Goal: Transaction & Acquisition: Purchase product/service

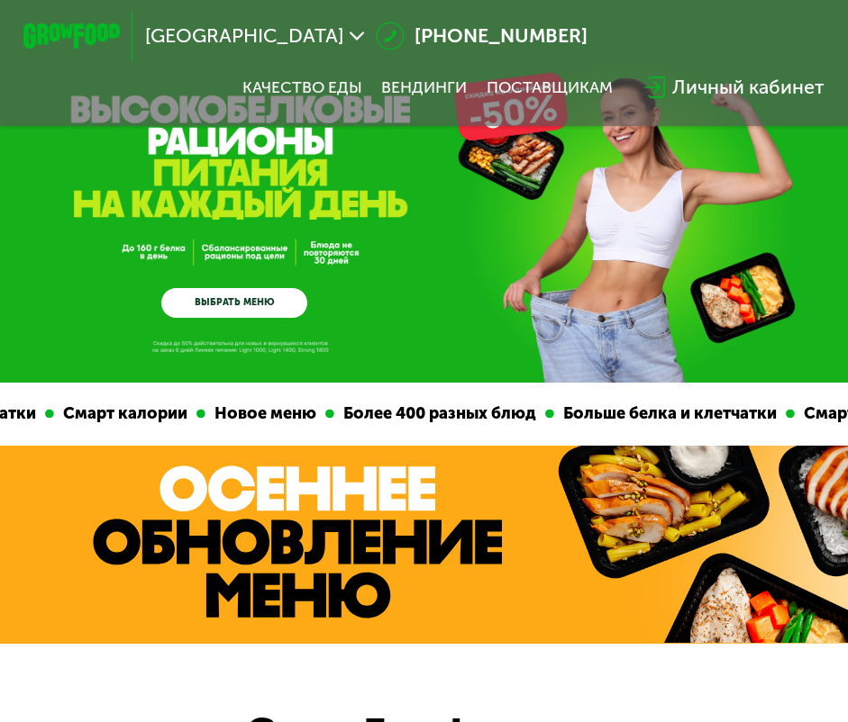
click at [350, 36] on icon at bounding box center [357, 36] width 14 height 14
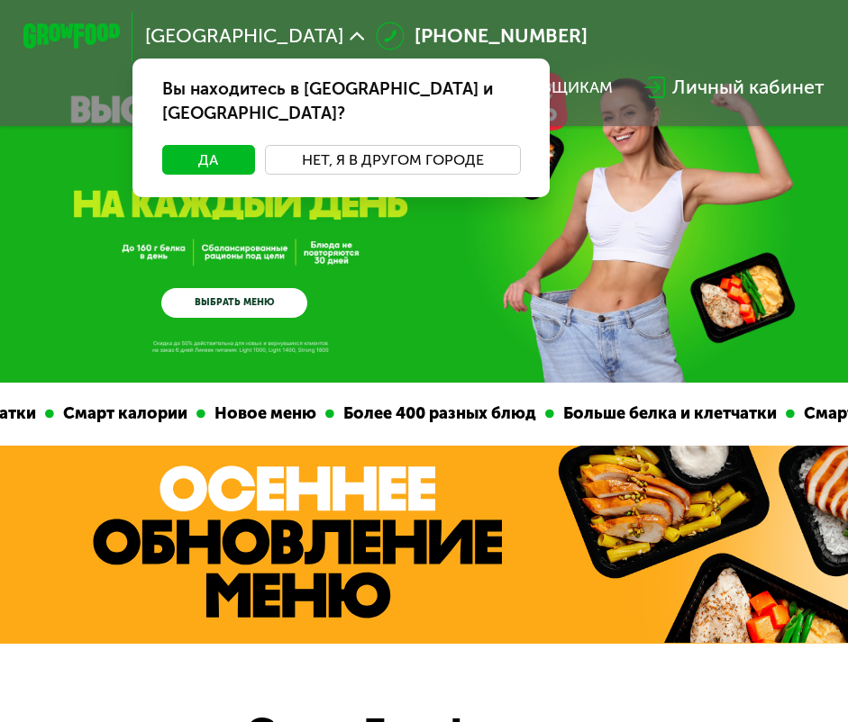
click at [386, 146] on button "Нет, я в другом городе" at bounding box center [392, 159] width 255 height 29
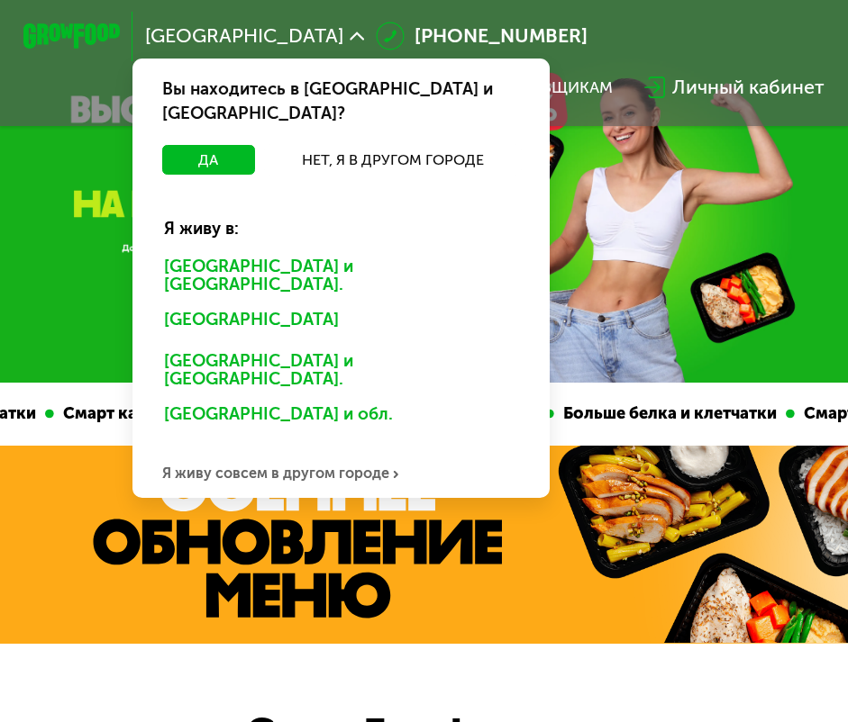
click at [317, 250] on div "[GEOGRAPHIC_DATA] и [GEOGRAPHIC_DATA]." at bounding box center [340, 275] width 387 height 50
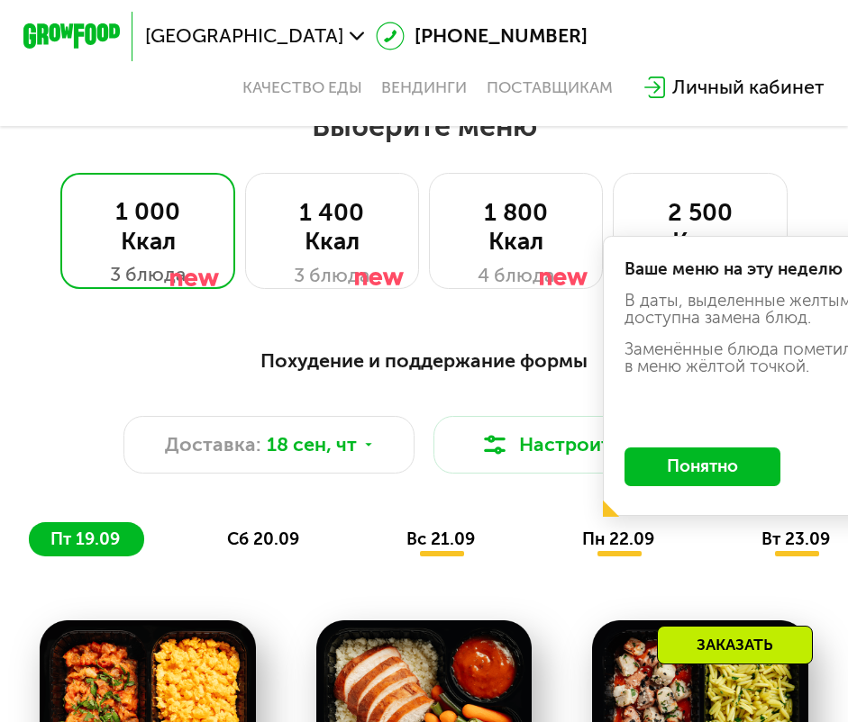
scroll to position [1261, 0]
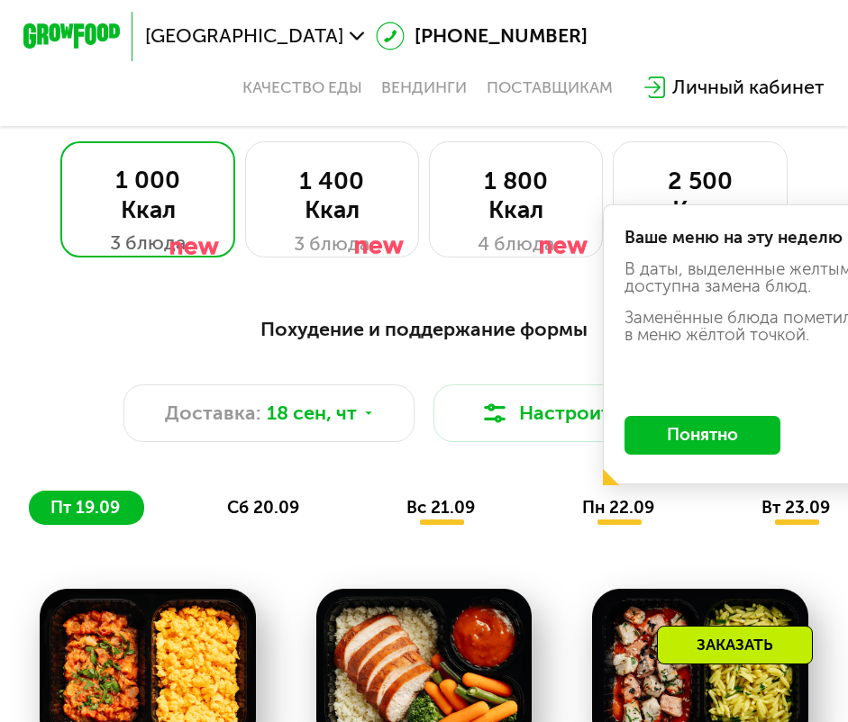
click at [690, 439] on button "Понятно" at bounding box center [702, 435] width 156 height 39
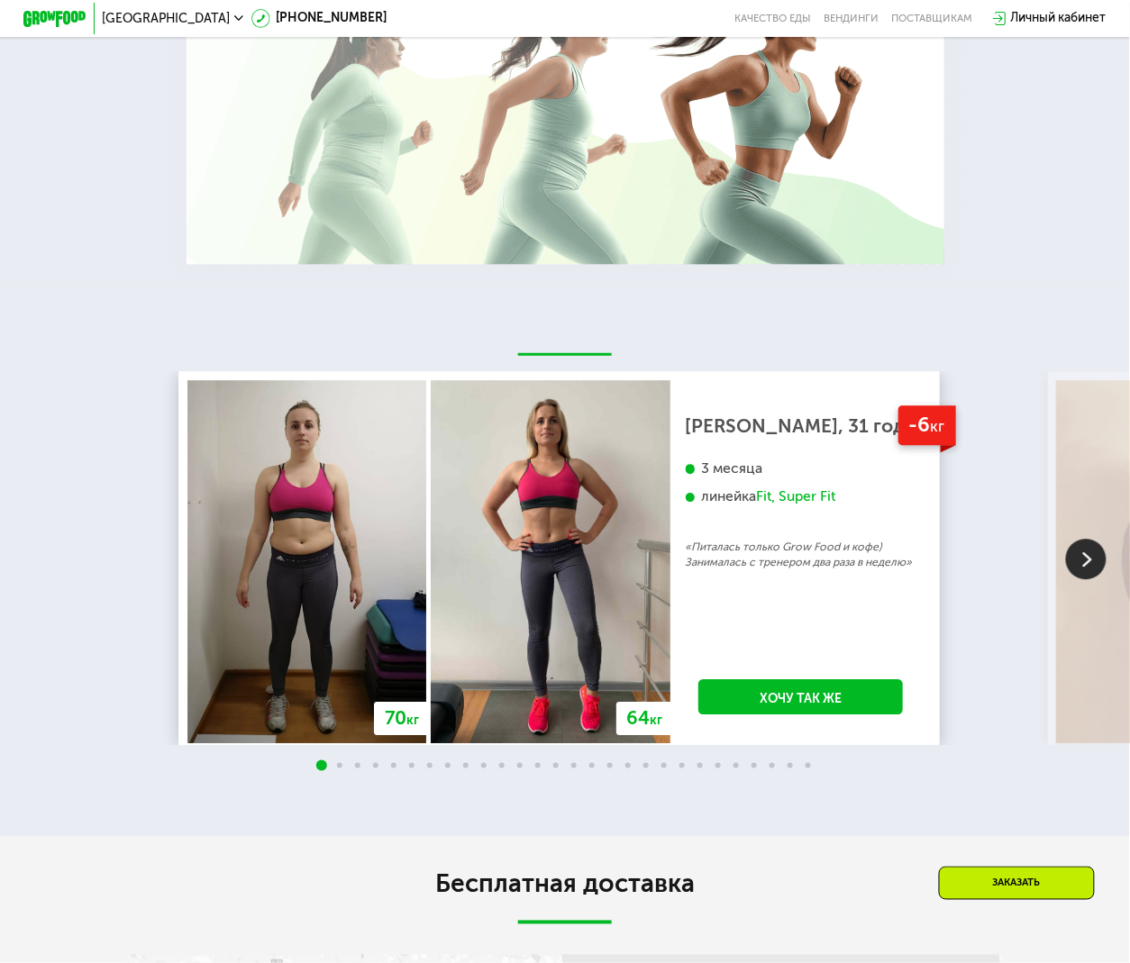
scroll to position [1893, 0]
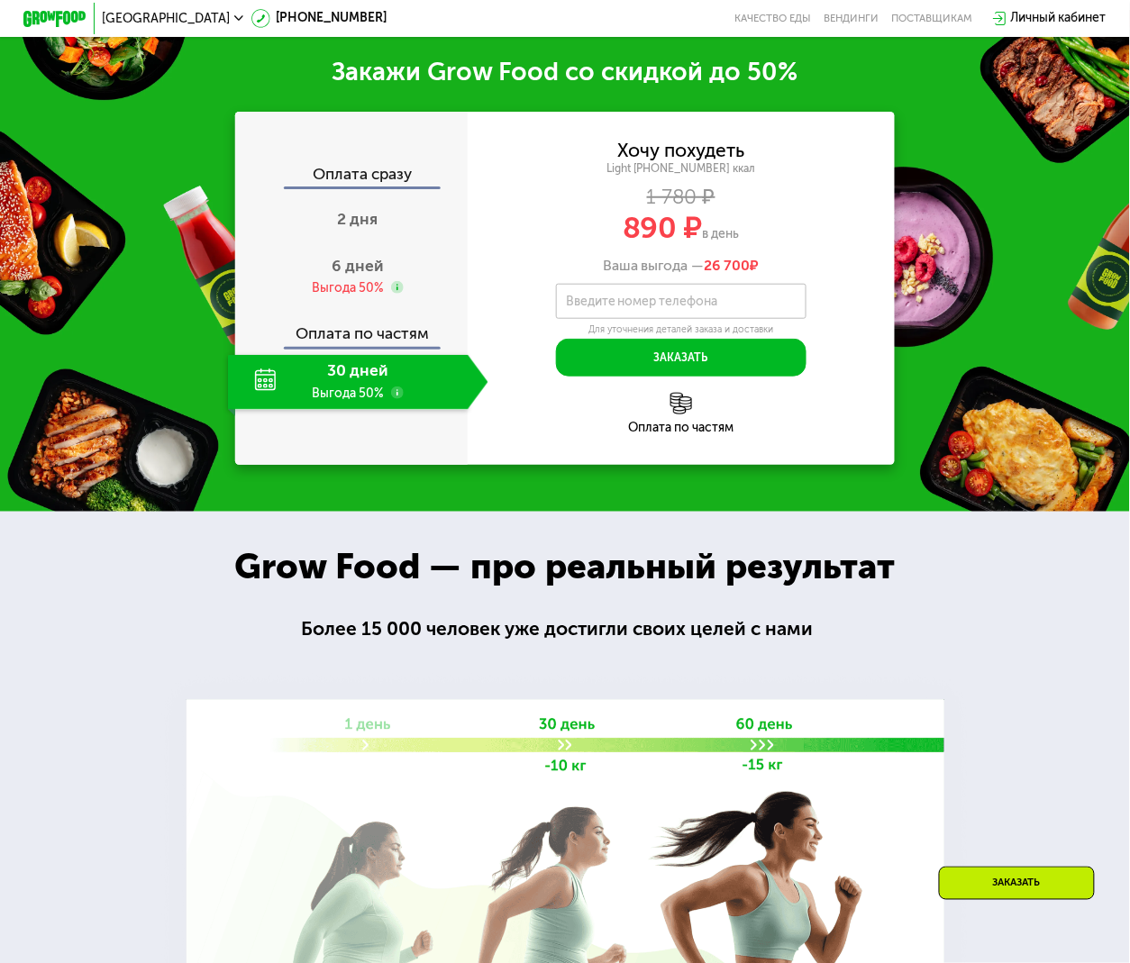
click at [182, 77] on div "Закажи Grow Food со скидкой до 50% Оплата сразу 2 дня 6 дней Выгода 50% Оплата …" at bounding box center [565, 261] width 1130 height 502
click at [69, 440] on div "Закажи Grow Food со скидкой до 50% Оплата сразу 2 дня 6 дней Выгода 50% Оплата …" at bounding box center [565, 261] width 1130 height 502
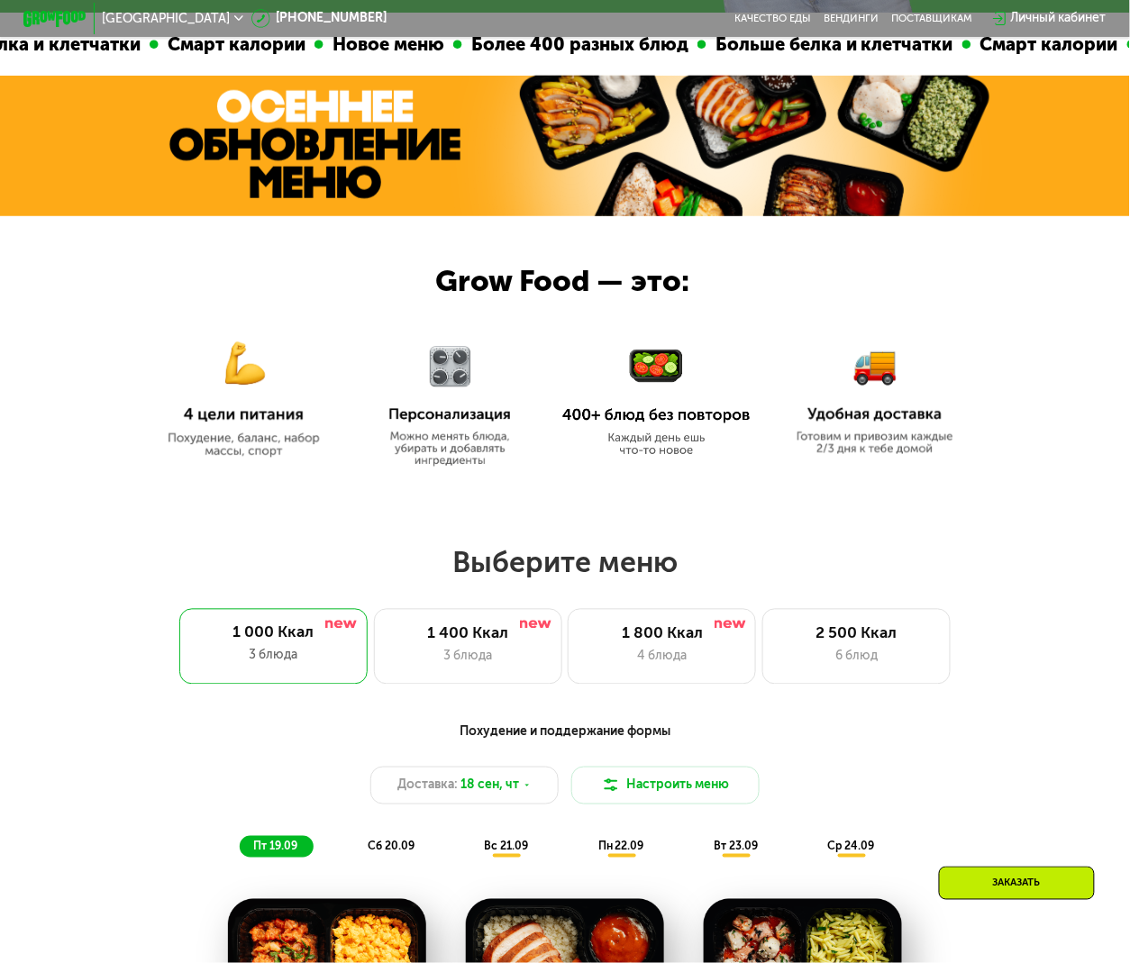
scroll to position [600, 0]
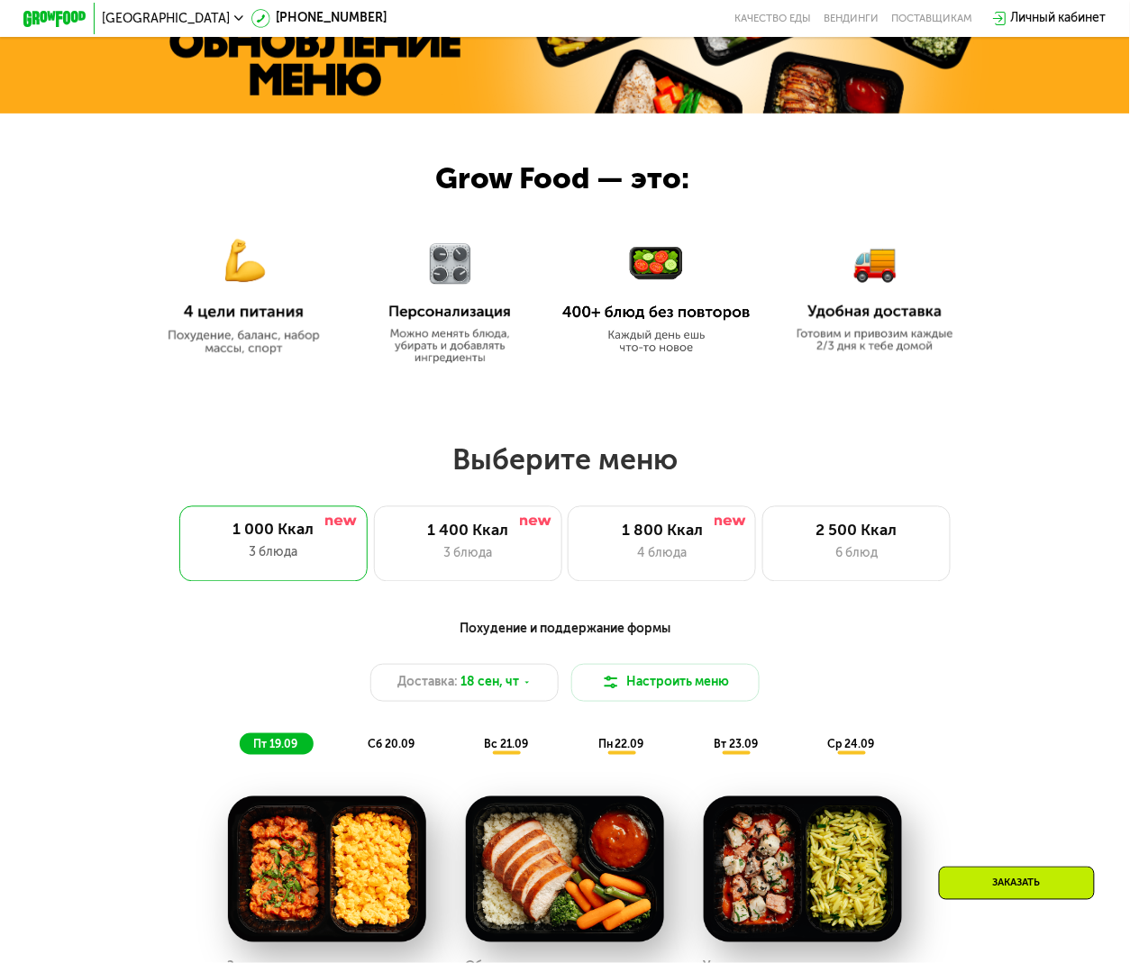
drag, startPoint x: 182, startPoint y: 463, endPoint x: 177, endPoint y: 448, distance: 16.0
click at [182, 463] on h2 "Выберите меню" at bounding box center [565, 459] width 1030 height 36
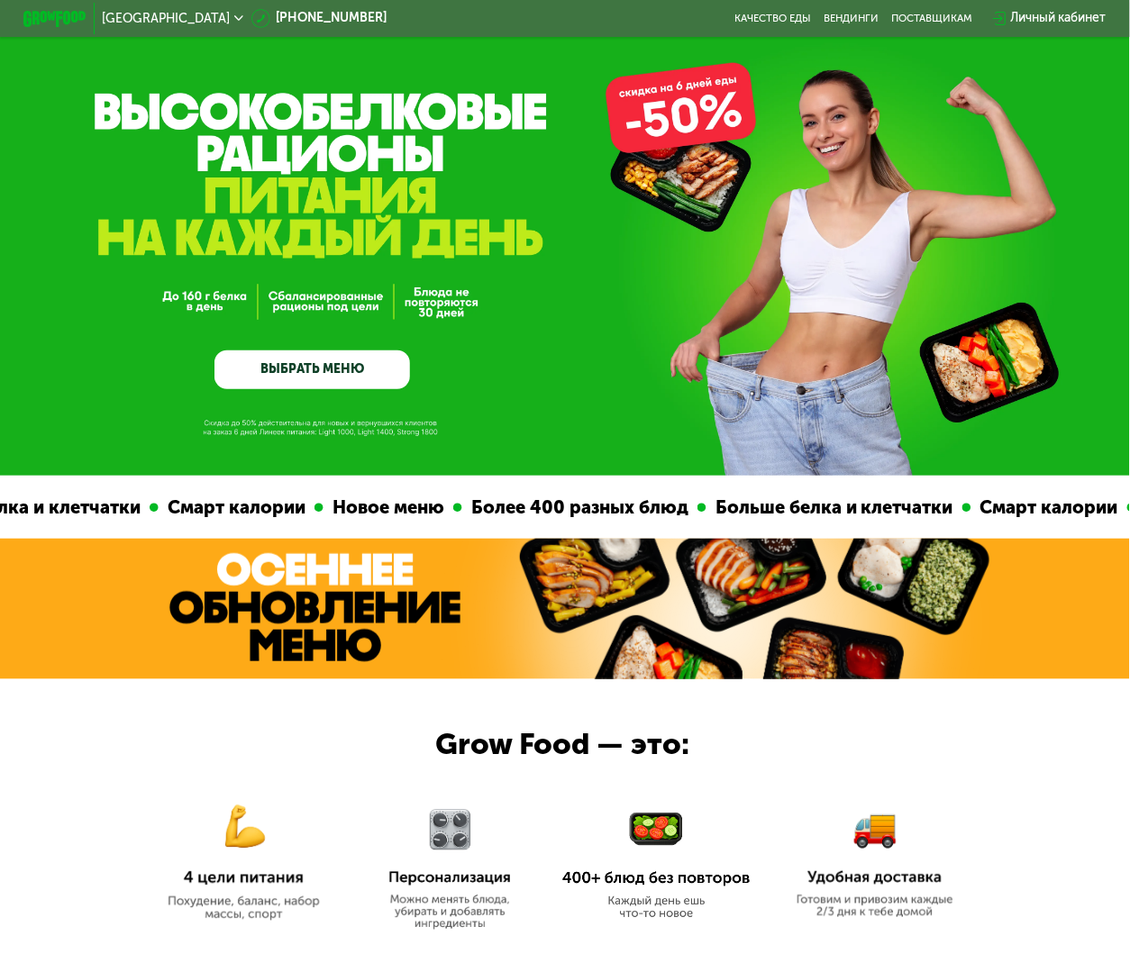
scroll to position [0, 0]
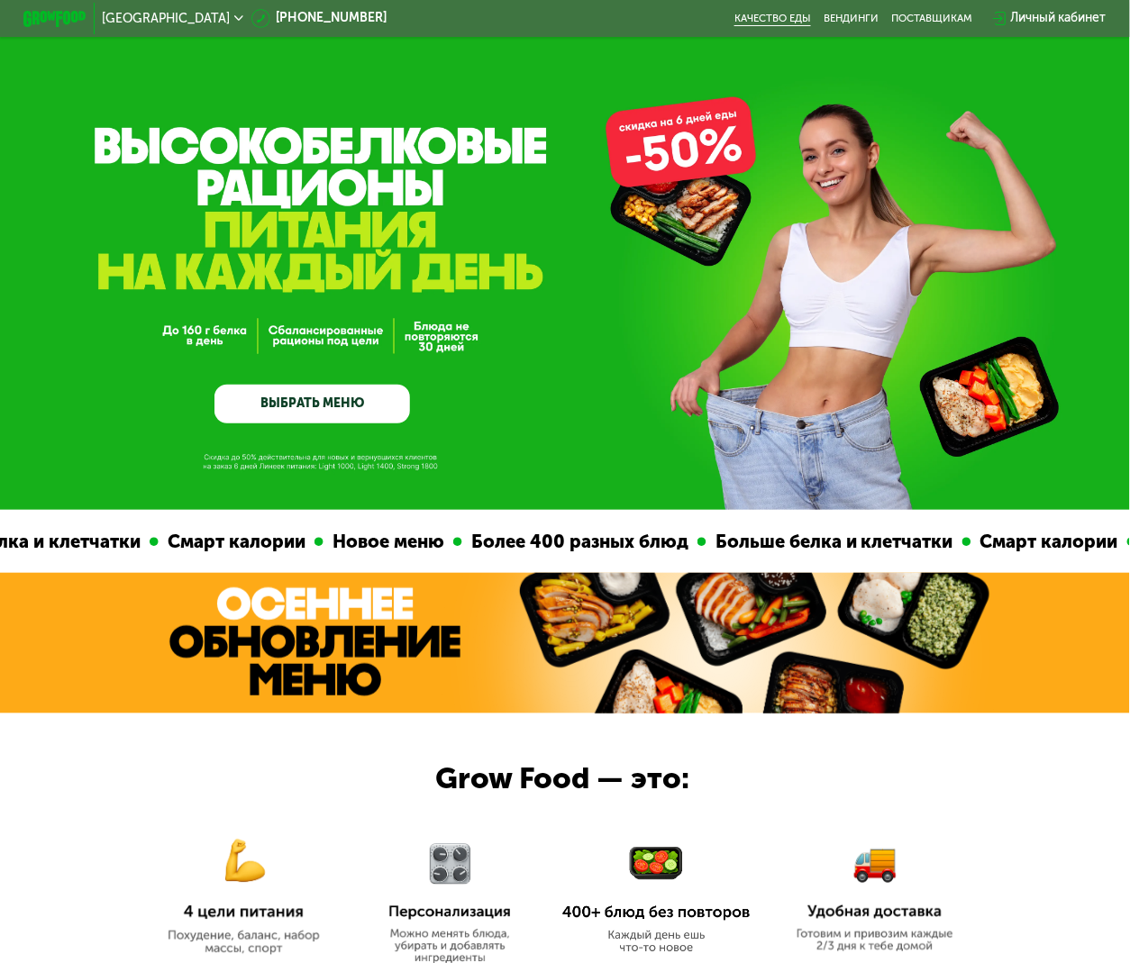
click at [777, 13] on link "Качество еды" at bounding box center [772, 19] width 77 height 13
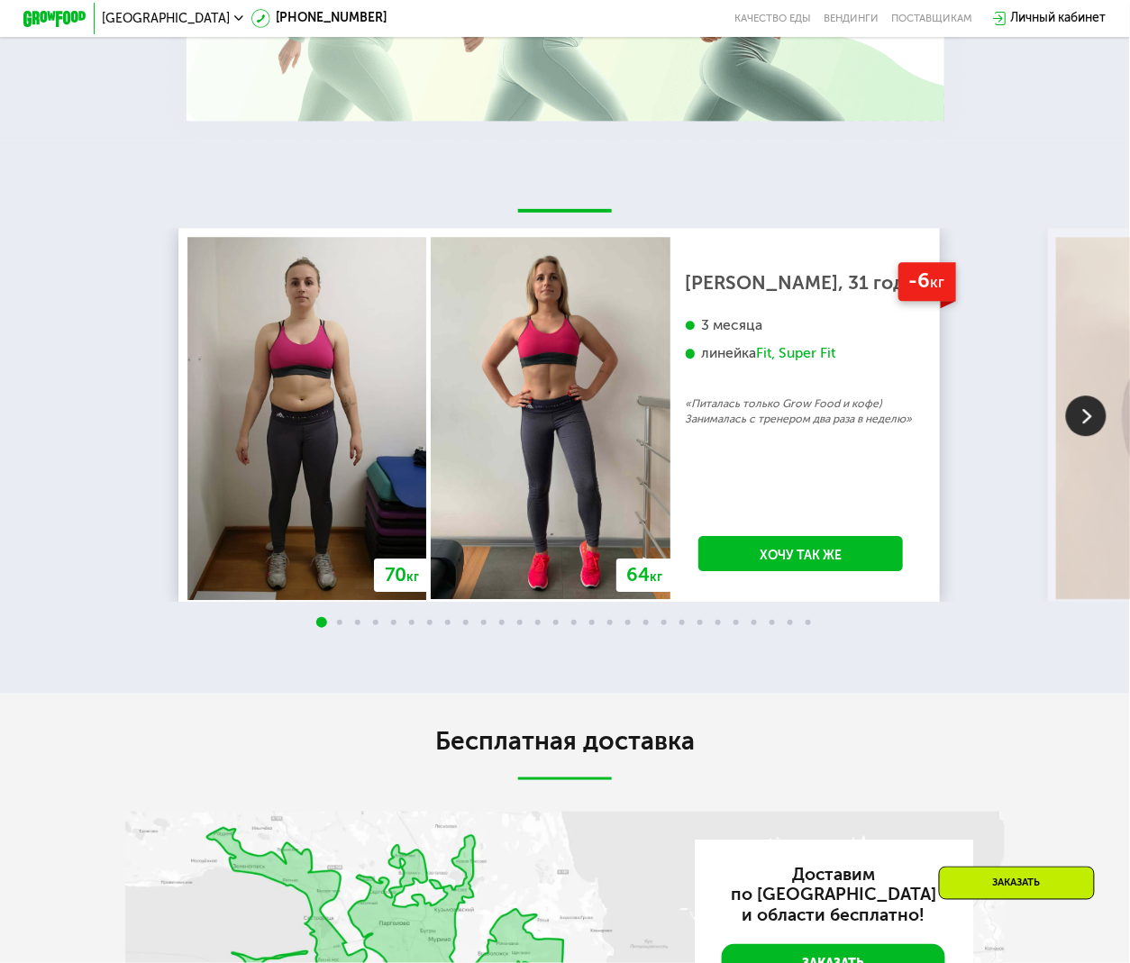
scroll to position [2762, 0]
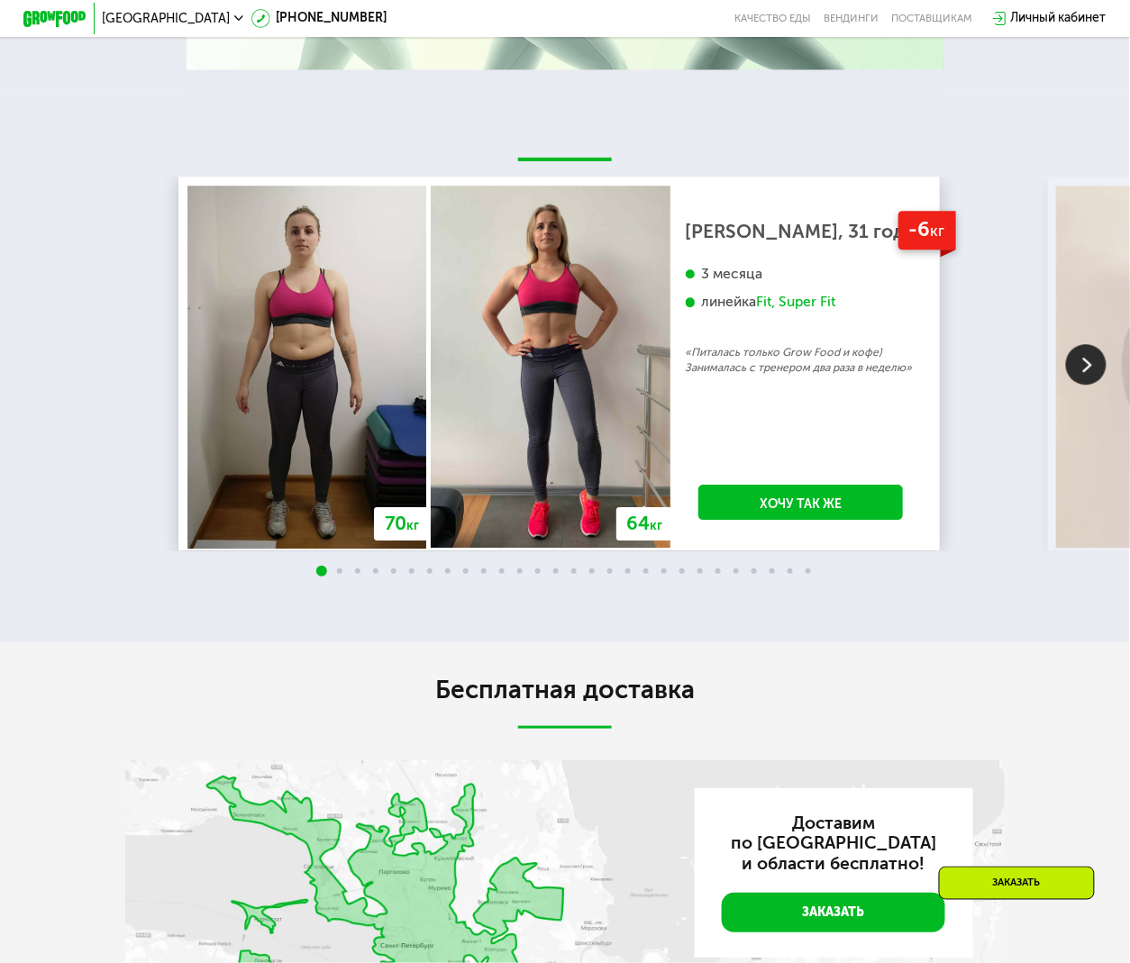
click at [1075, 385] on img at bounding box center [1086, 364] width 41 height 41
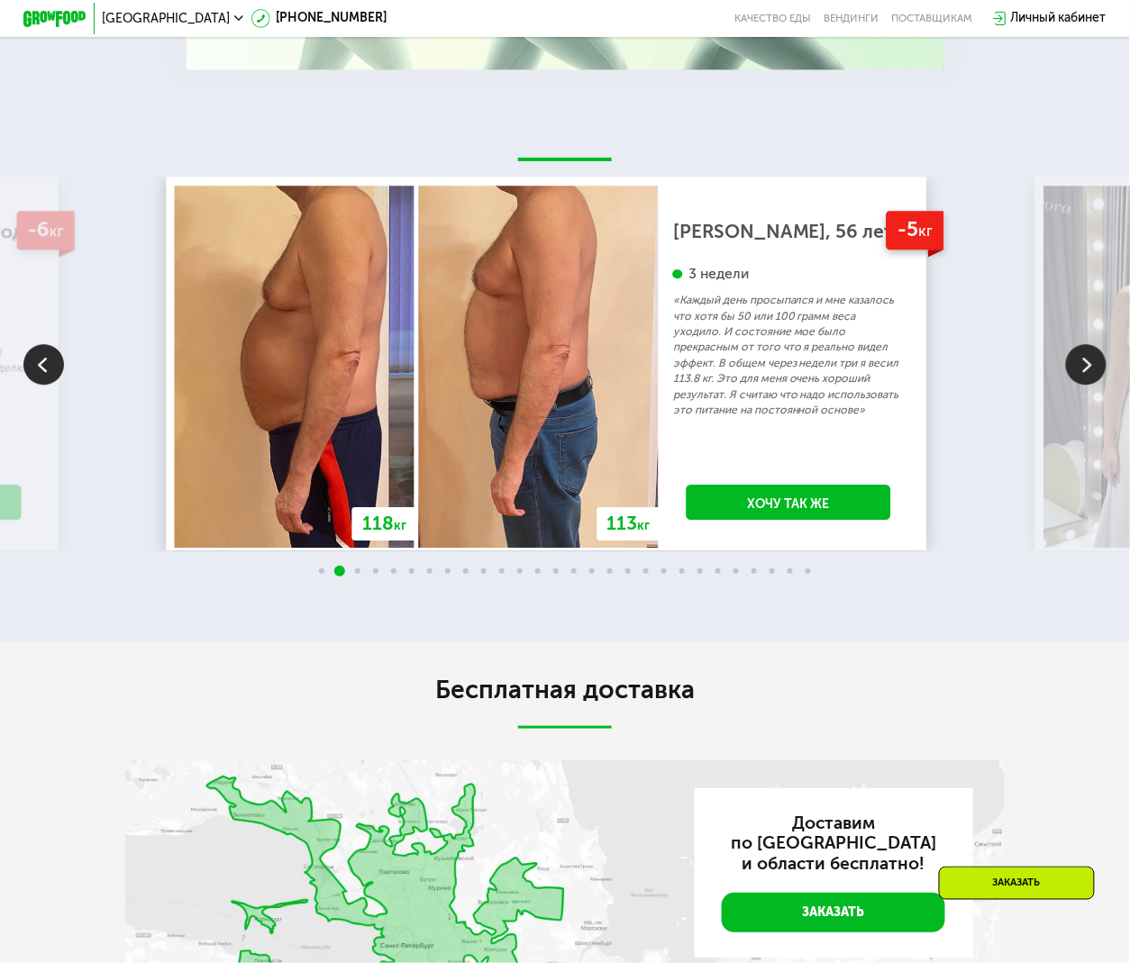
click at [1075, 385] on img at bounding box center [1086, 364] width 41 height 41
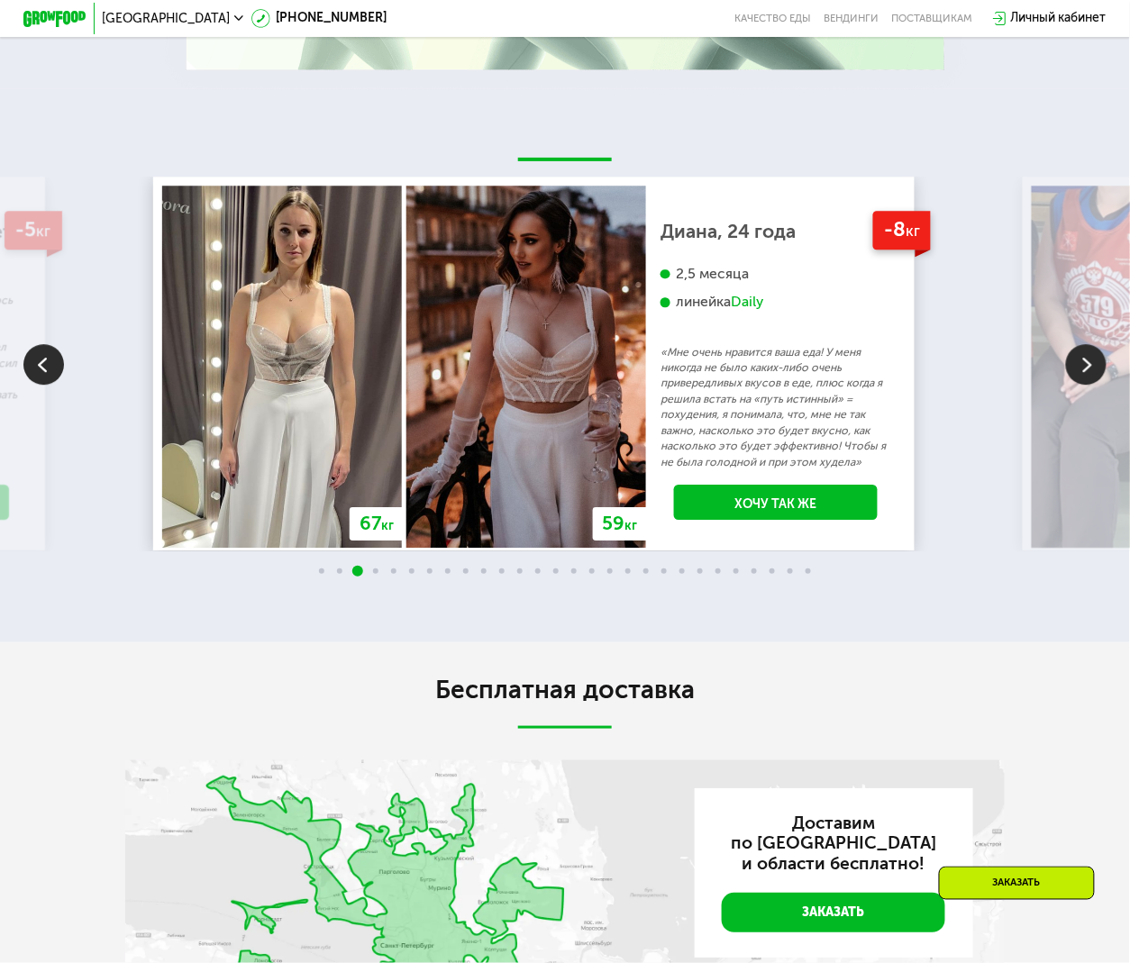
click at [1075, 385] on img at bounding box center [1086, 364] width 41 height 41
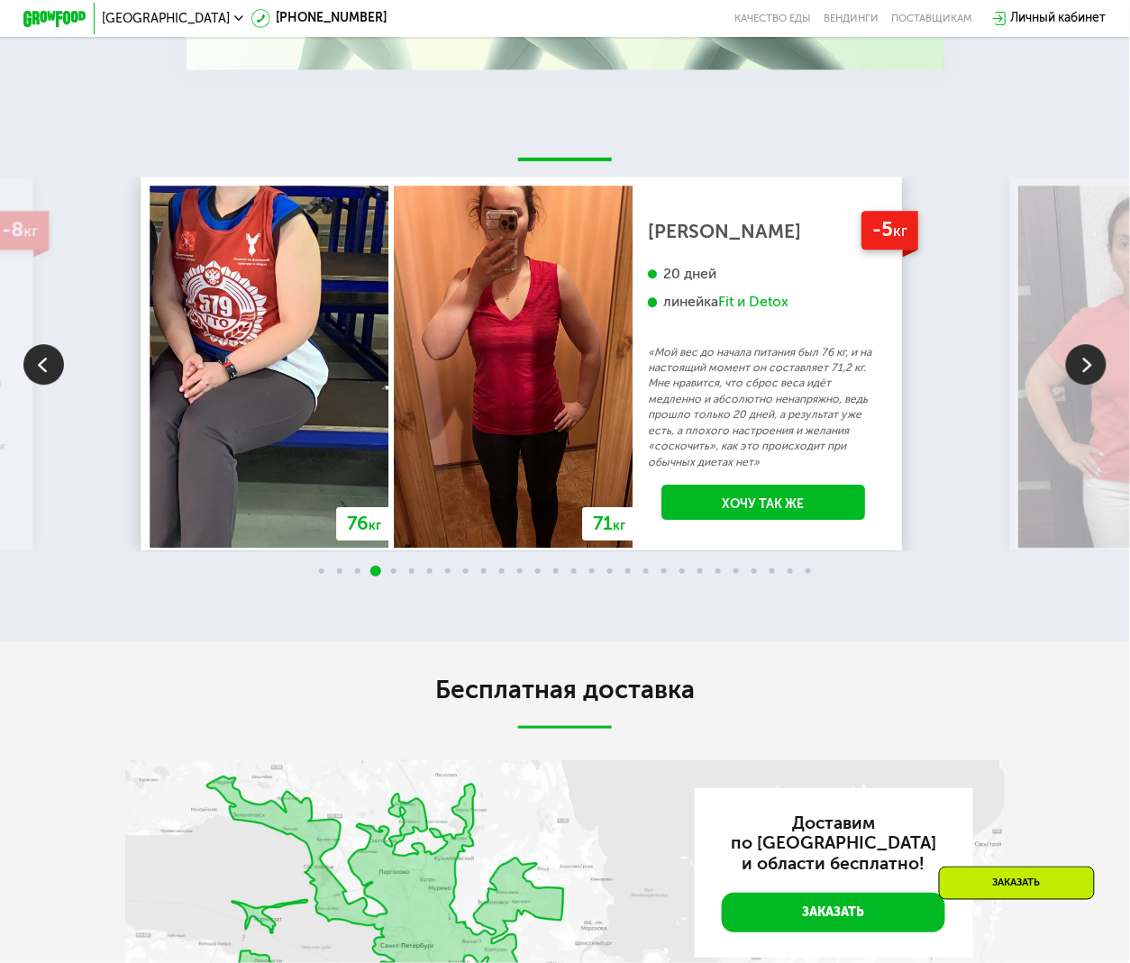
click at [1075, 385] on img at bounding box center [1086, 364] width 41 height 41
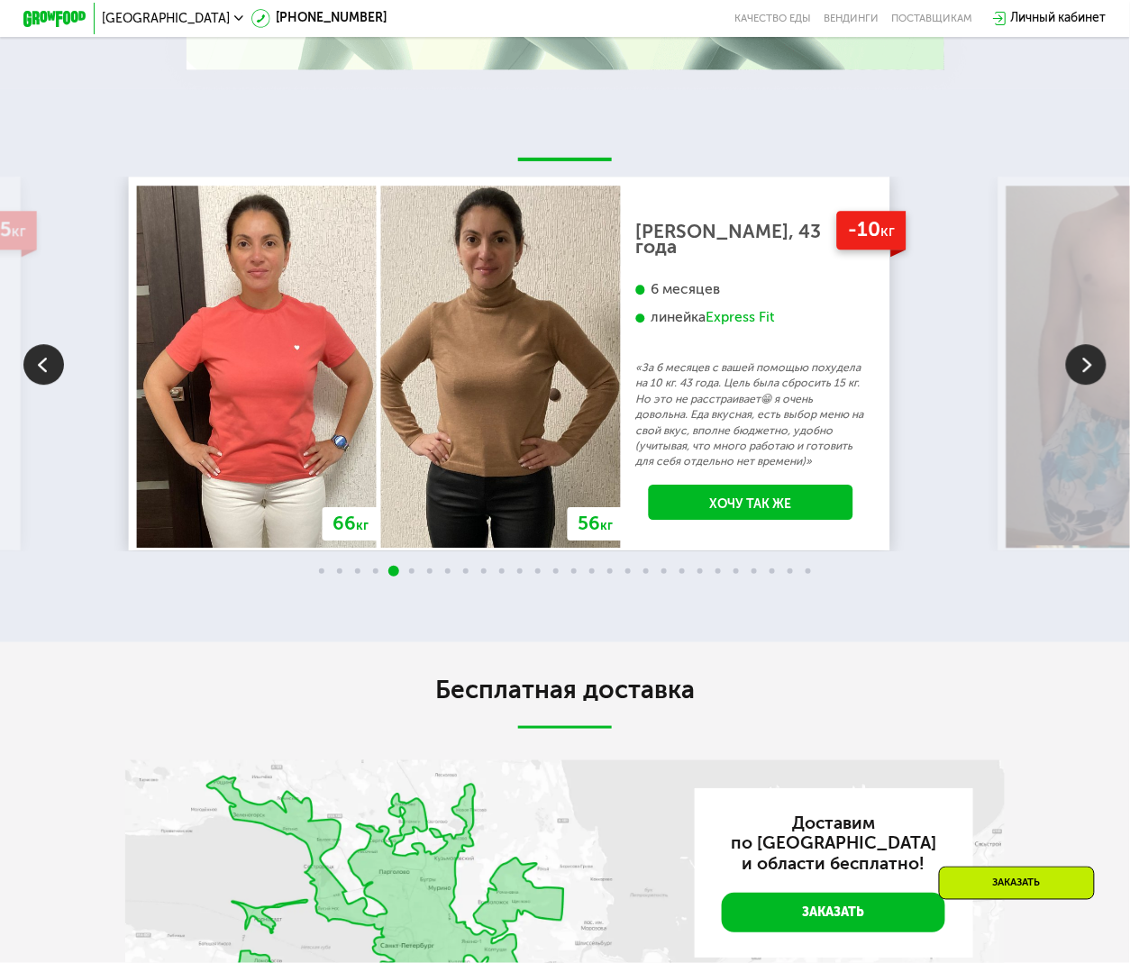
click at [1075, 385] on img at bounding box center [1086, 364] width 41 height 41
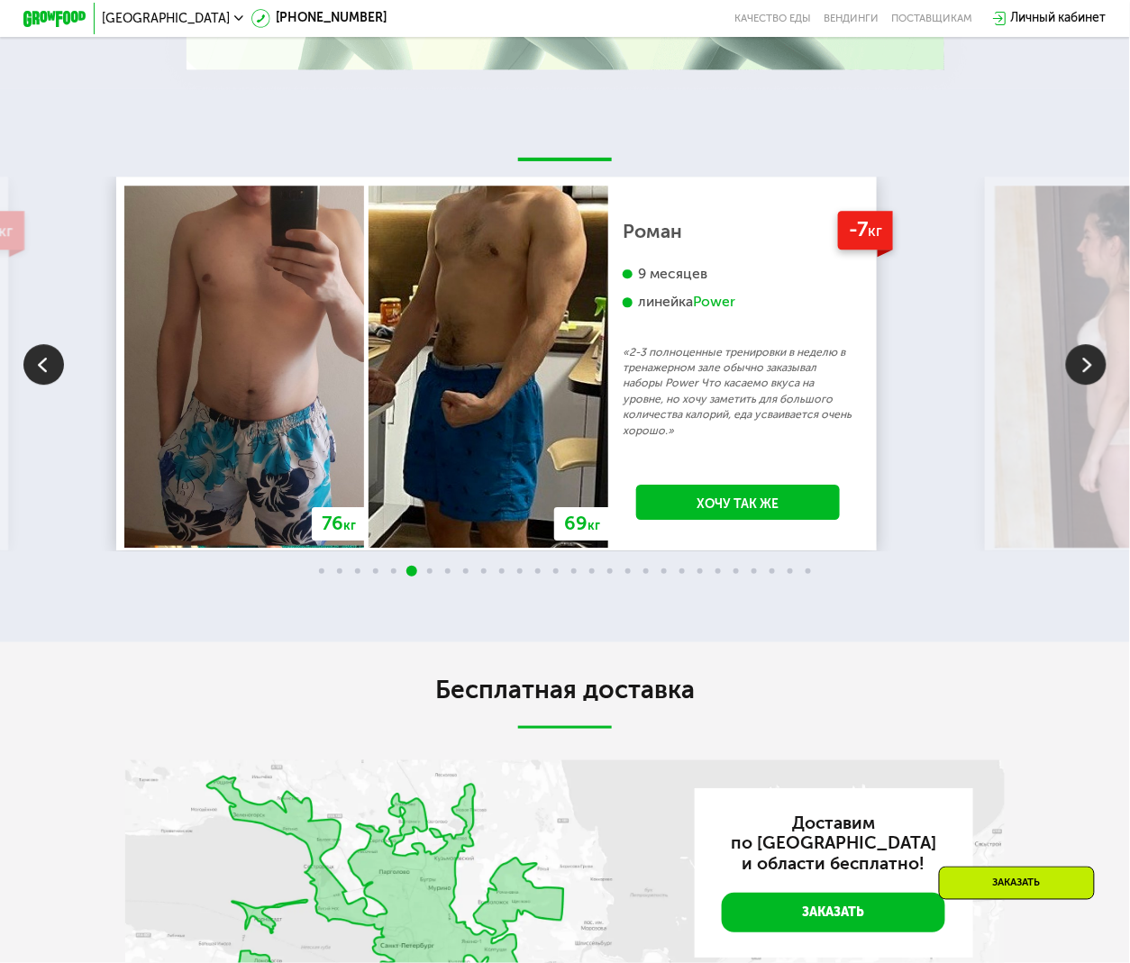
click at [1075, 385] on img at bounding box center [1086, 364] width 41 height 41
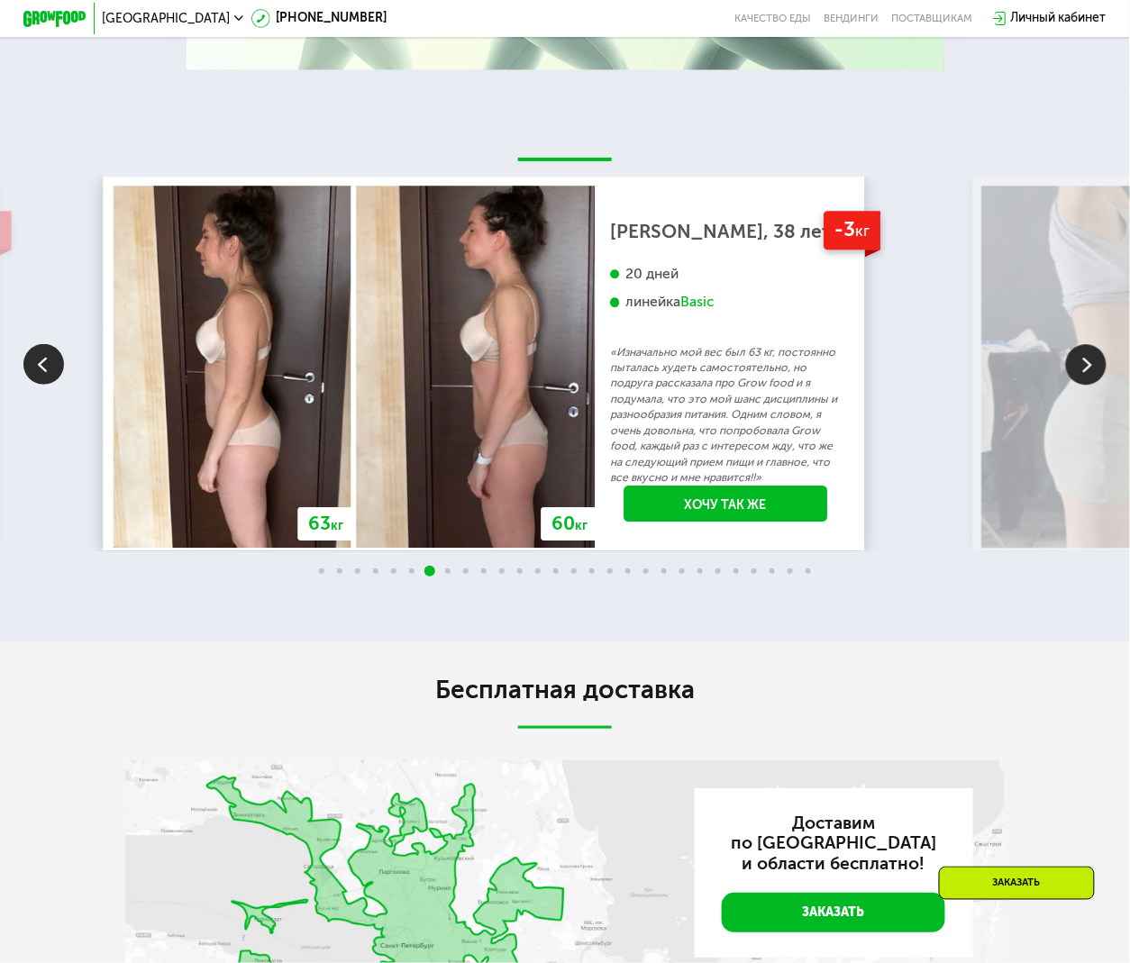
click at [1075, 385] on img at bounding box center [1086, 364] width 41 height 41
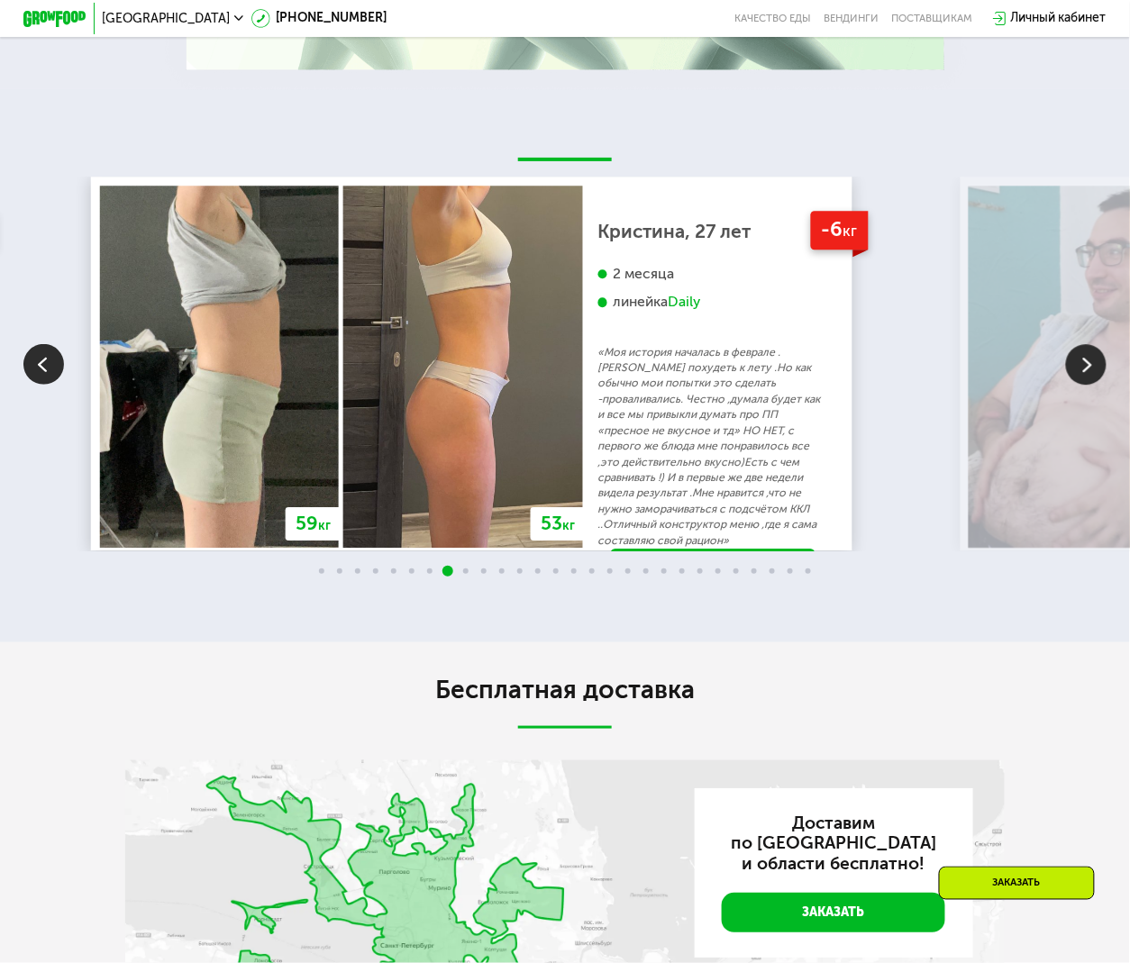
click at [1075, 385] on img at bounding box center [1086, 364] width 41 height 41
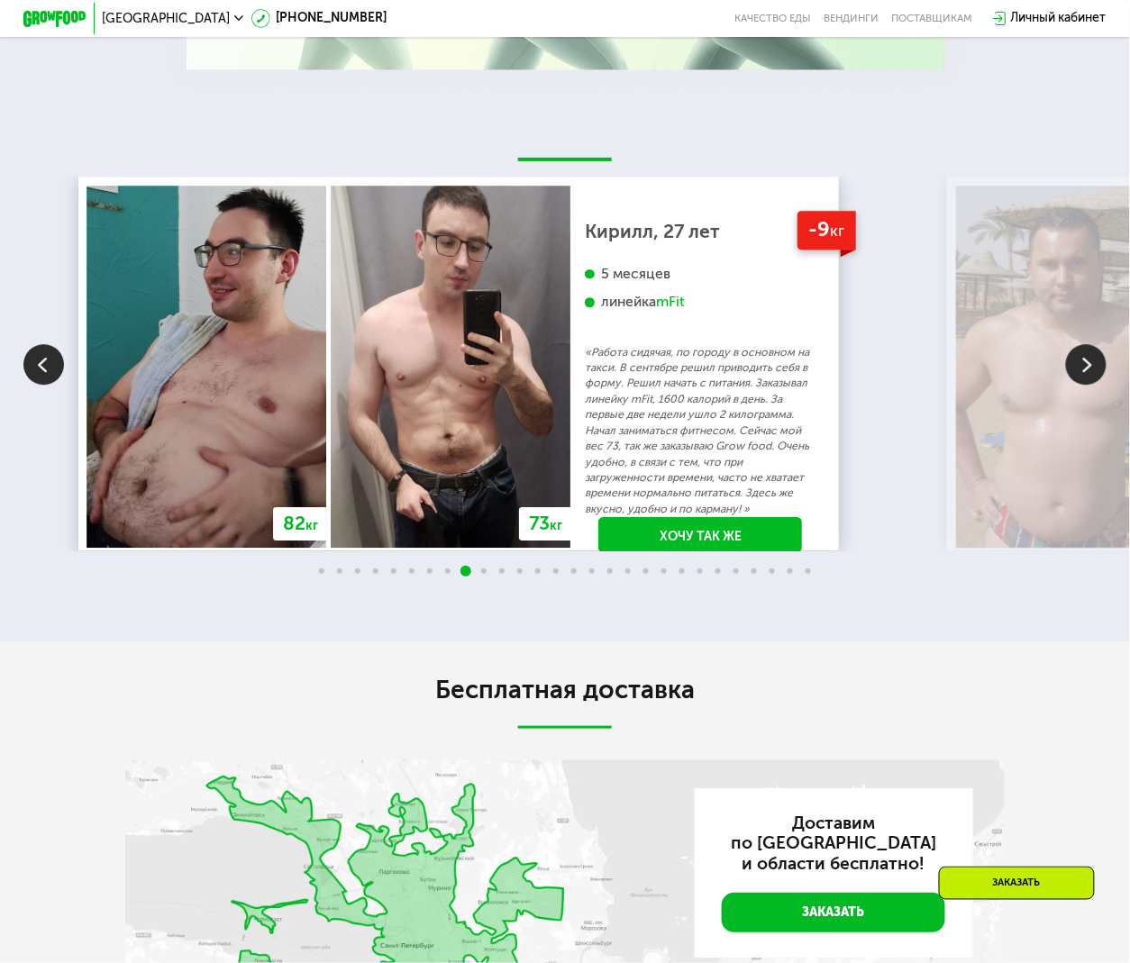
click at [1075, 385] on img at bounding box center [1086, 364] width 41 height 41
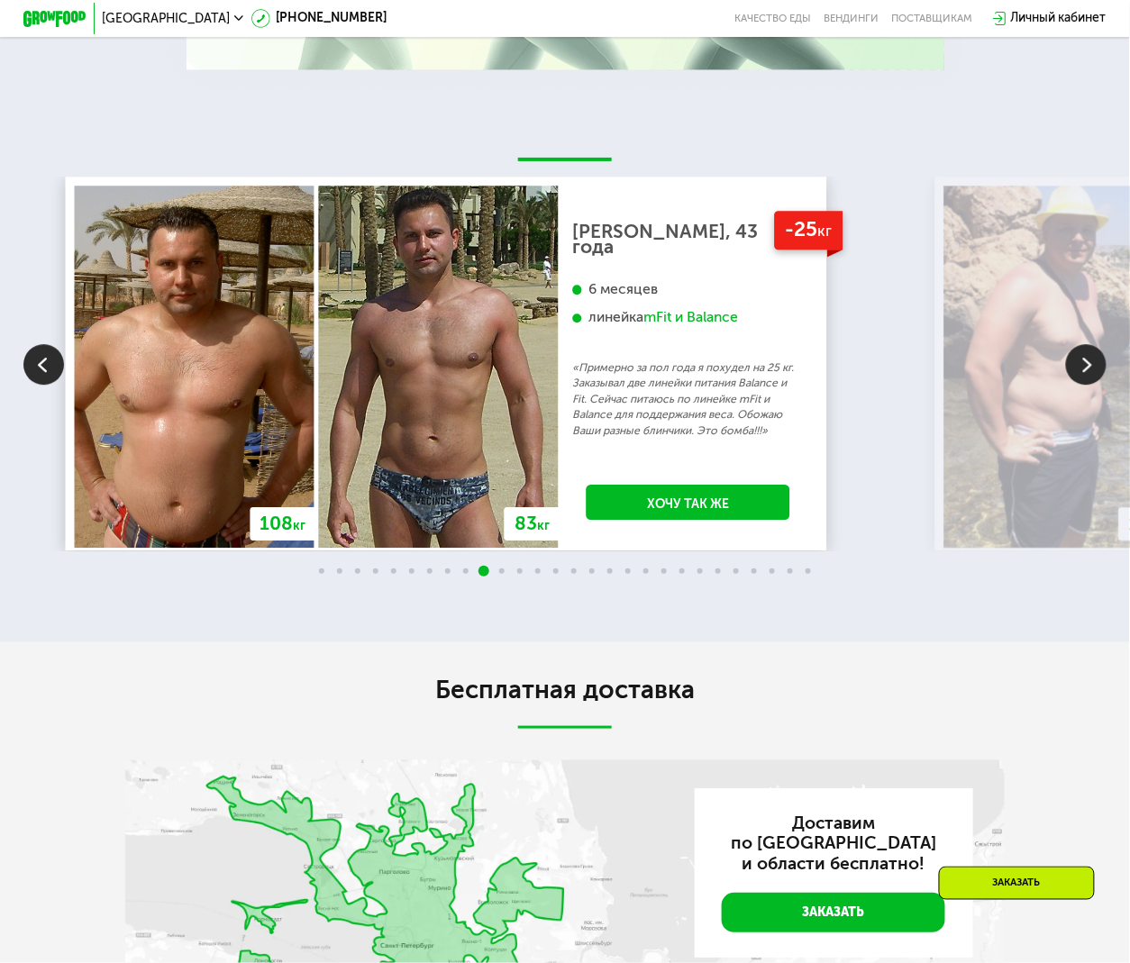
click at [1075, 385] on img at bounding box center [1086, 364] width 41 height 41
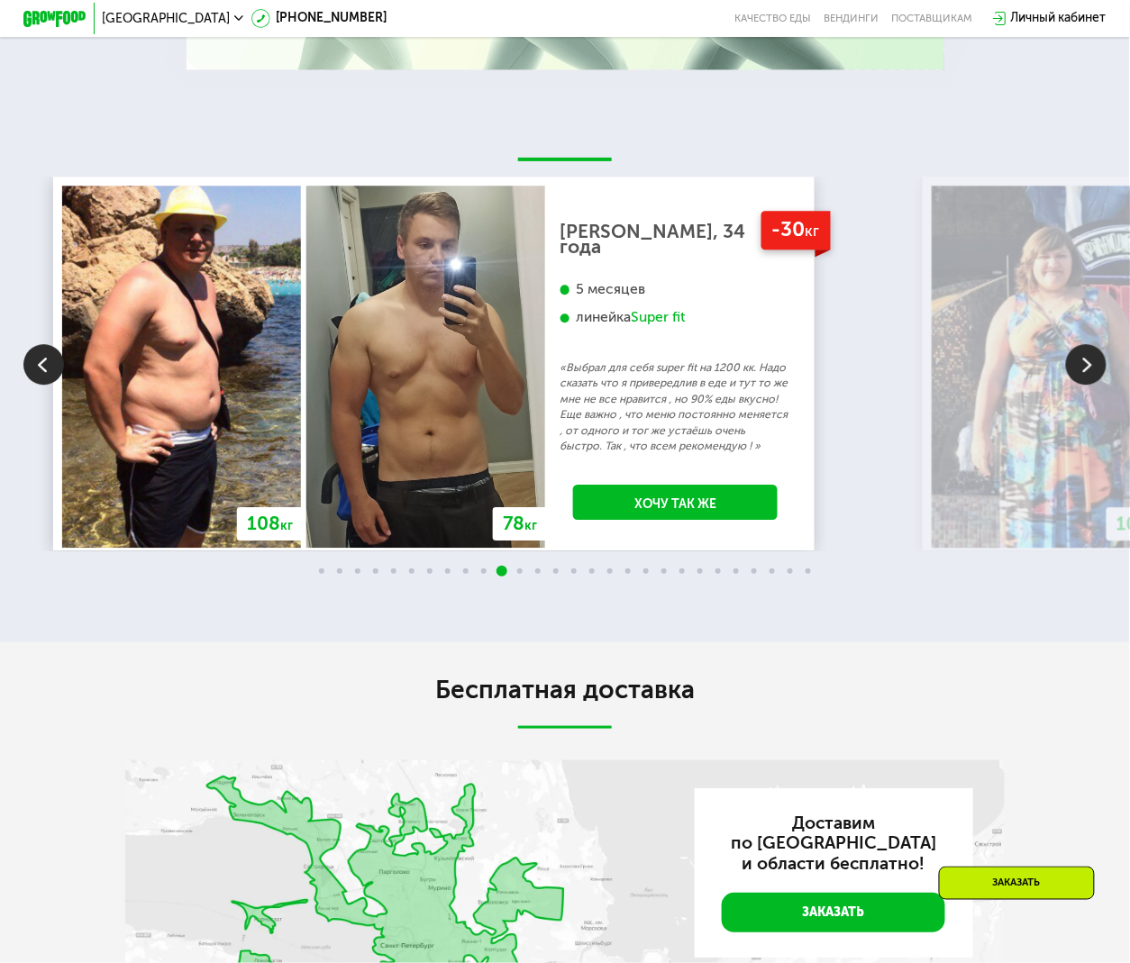
click at [1075, 385] on img at bounding box center [1086, 364] width 41 height 41
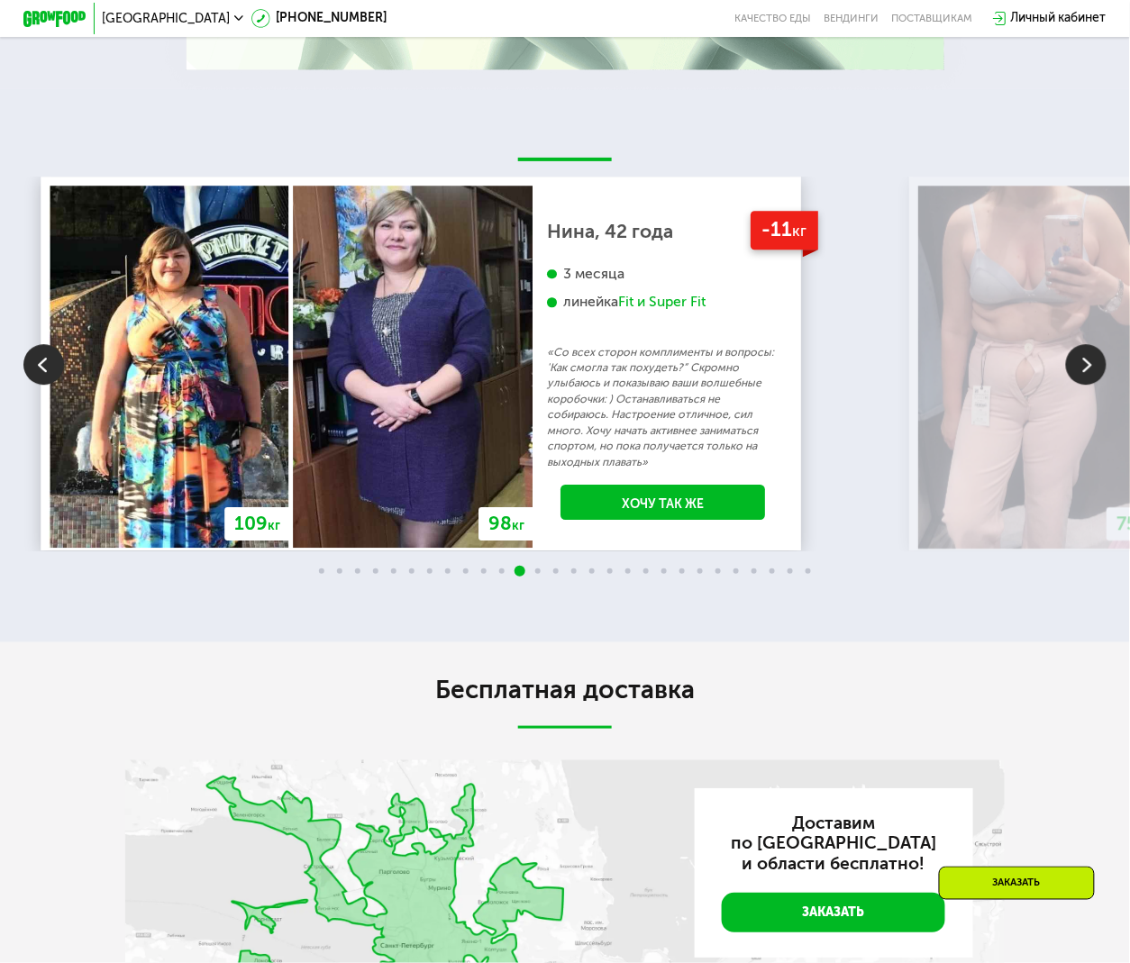
click at [1075, 385] on img at bounding box center [1086, 364] width 41 height 41
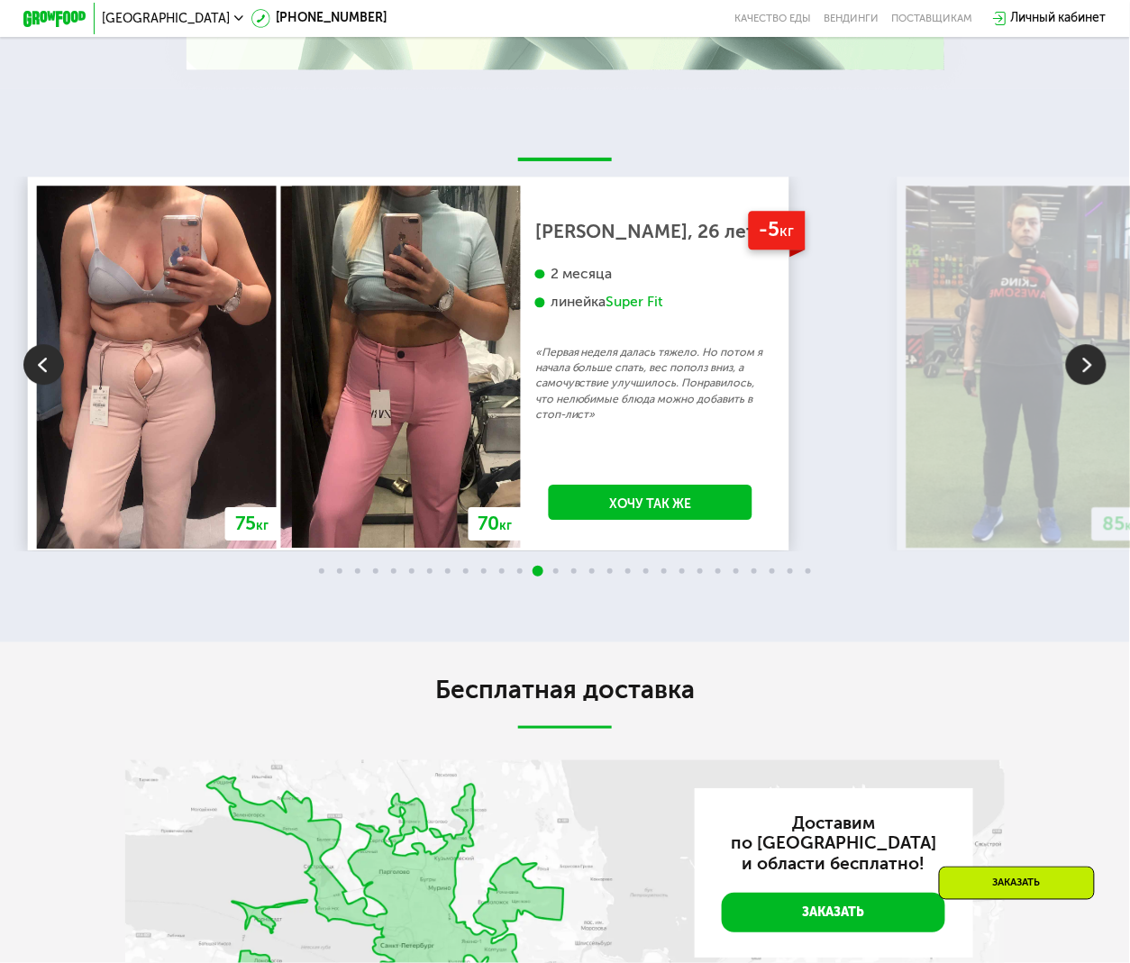
click at [1075, 385] on img at bounding box center [1086, 364] width 41 height 41
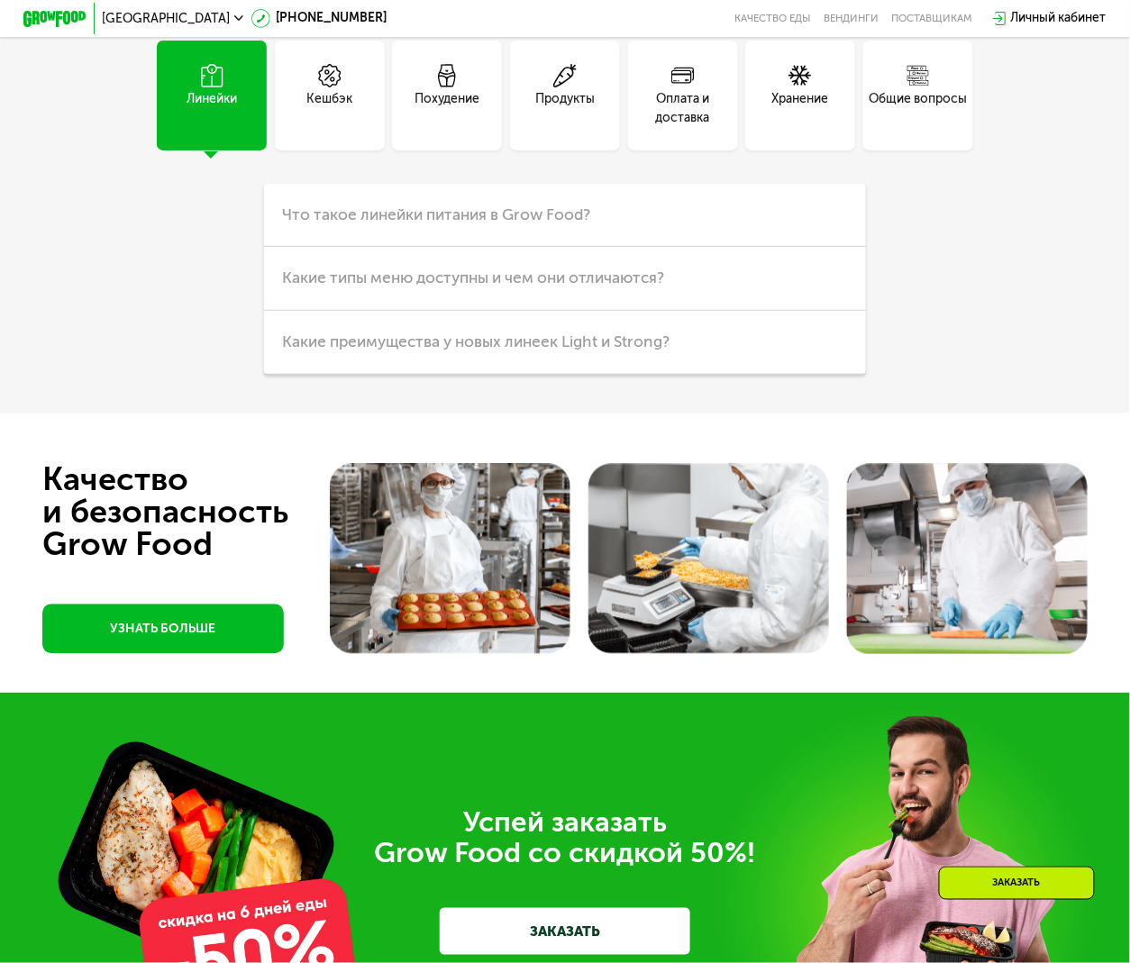
scroll to position [4083, 0]
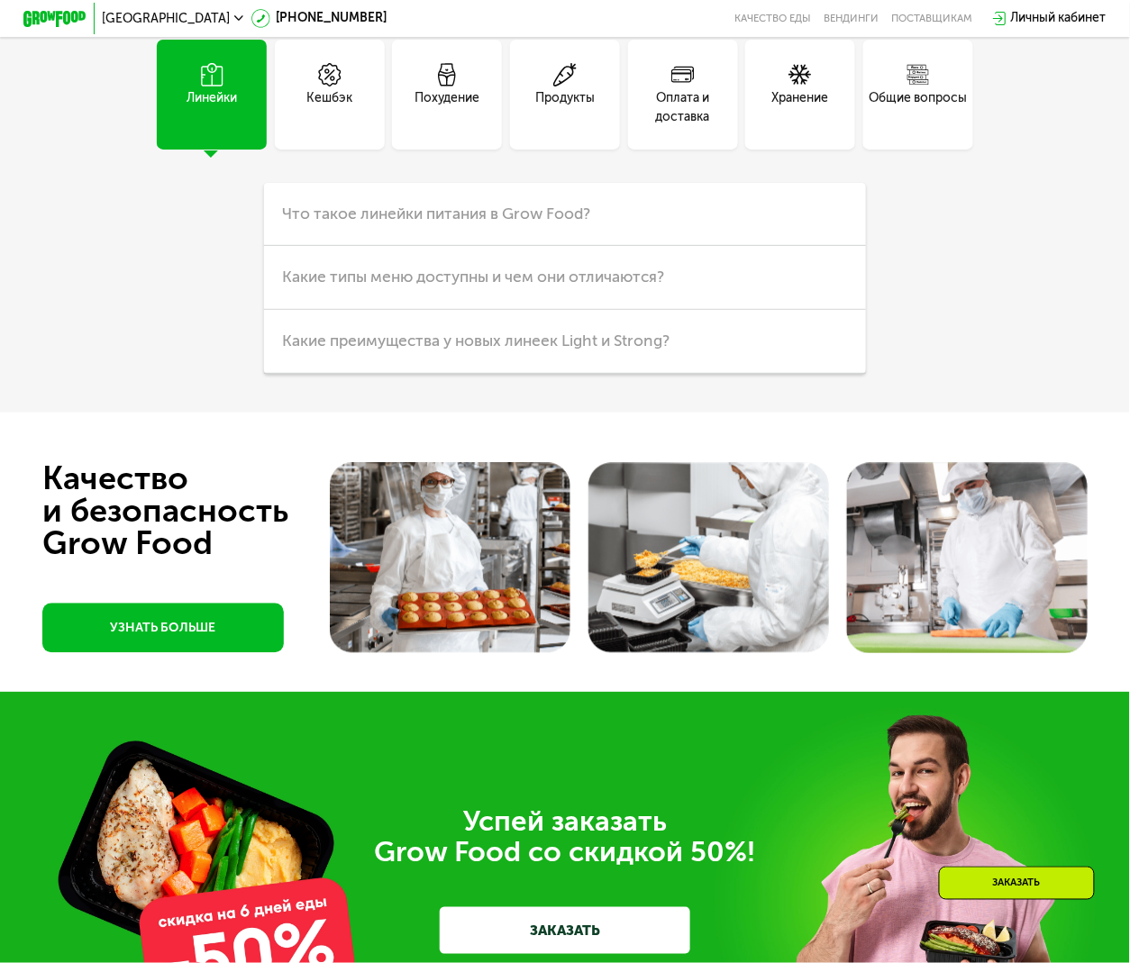
click at [91, 413] on div "Частые вопросы Линейки Кешбэк Похудение Продукты Оплата и доставка Хранение Общ…" at bounding box center [565, 157] width 1130 height 511
click at [562, 223] on span "Что такое линейки питания в Grow Food?" at bounding box center [436, 213] width 308 height 19
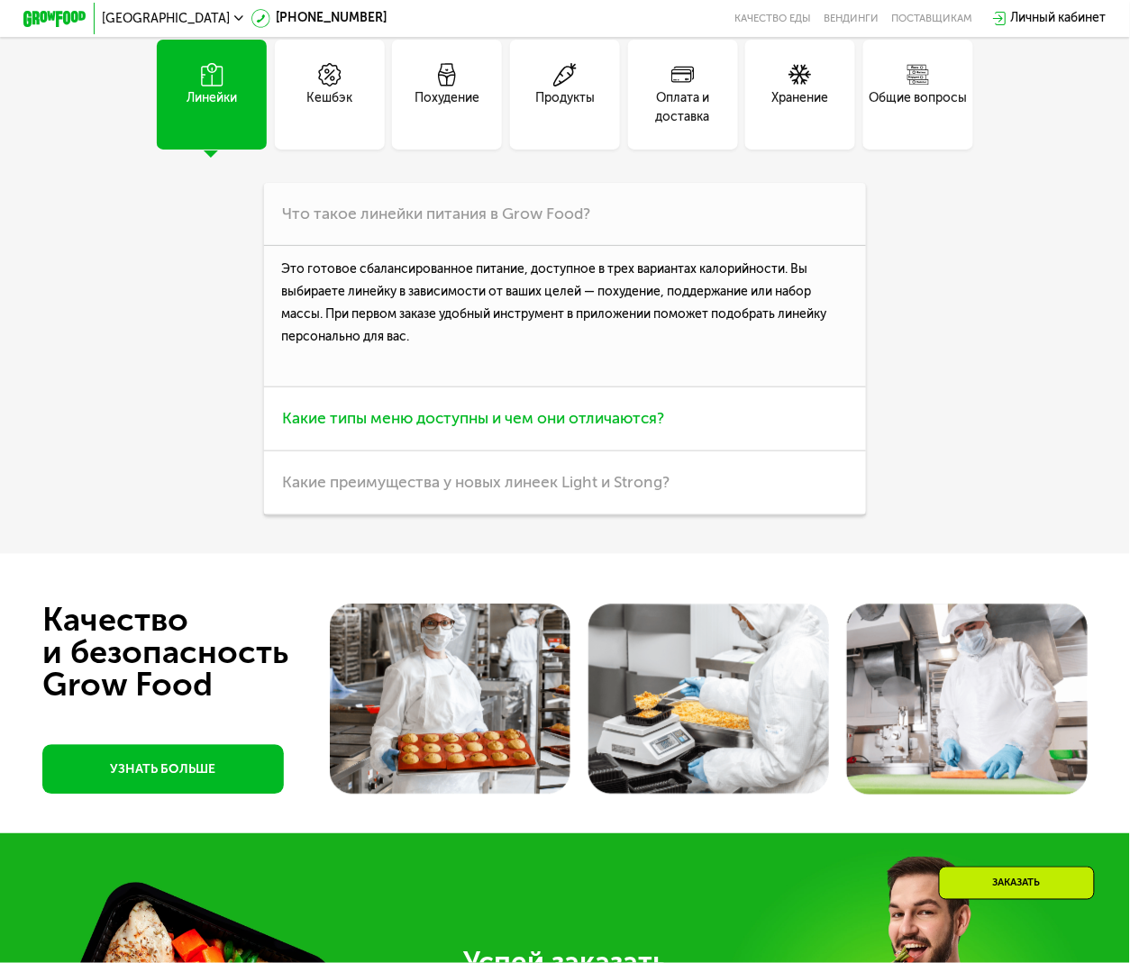
click at [534, 428] on span "Какие типы меню доступны и чем они отличаются?" at bounding box center [473, 418] width 382 height 19
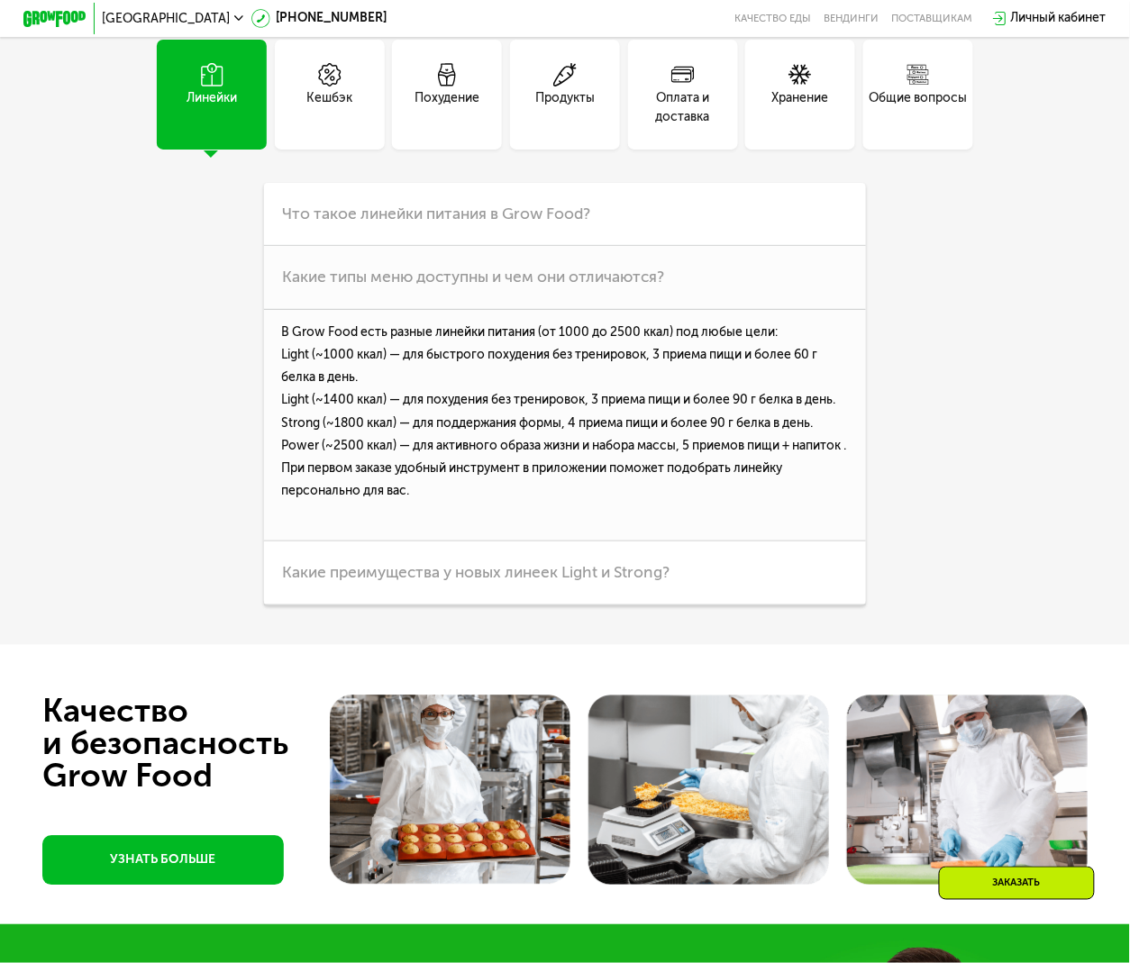
click at [135, 605] on div "Линейки Кешбэк Похудение Продукты Оплата и доставка Хранение Общие вопросы Что …" at bounding box center [564, 323] width 878 height 566
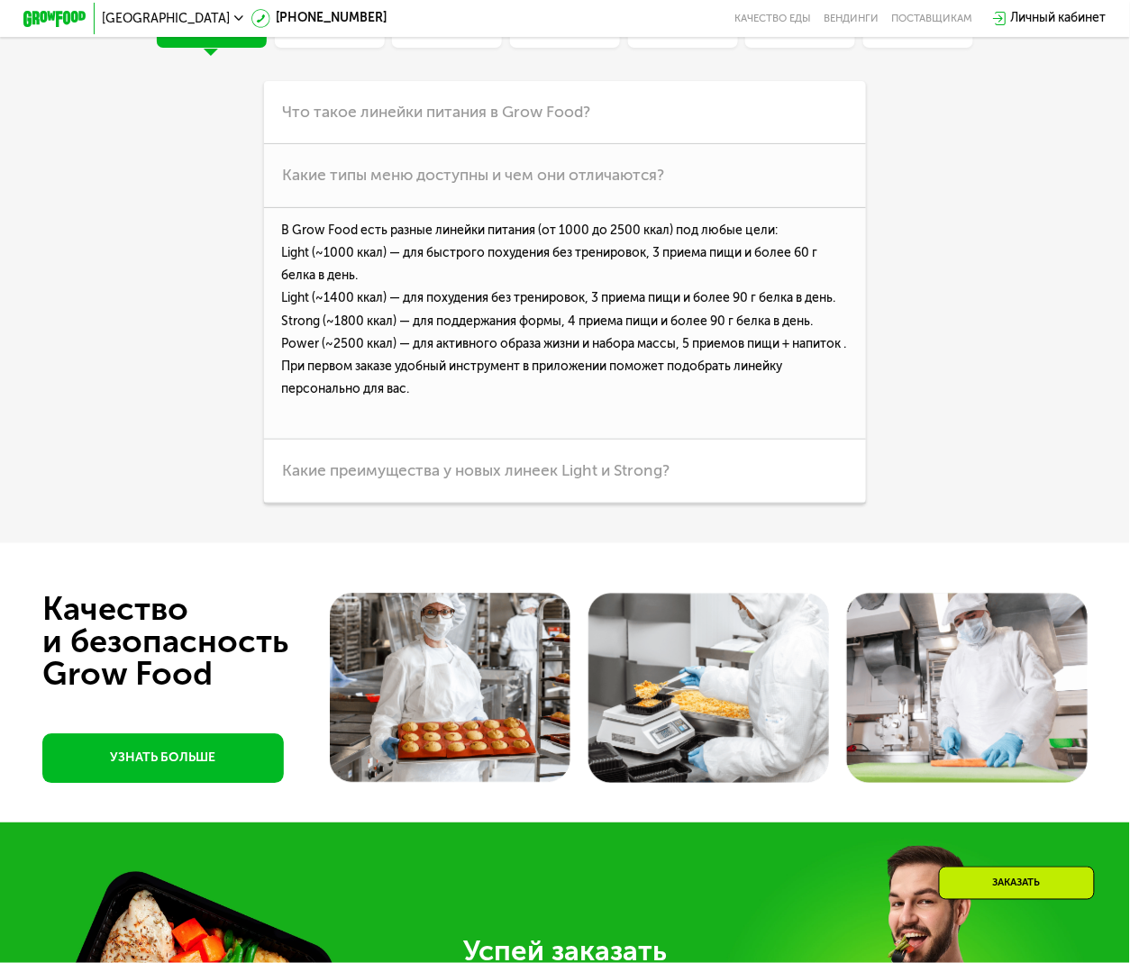
scroll to position [4324, 0]
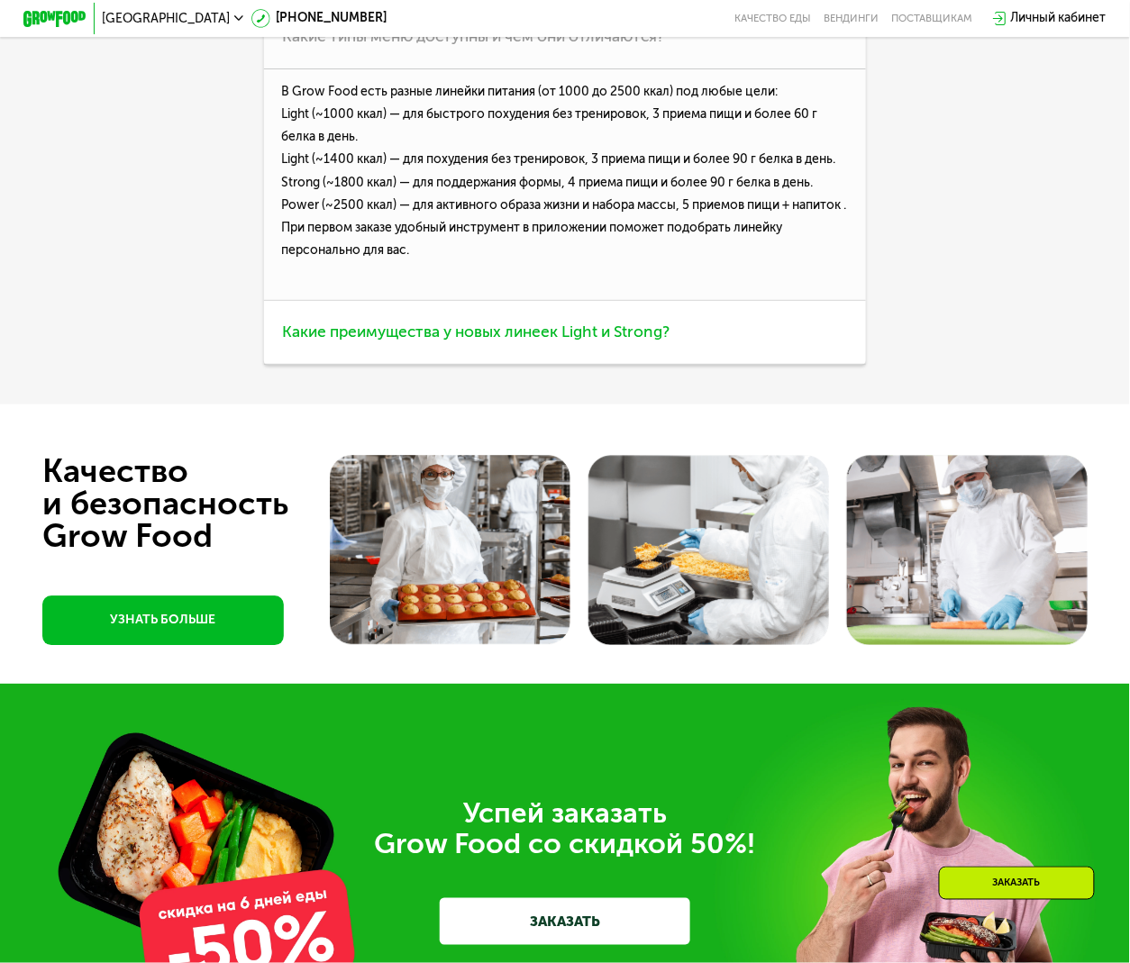
click at [652, 341] on span "Какие преимущества у новых линеек Light и Strong?" at bounding box center [475, 331] width 387 height 19
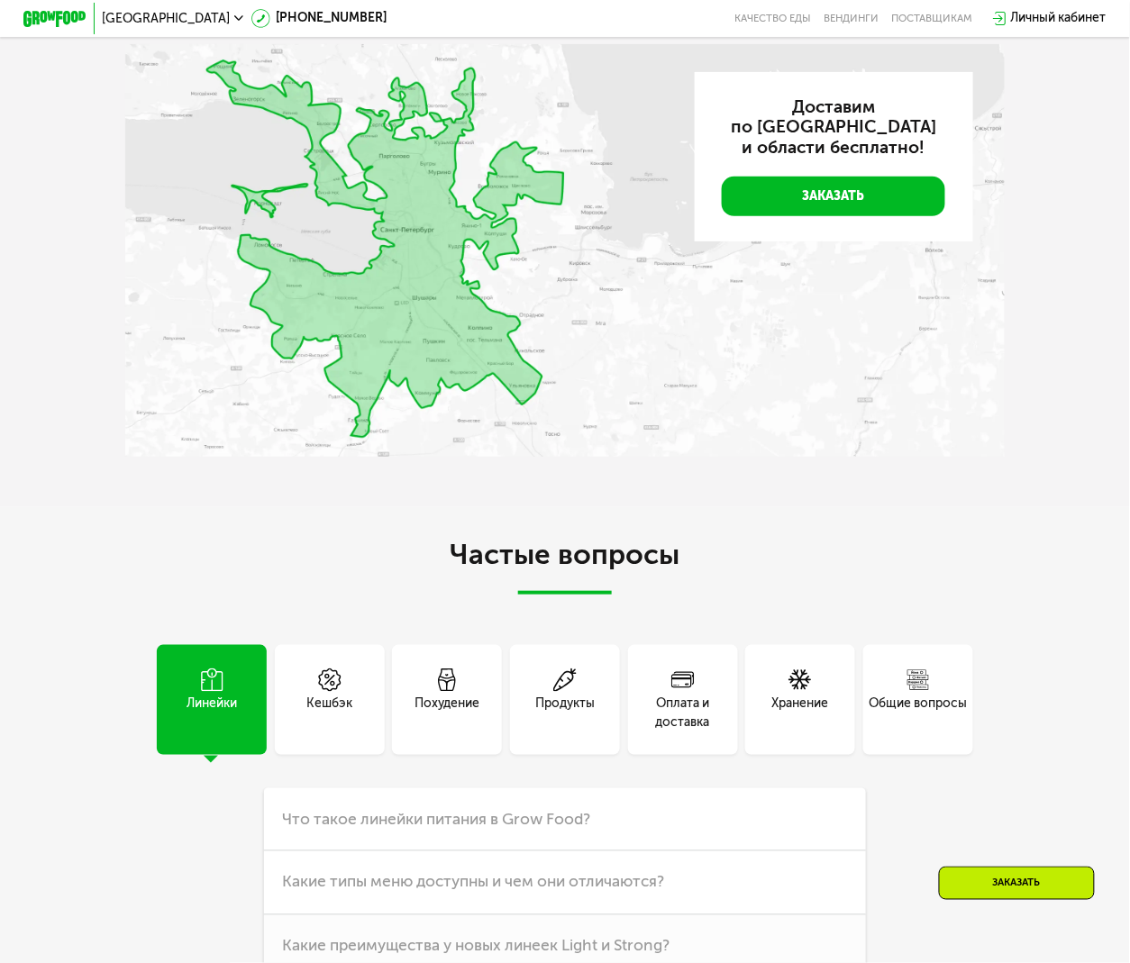
scroll to position [3838, 0]
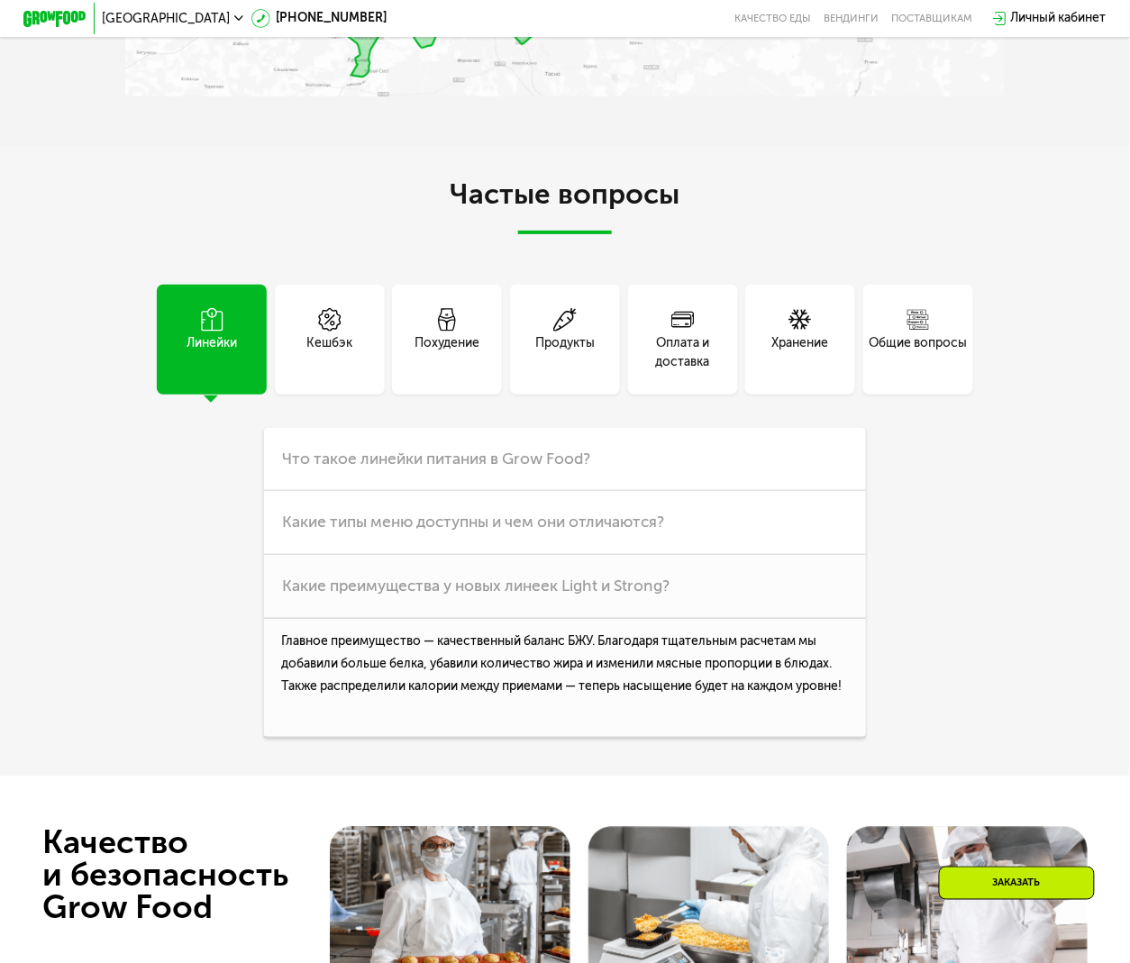
click at [959, 372] on div "Общие вопросы" at bounding box center [917, 353] width 98 height 38
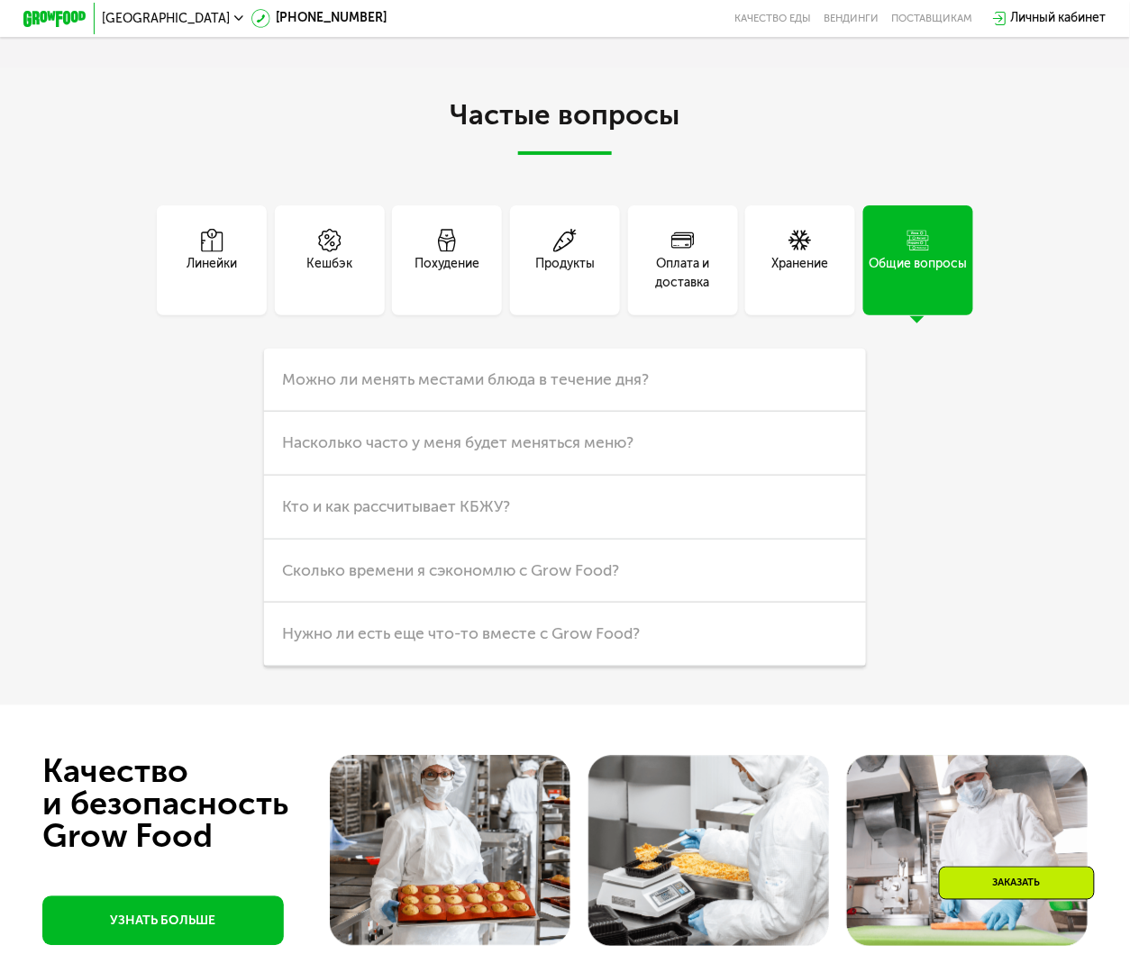
scroll to position [3958, 0]
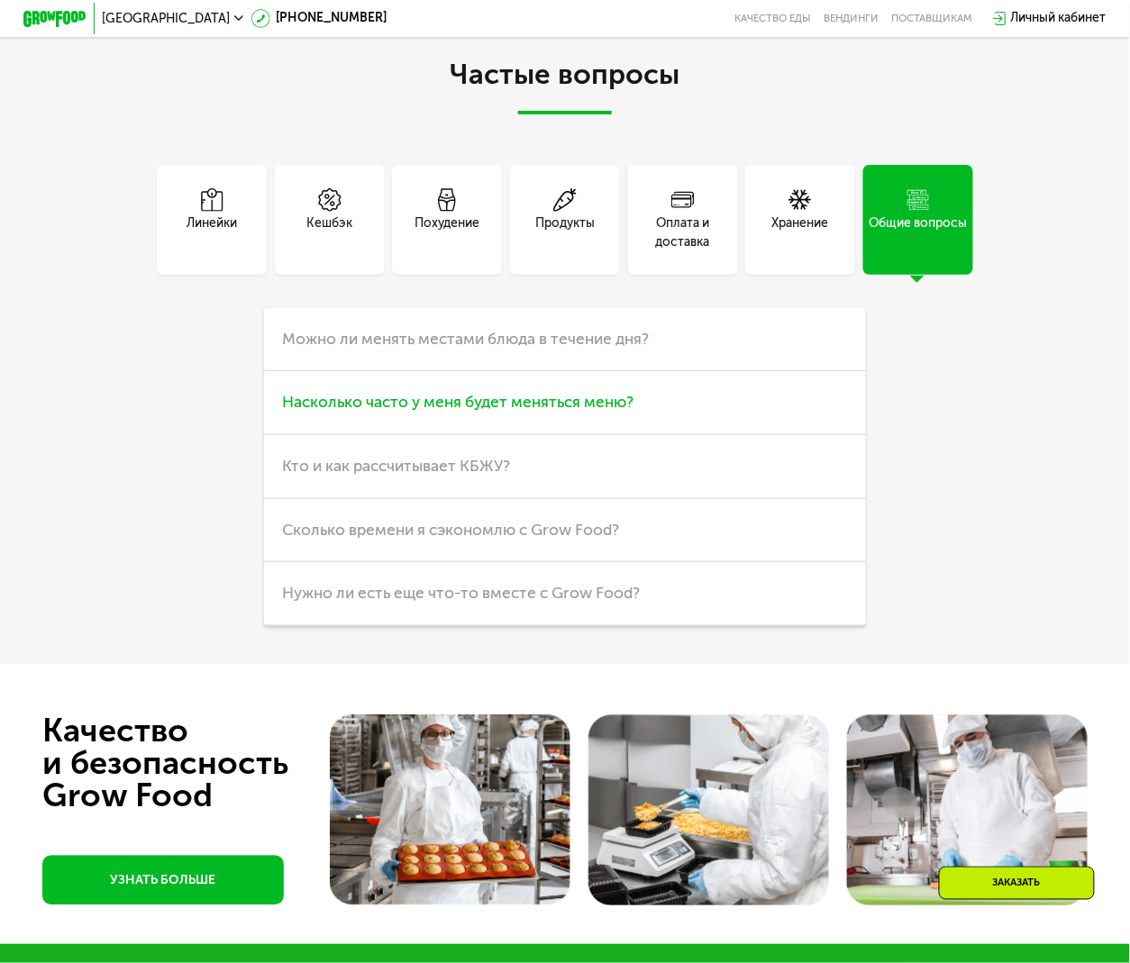
click at [582, 412] on span "Насколько часто у меня будет меняться меню?" at bounding box center [457, 402] width 351 height 19
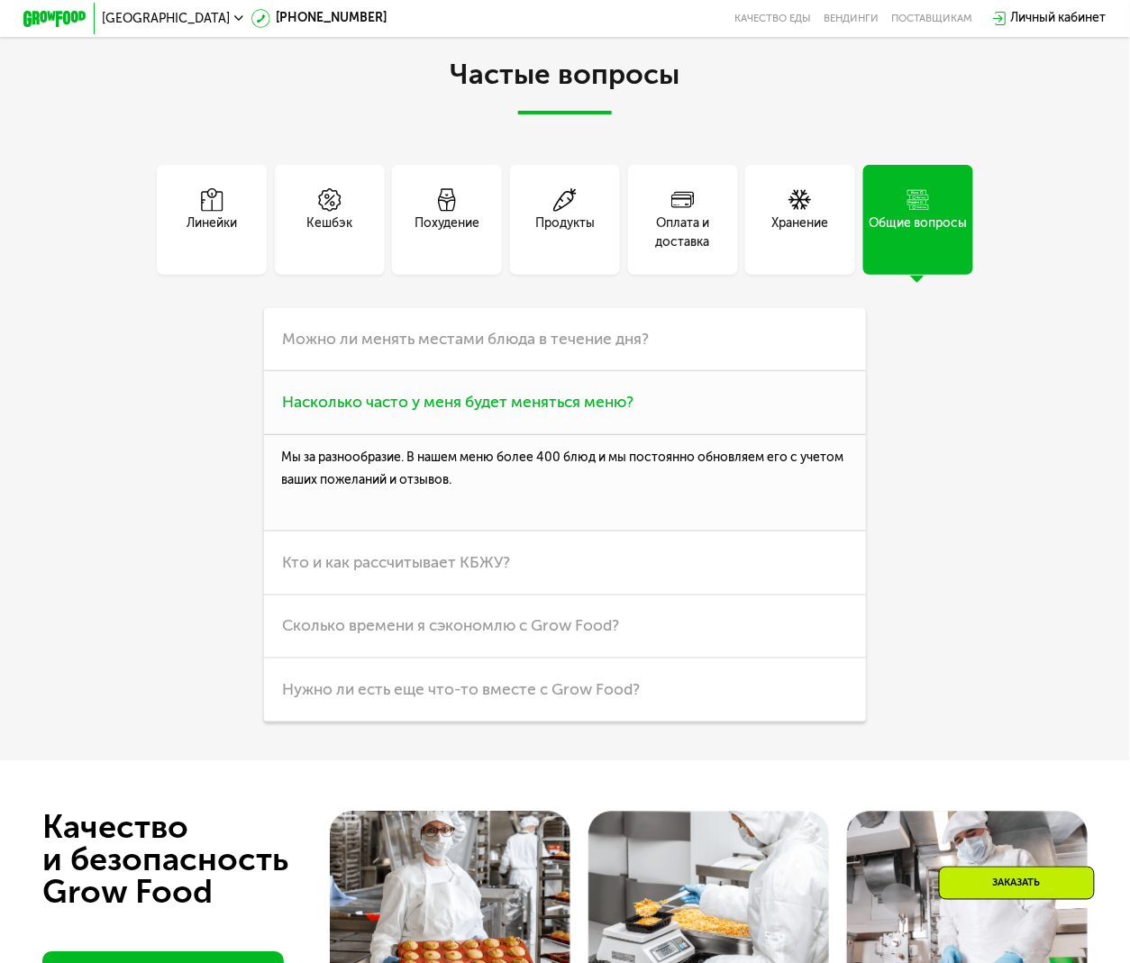
click at [517, 531] on p "Мы за разнообразие. В нашем меню более 400 блюд и мы постоянно обновляем его с …" at bounding box center [565, 483] width 603 height 96
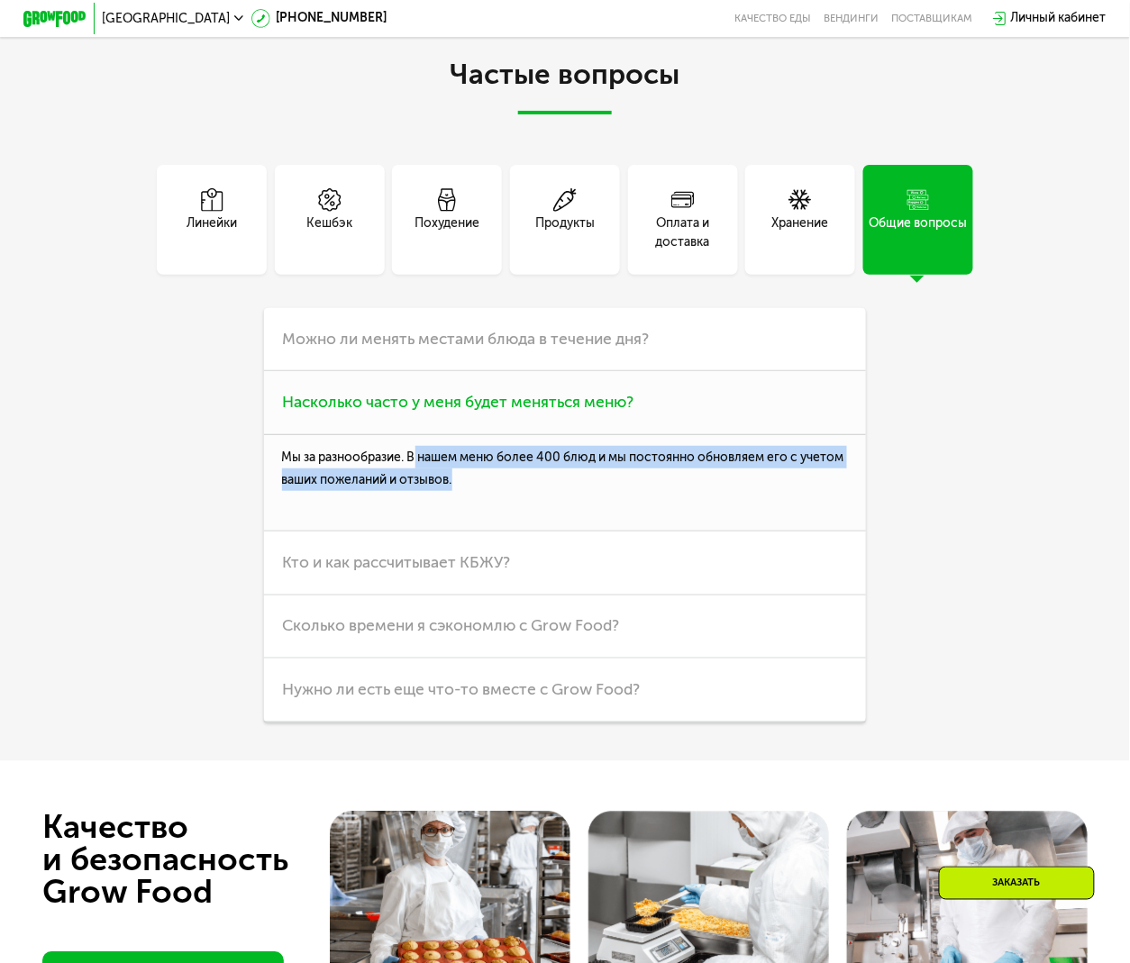
drag, startPoint x: 416, startPoint y: 650, endPoint x: 551, endPoint y: 674, distance: 137.1
click at [551, 531] on p "Мы за разнообразие. В нашем меню более 400 блюд и мы постоянно обновляем его с …" at bounding box center [565, 483] width 603 height 96
copy p "нашем меню более 400 блюд и мы постоянно обновляем его с учетом ваших пожеланий…"
drag, startPoint x: 87, startPoint y: 614, endPoint x: 119, endPoint y: 606, distance: 32.6
click at [86, 614] on div "Частые вопросы Линейки Кешбэк Похудение Продукты Оплата и доставка Хранение Общ…" at bounding box center [565, 394] width 1130 height 734
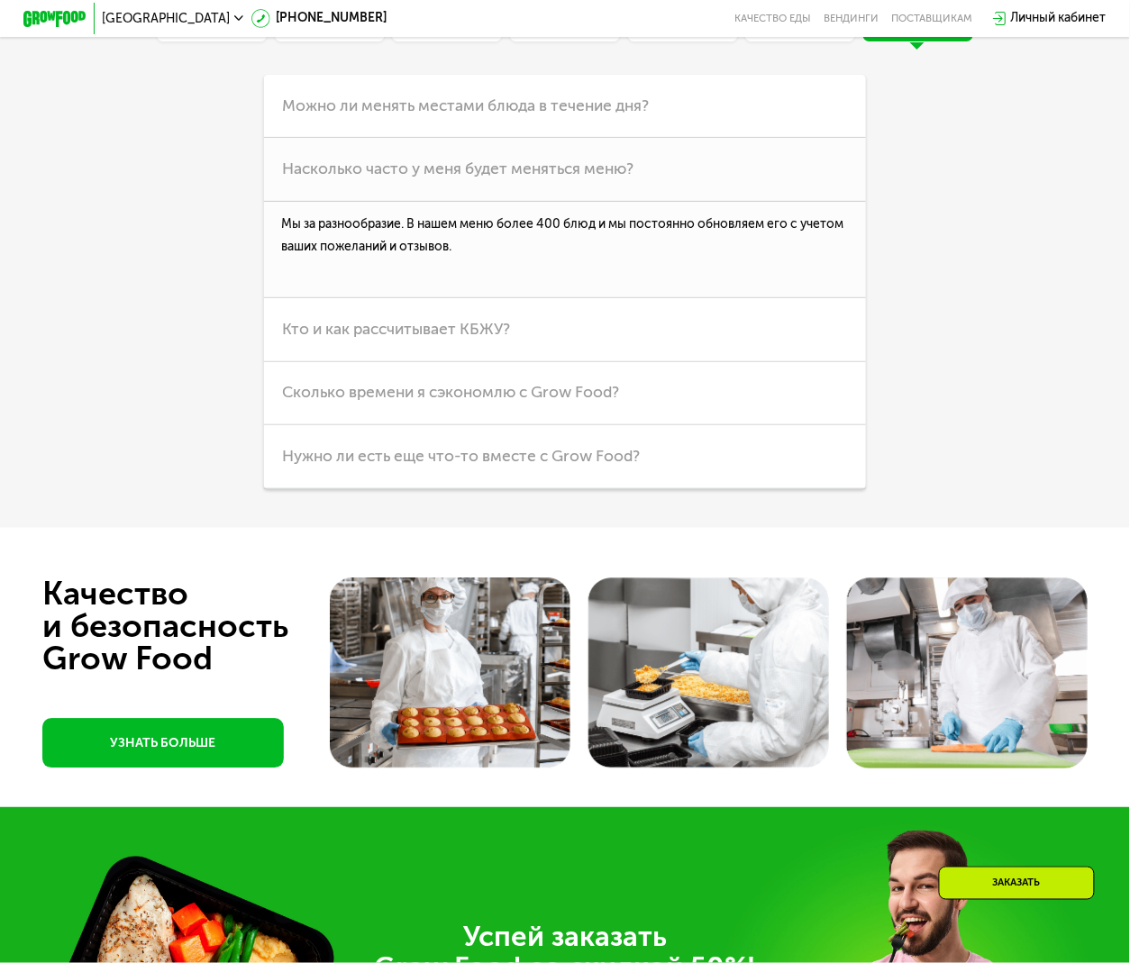
scroll to position [4199, 0]
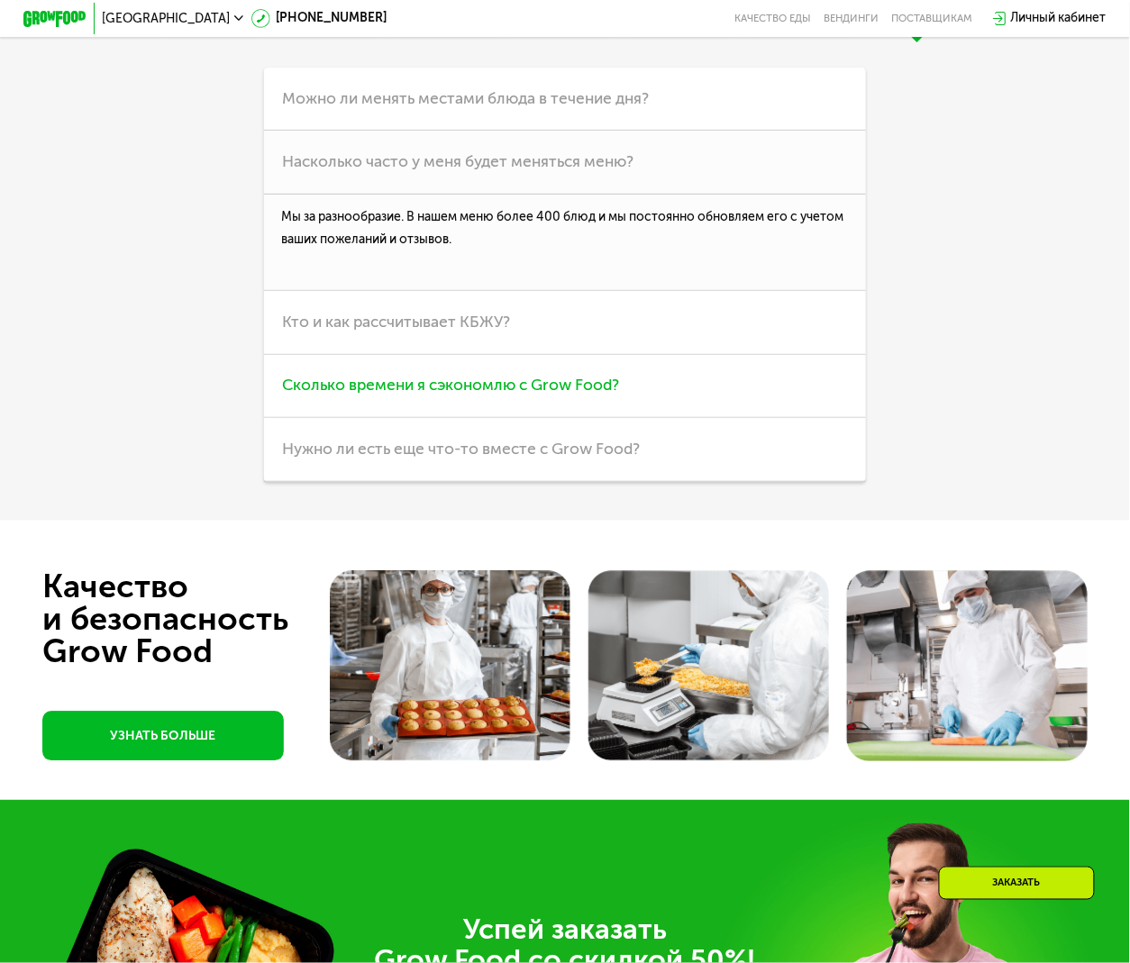
click at [578, 395] on span "Сколько времени я сэкономлю с Grow Food?" at bounding box center [450, 385] width 337 height 19
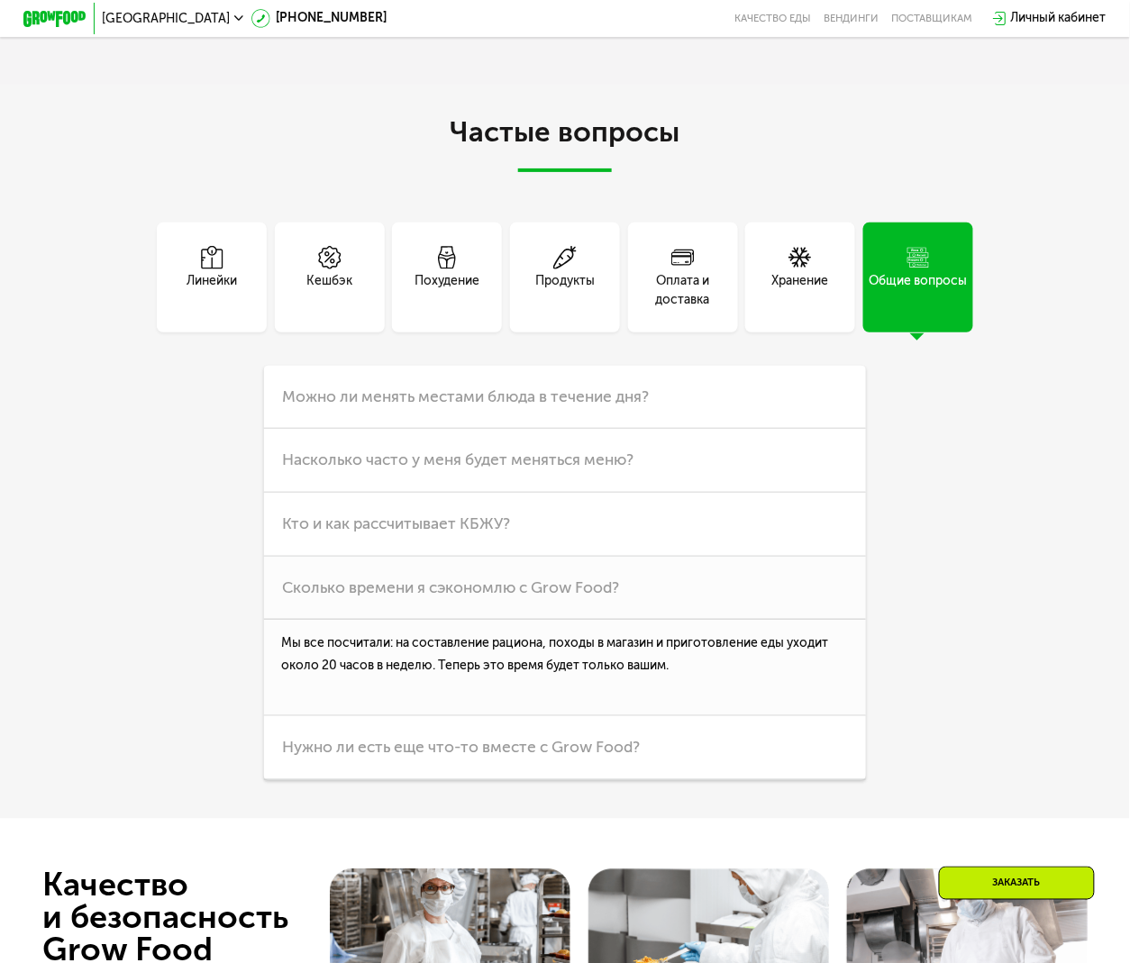
scroll to position [3838, 0]
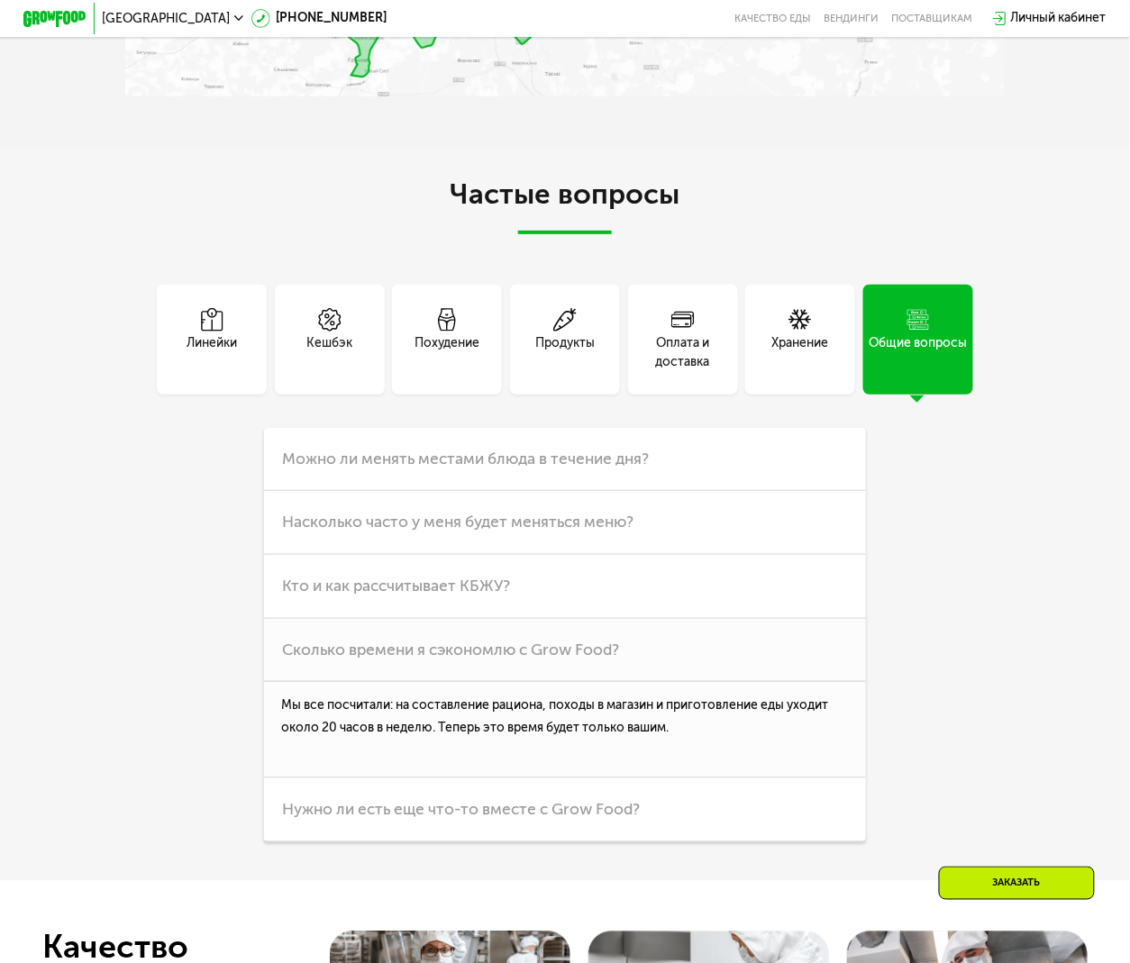
click at [587, 372] on div "Продукты" at bounding box center [564, 353] width 59 height 38
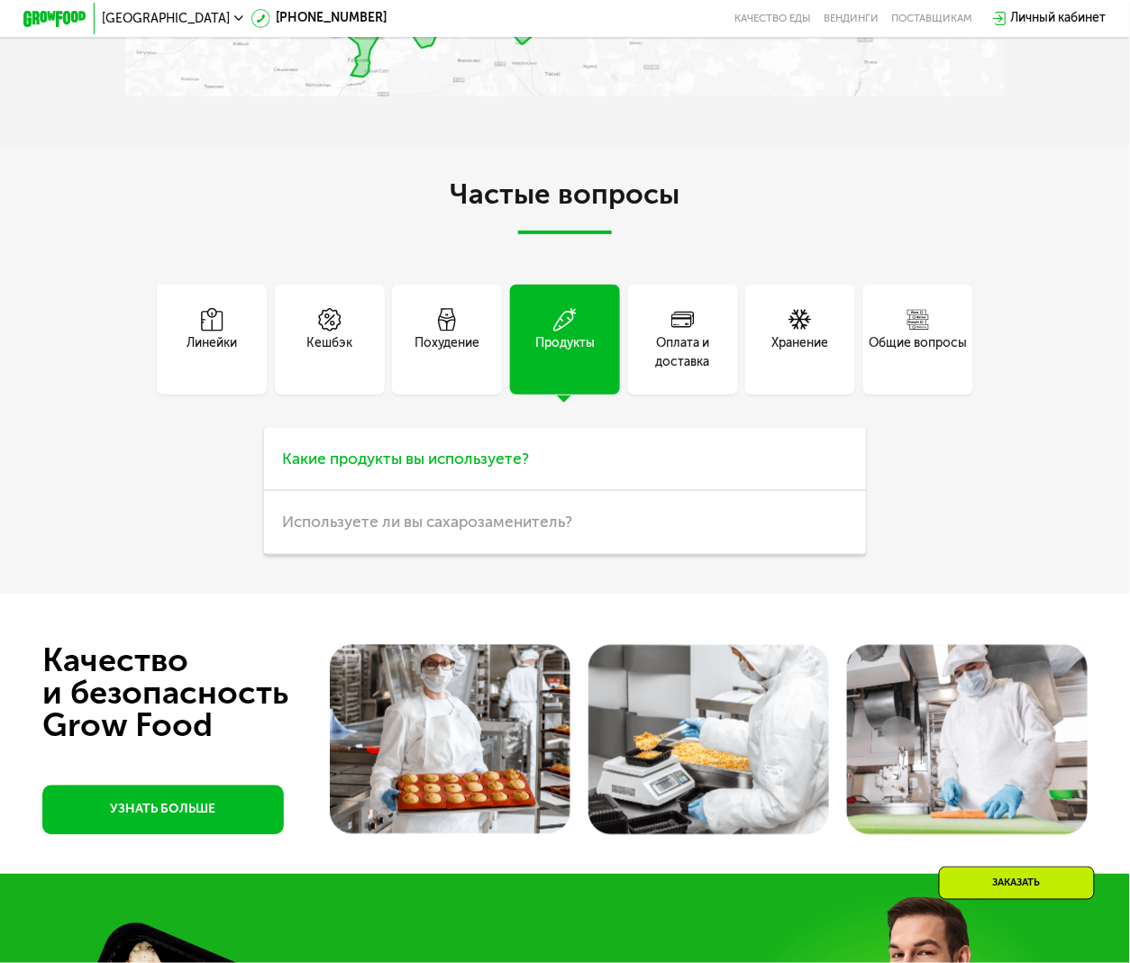
click at [487, 492] on h3 "Какие продукты вы используете?" at bounding box center [565, 460] width 603 height 64
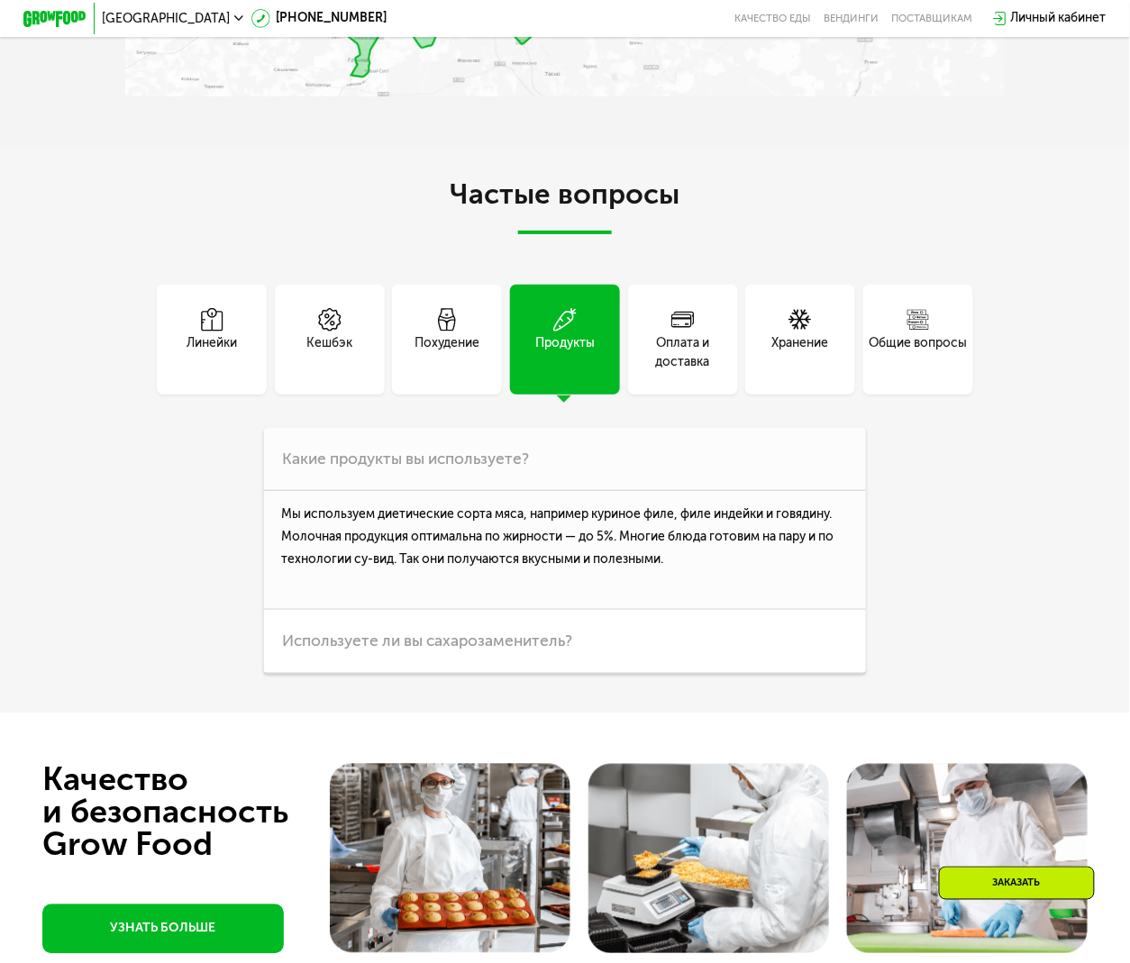
scroll to position [3958, 0]
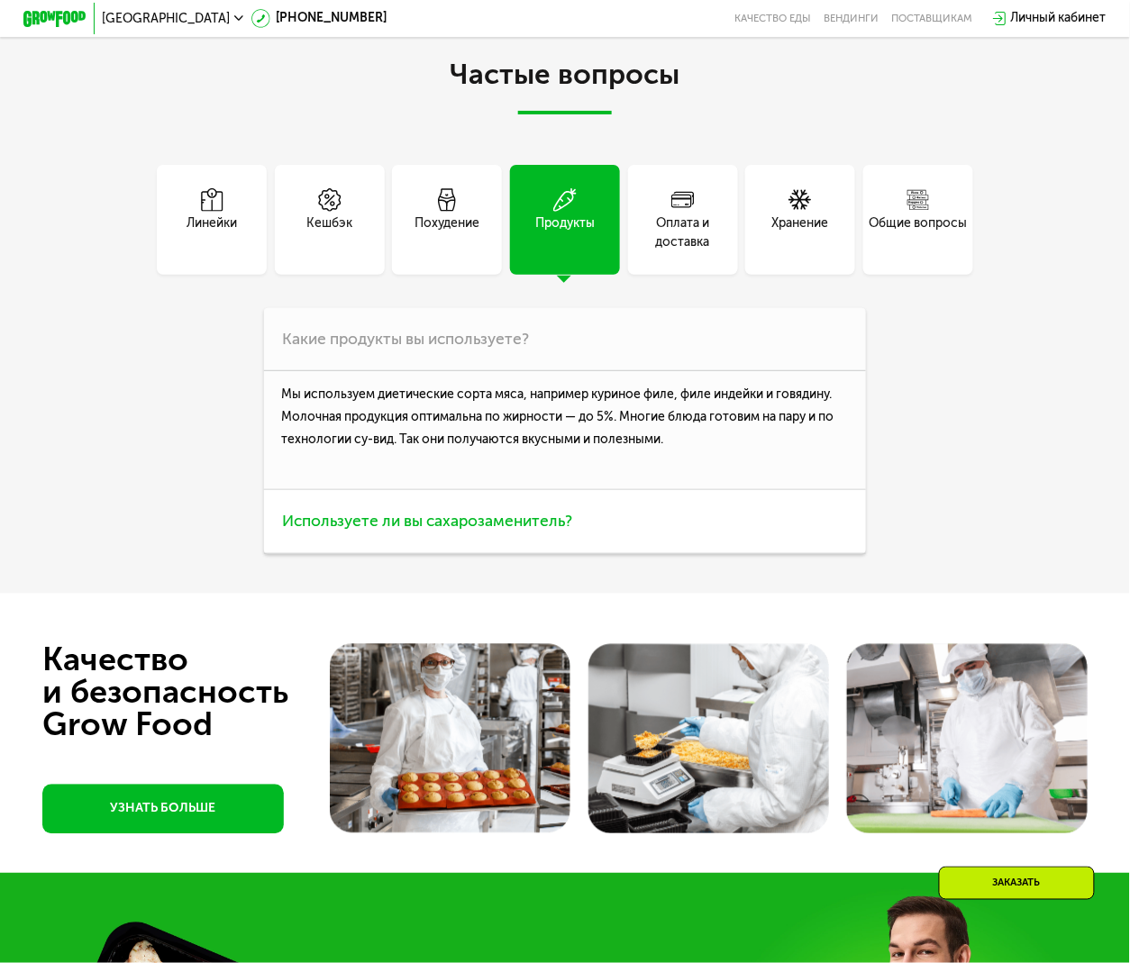
click at [528, 531] on span "Используете ли вы сахарозаменитель?" at bounding box center [427, 521] width 290 height 19
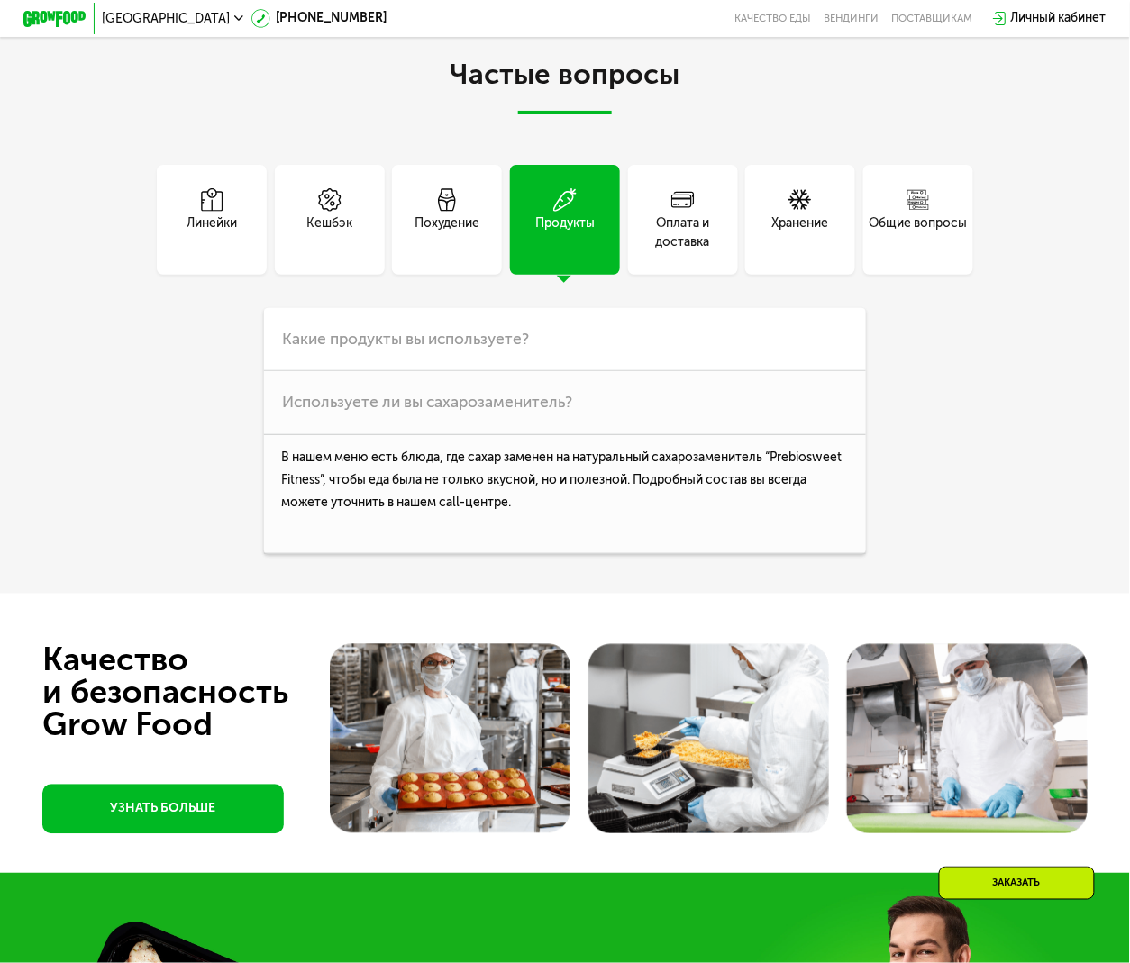
click at [930, 252] on div "Общие вопросы" at bounding box center [917, 233] width 98 height 38
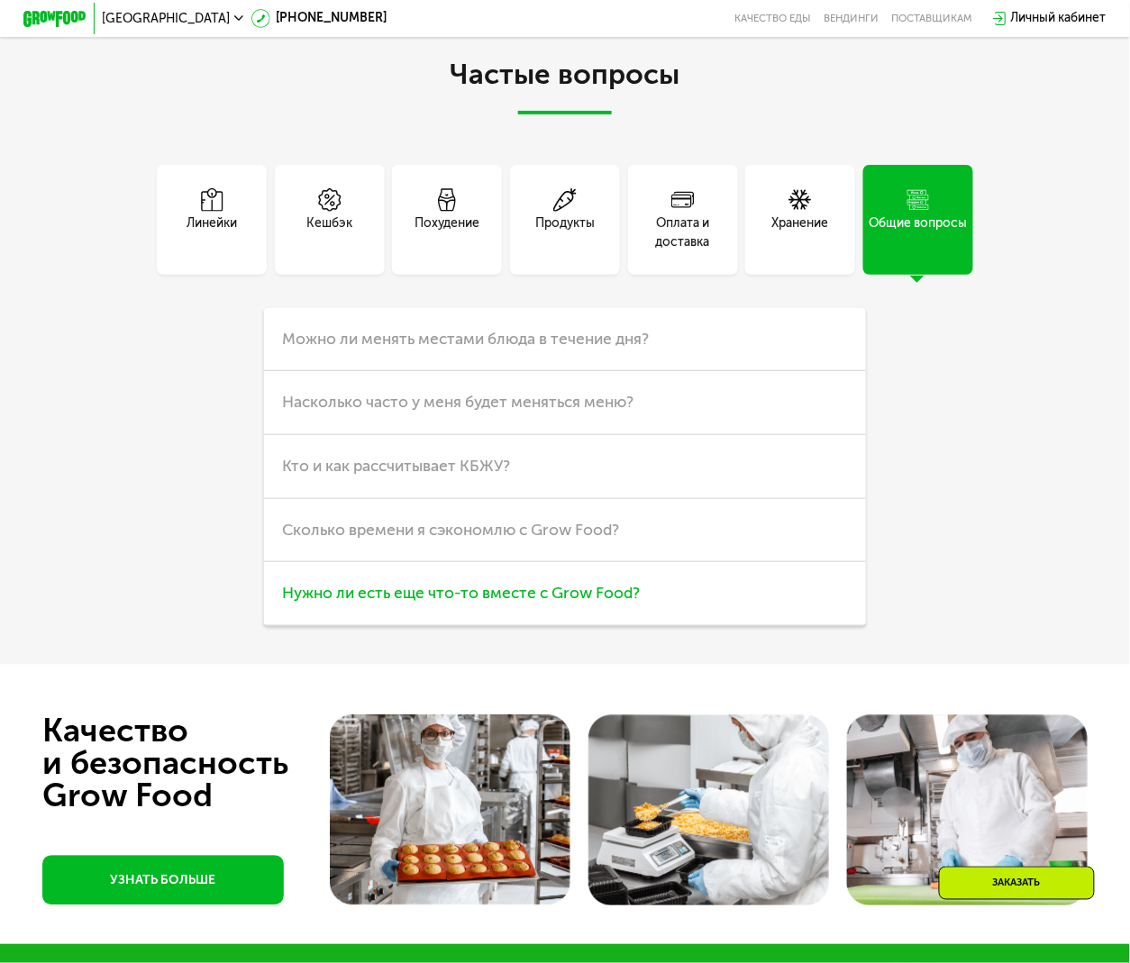
click at [535, 603] on span "Нужно ли есть еще что-то вместе с Grow Food?" at bounding box center [461, 593] width 358 height 19
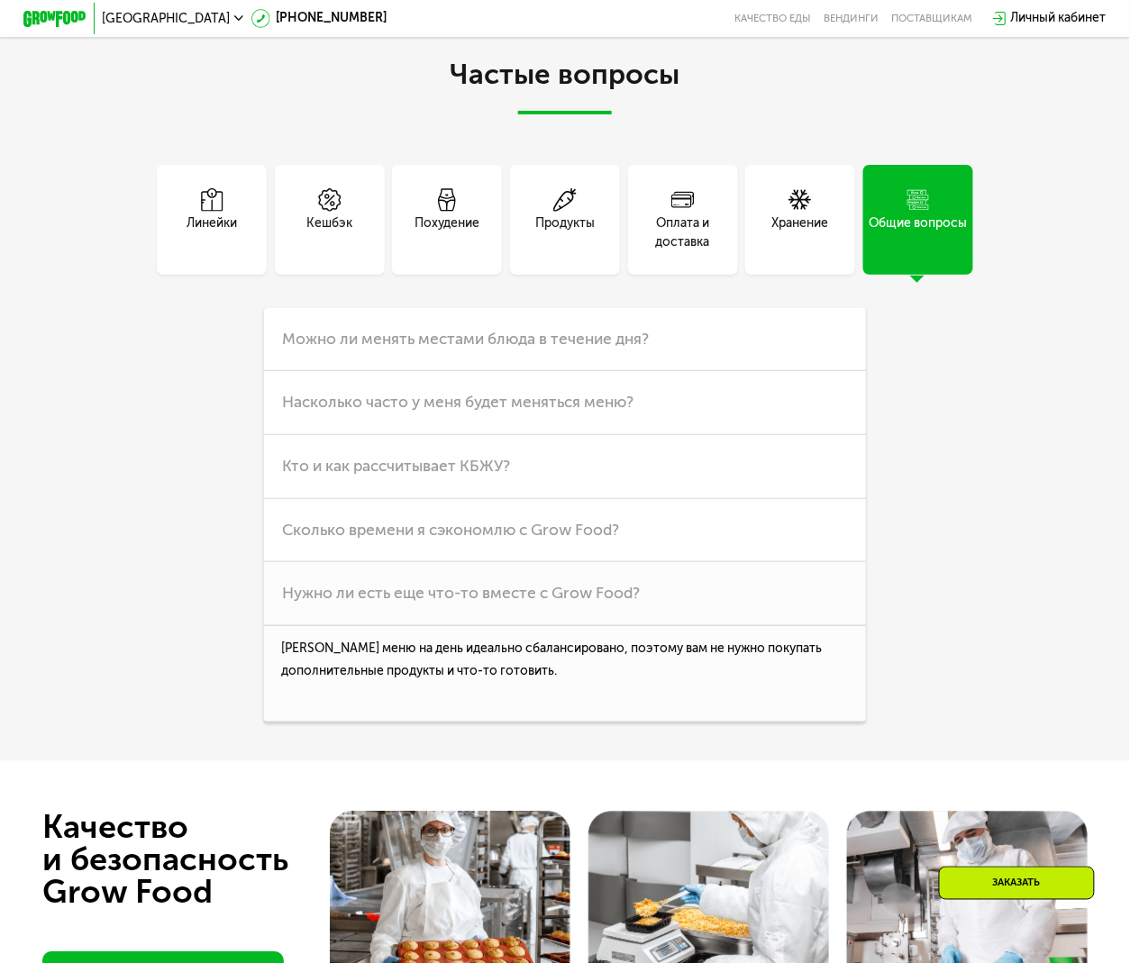
click at [174, 646] on div "Линейки Кешбэк Похудение Продукты Оплата и доставка Хранение Общие вопросы Что …" at bounding box center [564, 444] width 878 height 558
click at [683, 252] on div "Оплата и доставка" at bounding box center [683, 233] width 110 height 38
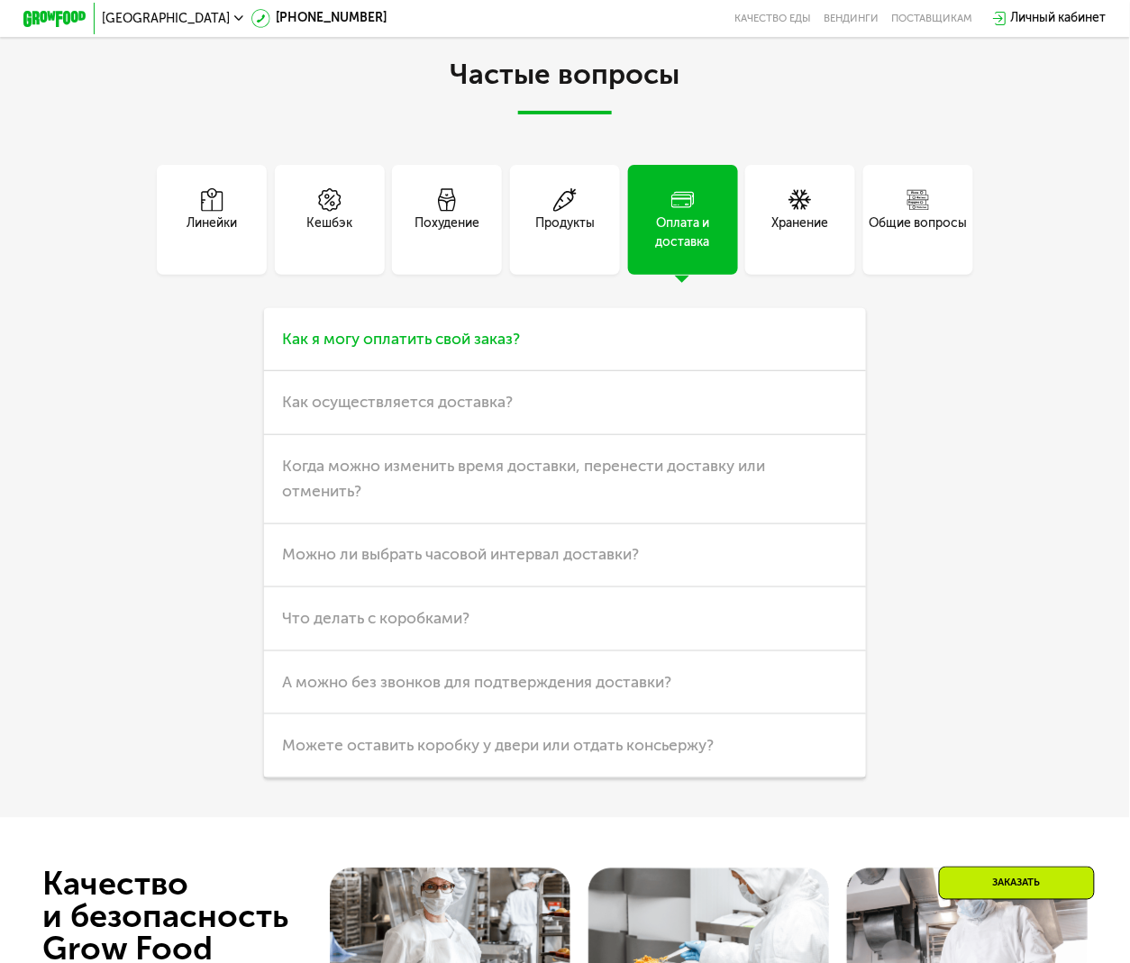
click at [438, 349] on span "Как я могу оплатить свой заказ?" at bounding box center [401, 339] width 238 height 19
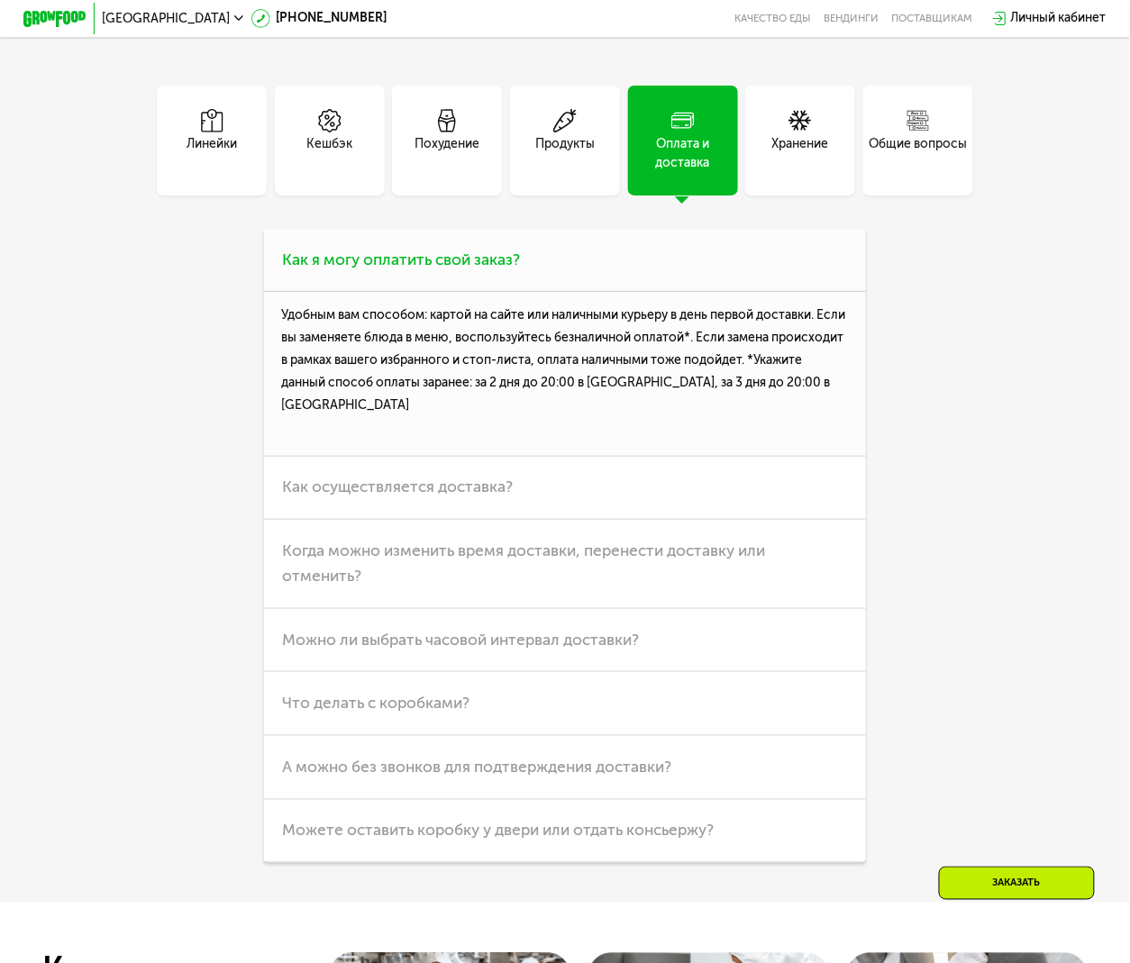
scroll to position [4079, 0]
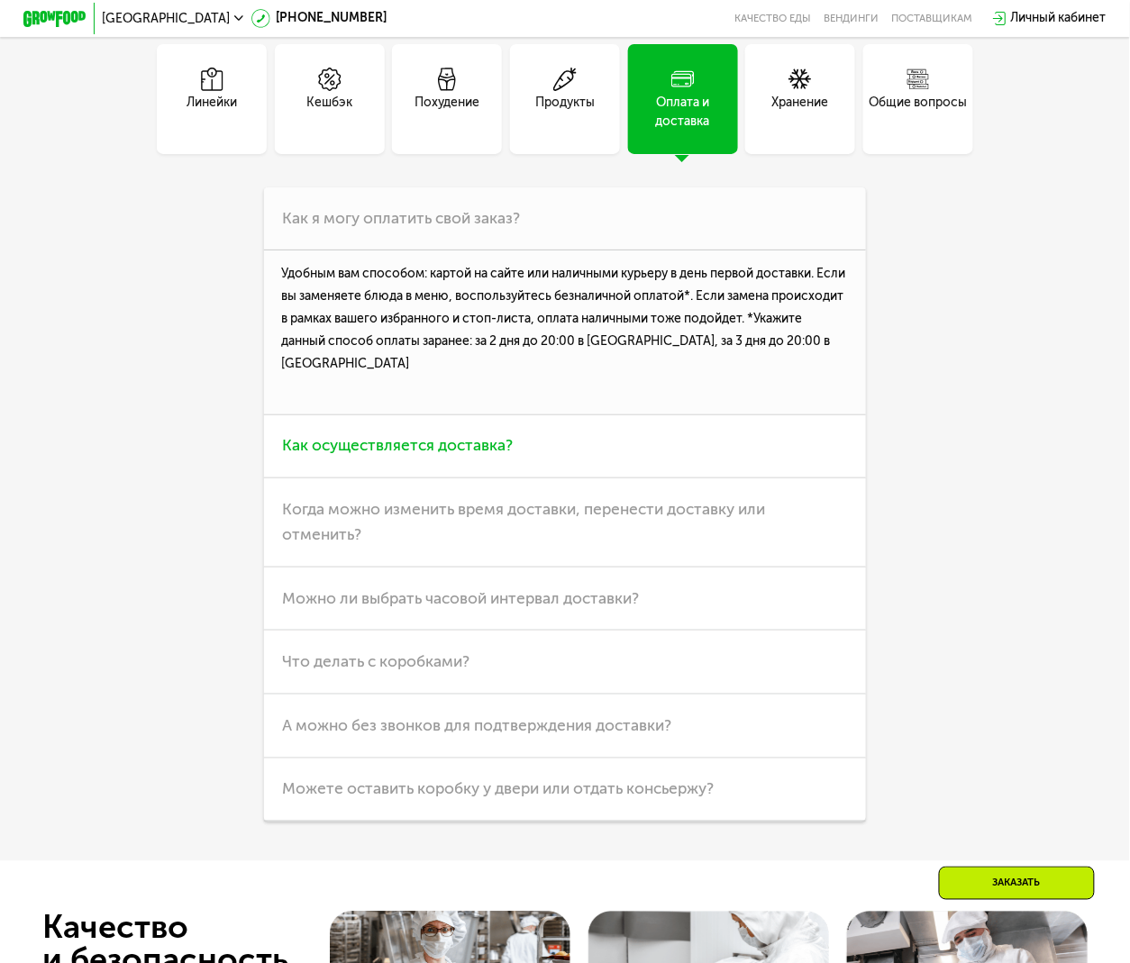
click at [461, 479] on h3 "Как осуществляется доставка?" at bounding box center [565, 447] width 603 height 64
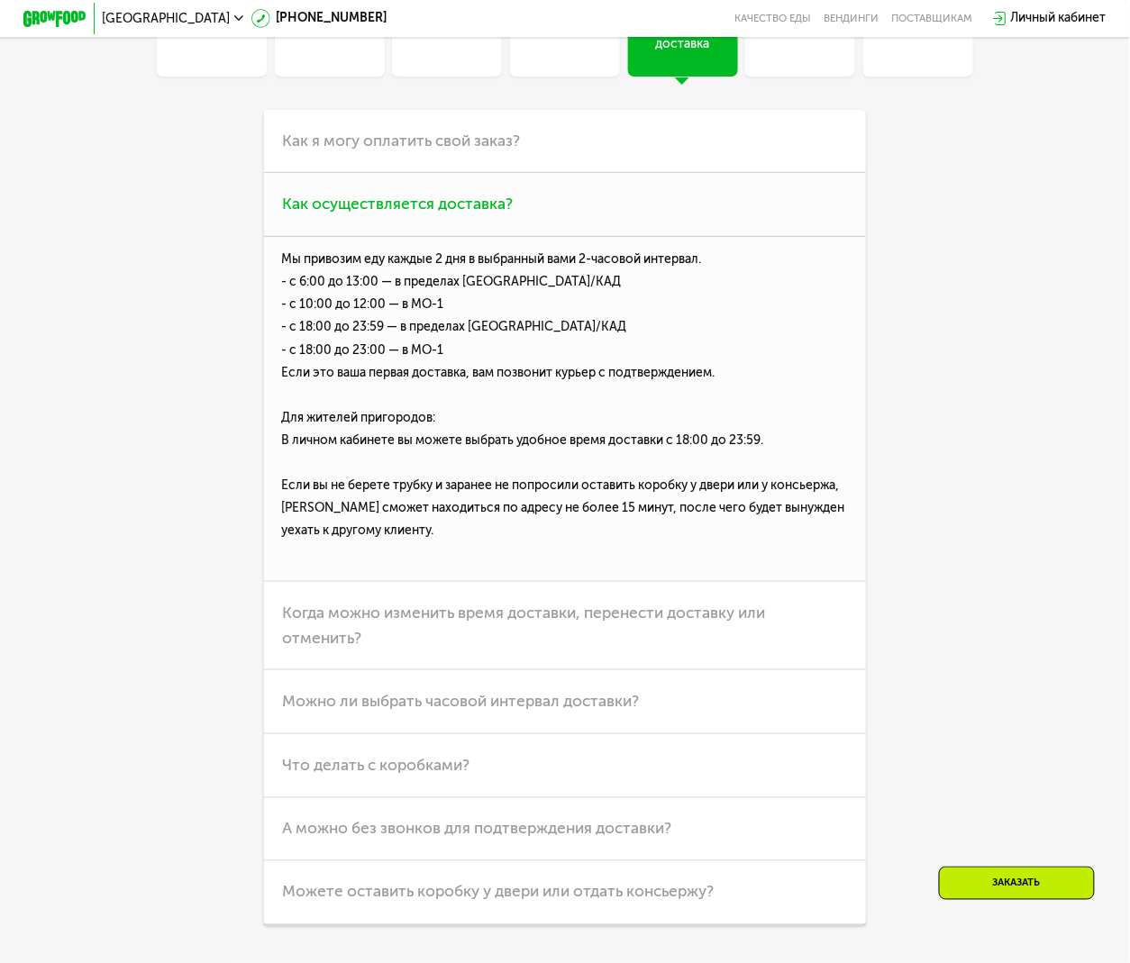
scroll to position [4199, 0]
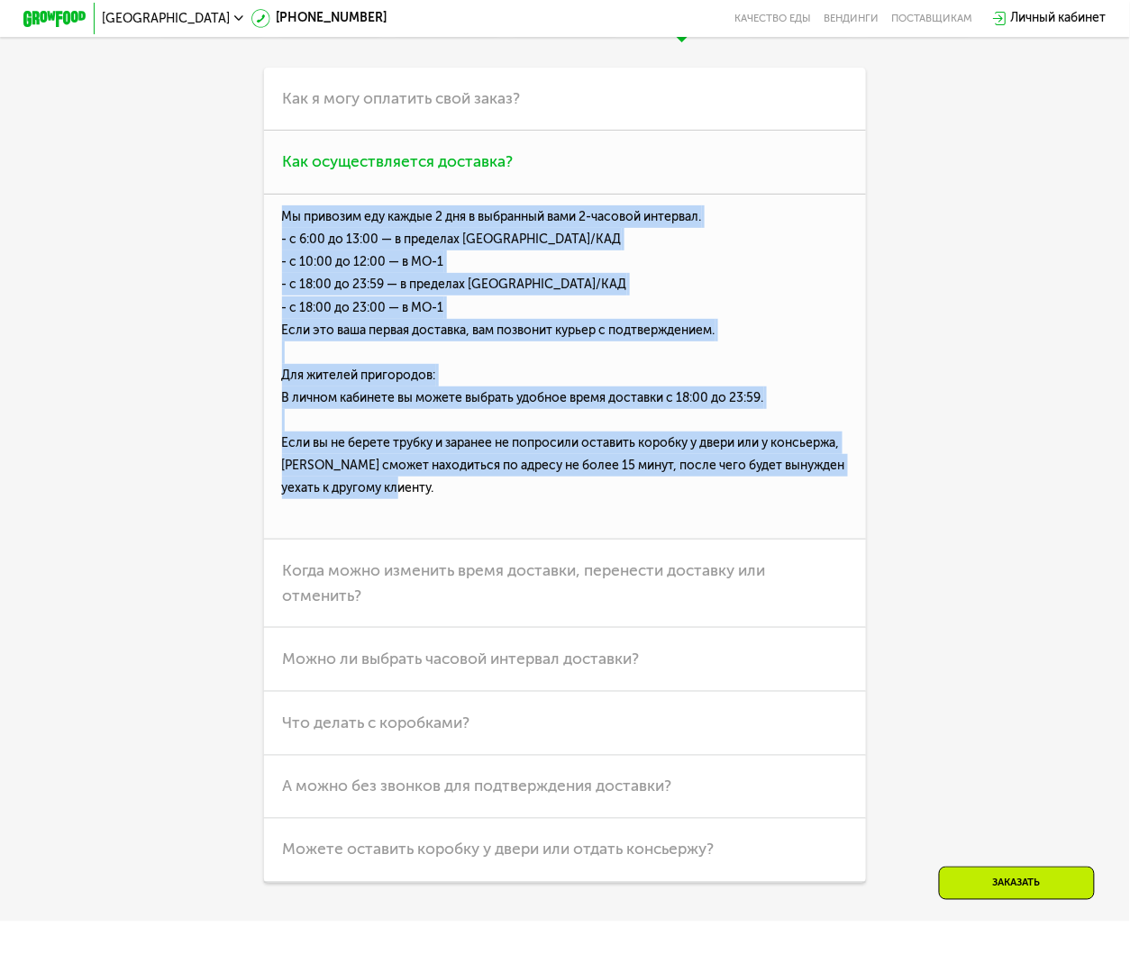
drag, startPoint x: 279, startPoint y: 413, endPoint x: 689, endPoint y: 694, distance: 497.0
click at [689, 540] on p "Мы привозим еду каждые 2 дня в выбранный вами 2-часовой интервал. - с 6:00 до 1…" at bounding box center [565, 367] width 603 height 345
copy p "Мы привозим еду каждые 2 дня в выбранный вами 2-часовой интервал. - с 6:00 до 1…"
click at [128, 670] on div "Линейки Кешбэк Похудение Продукты Оплата и доставка Хранение Общие вопросы Что …" at bounding box center [564, 403] width 878 height 958
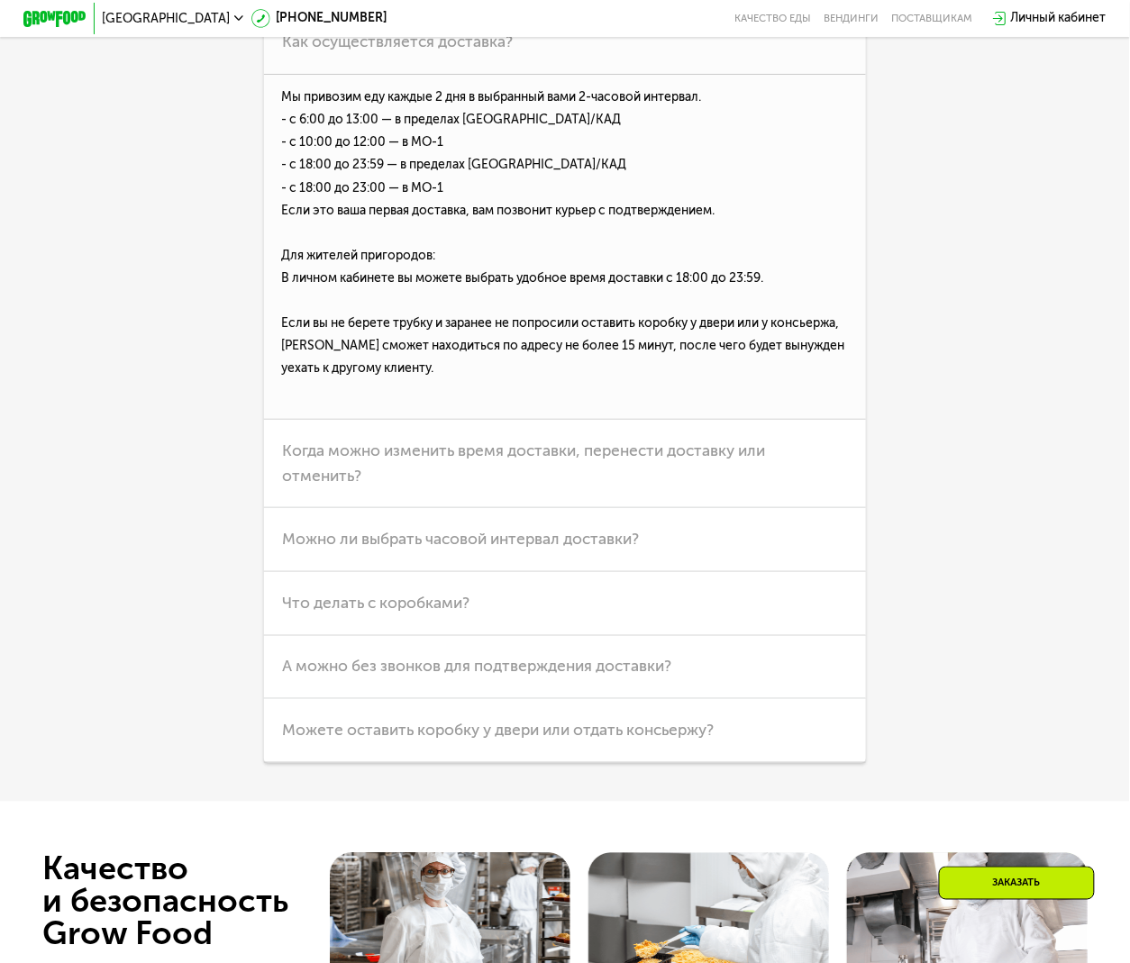
scroll to position [4439, 0]
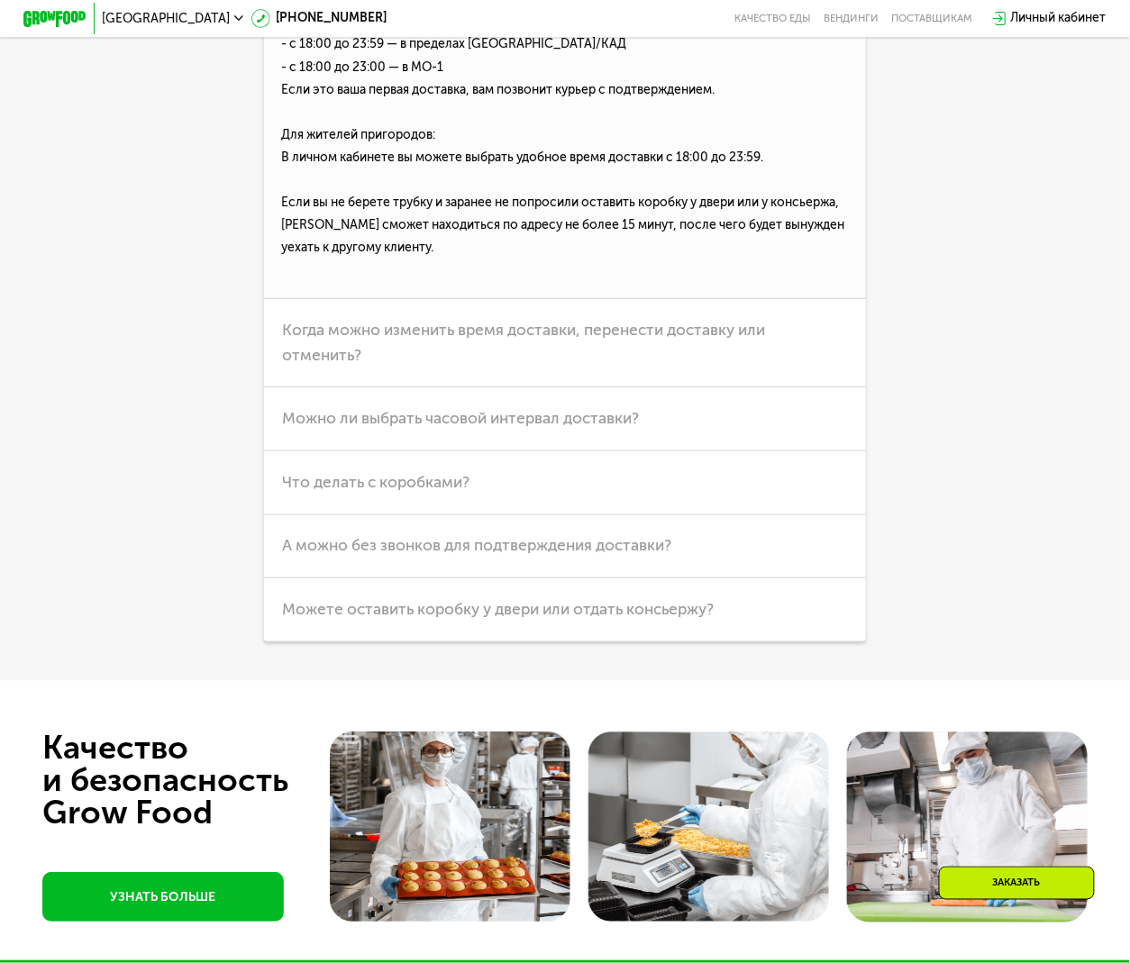
click at [901, 582] on div "Линейки Кешбэк Похудение Продукты Оплата и доставка Хранение Общие вопросы Что …" at bounding box center [564, 163] width 878 height 958
click at [114, 681] on div "Частые вопросы Линейки Кешбэк Похудение Продукты Оплата и доставка Хранение Общ…" at bounding box center [565, 113] width 1130 height 1135
click at [600, 428] on span "Можно ли выбрать часовой интервал доставки?" at bounding box center [460, 418] width 357 height 19
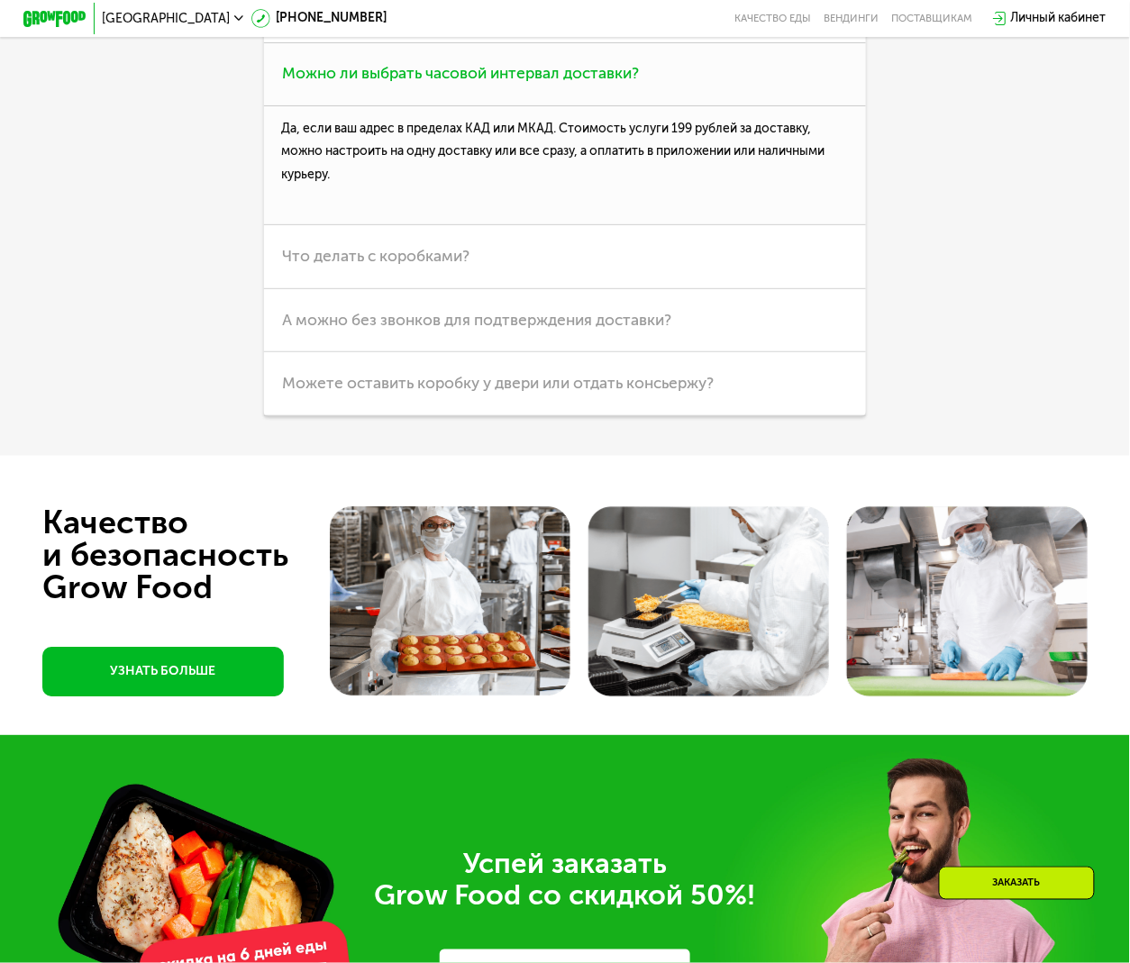
click at [408, 225] on p "Да, если ваш адрес в пределах КАД или МКАД. Стоимость услуги 199 рублей за дост…" at bounding box center [565, 165] width 603 height 119
click at [44, 456] on div "Частые вопросы Линейки Кешбэк Похудение Продукты Оплата и доставка Хранение Общ…" at bounding box center [565, 1] width 1130 height 910
click at [660, 289] on h3 "Что делать с коробками?" at bounding box center [565, 257] width 603 height 64
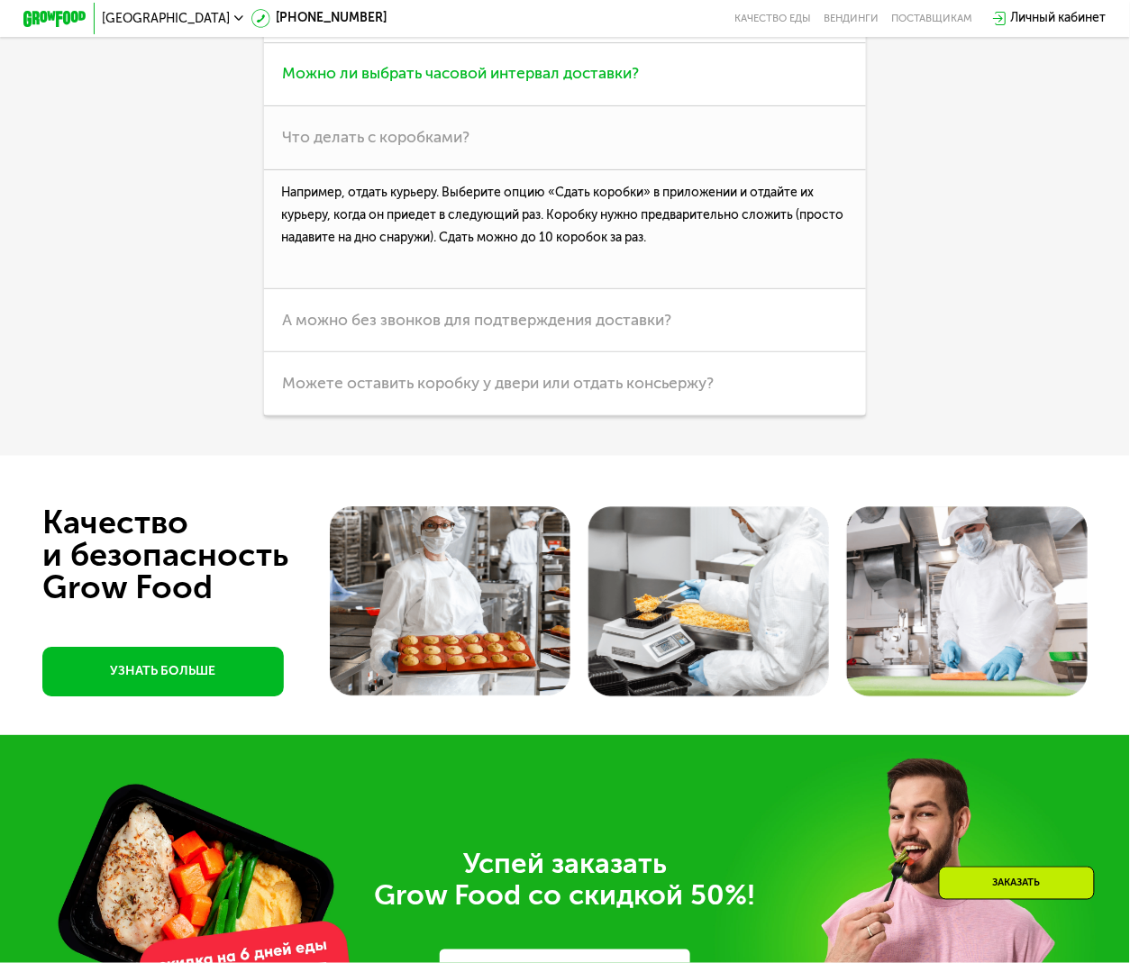
click at [505, 83] on span "Можно ли выбрать часовой интервал доставки?" at bounding box center [460, 73] width 357 height 19
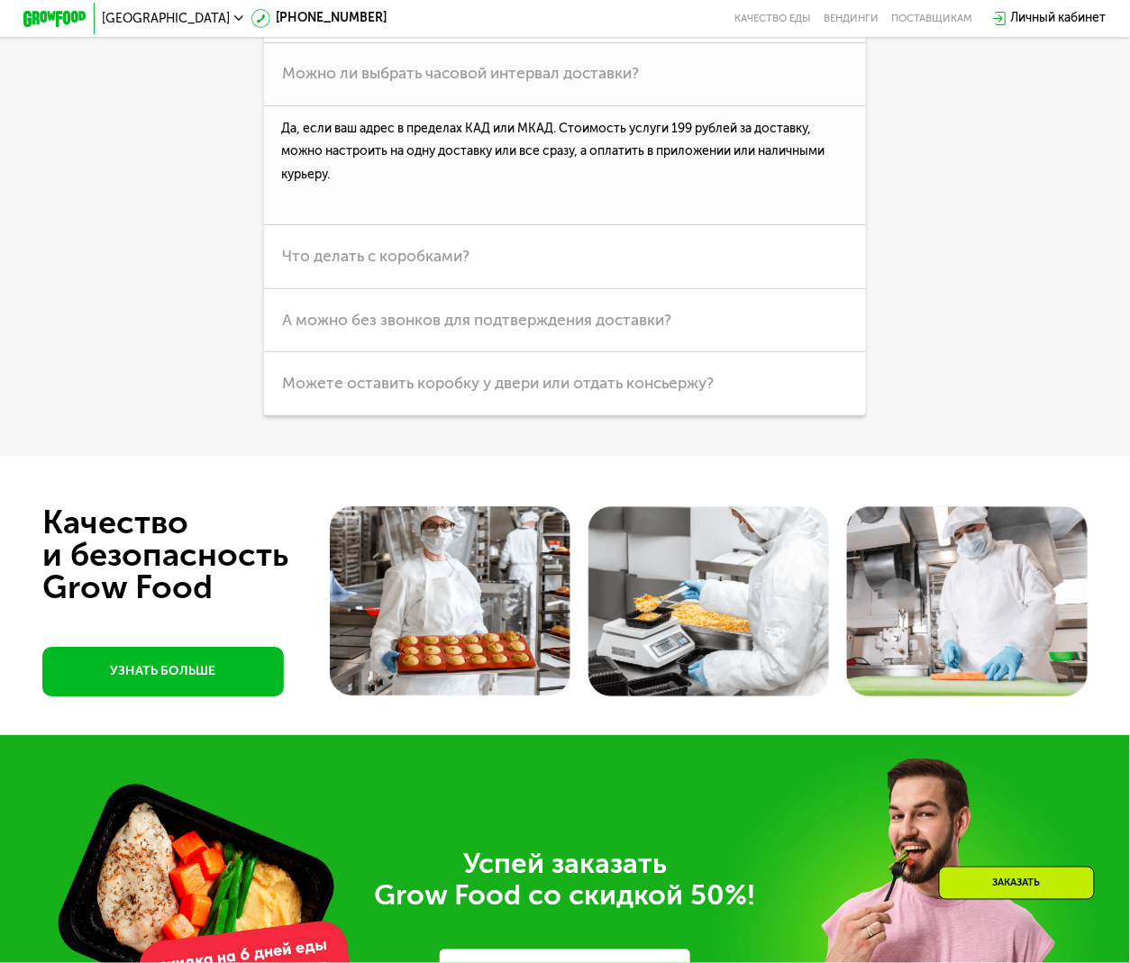
click at [94, 456] on div "Частые вопросы Линейки Кешбэк Похудение Продукты Оплата и доставка Хранение Общ…" at bounding box center [565, 1] width 1130 height 910
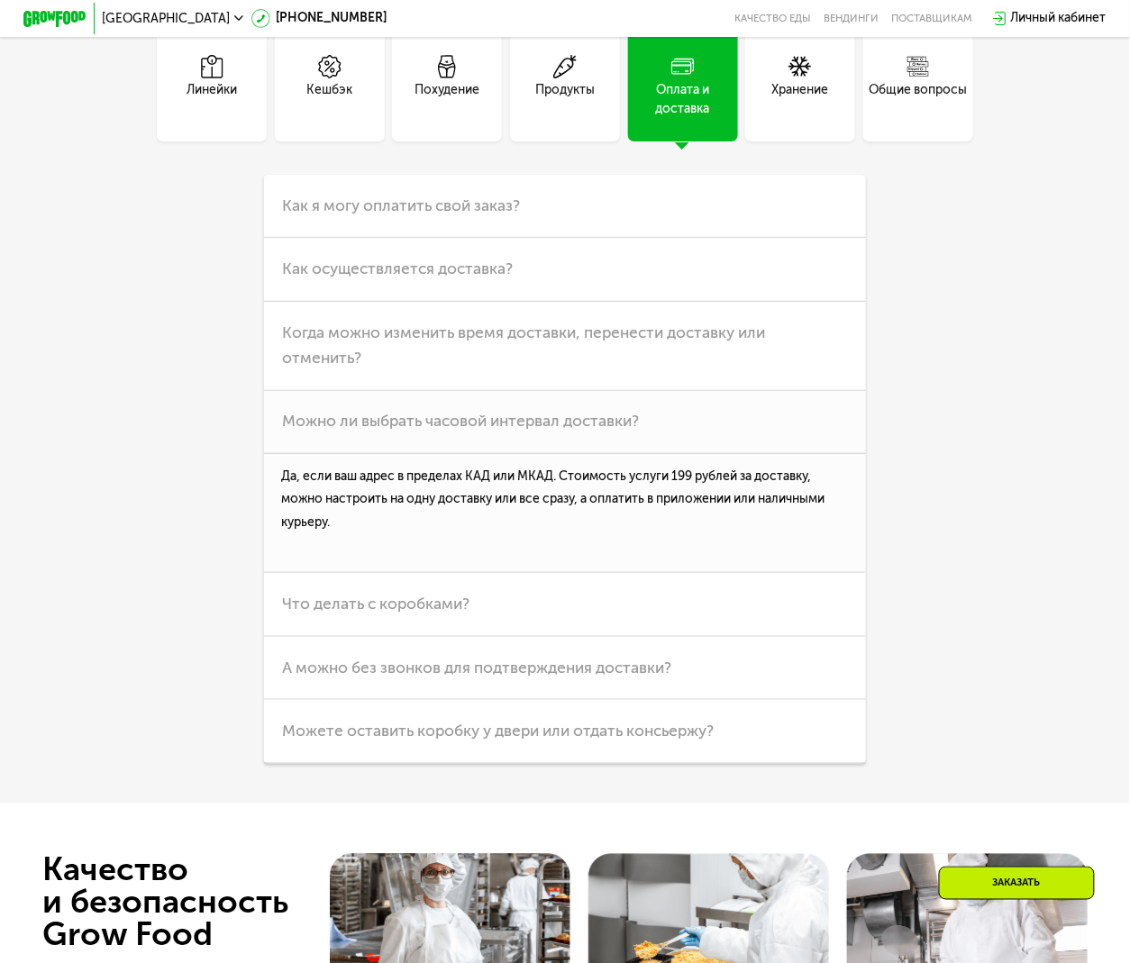
scroll to position [4079, 0]
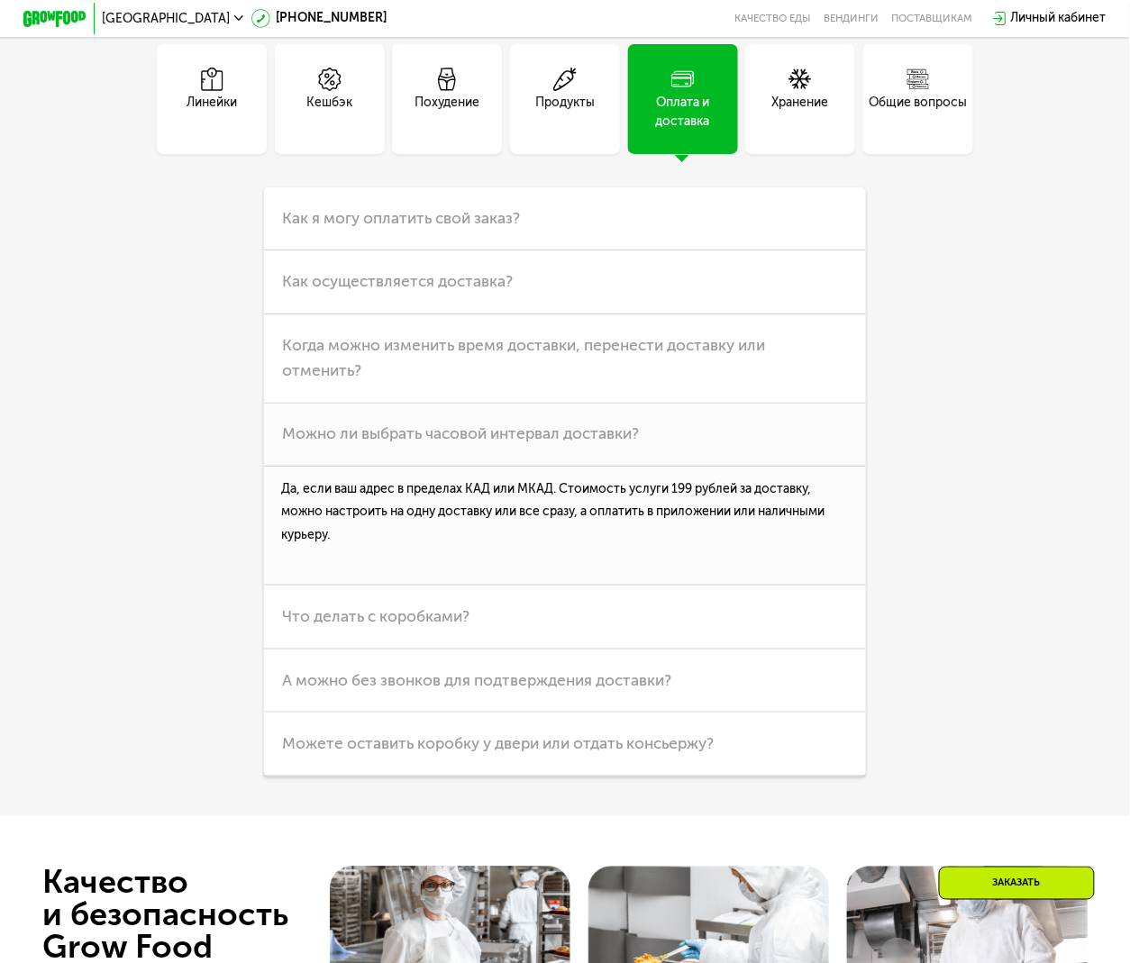
click at [211, 154] on div "Линейки" at bounding box center [212, 99] width 110 height 110
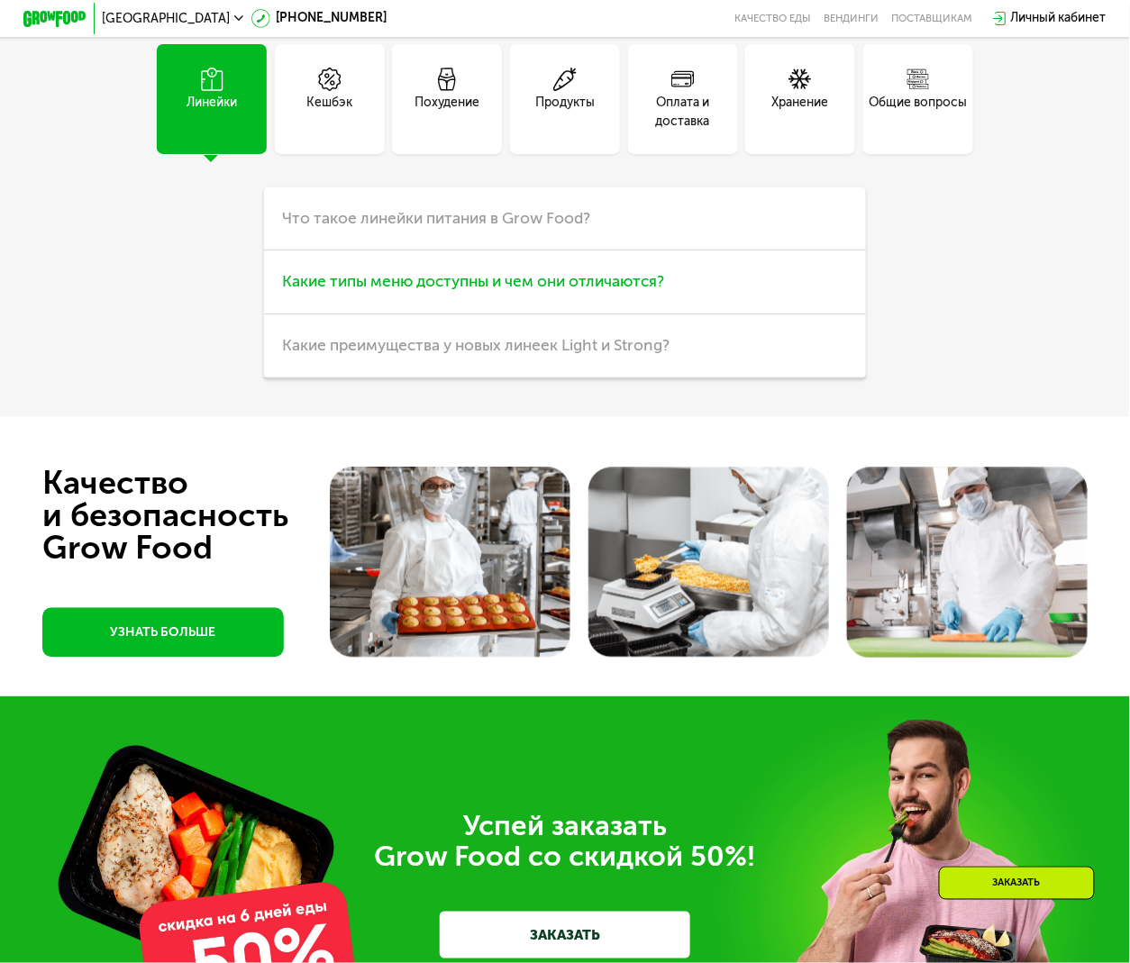
click at [538, 291] on span "Какие типы меню доступны и чем они отличаются?" at bounding box center [473, 281] width 382 height 19
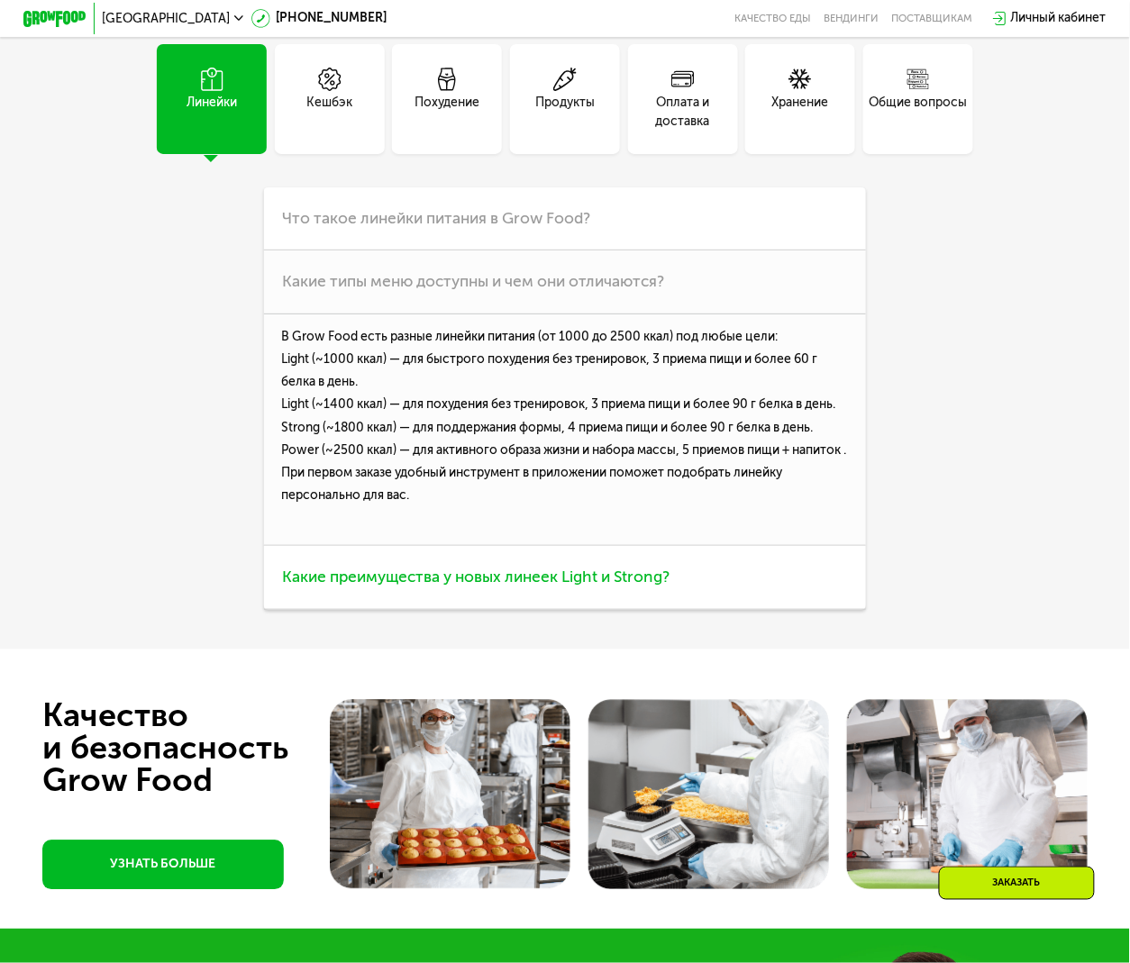
click at [517, 586] on span "Какие преимущества у новых линеек Light и Strong?" at bounding box center [475, 577] width 387 height 19
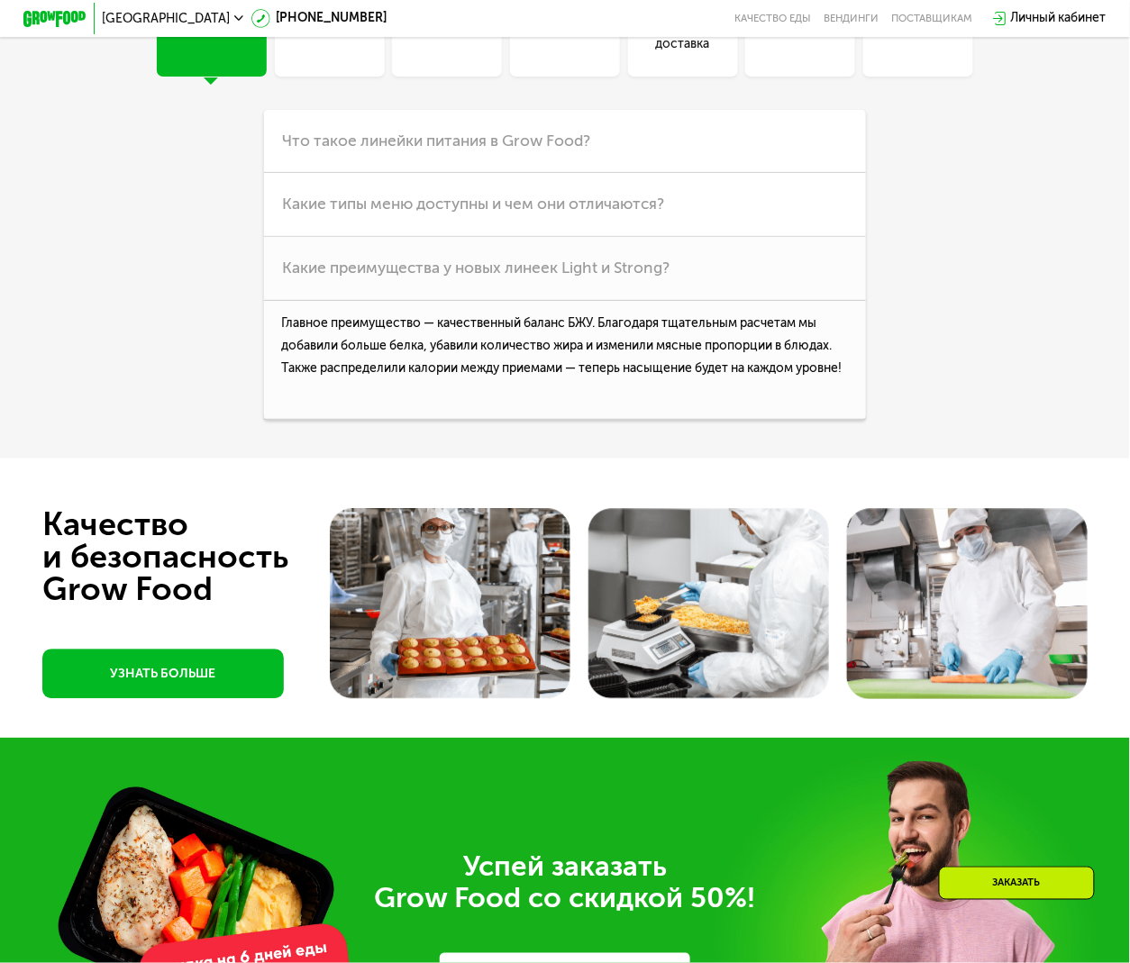
scroll to position [4199, 0]
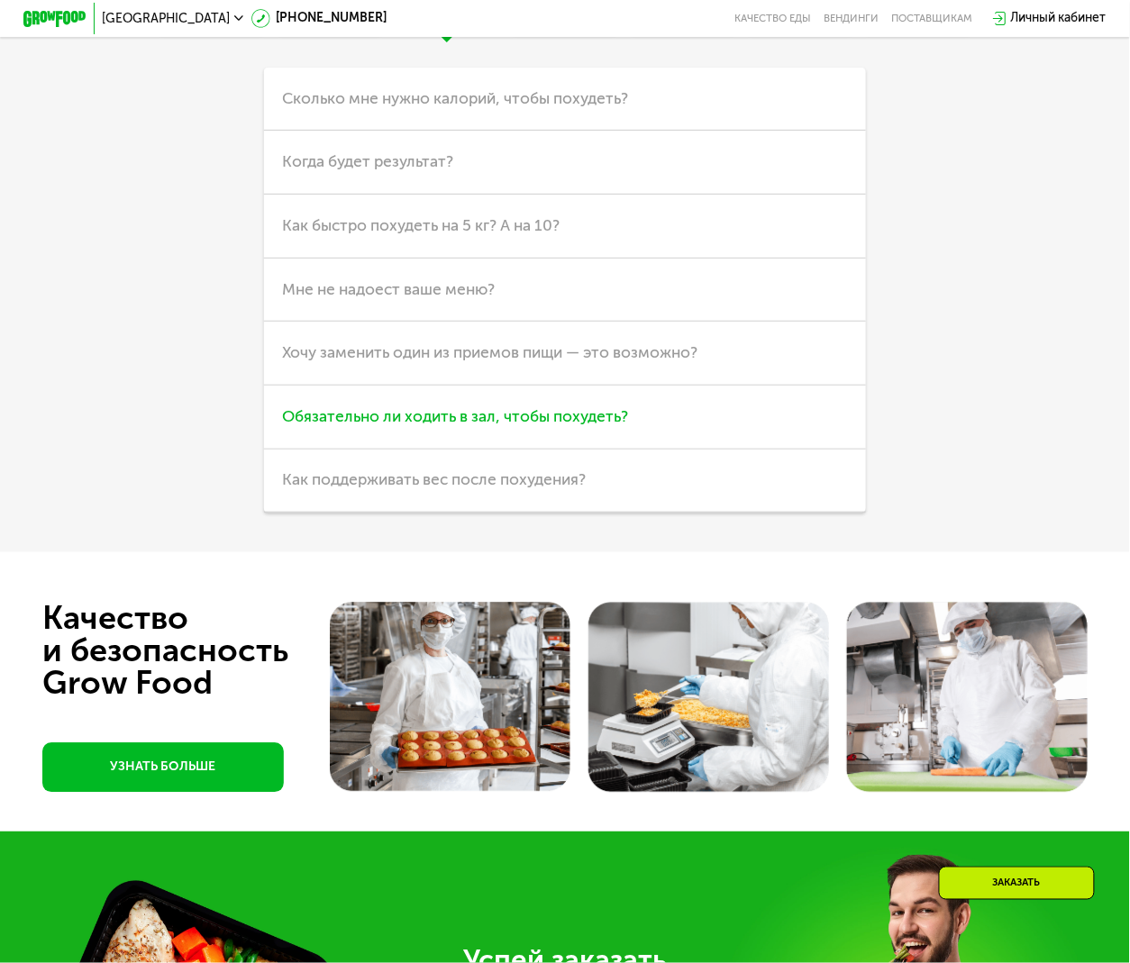
click at [783, 450] on h3 "Обязательно ли ходить в зал, чтобы похудеть?" at bounding box center [565, 418] width 603 height 64
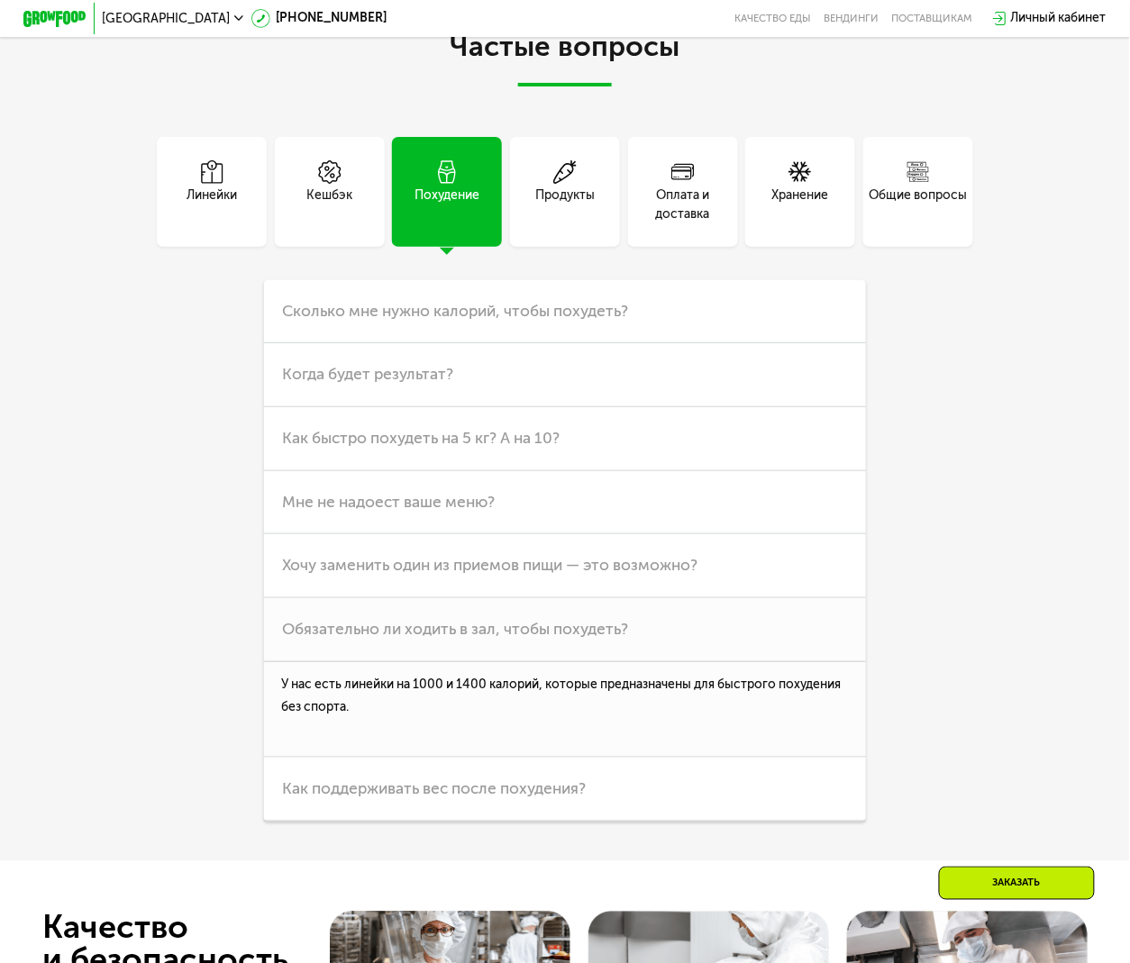
scroll to position [3958, 0]
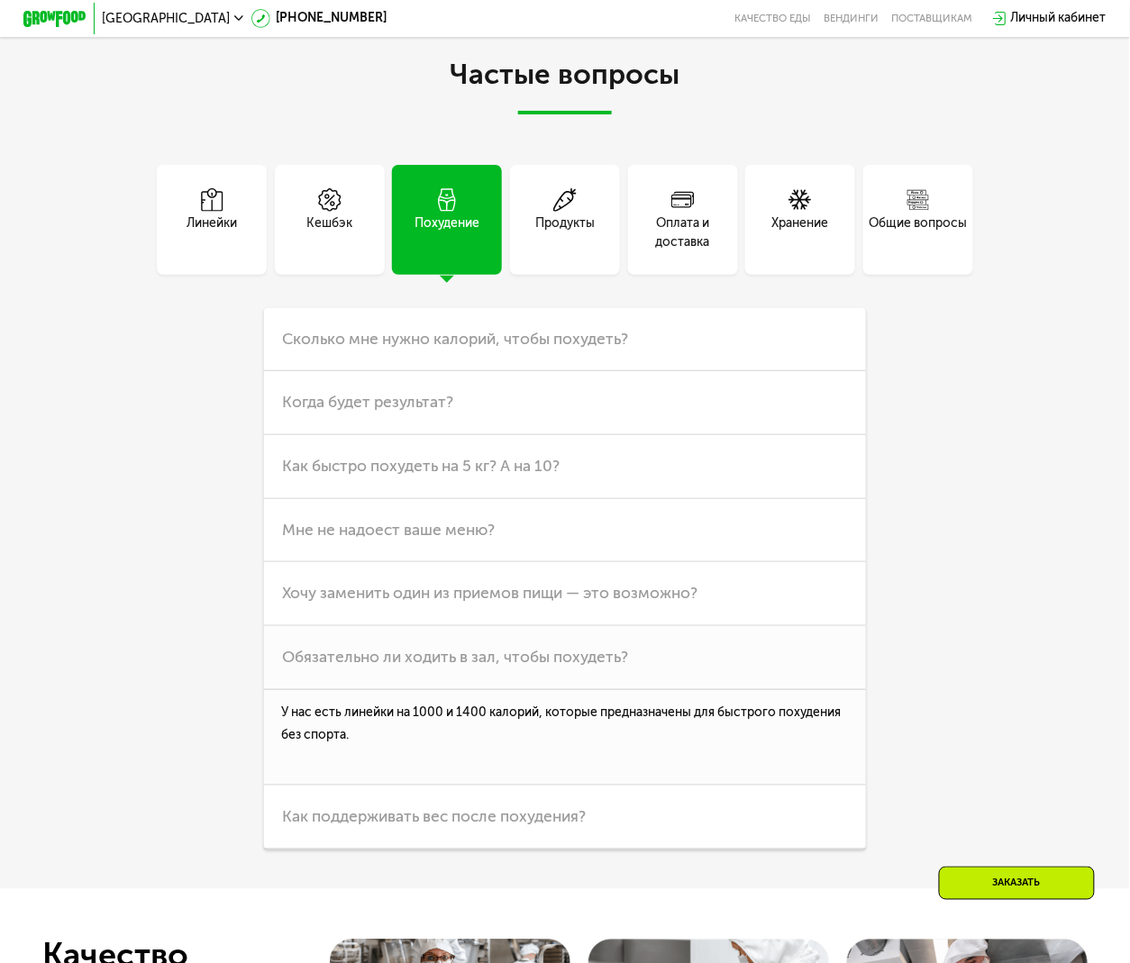
click at [802, 252] on div "Хранение" at bounding box center [800, 233] width 57 height 38
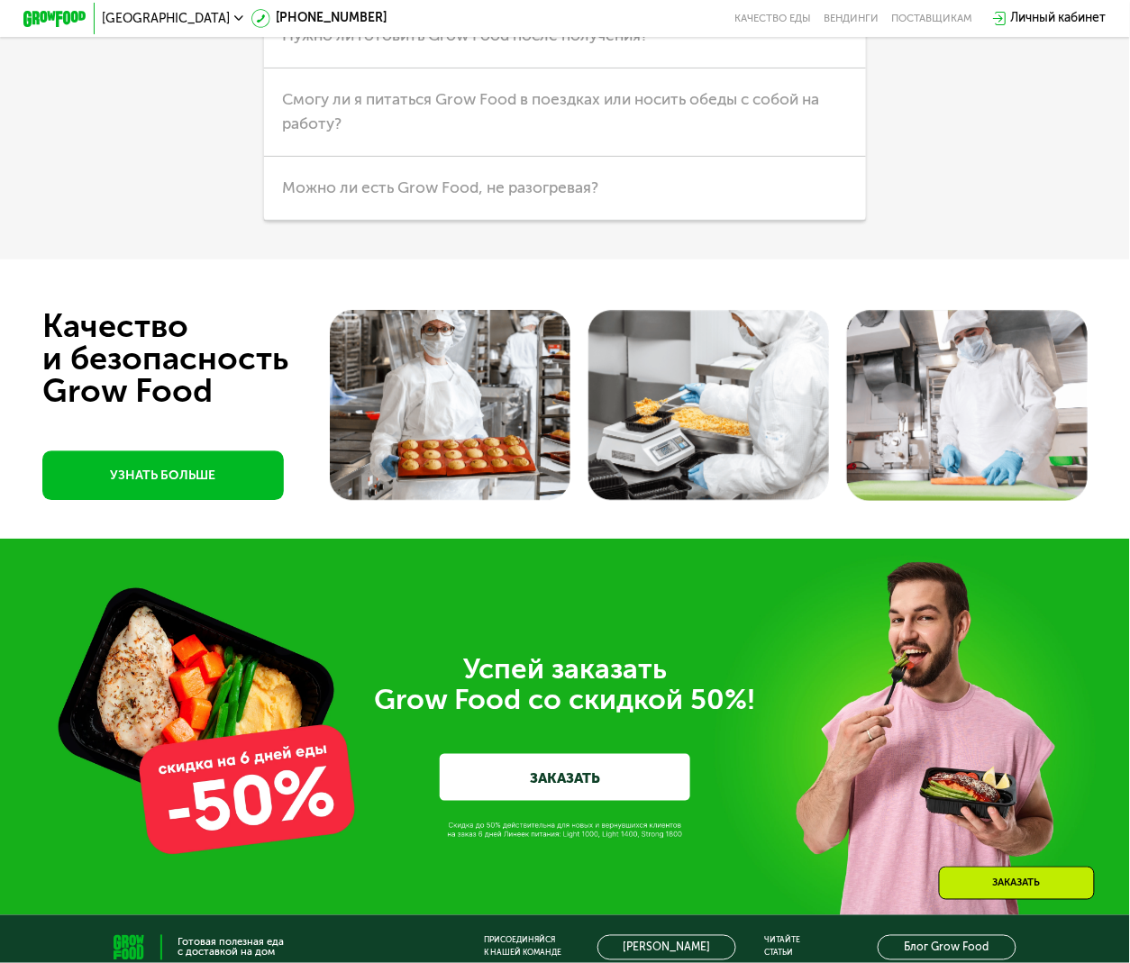
scroll to position [4324, 0]
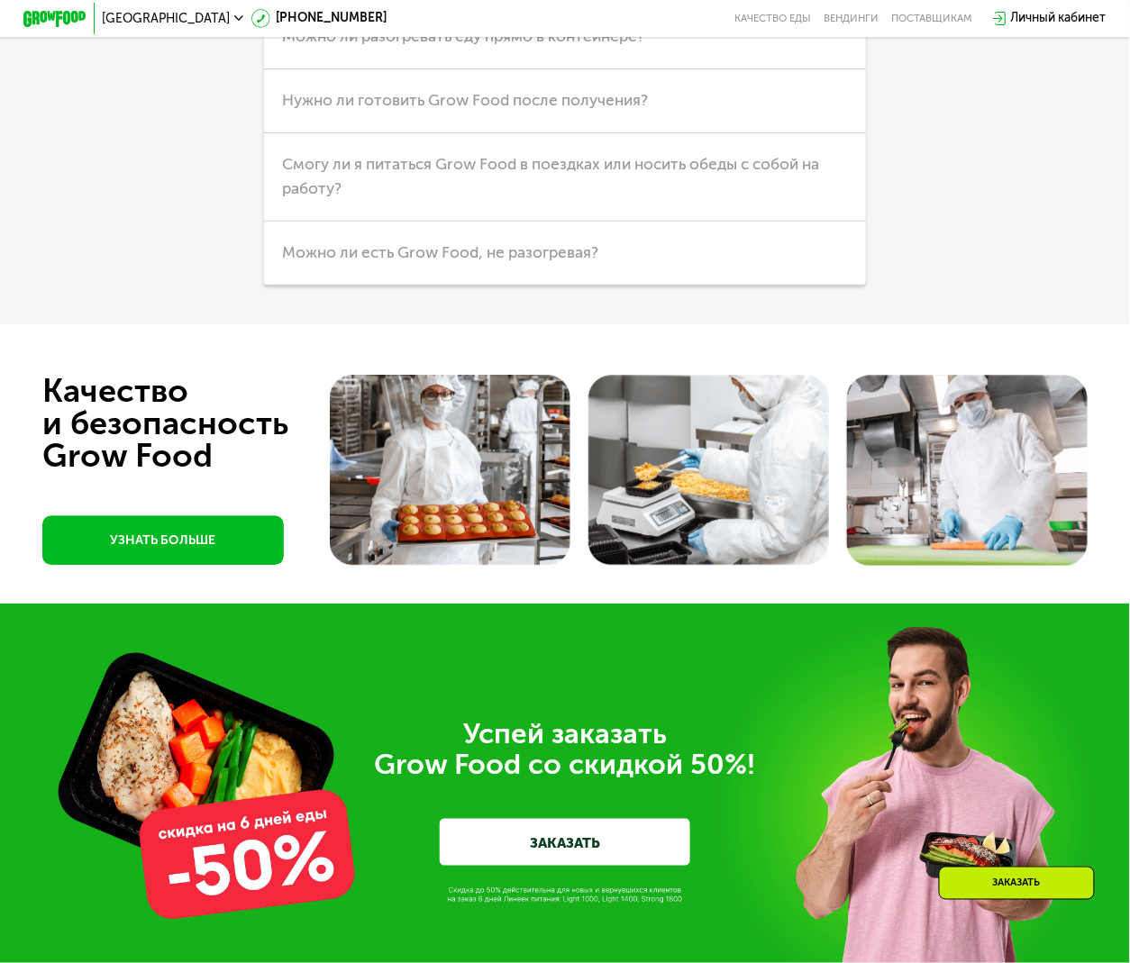
click at [125, 286] on div "Линейки Кешбэк Похудение Продукты Оплата и доставка Хранение Общие вопросы Что …" at bounding box center [564, 42] width 878 height 486
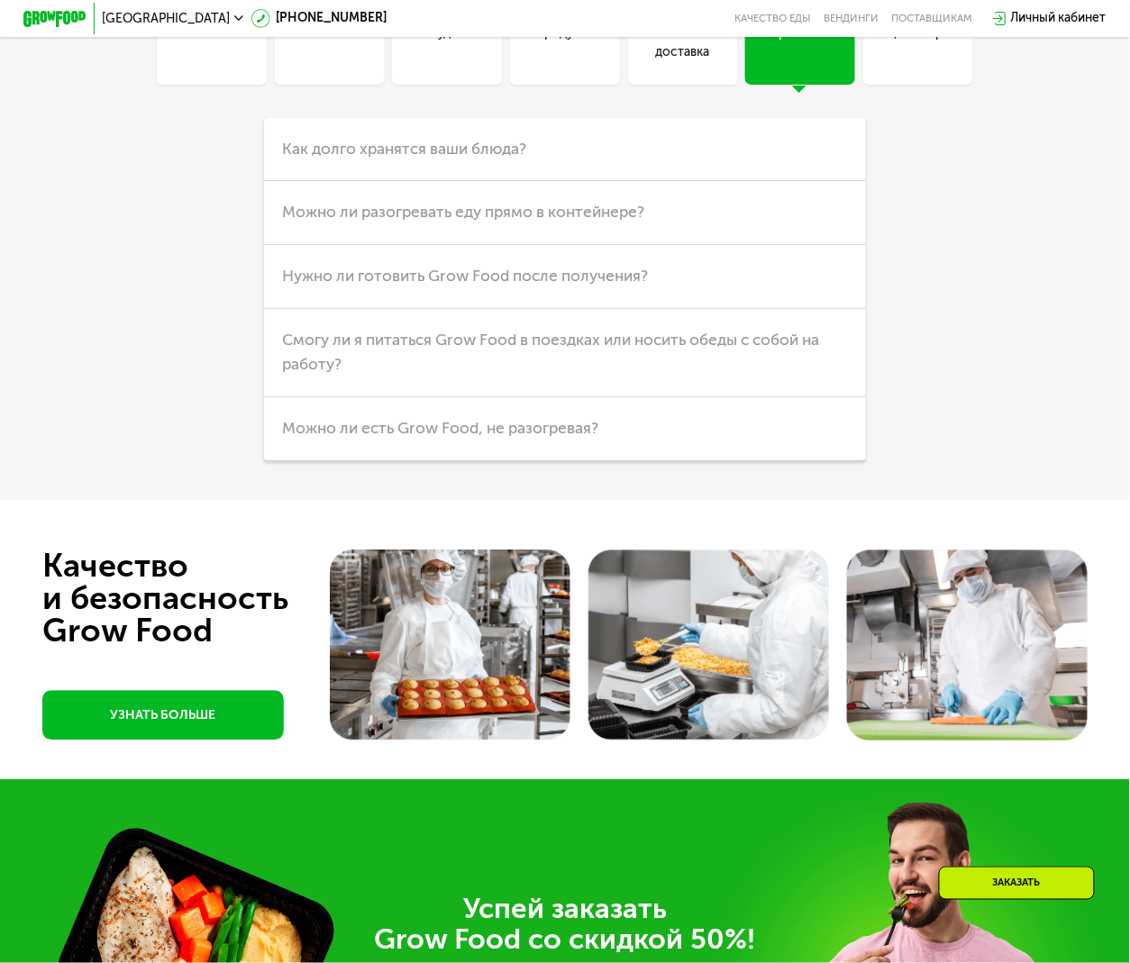
scroll to position [4083, 0]
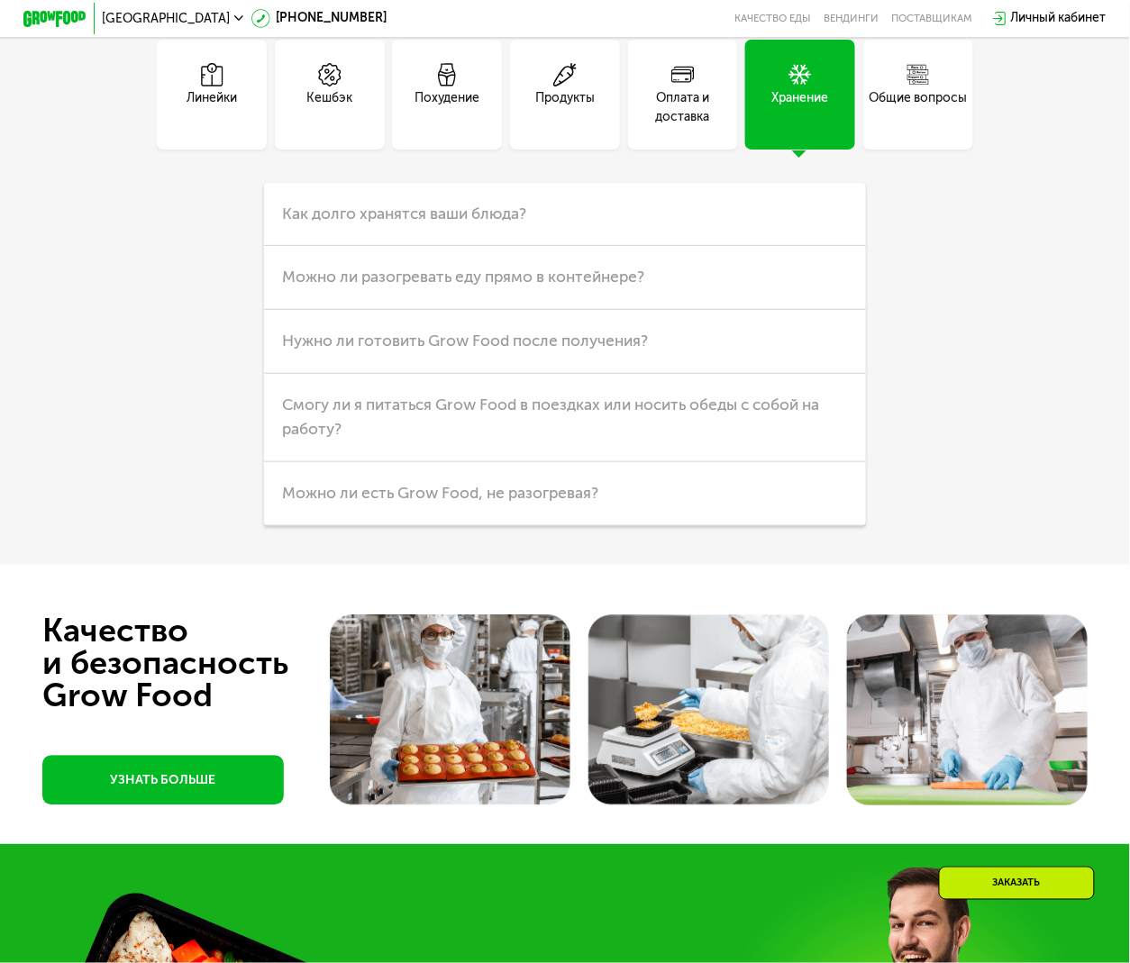
click at [343, 127] on div "Кешбэк" at bounding box center [329, 108] width 46 height 38
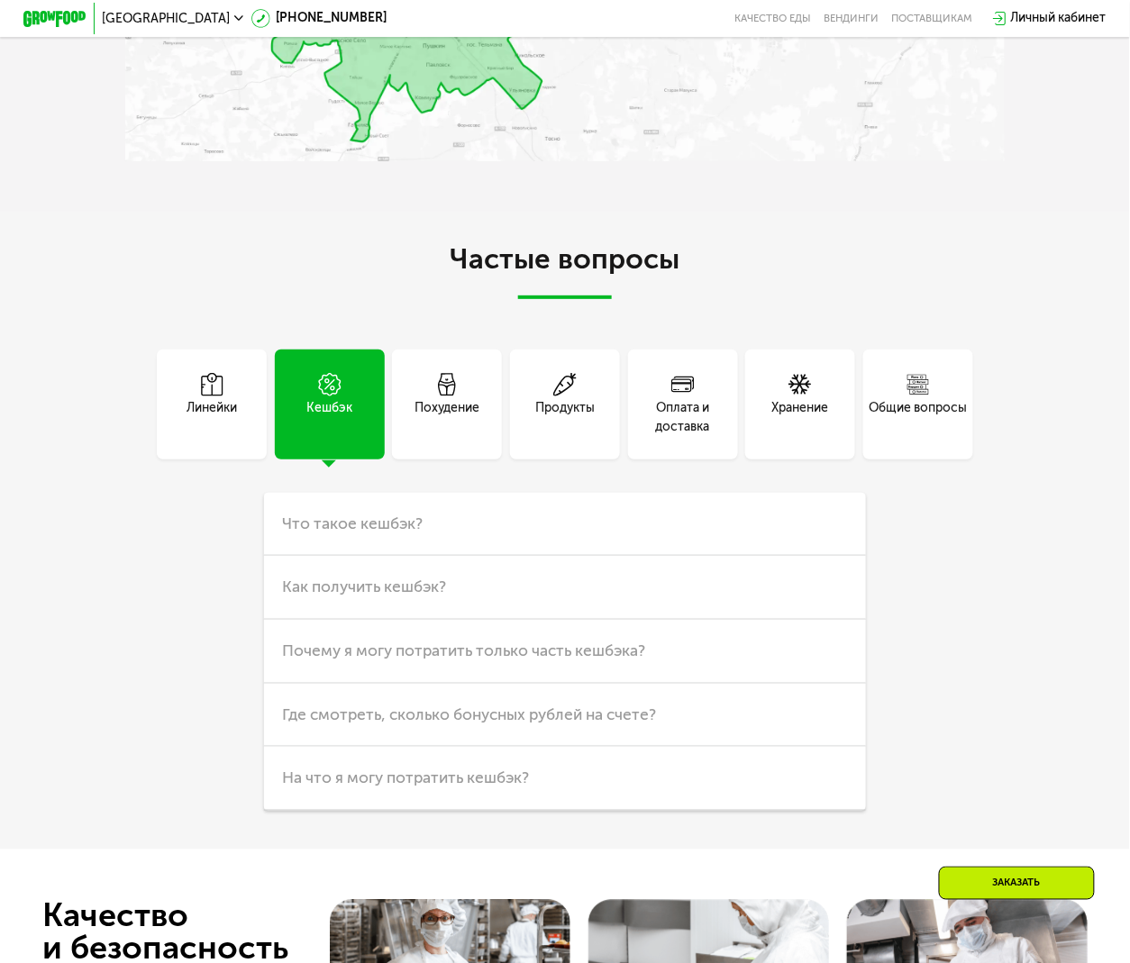
scroll to position [3843, 0]
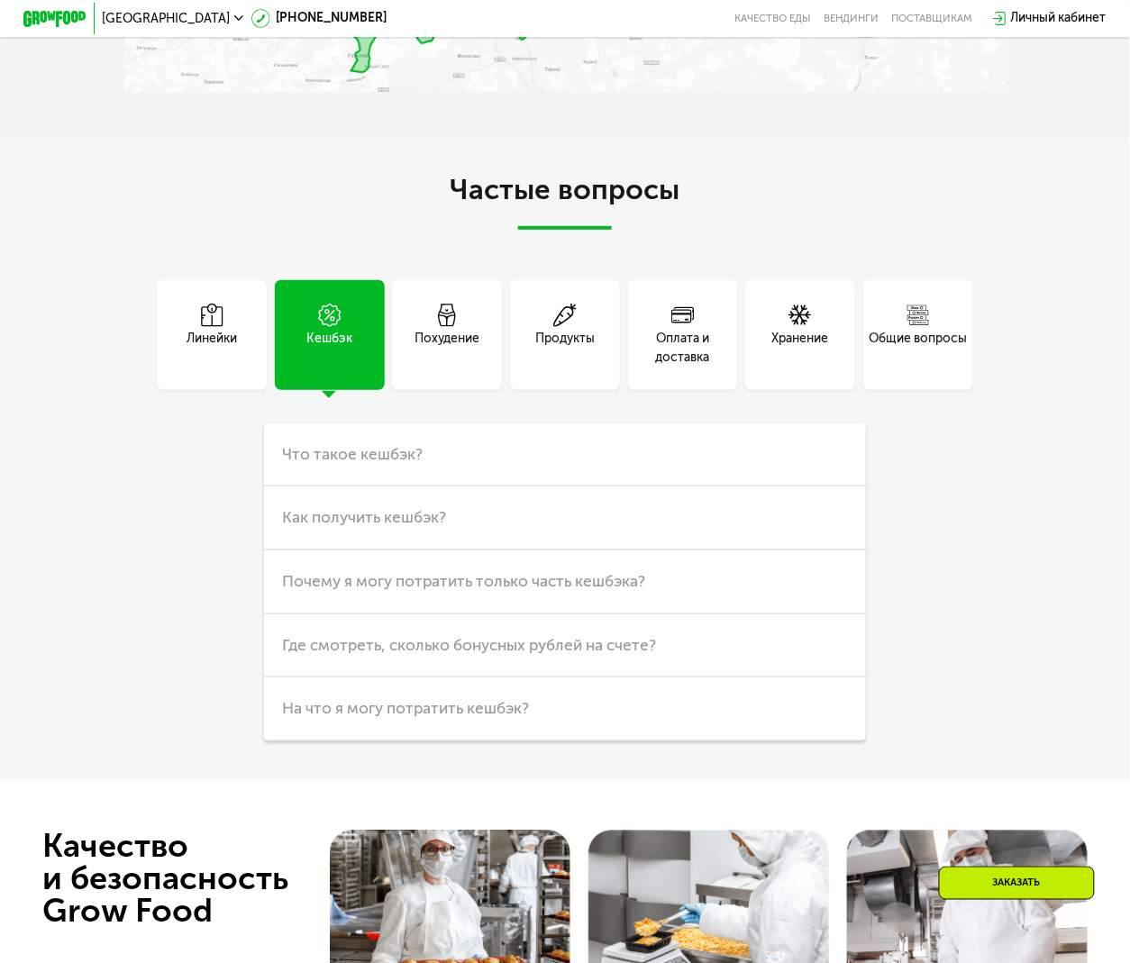
click at [643, 368] on div "Оплата и доставка" at bounding box center [683, 349] width 110 height 38
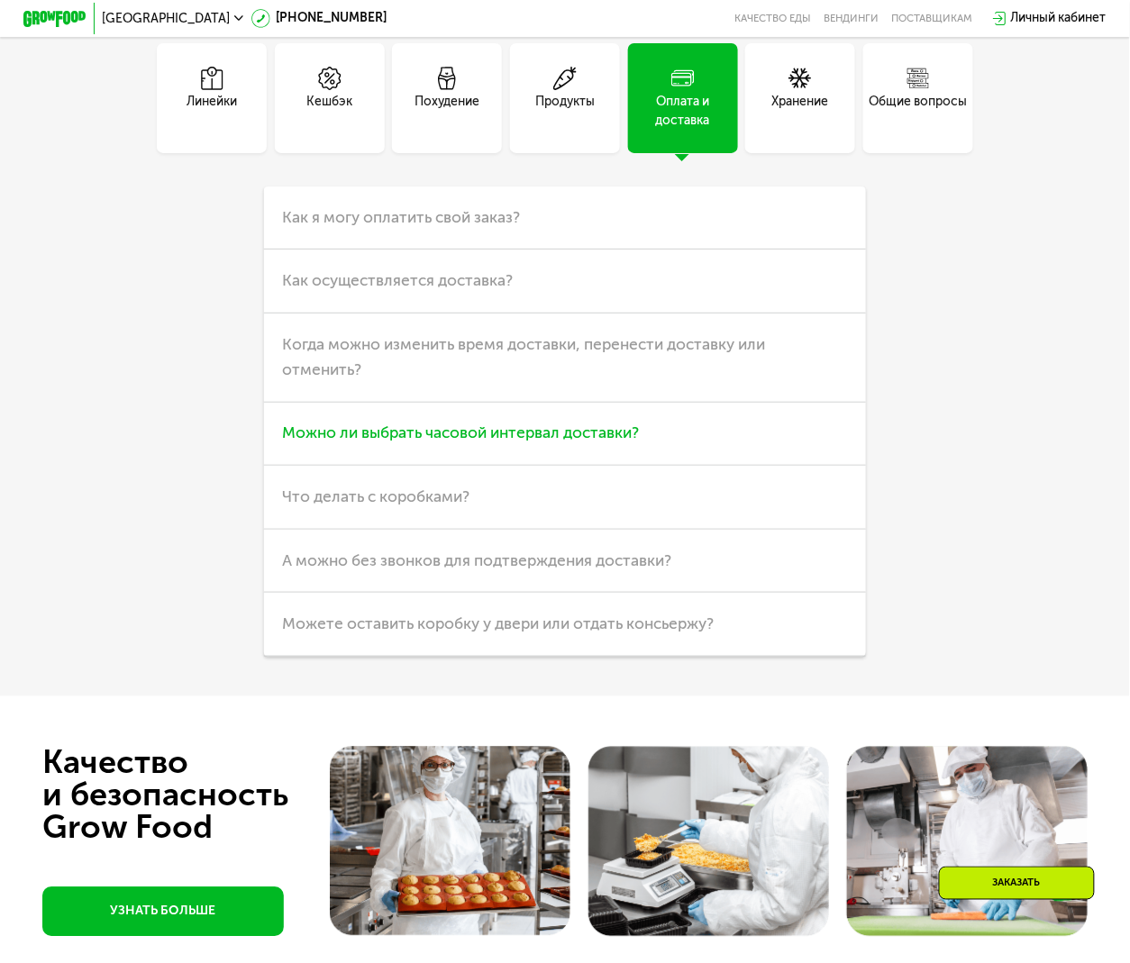
scroll to position [4083, 0]
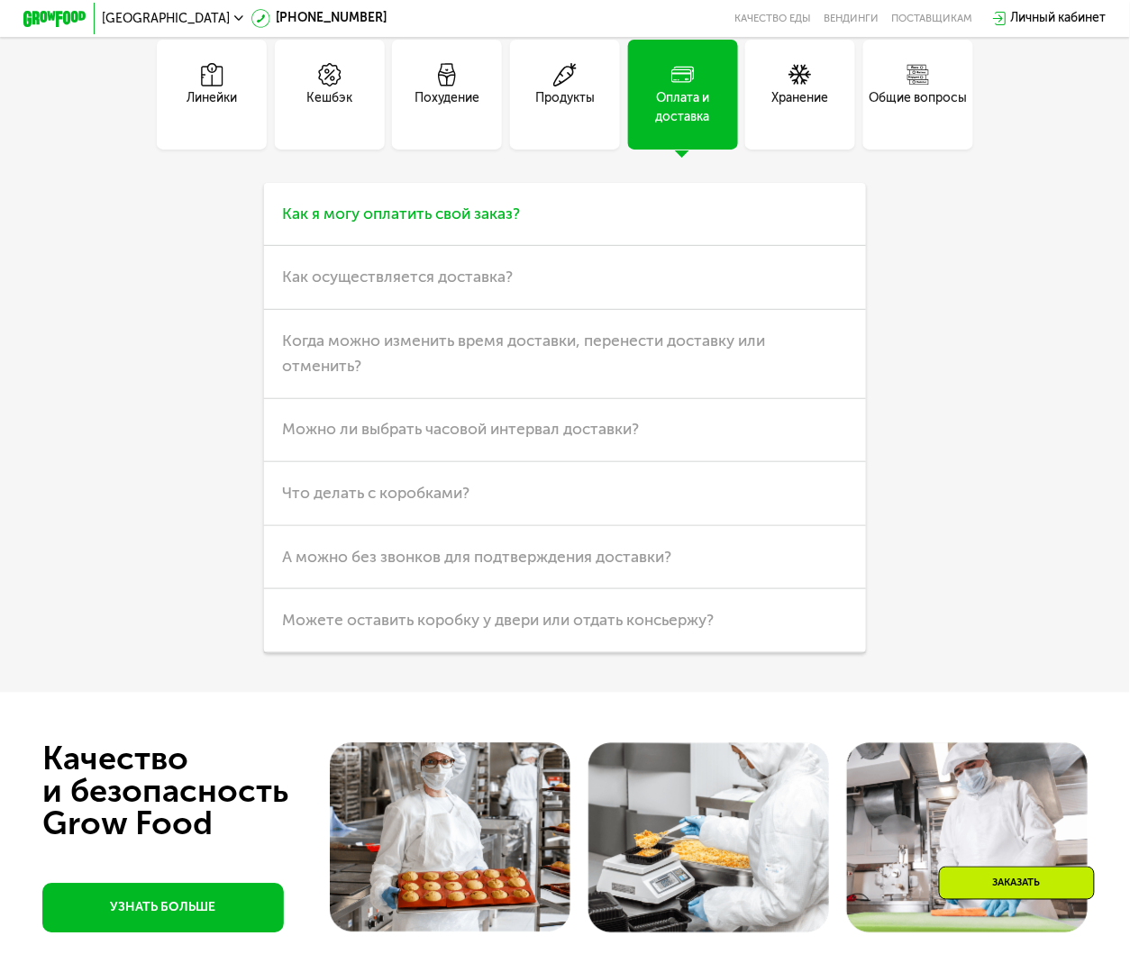
click at [461, 223] on span "Как я могу оплатить свой заказ?" at bounding box center [401, 213] width 238 height 19
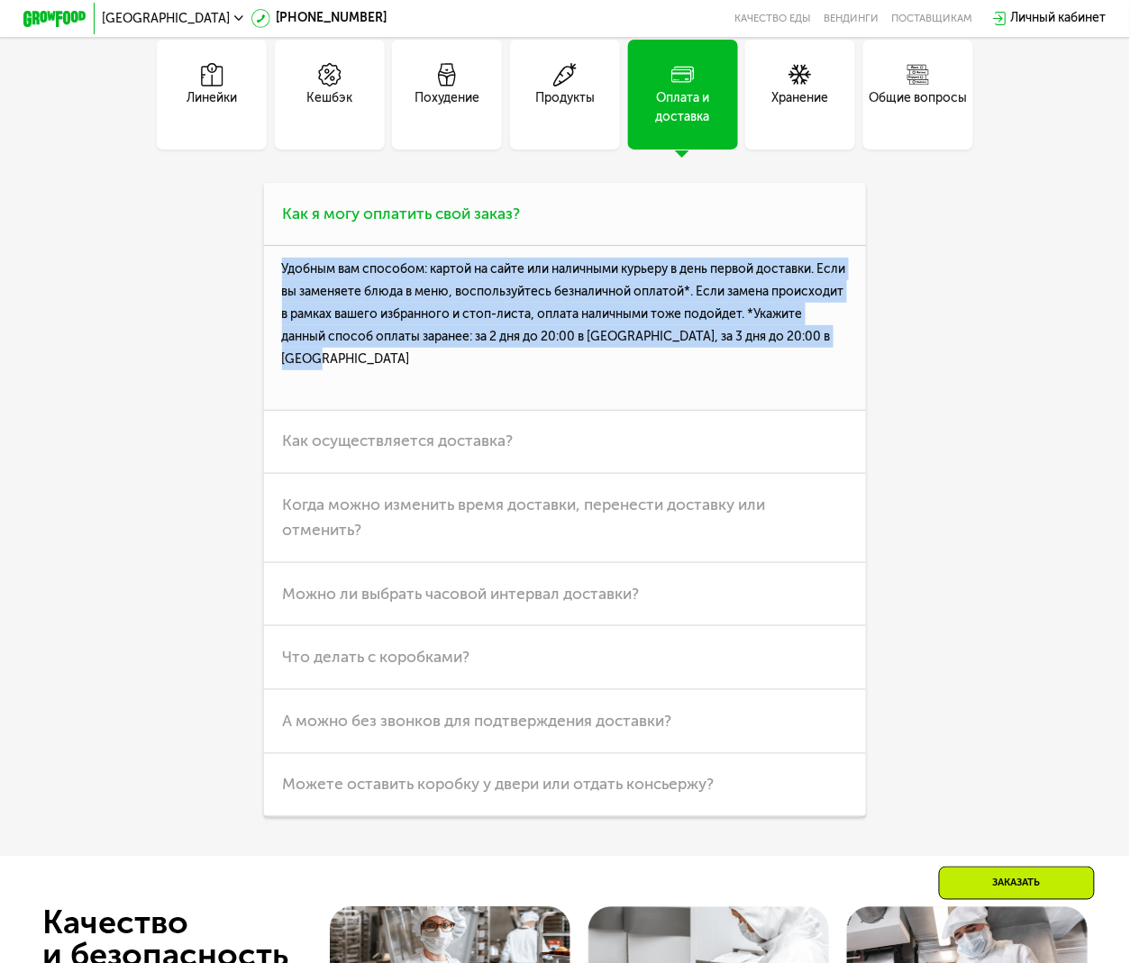
drag, startPoint x: 272, startPoint y: 456, endPoint x: 535, endPoint y: 564, distance: 284.4
click at [535, 410] on p "Удобным вам способом: картой на сайте или наличными курьеру в день первой доста…" at bounding box center [565, 328] width 603 height 164
copy p "Удобным вам способом: картой на сайте или наличными курьеру в день первой доста…"
click at [127, 643] on div "Линейки Кешбэк Похудение Продукты Оплата и доставка Хранение Общие вопросы Что …" at bounding box center [564, 428] width 878 height 777
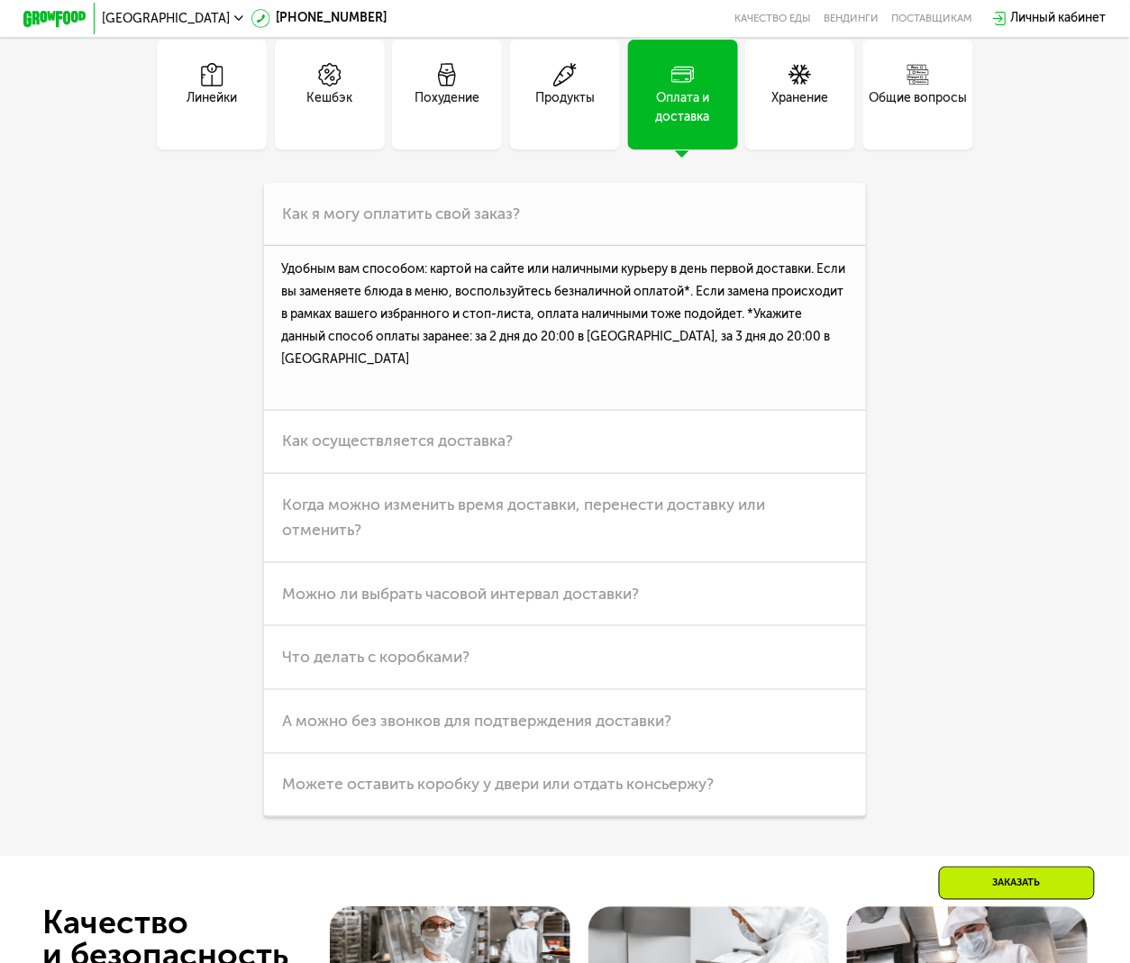
click at [135, 677] on div "Линейки Кешбэк Похудение Продукты Оплата и доставка Хранение Общие вопросы Что …" at bounding box center [564, 428] width 878 height 777
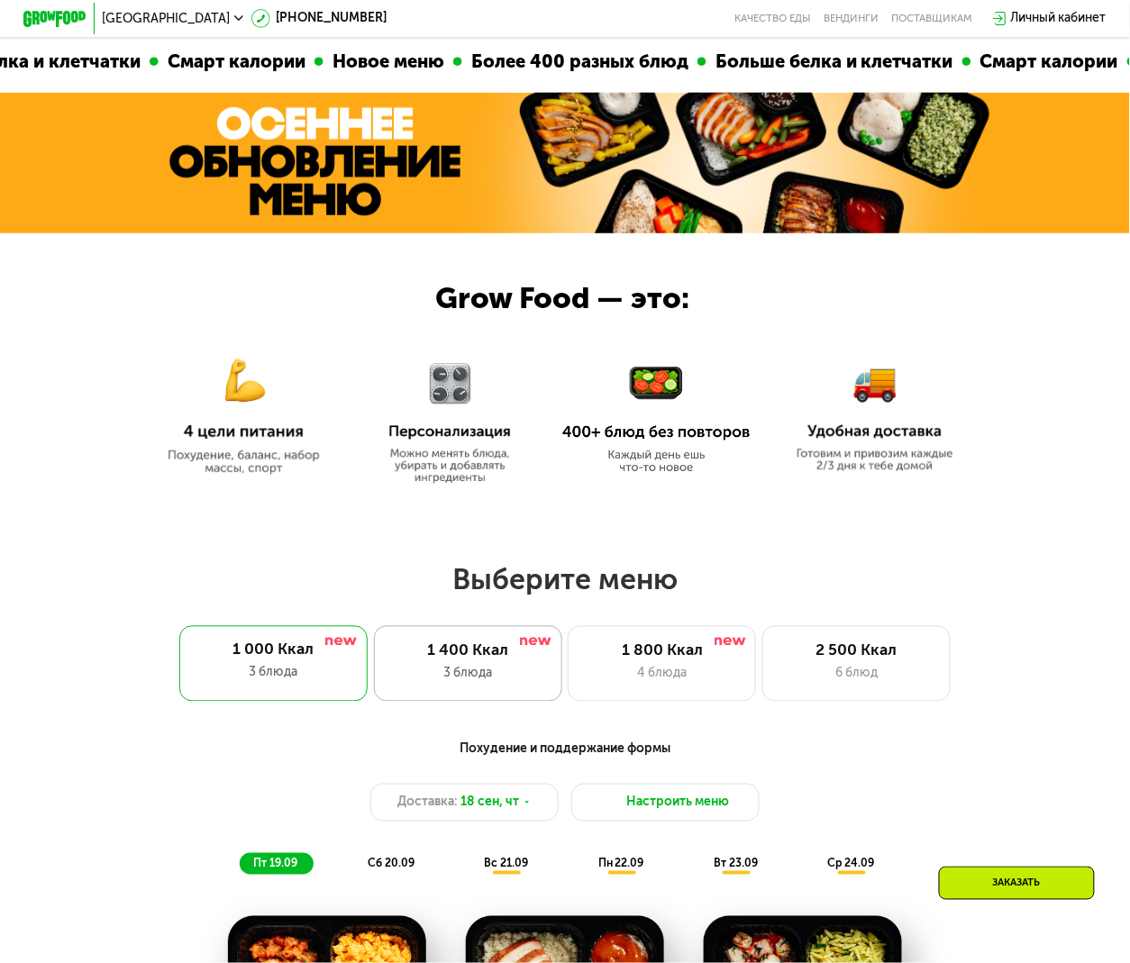
scroll to position [0, 0]
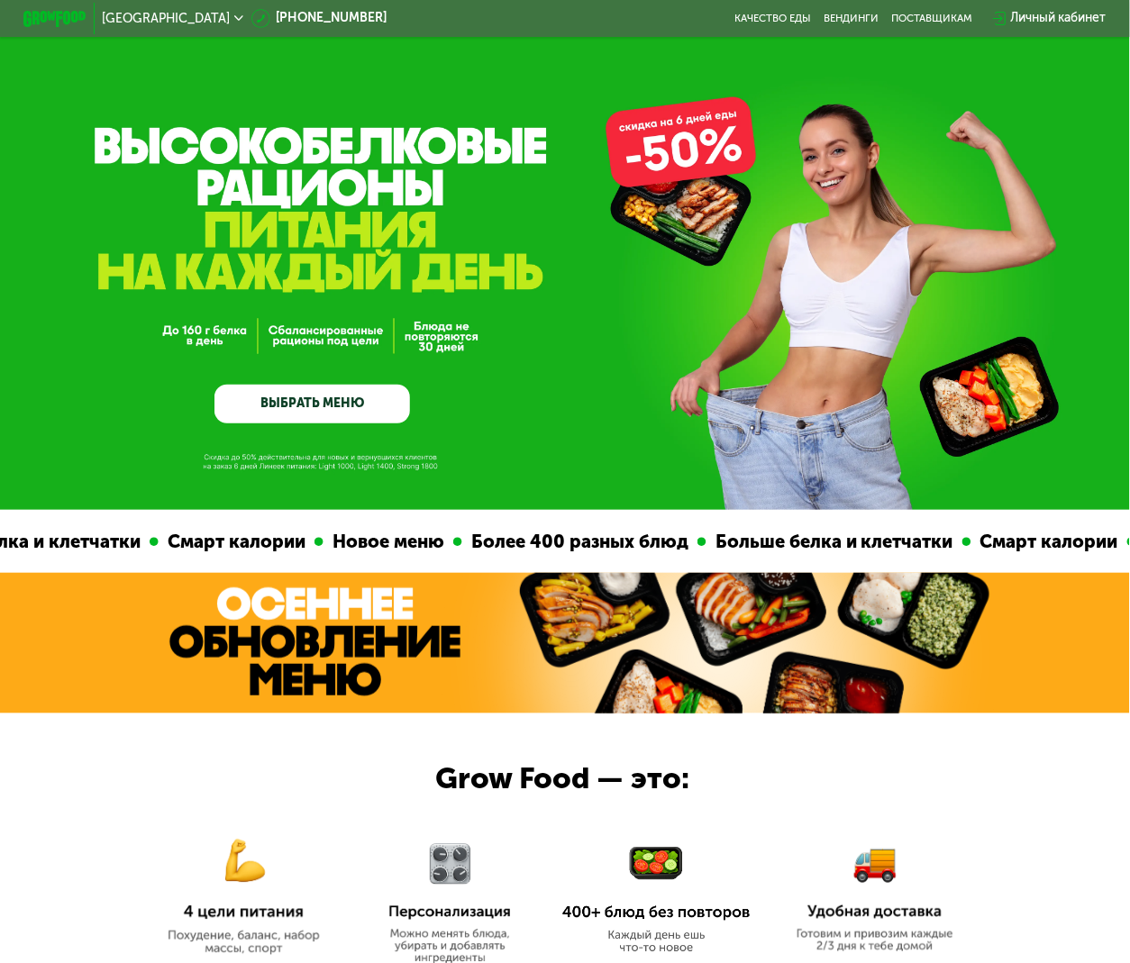
click at [337, 409] on link "ВЫБРАТЬ МЕНЮ" at bounding box center [311, 405] width 195 height 40
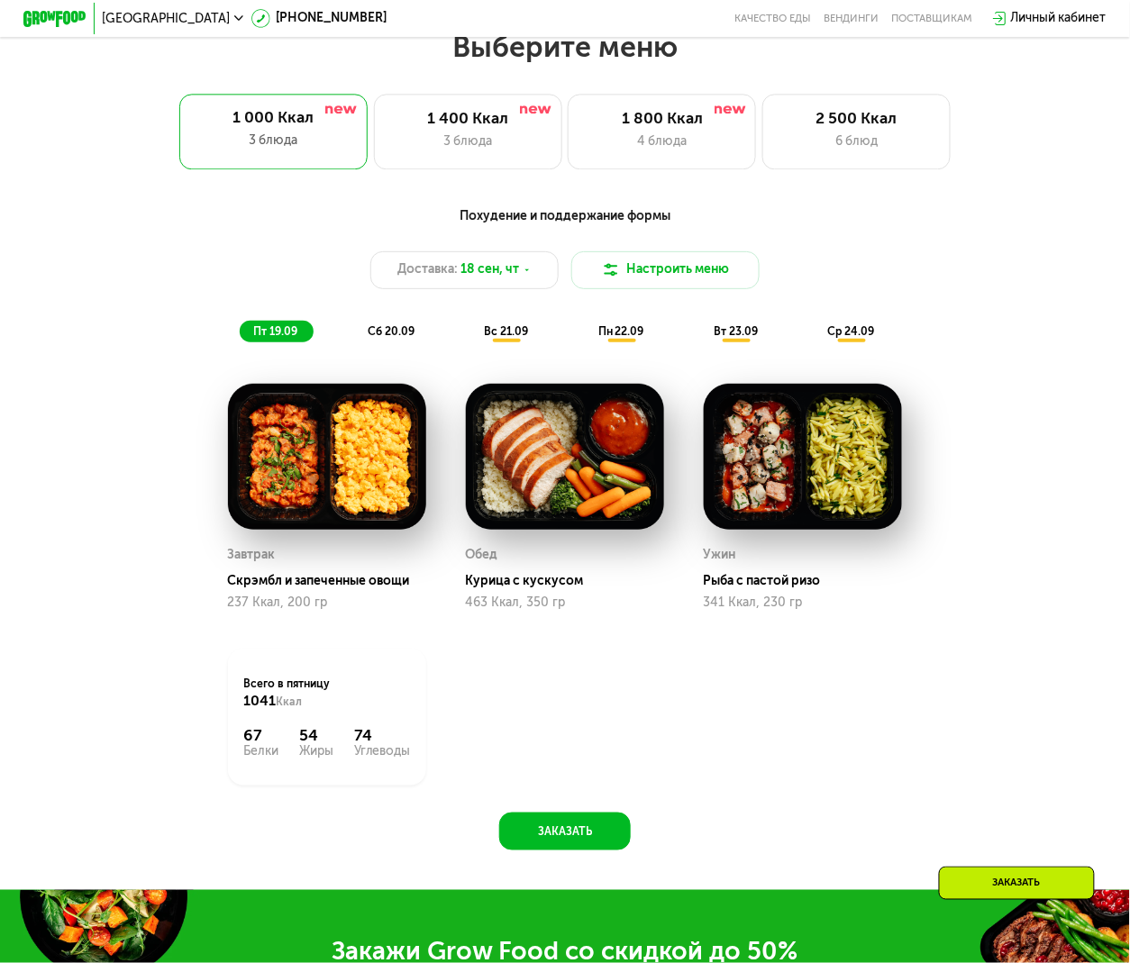
scroll to position [1132, 0]
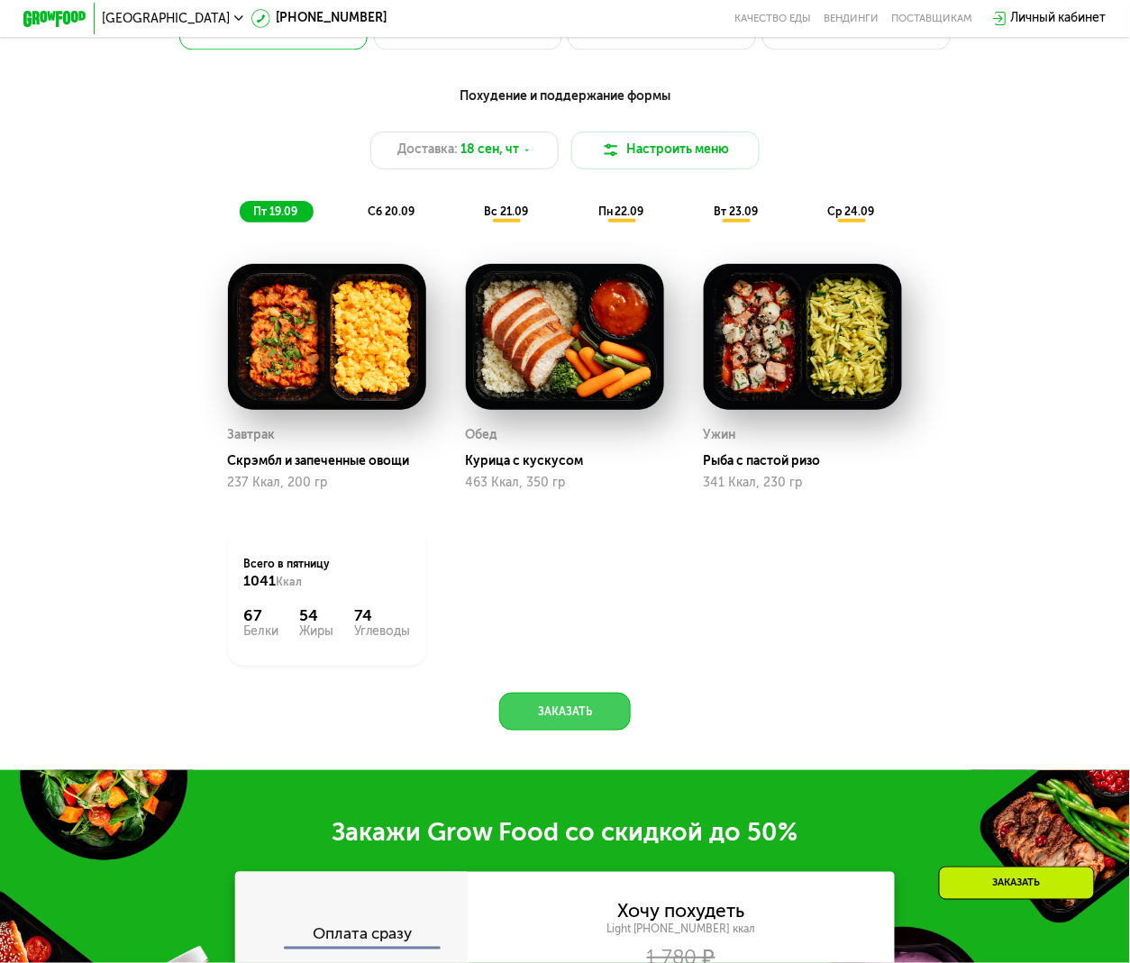
click at [582, 718] on button "Заказать" at bounding box center [565, 712] width 132 height 38
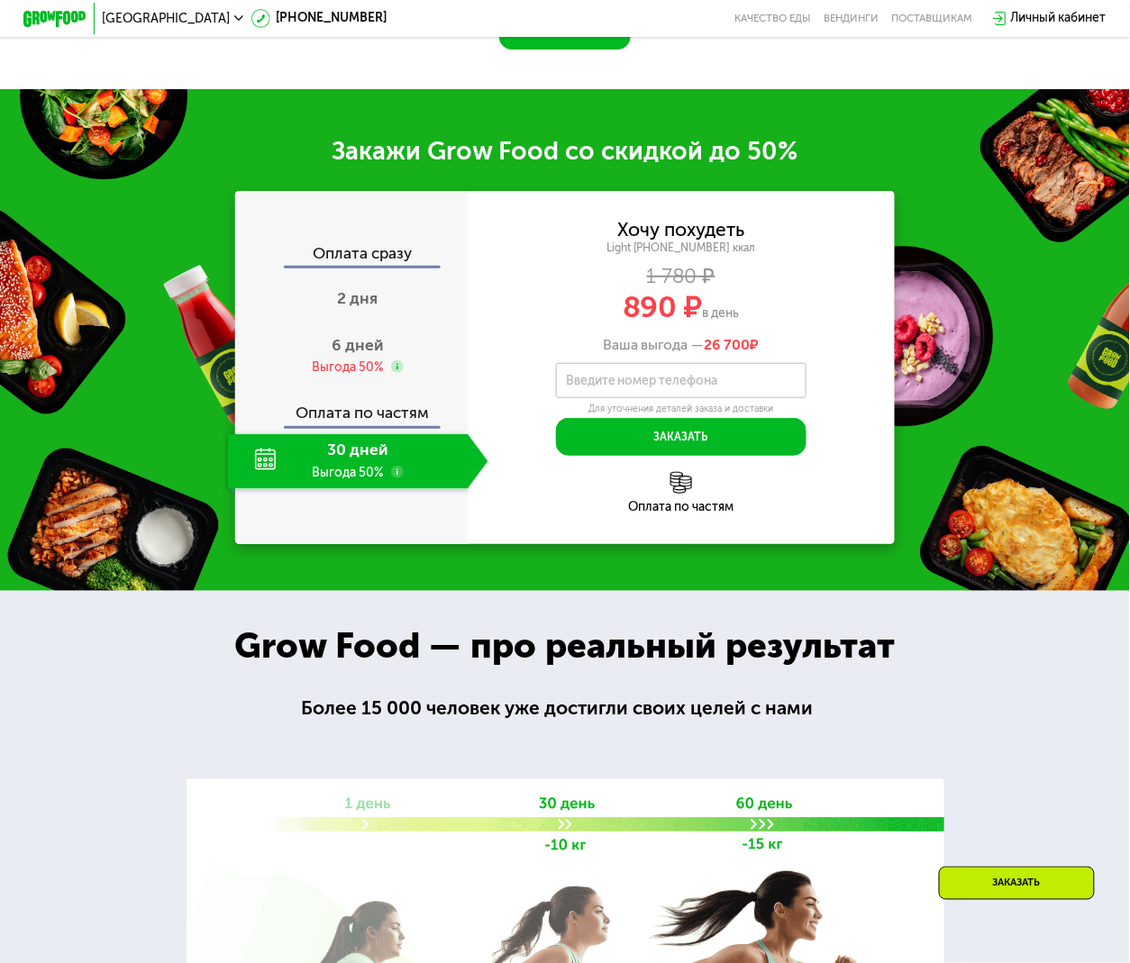
scroll to position [1925, 0]
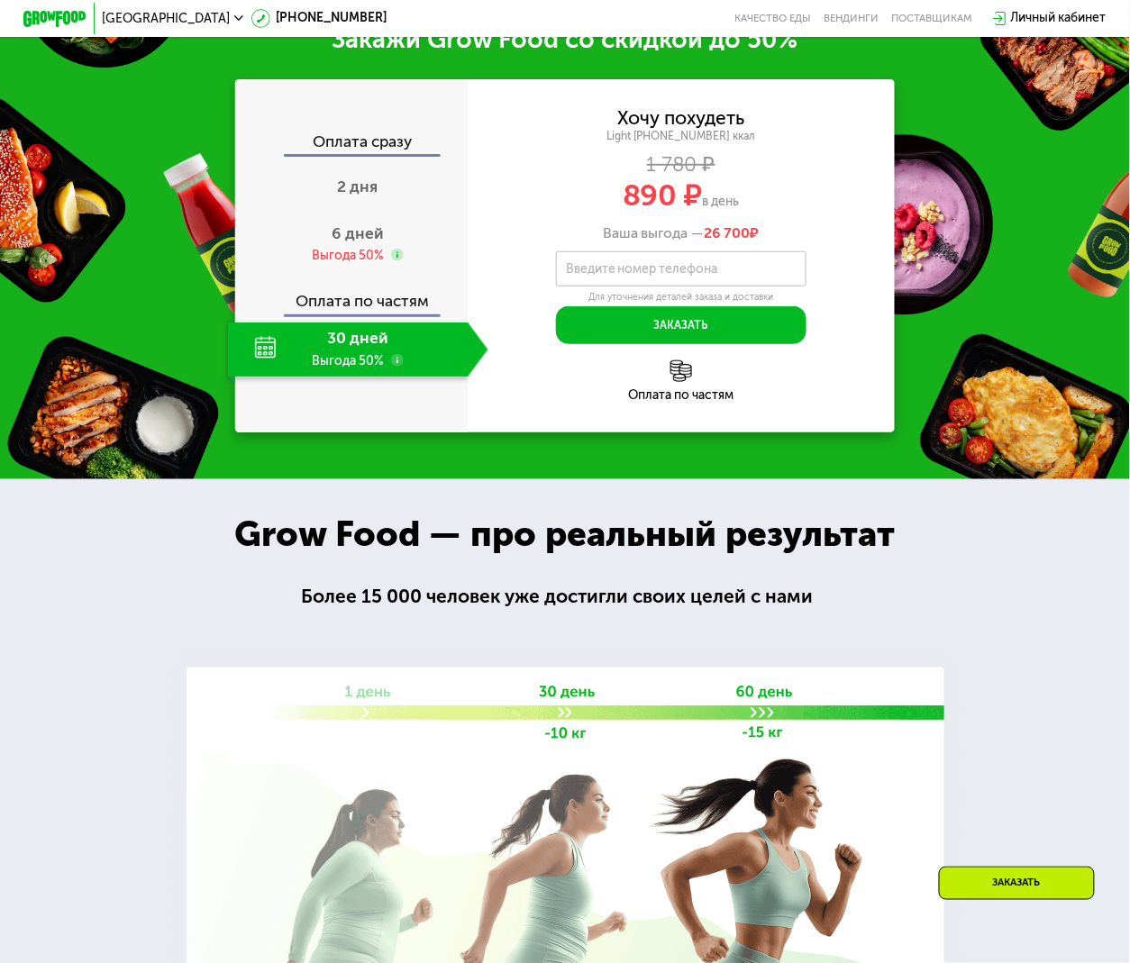
click at [429, 377] on div "30 дней Выгода 50%" at bounding box center [348, 349] width 240 height 55
drag, startPoint x: 312, startPoint y: 364, endPoint x: 422, endPoint y: 390, distance: 113.0
click at [422, 377] on div "30 дней Выгода 50%" at bounding box center [348, 349] width 240 height 55
click at [492, 510] on div at bounding box center [565, 770] width 1130 height 583
click at [58, 409] on div "Закажи Grow Food со скидкой до 50% Оплата сразу 2 дня 6 дней Выгода 50% Оплата …" at bounding box center [565, 228] width 1130 height 502
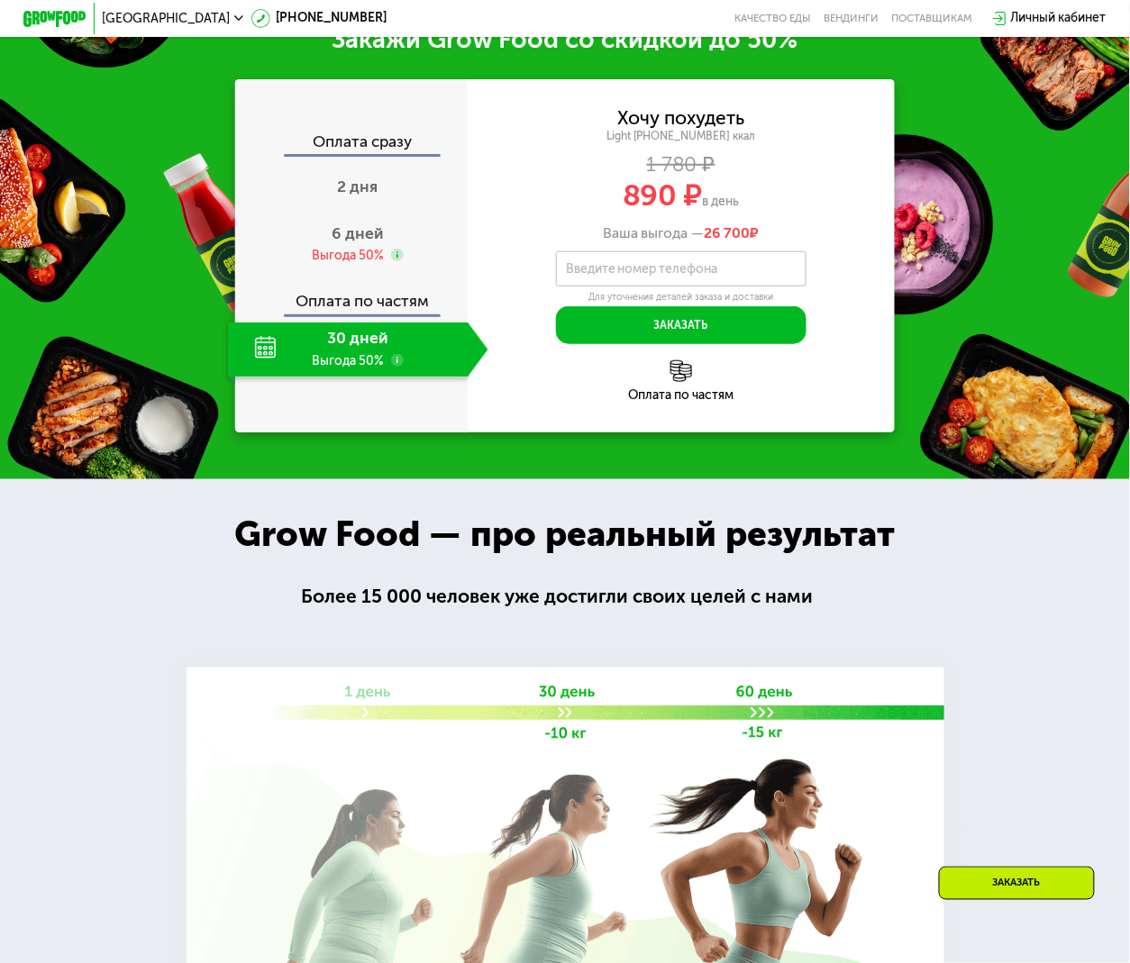
click at [335, 479] on div "Закажи Grow Food со скидкой до 50% Оплата сразу 2 дня 6 дней Выгода 50% Оплата …" at bounding box center [565, 228] width 1130 height 502
click at [369, 346] on div "Оплата сразу 2 дня 6 дней Выгода 50% Оплата по частям 30 дней Выгода 50%" at bounding box center [351, 255] width 232 height 243
click at [341, 314] on div "Оплата по частям" at bounding box center [352, 296] width 231 height 36
click at [364, 314] on div "Оплата по частям" at bounding box center [352, 296] width 231 height 36
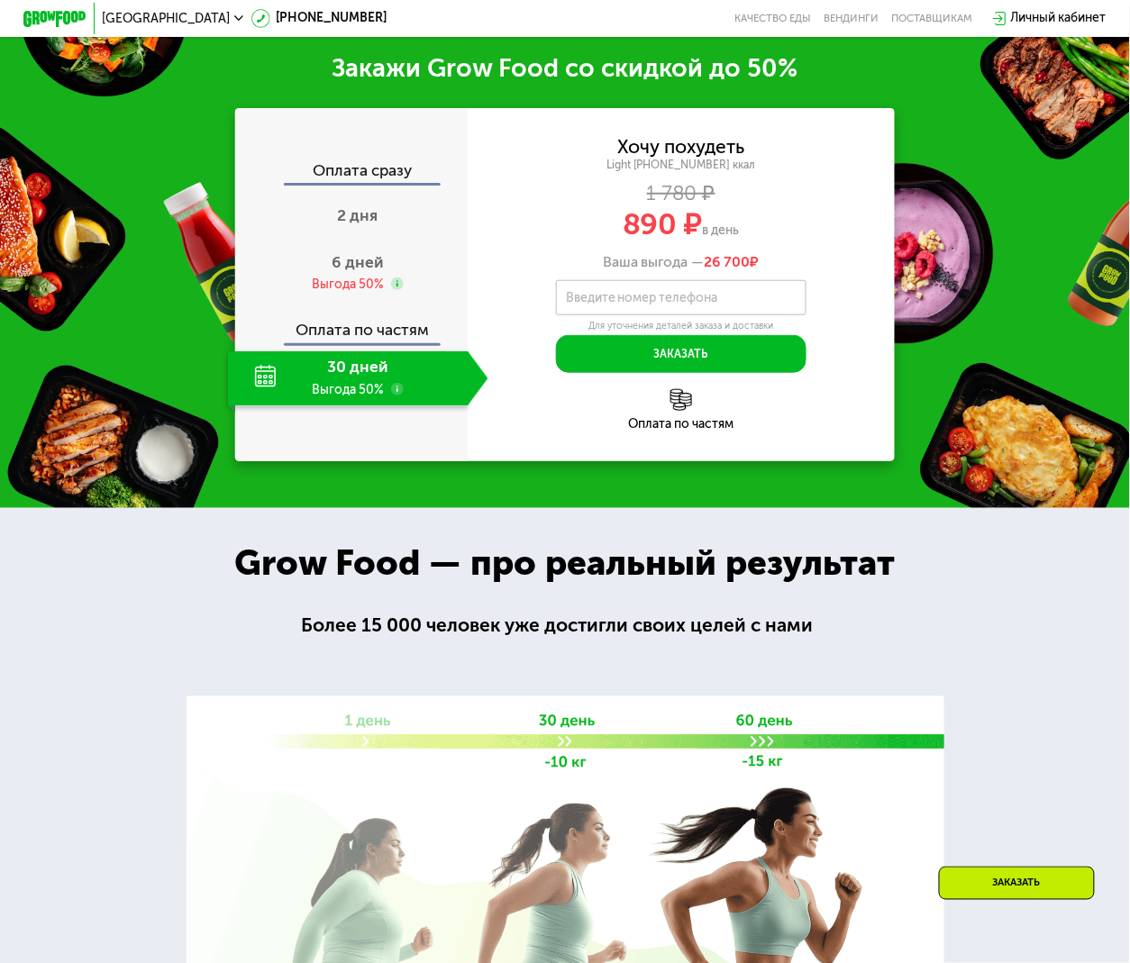
scroll to position [1805, 0]
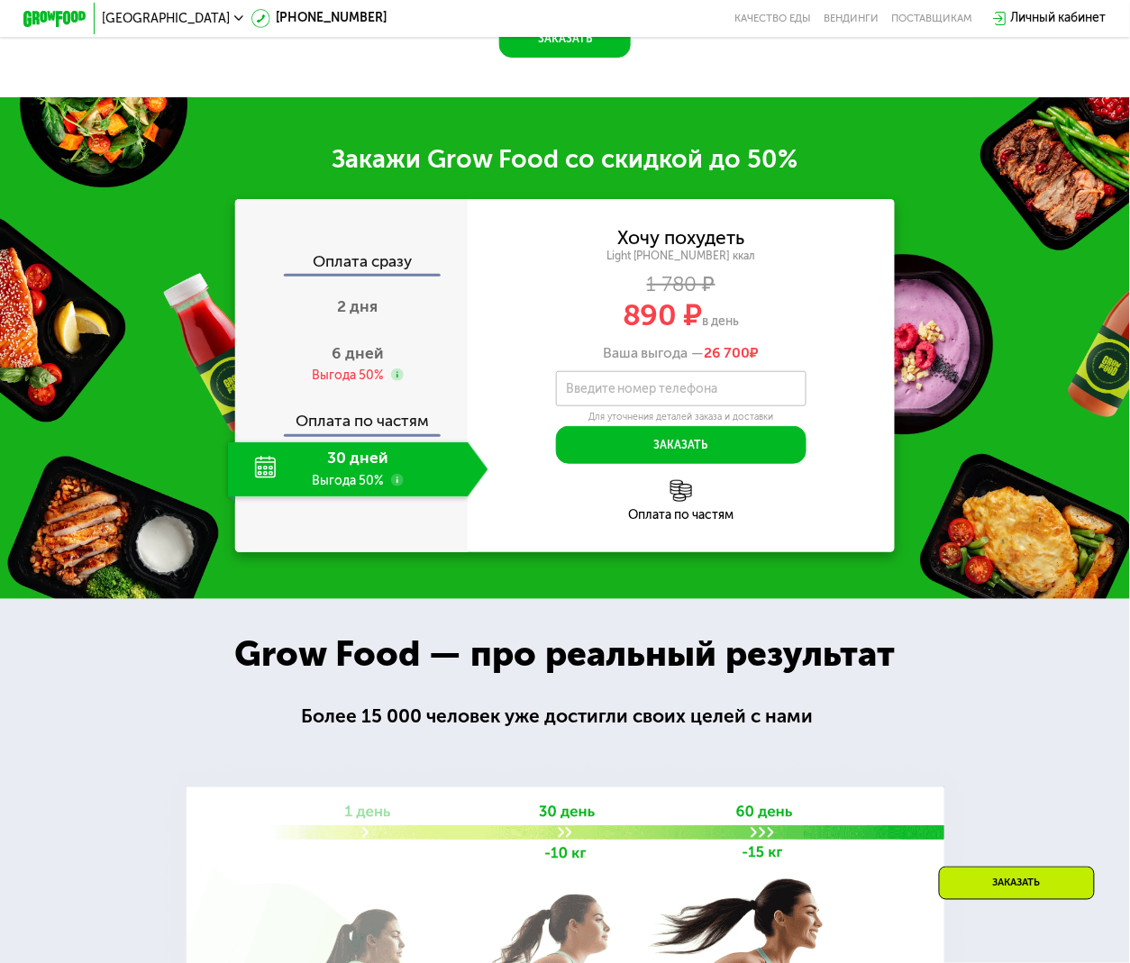
click at [677, 522] on div "Оплата по частям" at bounding box center [681, 515] width 427 height 13
click at [681, 502] on img at bounding box center [681, 491] width 22 height 22
click at [735, 406] on input "Введите номер телефона" at bounding box center [681, 388] width 251 height 35
click at [647, 513] on div "Оплата по частям" at bounding box center [681, 500] width 427 height 41
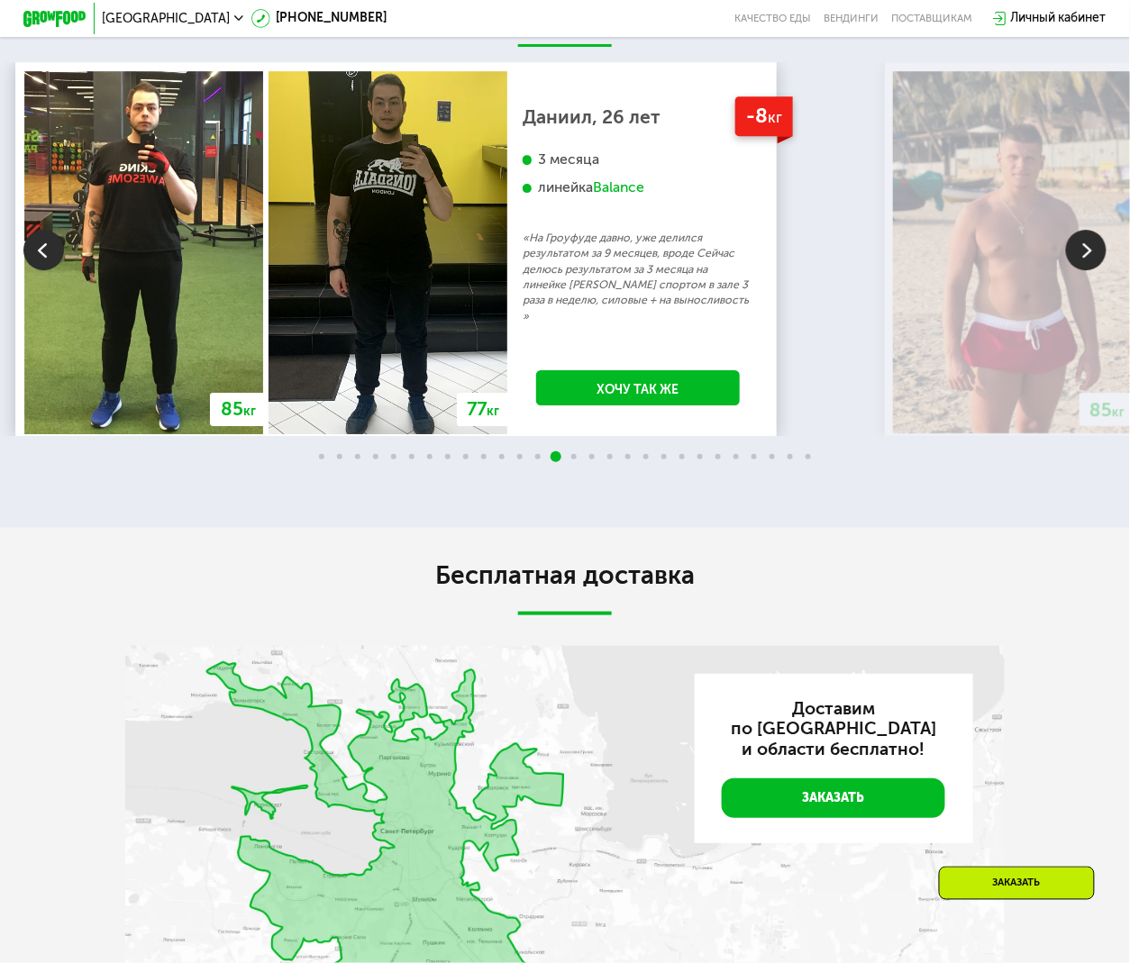
scroll to position [2886, 0]
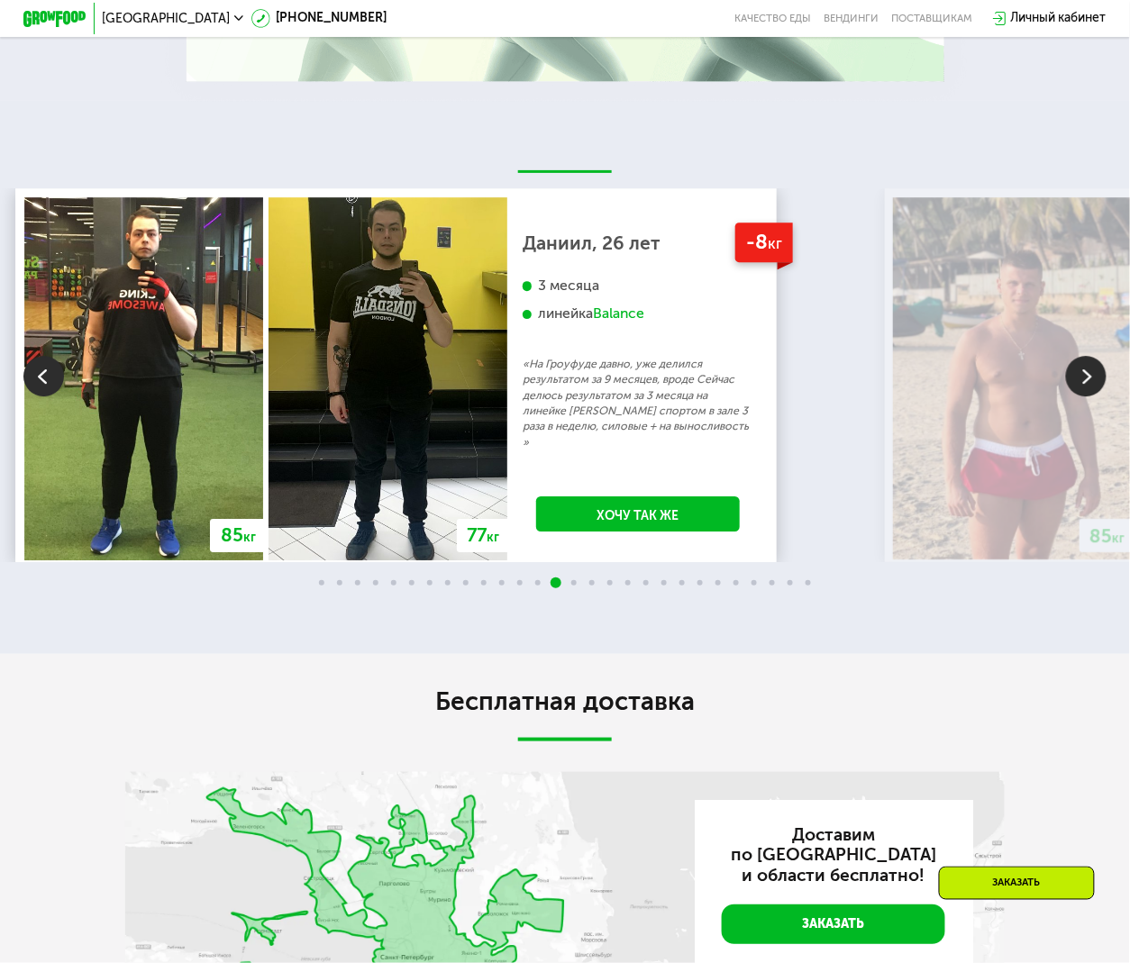
click at [1088, 396] on img at bounding box center [1086, 376] width 41 height 41
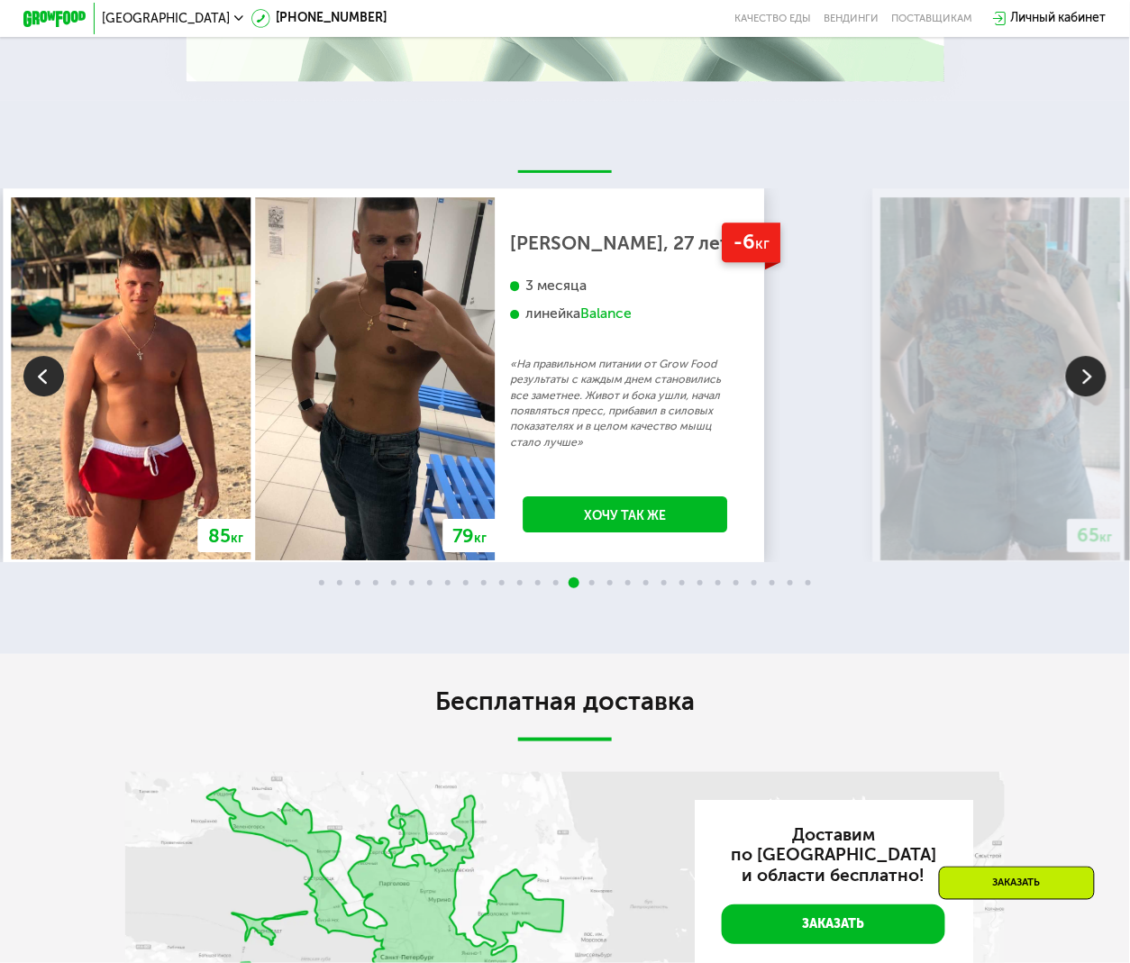
click at [1085, 396] on img at bounding box center [1086, 376] width 41 height 41
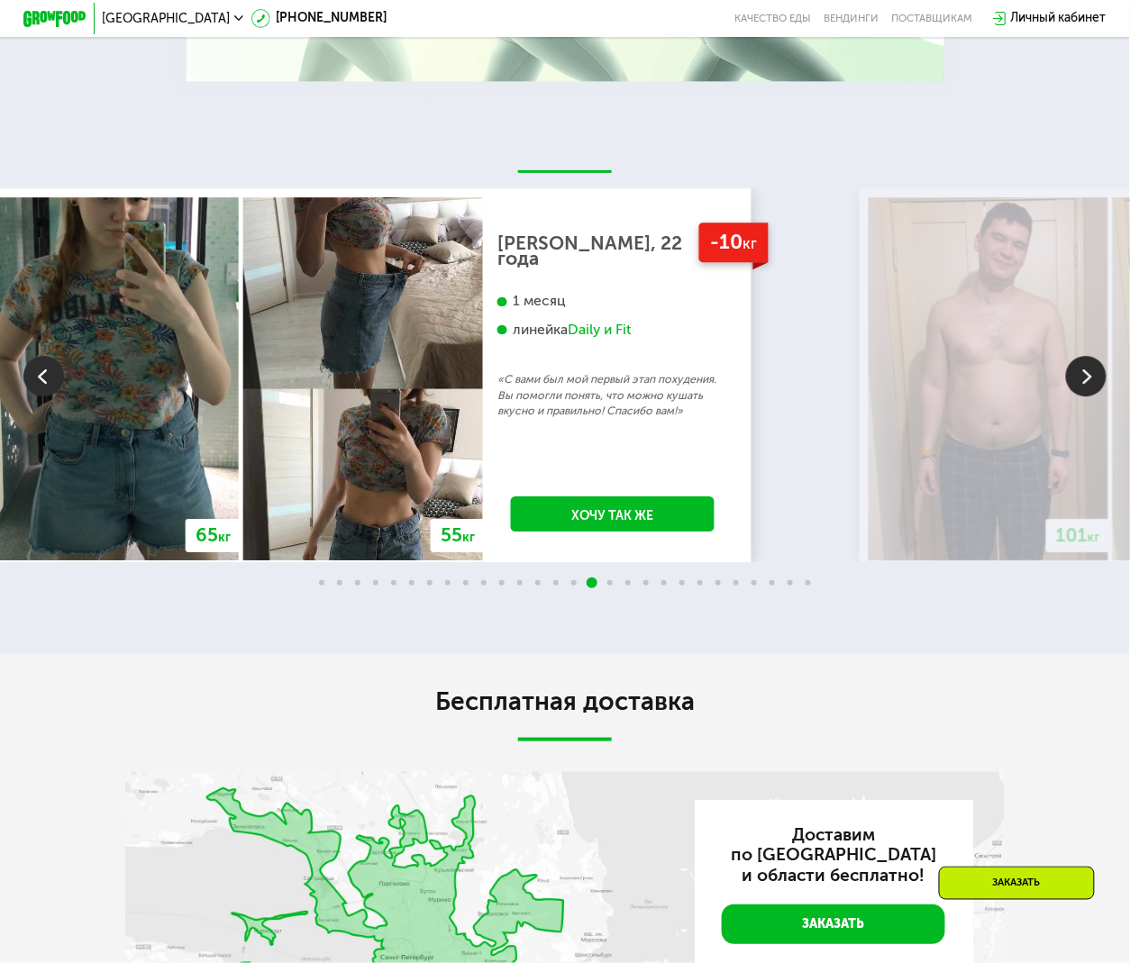
click at [1085, 396] on img at bounding box center [1086, 376] width 41 height 41
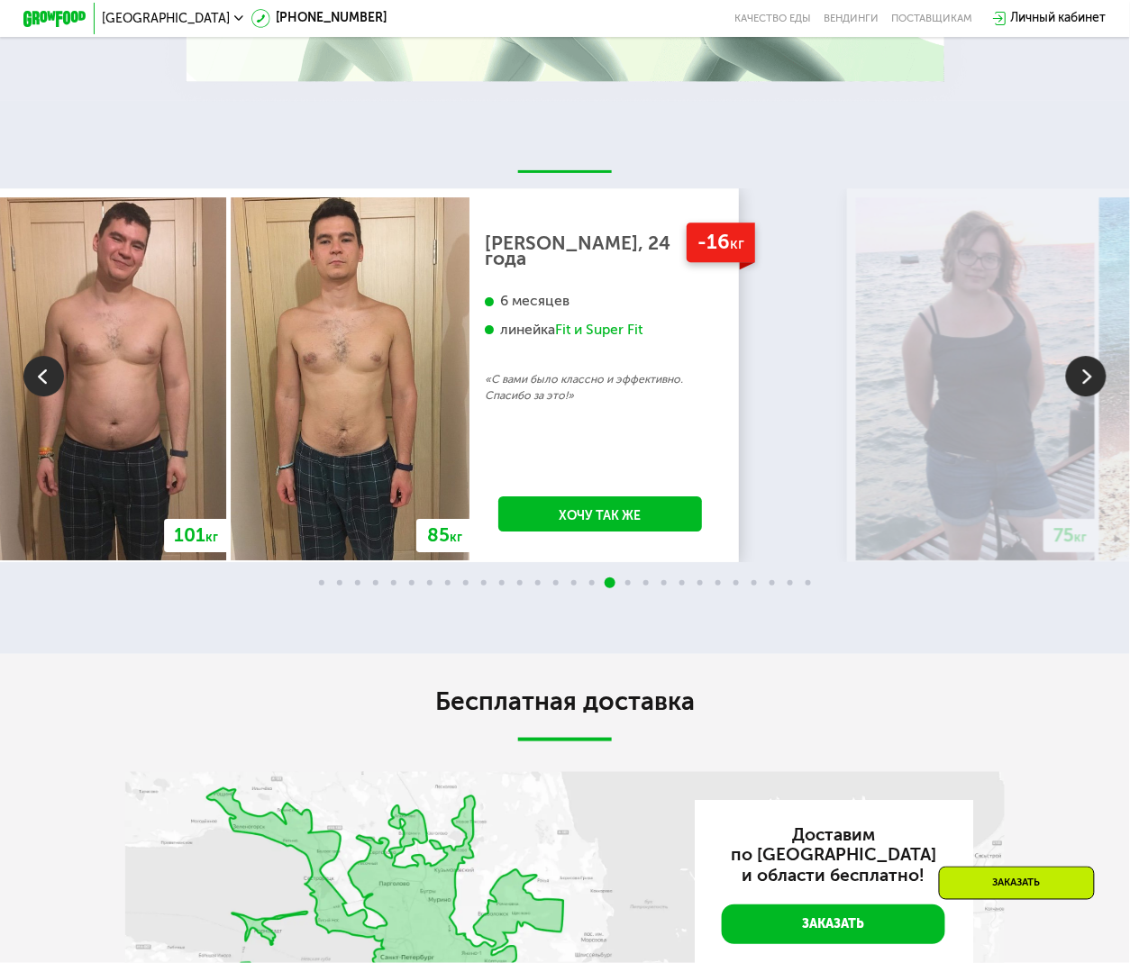
click at [1085, 396] on img at bounding box center [1086, 376] width 41 height 41
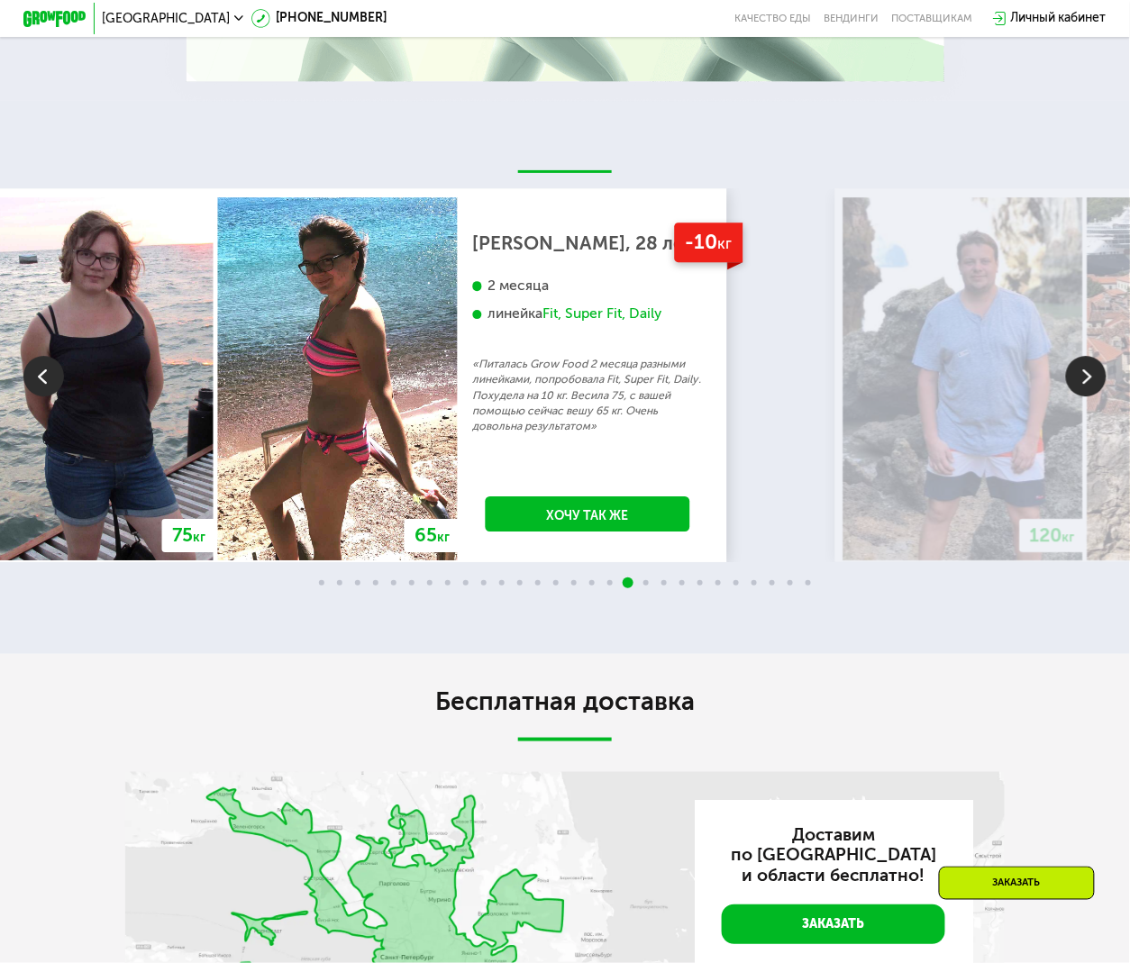
click at [1094, 396] on img at bounding box center [1086, 376] width 41 height 41
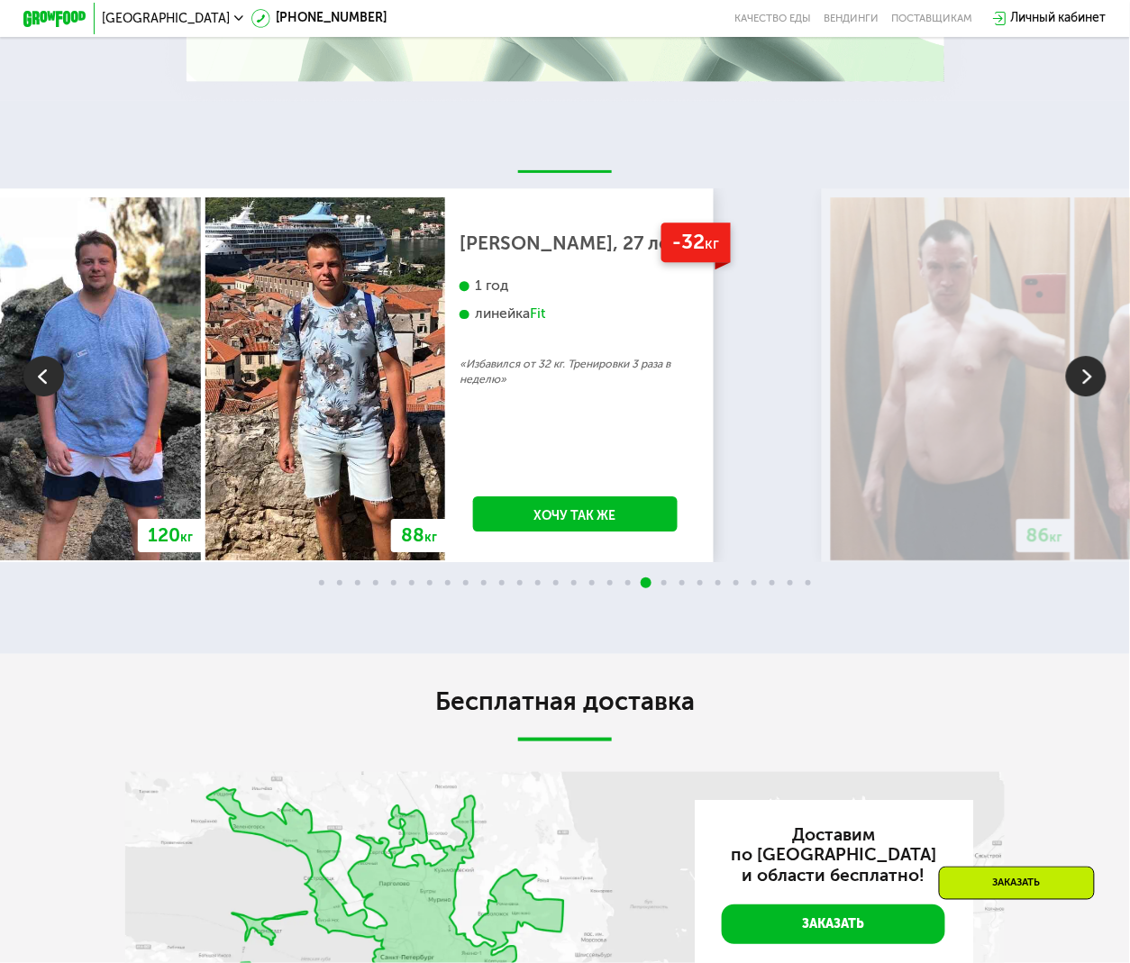
click at [1094, 396] on img at bounding box center [1086, 376] width 41 height 41
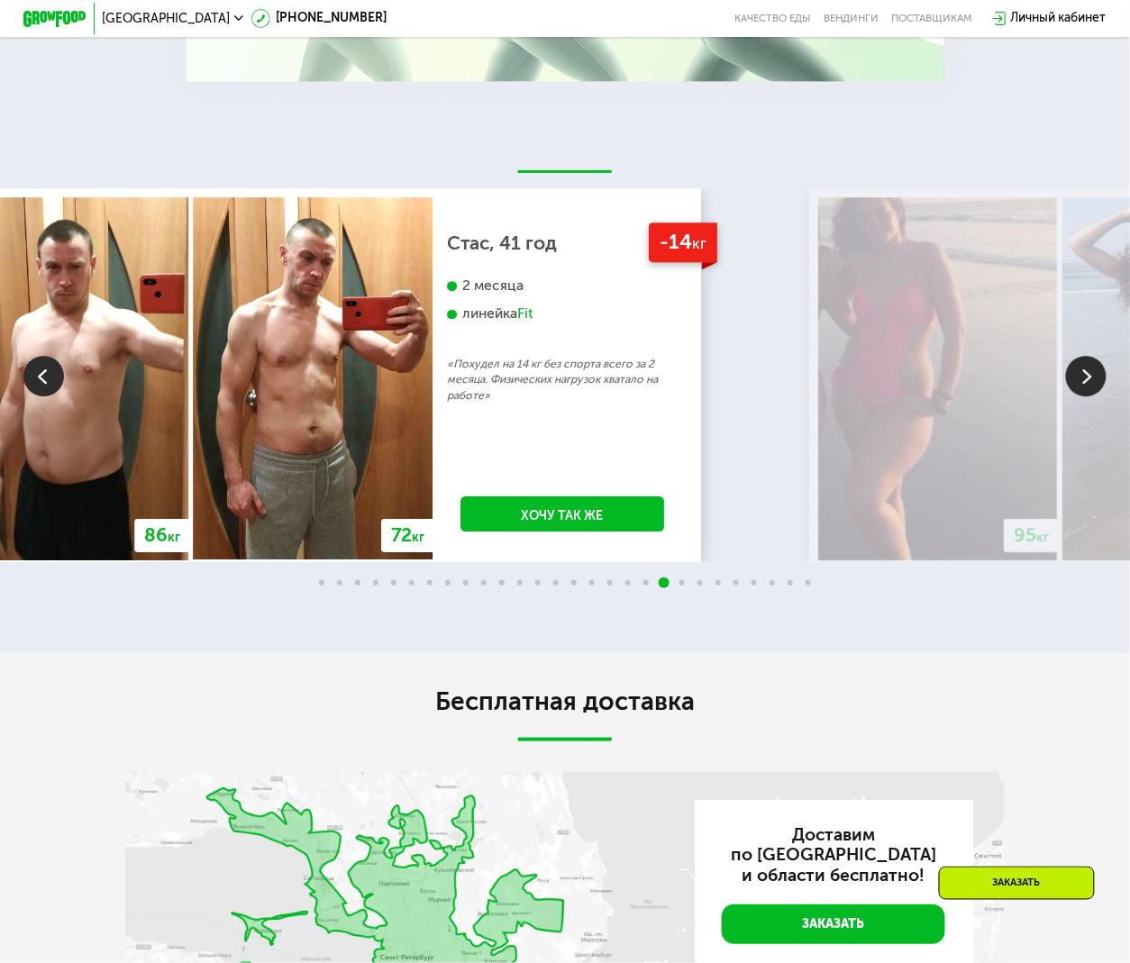
click at [1094, 396] on img at bounding box center [1086, 376] width 41 height 41
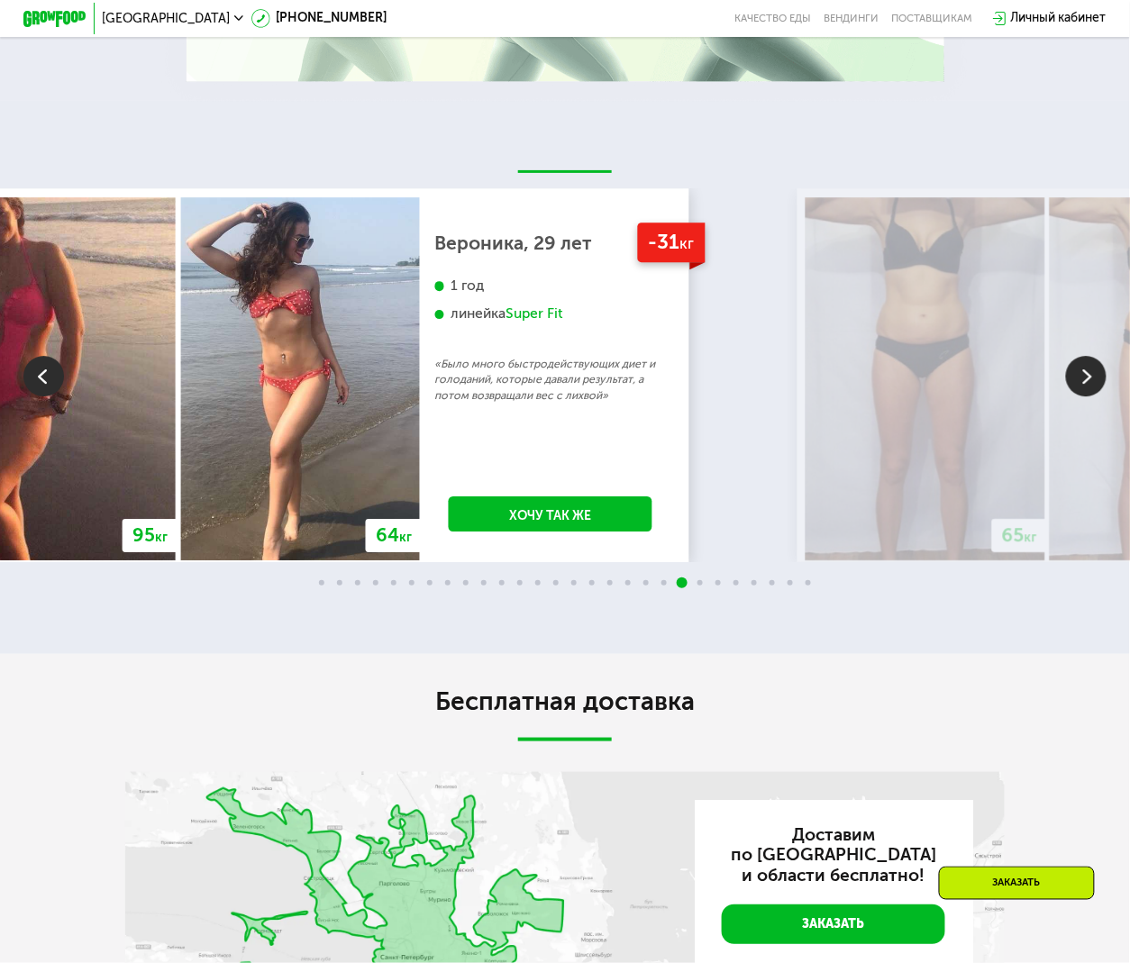
click at [1094, 396] on img at bounding box center [1086, 376] width 41 height 41
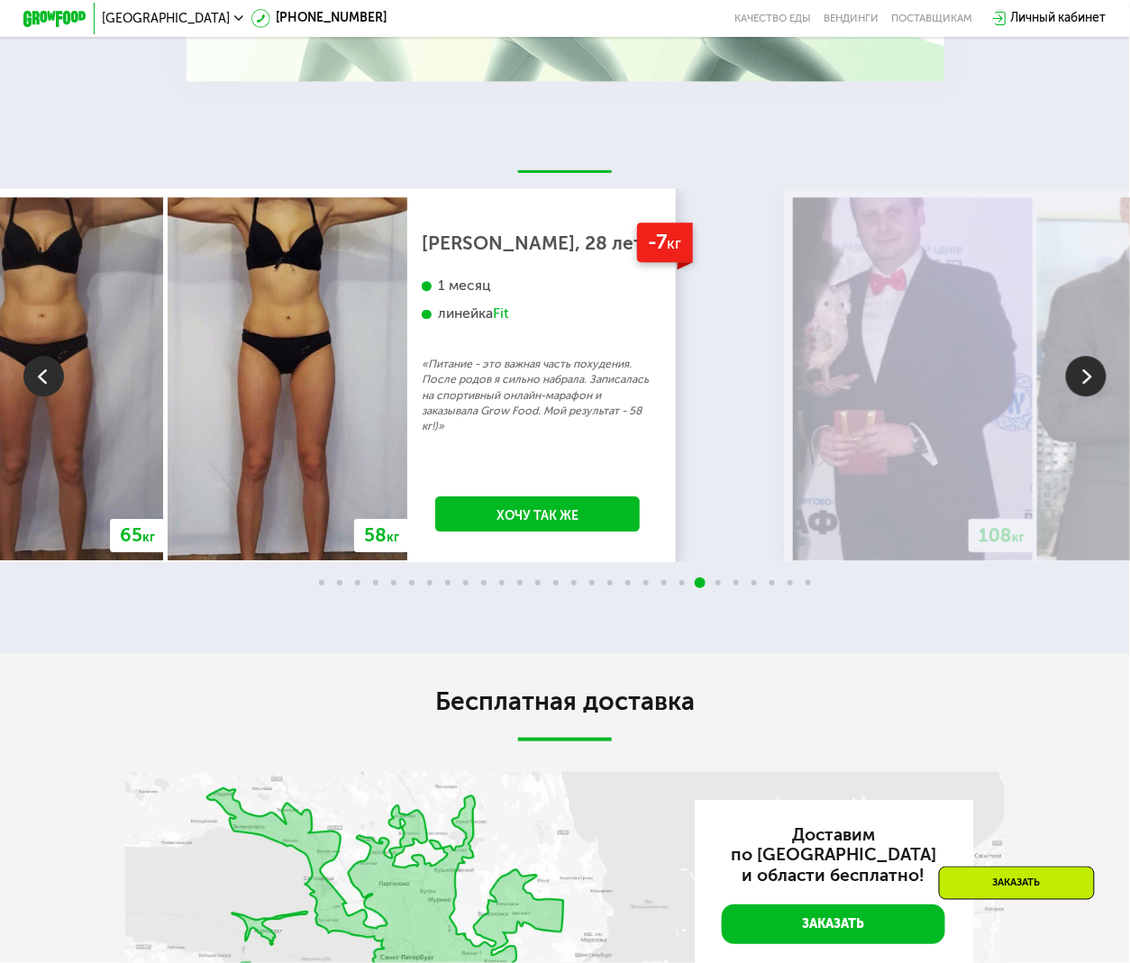
click at [1094, 396] on img at bounding box center [1086, 376] width 41 height 41
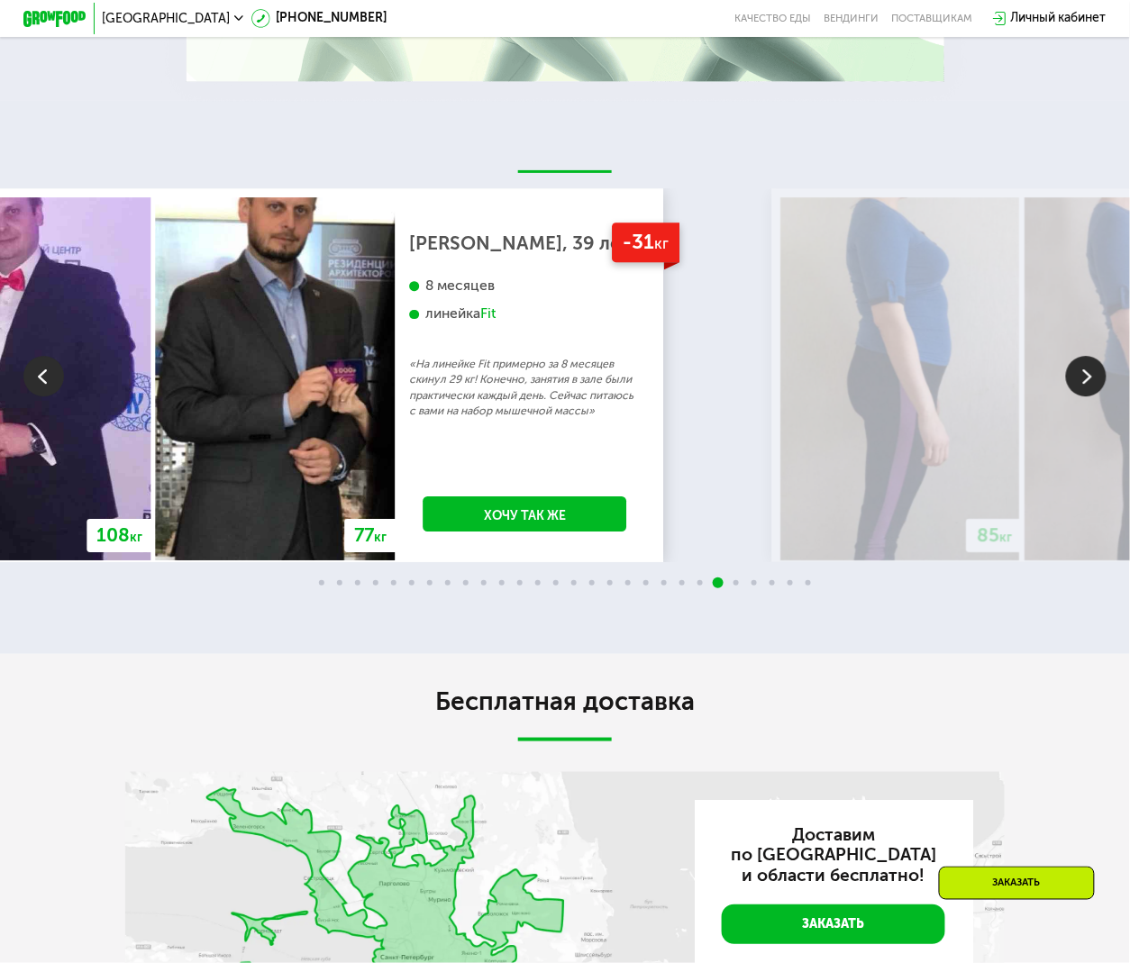
click at [1094, 396] on img at bounding box center [1086, 376] width 41 height 41
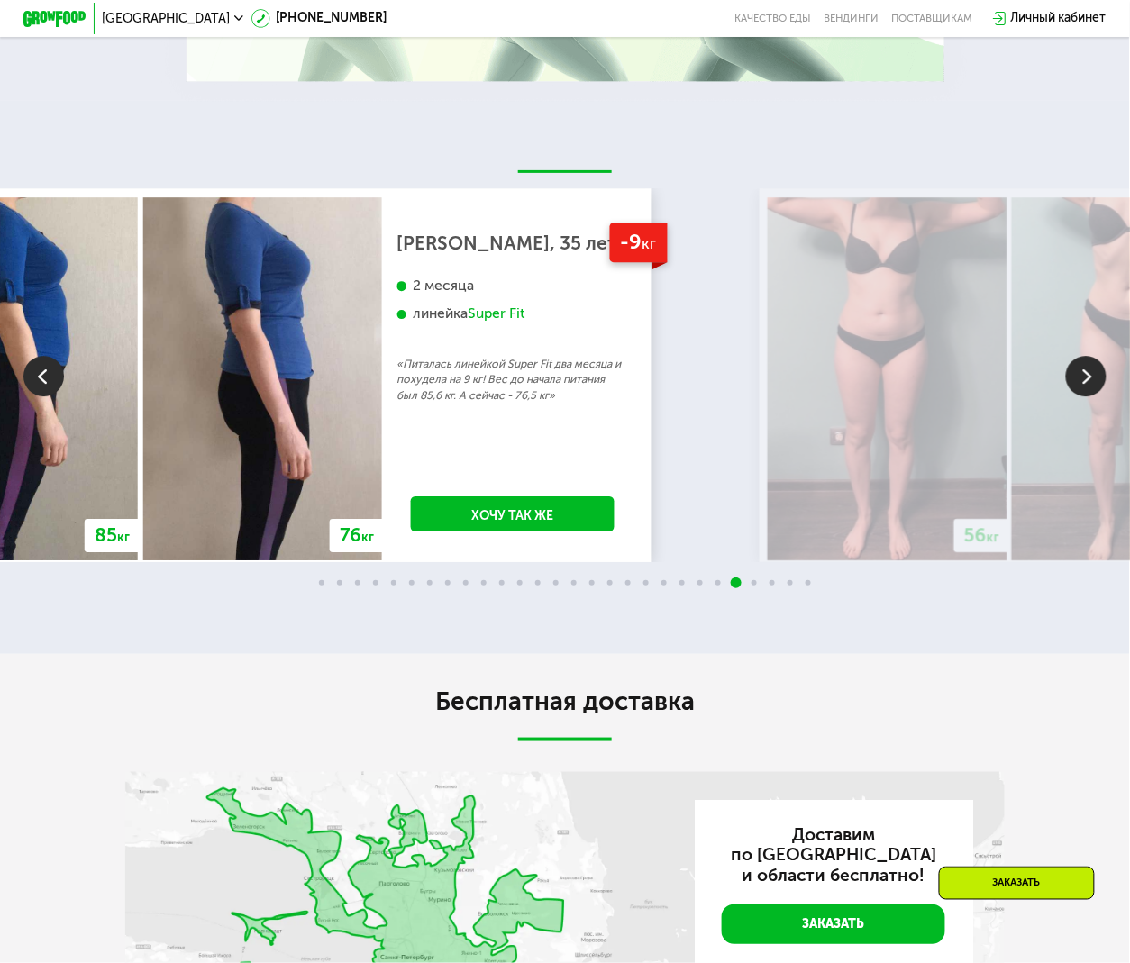
click at [1094, 396] on img at bounding box center [1086, 376] width 41 height 41
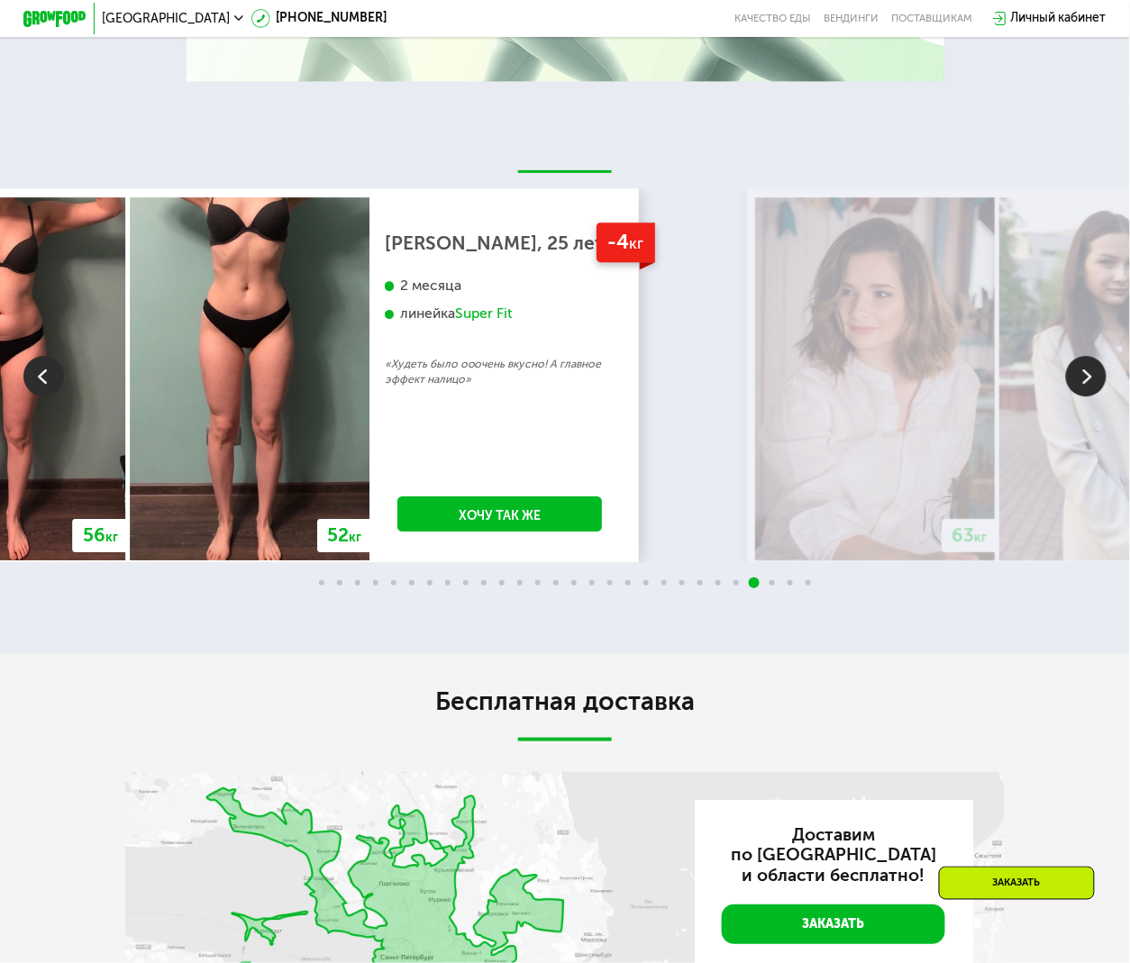
click at [1094, 396] on img at bounding box center [1086, 376] width 41 height 41
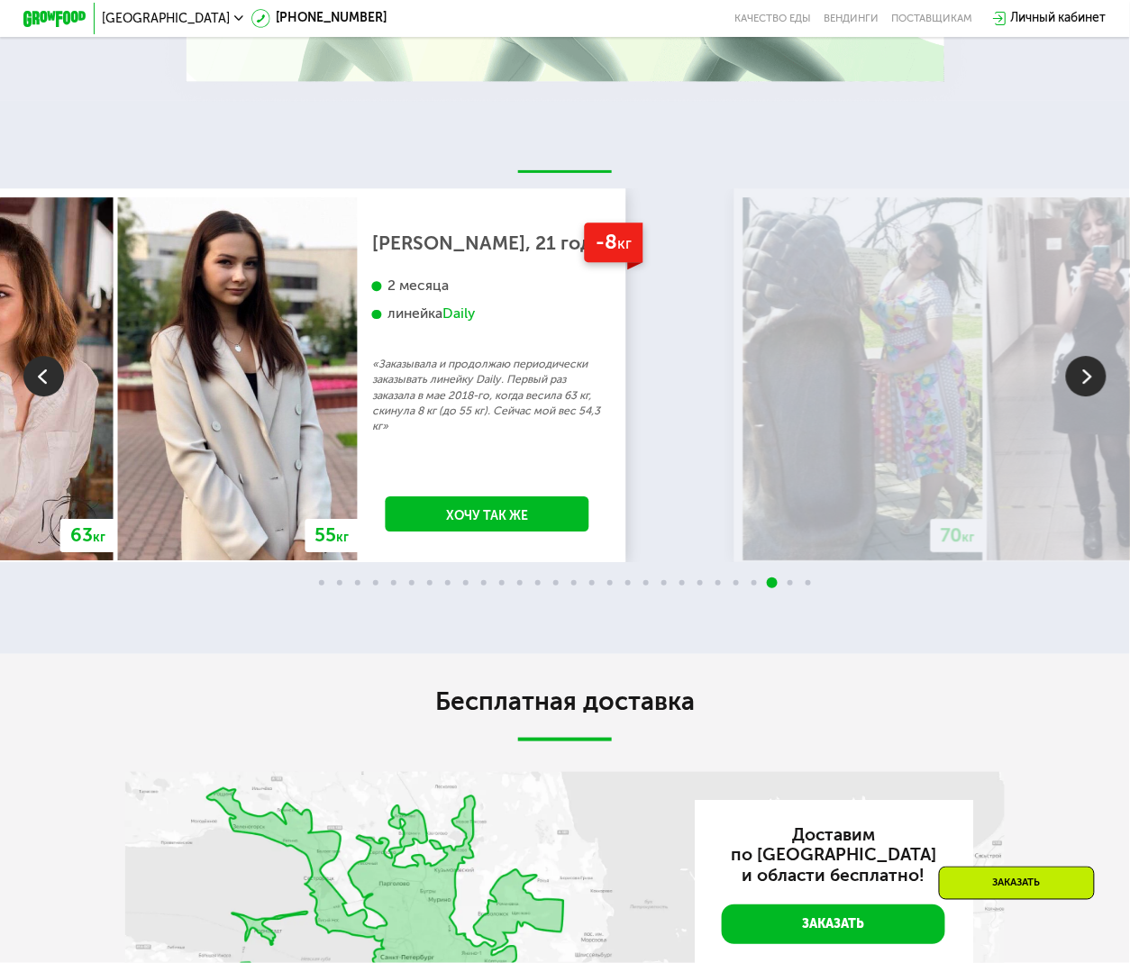
click at [1094, 396] on img at bounding box center [1086, 376] width 41 height 41
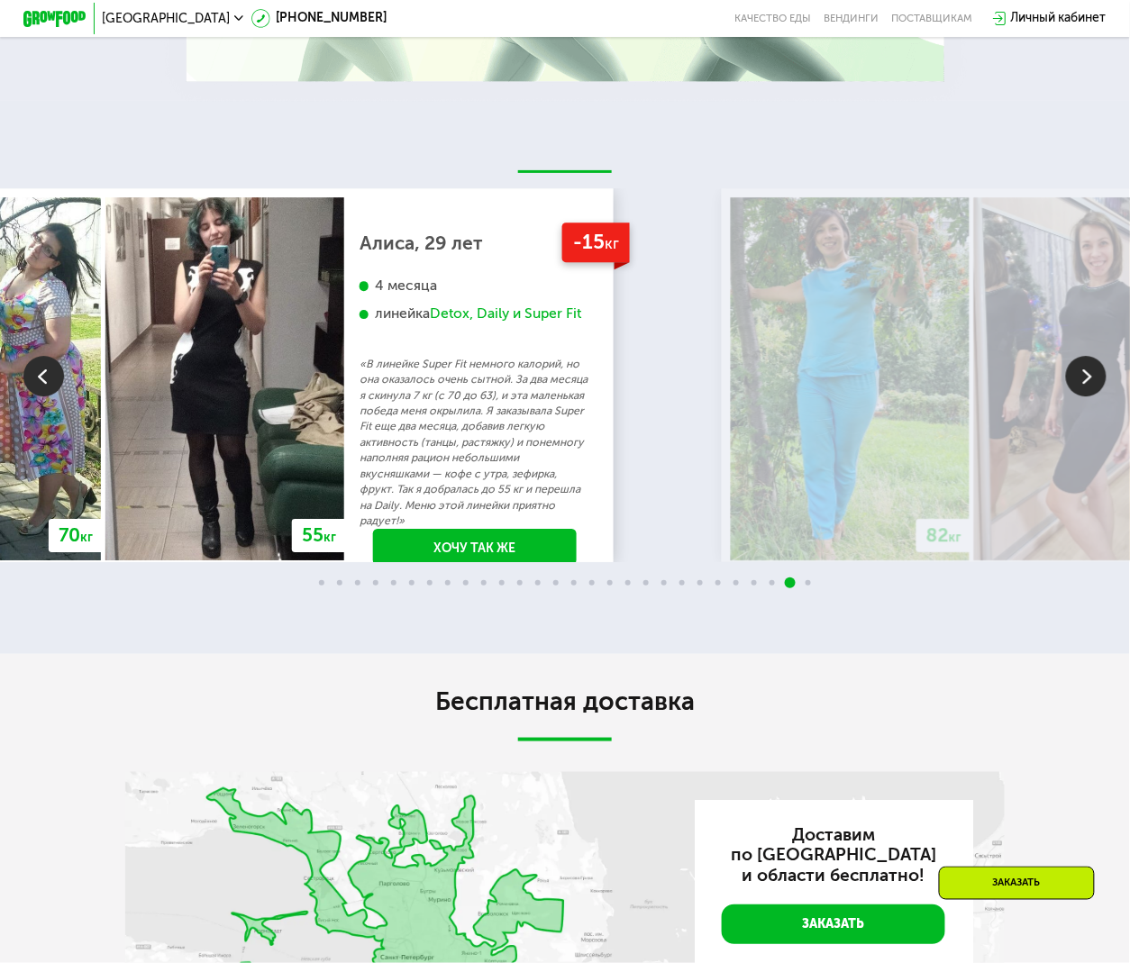
click at [1090, 396] on img at bounding box center [1086, 376] width 41 height 41
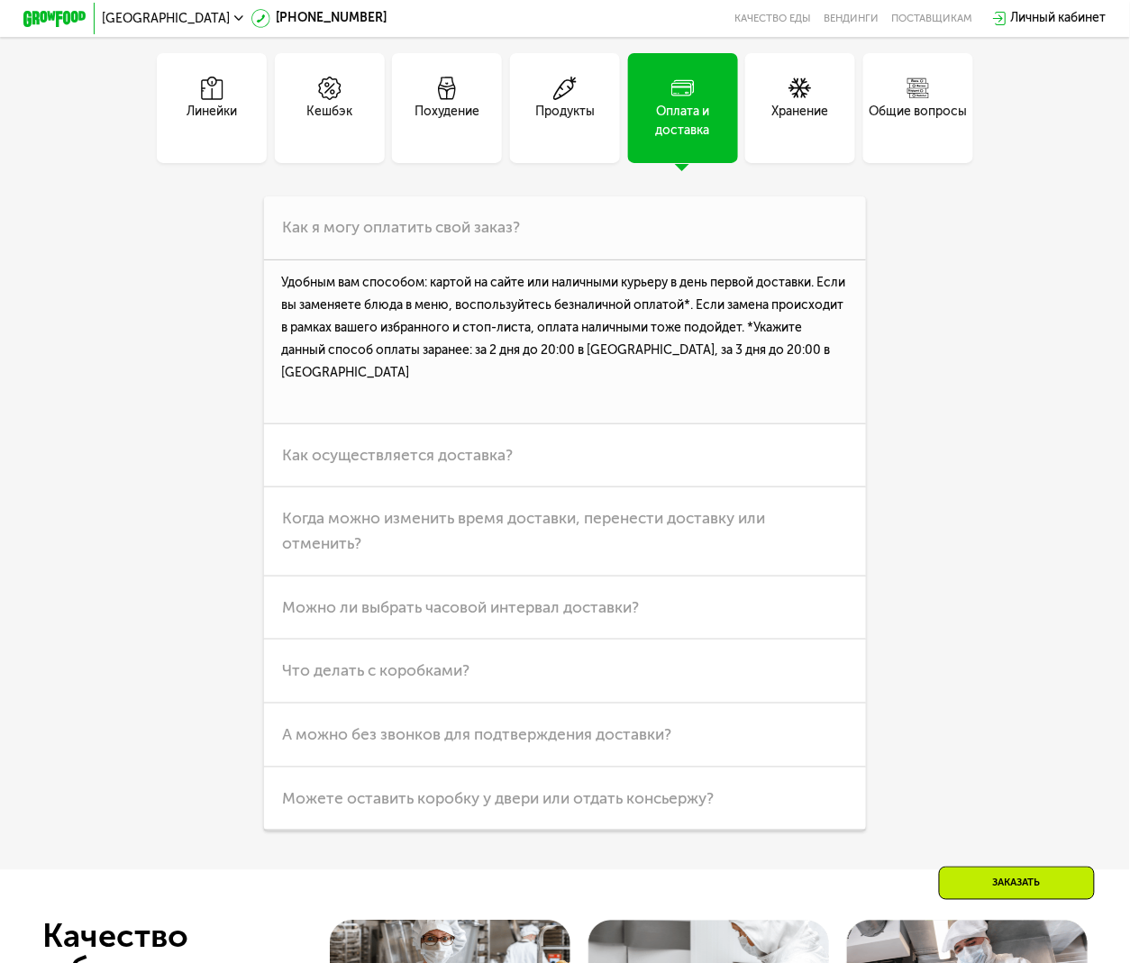
scroll to position [4207, 0]
click at [138, 562] on div "Линейки Кешбэк Похудение Продукты Оплата и доставка Хранение Общие вопросы Что …" at bounding box center [564, 440] width 878 height 777
click at [354, 151] on div "Кешбэк" at bounding box center [330, 107] width 110 height 110
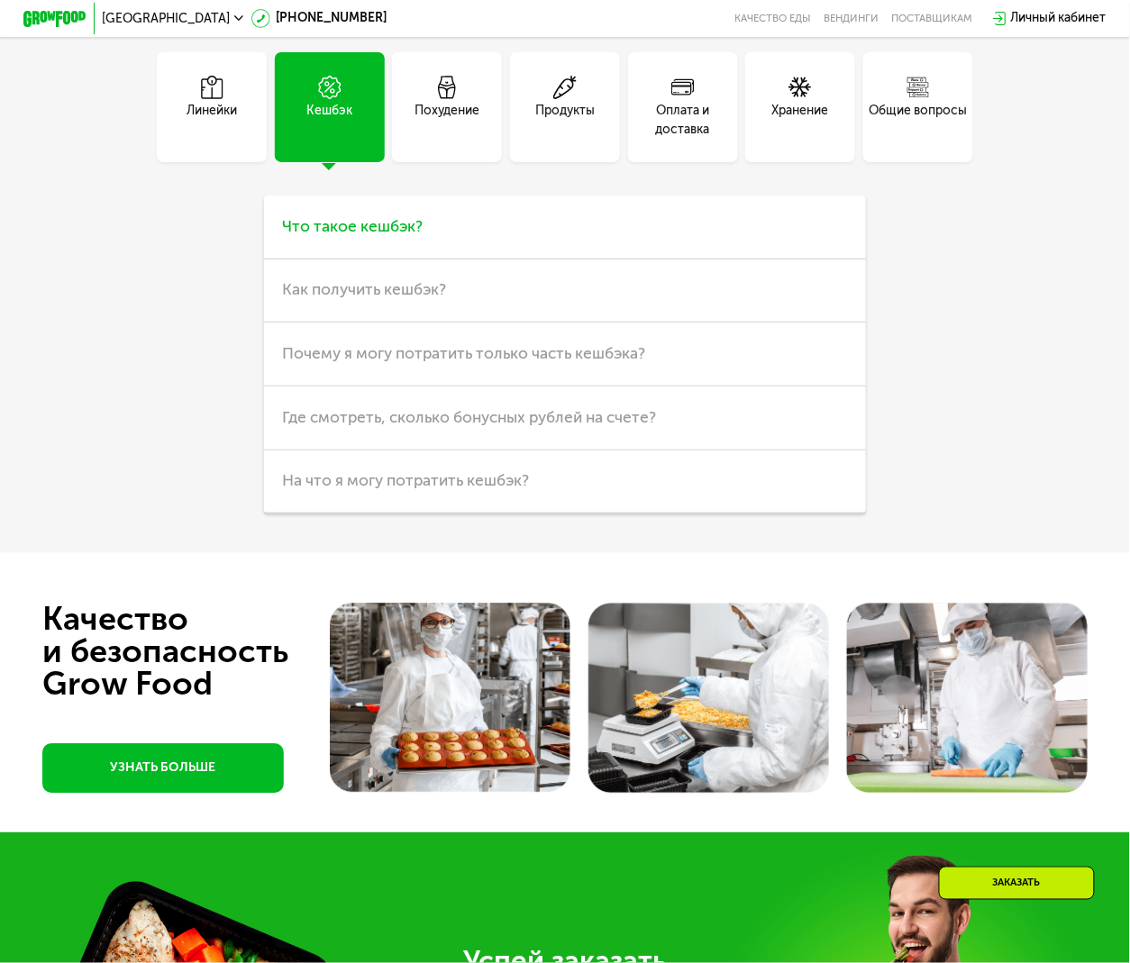
click at [397, 236] on span "Что такое кешбэк?" at bounding box center [352, 226] width 141 height 19
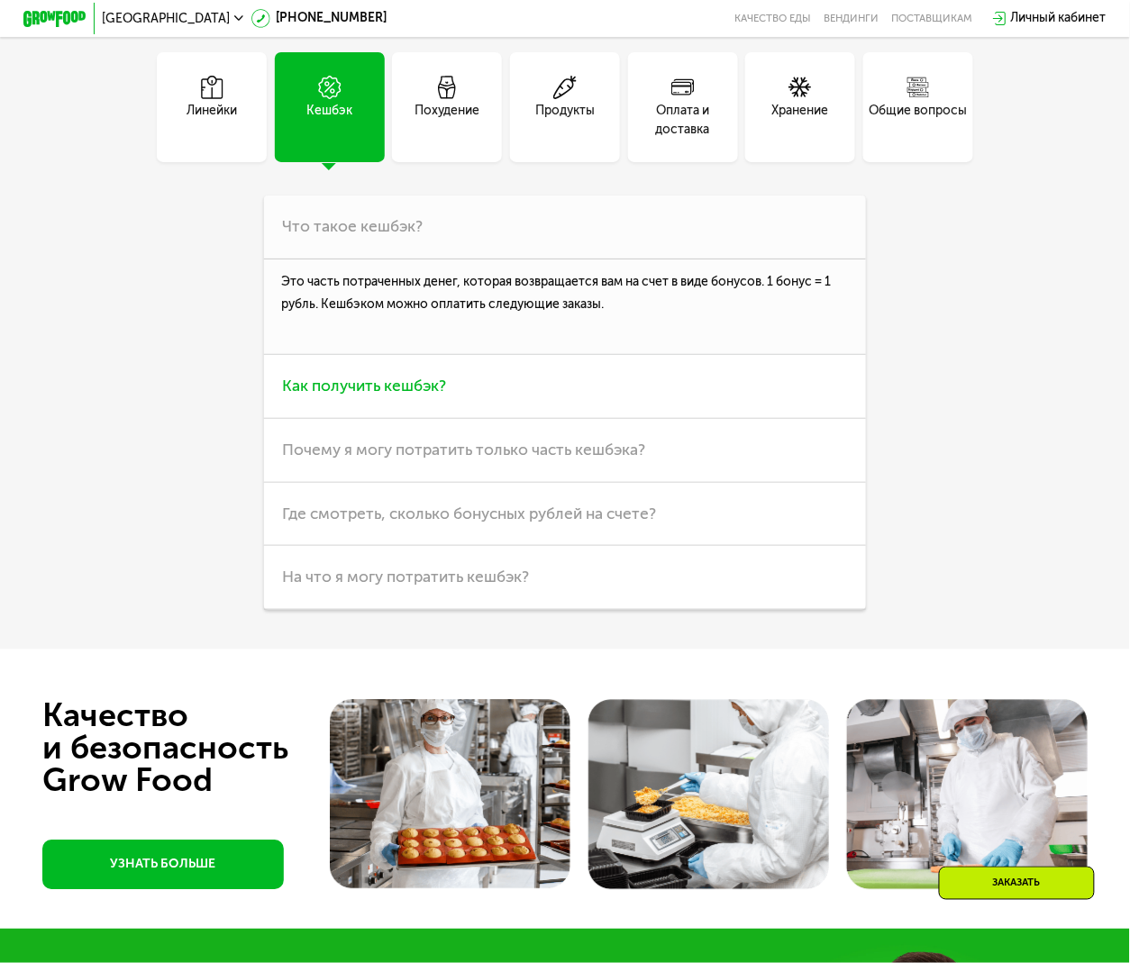
click at [340, 395] on span "Как получить кешбэк?" at bounding box center [364, 386] width 164 height 19
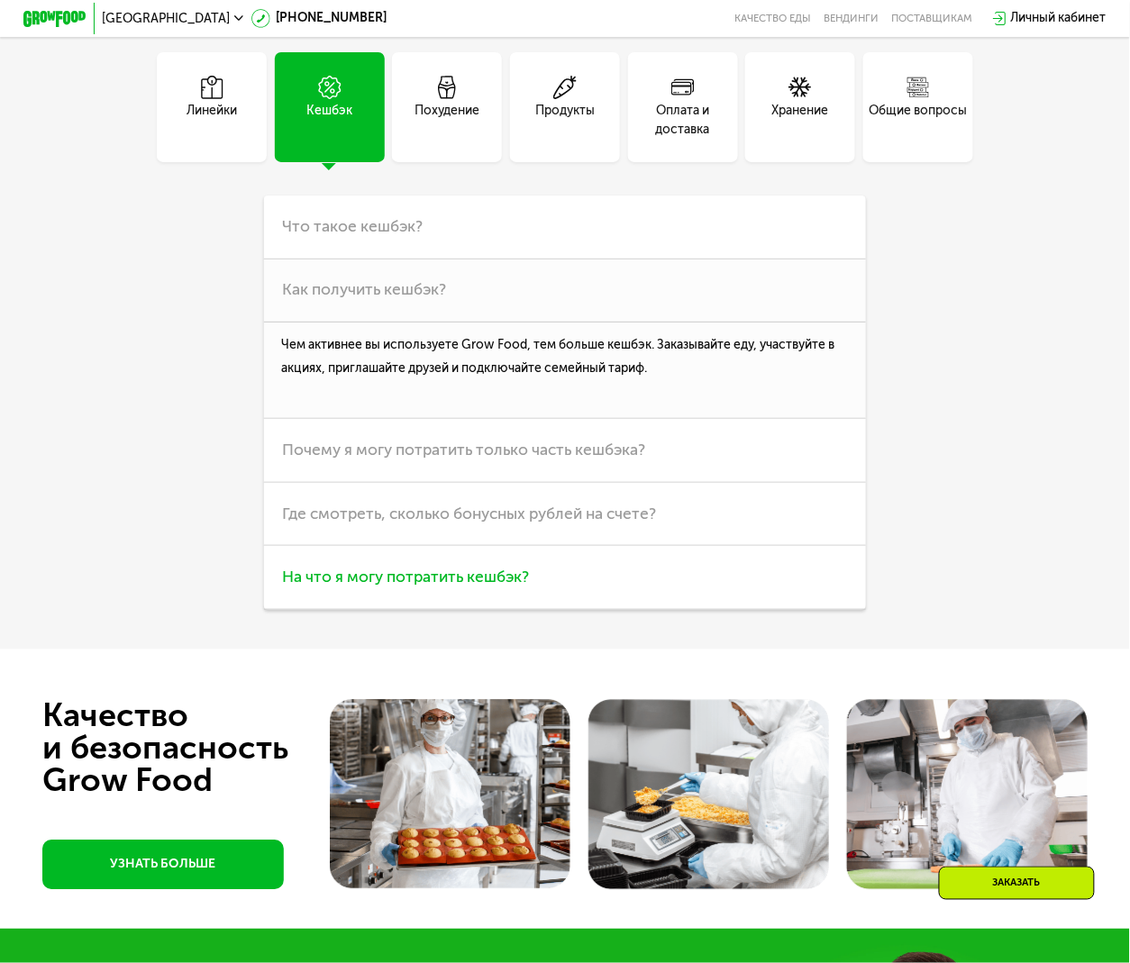
click at [430, 610] on h3 "На что я могу потратить кешбэк?" at bounding box center [565, 578] width 603 height 64
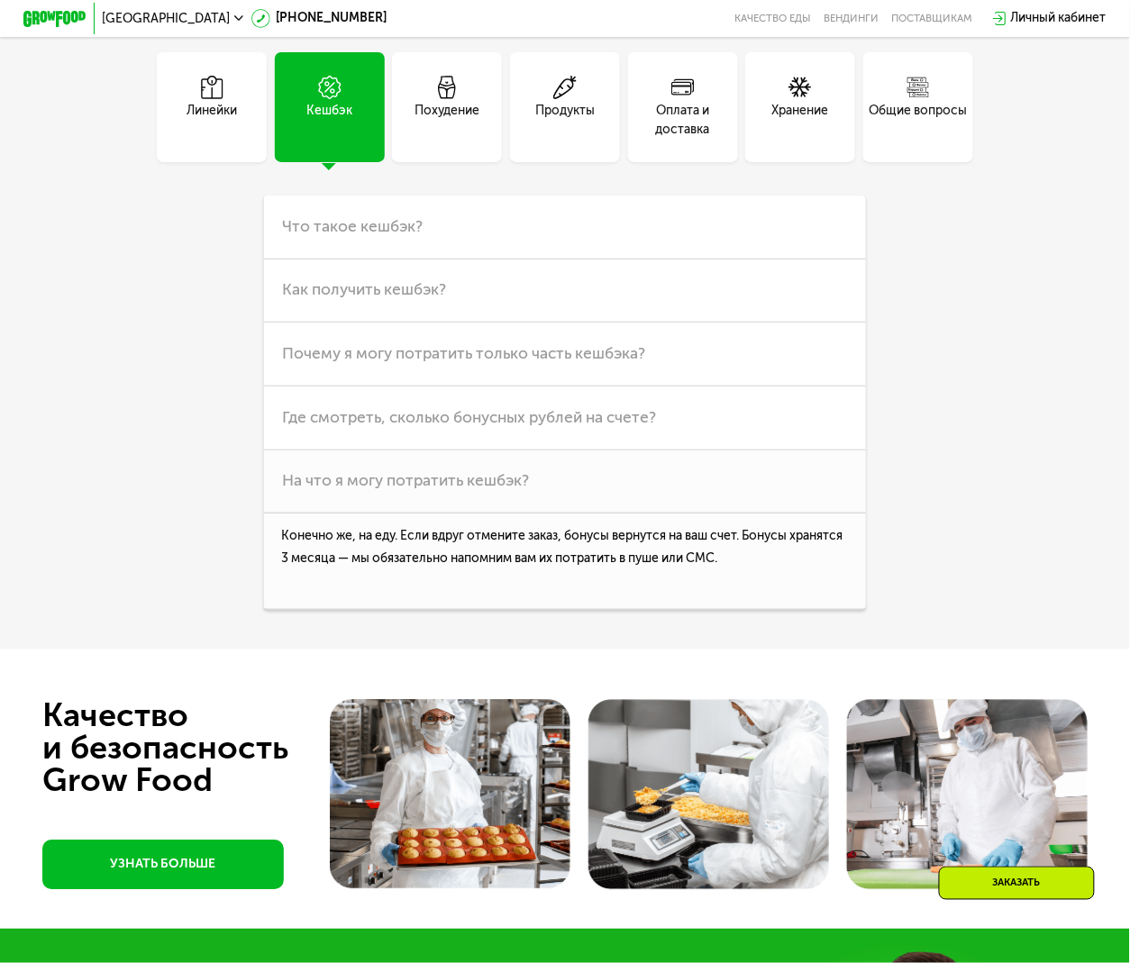
click at [114, 564] on div "Частые вопросы Линейки Кешбэк Похудение Продукты Оплата и доставка Хранение Общ…" at bounding box center [565, 281] width 1130 height 734
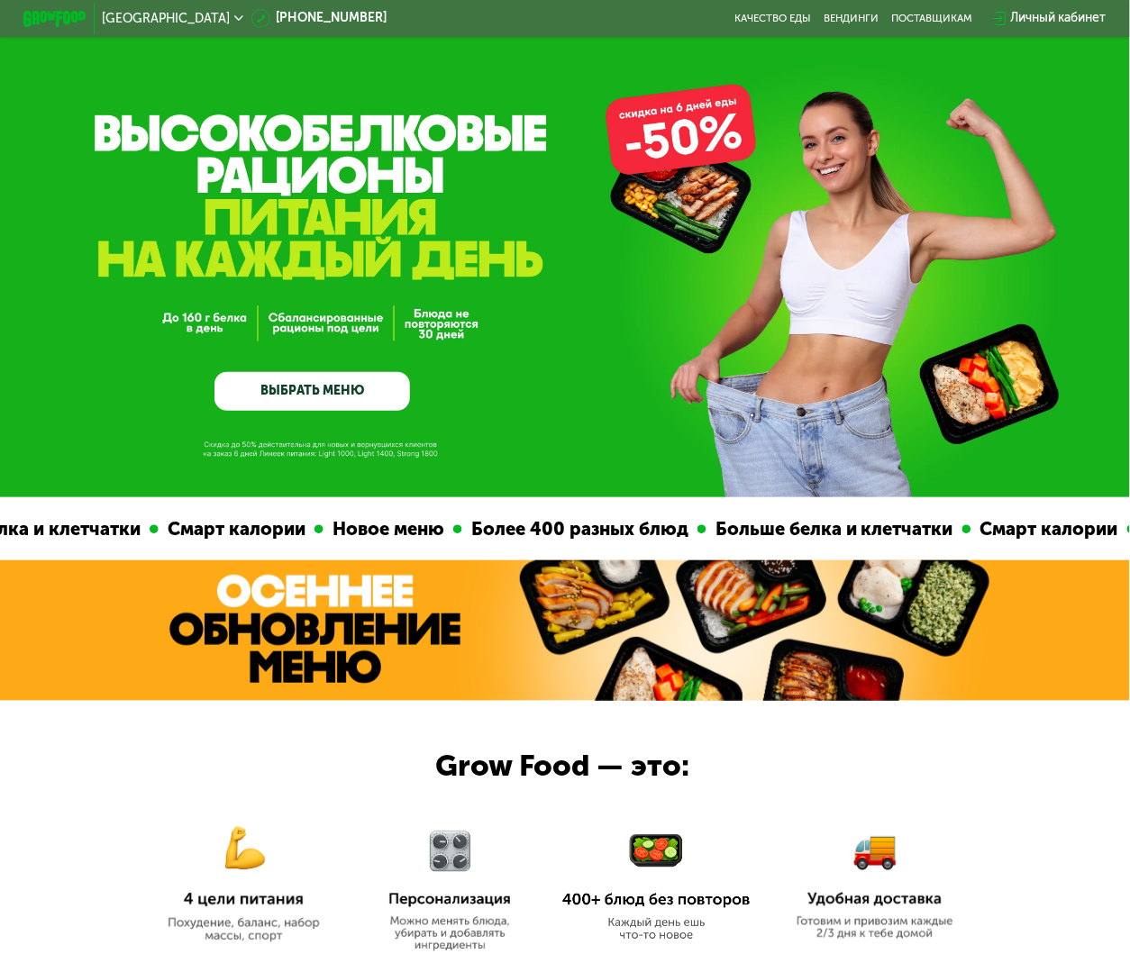
scroll to position [0, 0]
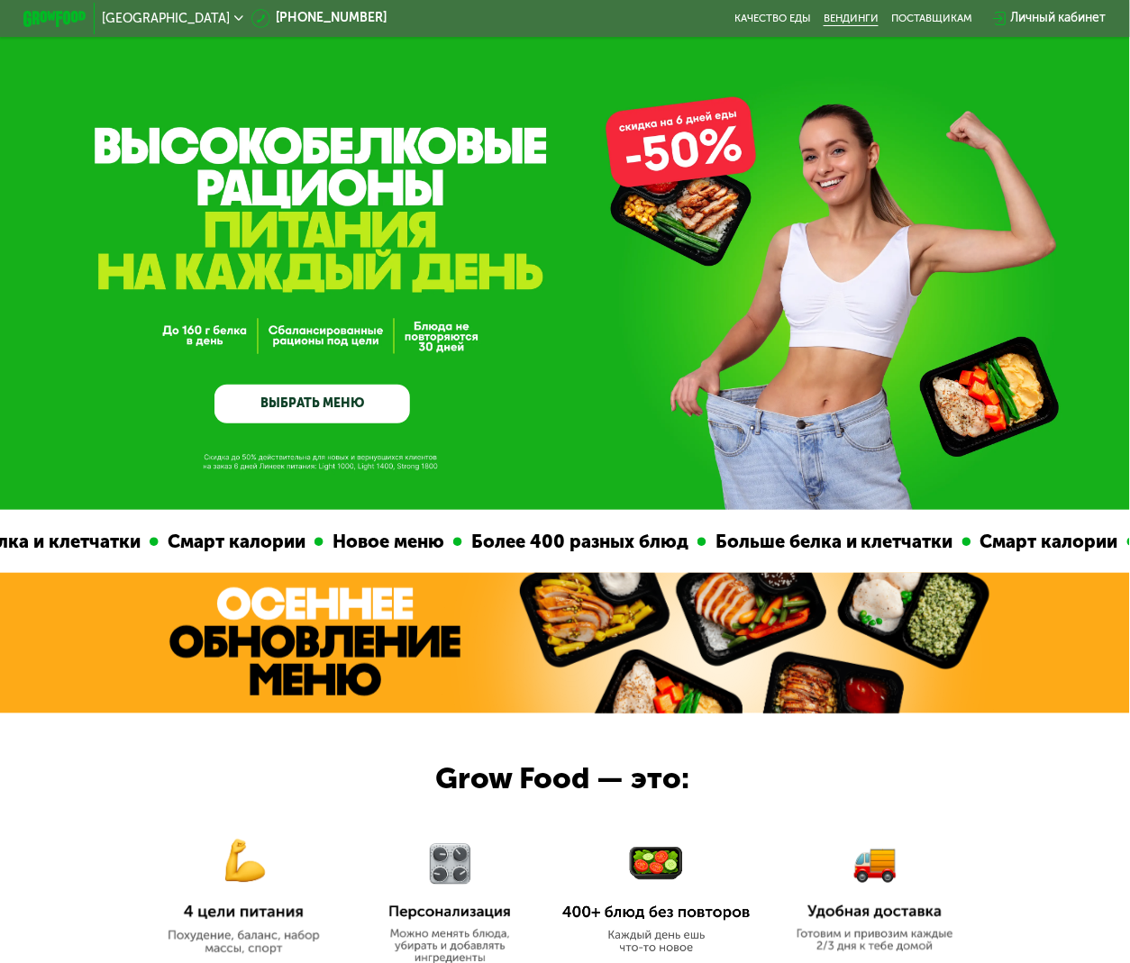
click at [830, 18] on link "Вендинги" at bounding box center [850, 19] width 55 height 13
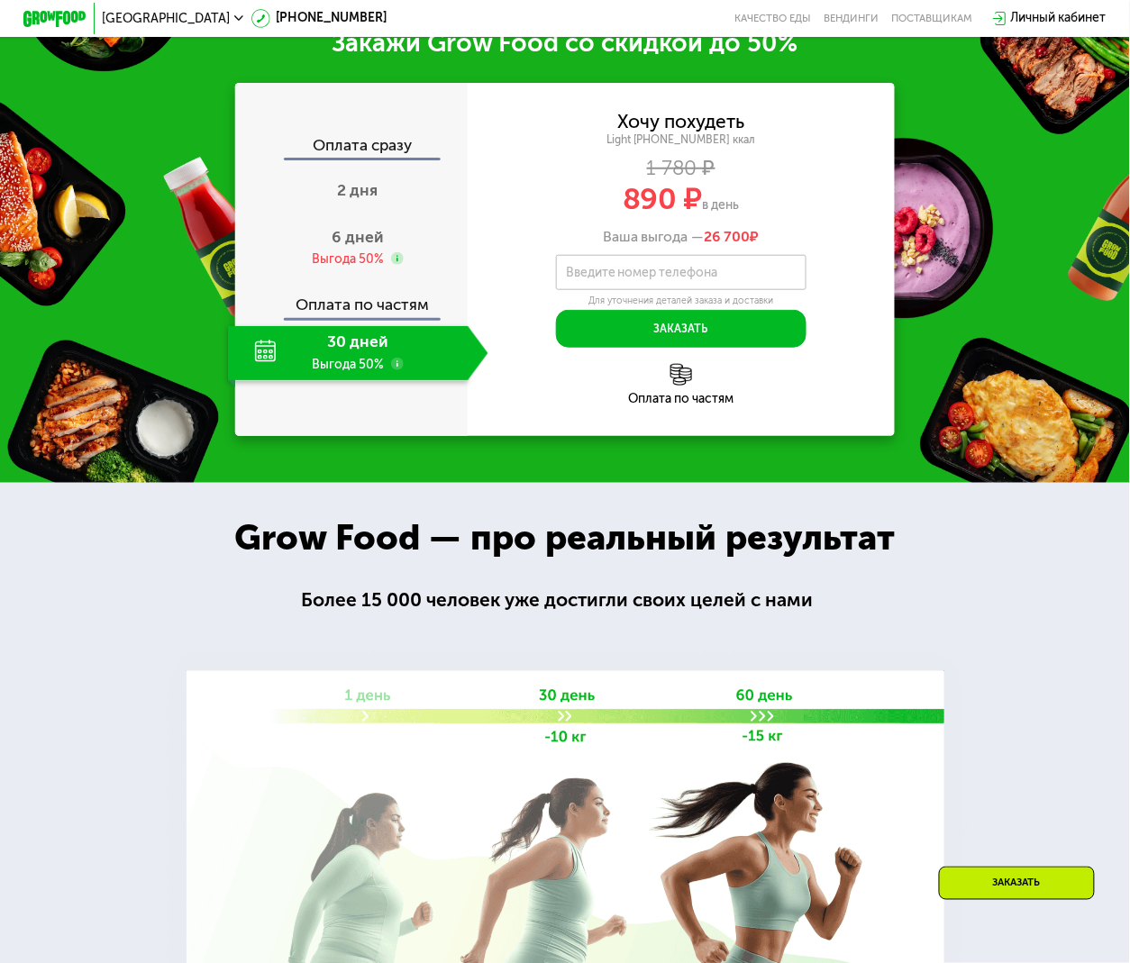
scroll to position [1802, 0]
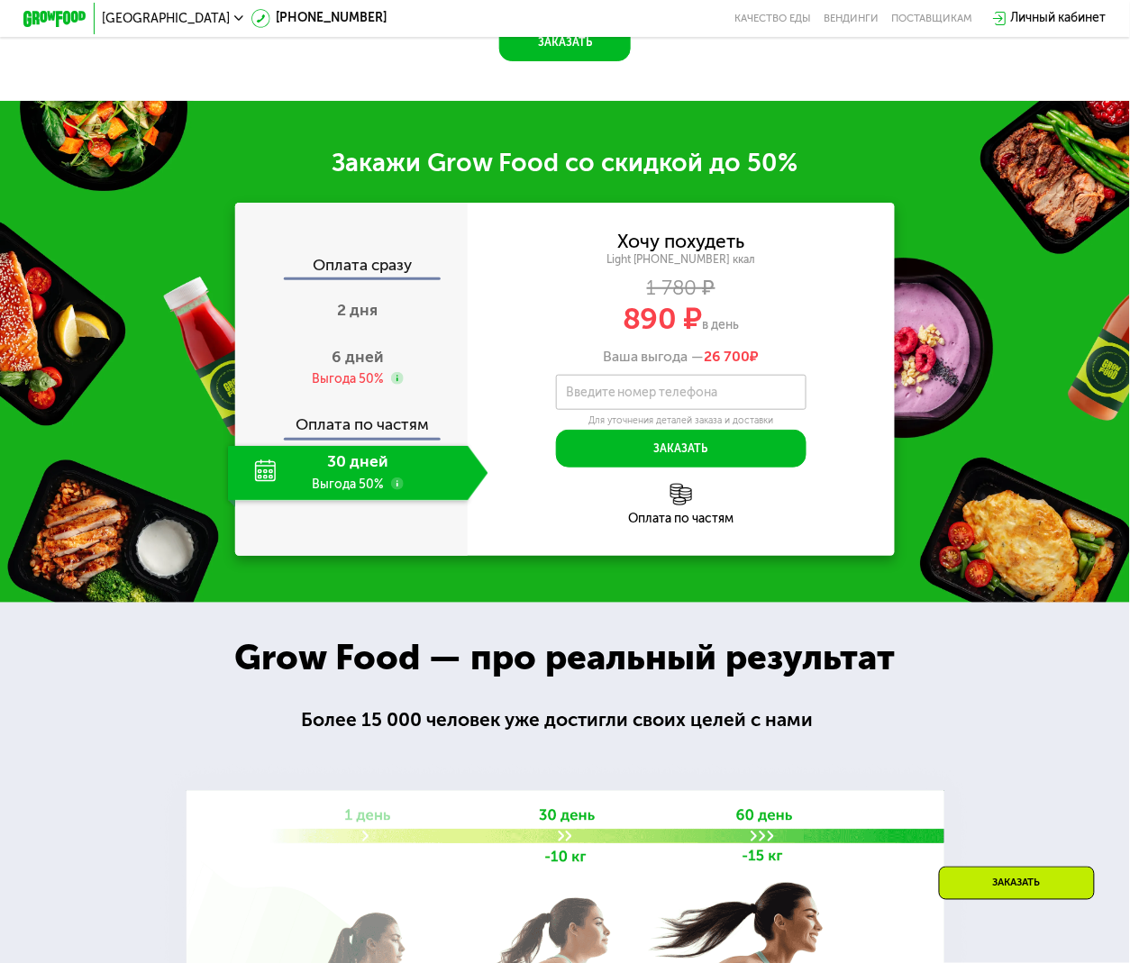
click at [335, 686] on div "Grow Food — про реальный результат" at bounding box center [565, 658] width 712 height 54
click at [341, 387] on div "Выгода 50%" at bounding box center [349, 378] width 72 height 17
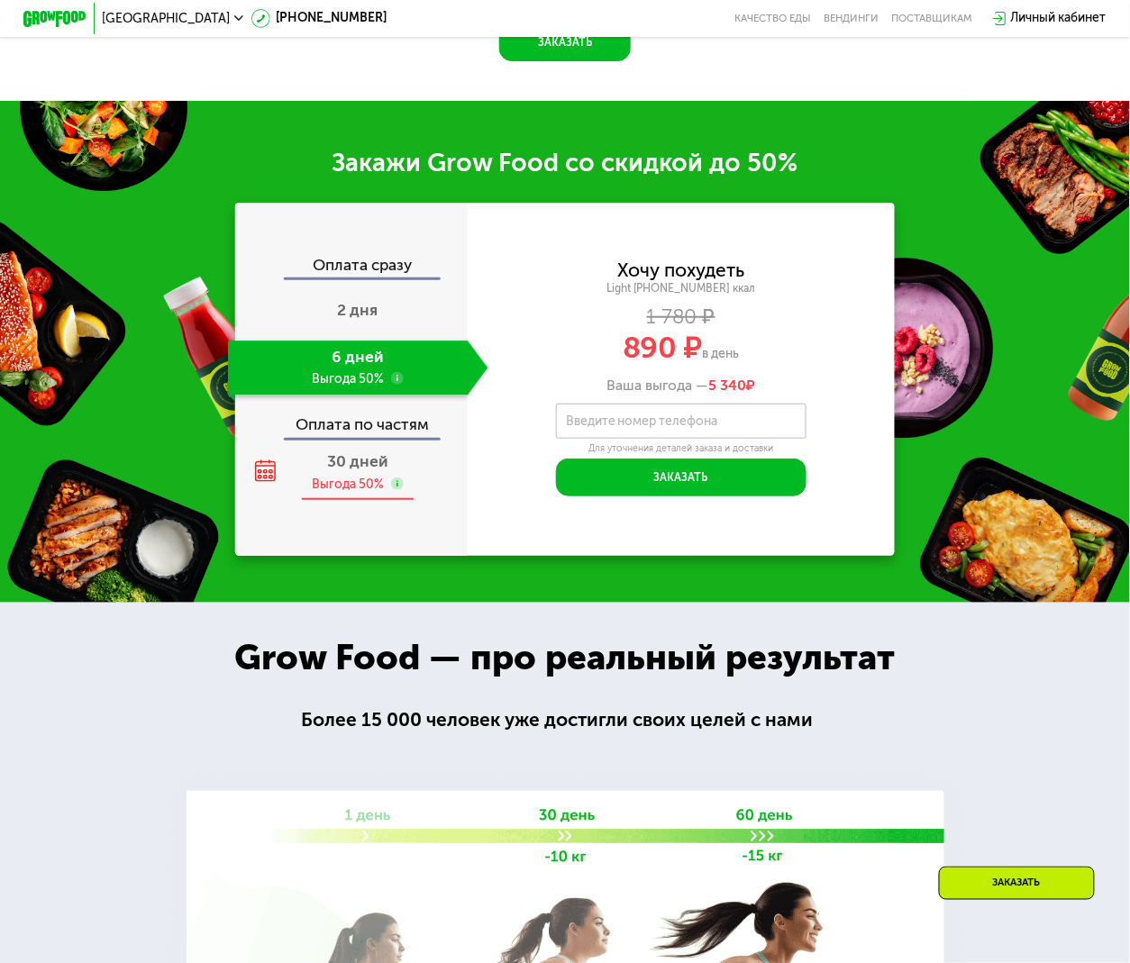
click at [350, 493] on div "Выгода 50%" at bounding box center [349, 484] width 72 height 17
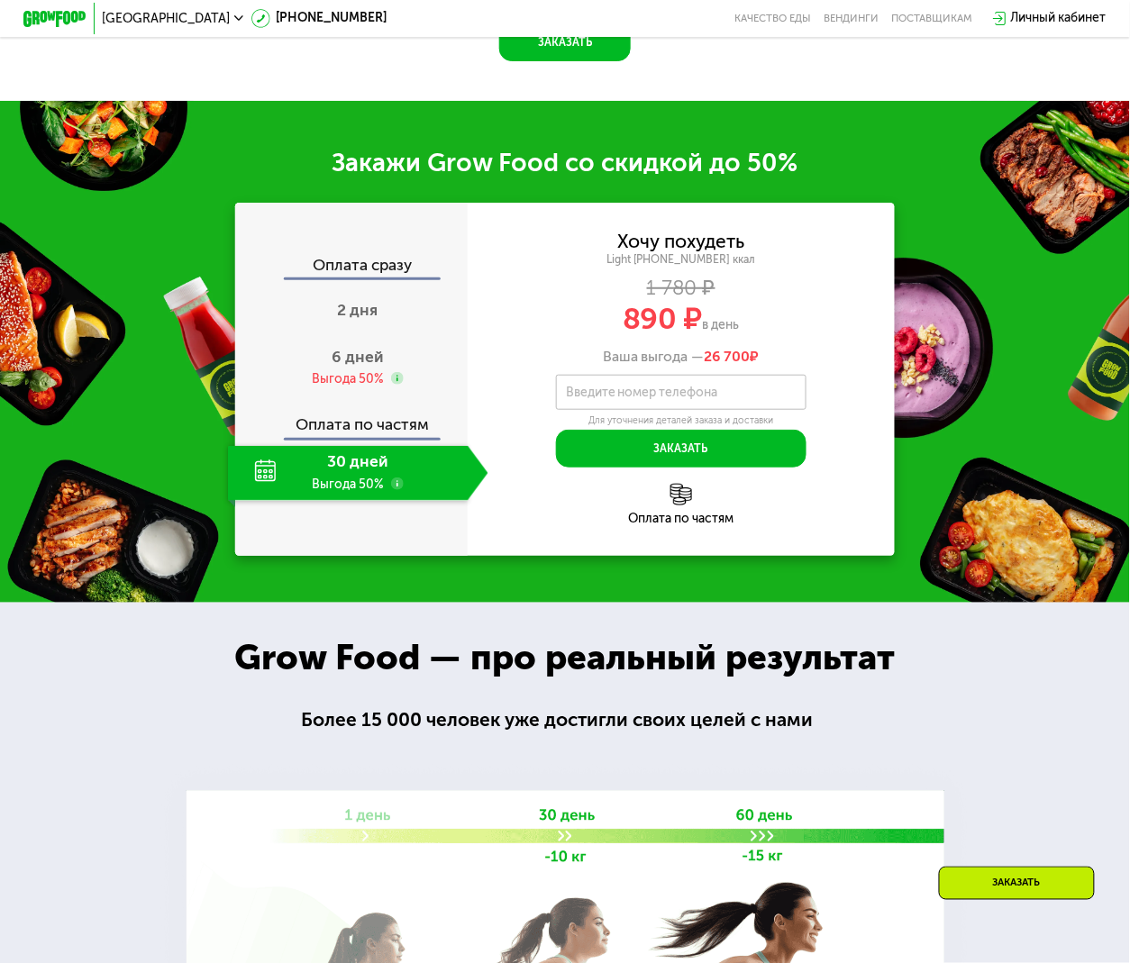
click at [396, 490] on use at bounding box center [397, 483] width 13 height 13
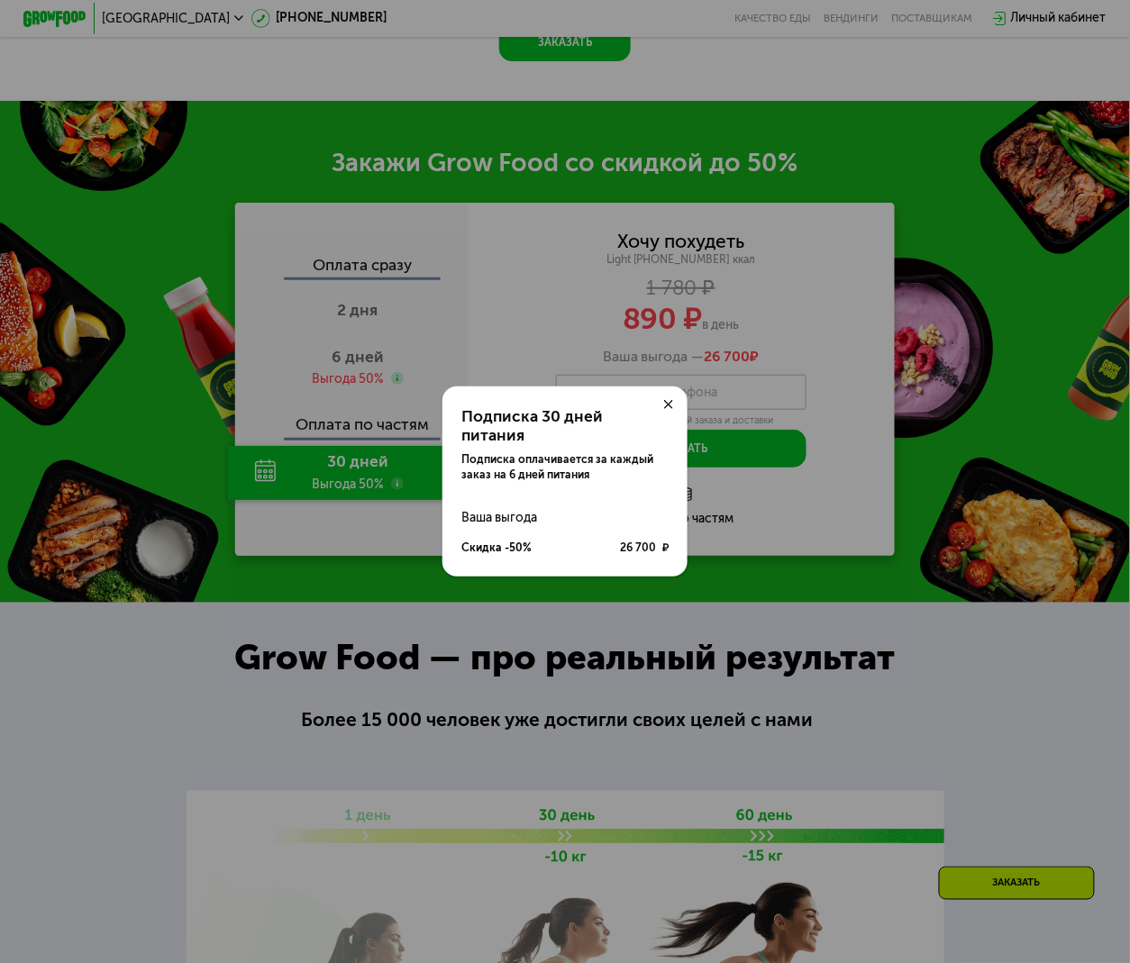
click at [377, 562] on div "Подписка 30 дней питания Подписка оплачивается за каждый заказ на 6 дней питани…" at bounding box center [565, 481] width 1130 height 963
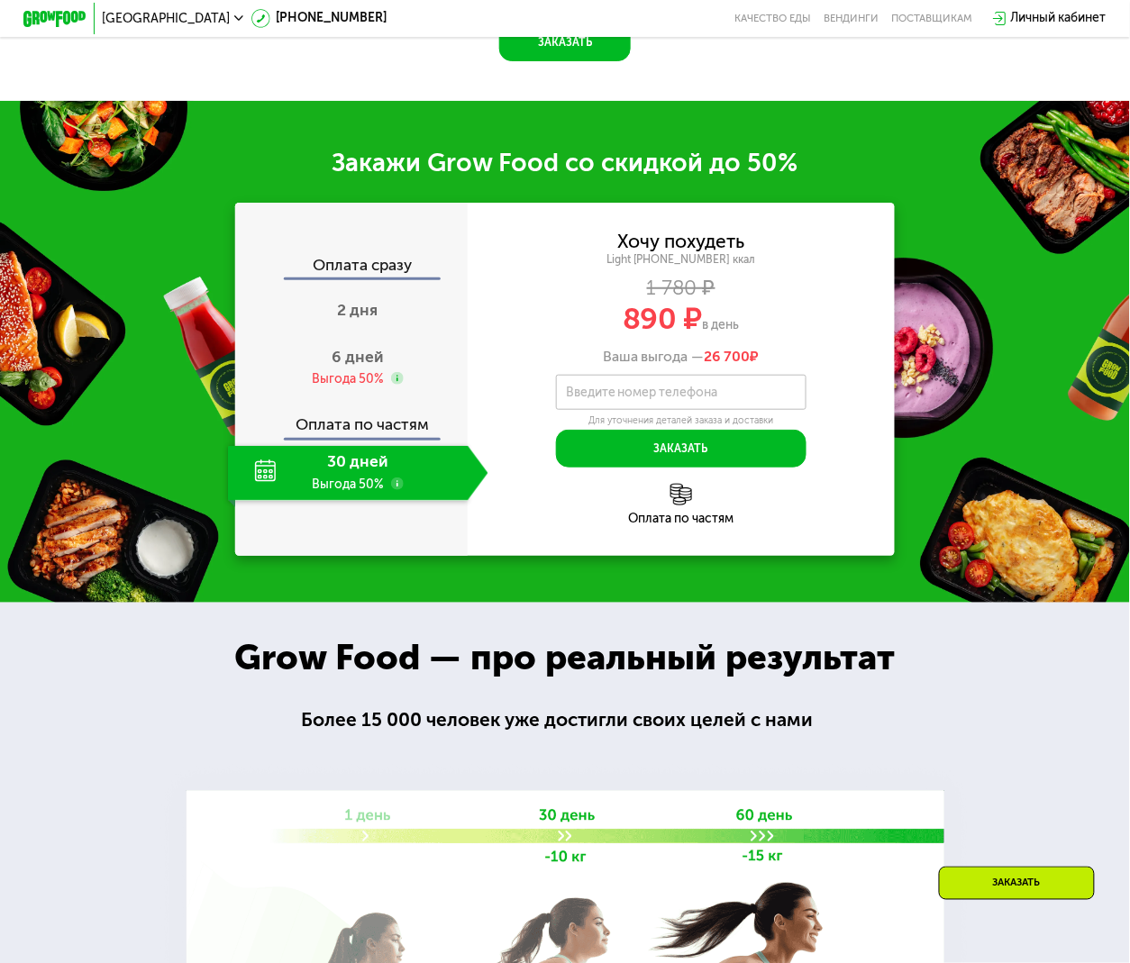
click at [395, 490] on use at bounding box center [397, 483] width 13 height 13
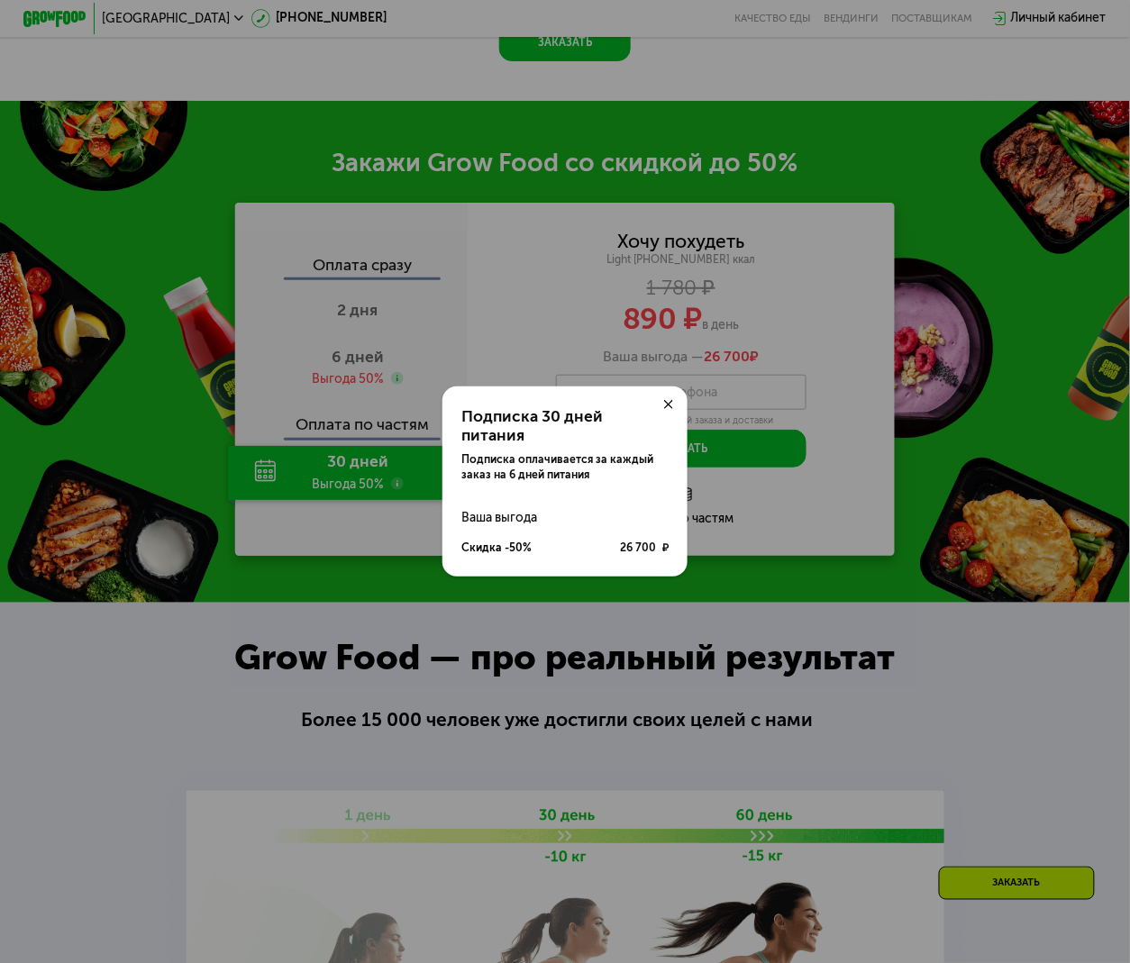
click at [321, 607] on div "Подписка 30 дней питания Подписка оплачивается за каждый заказ на 6 дней питани…" at bounding box center [565, 481] width 1130 height 963
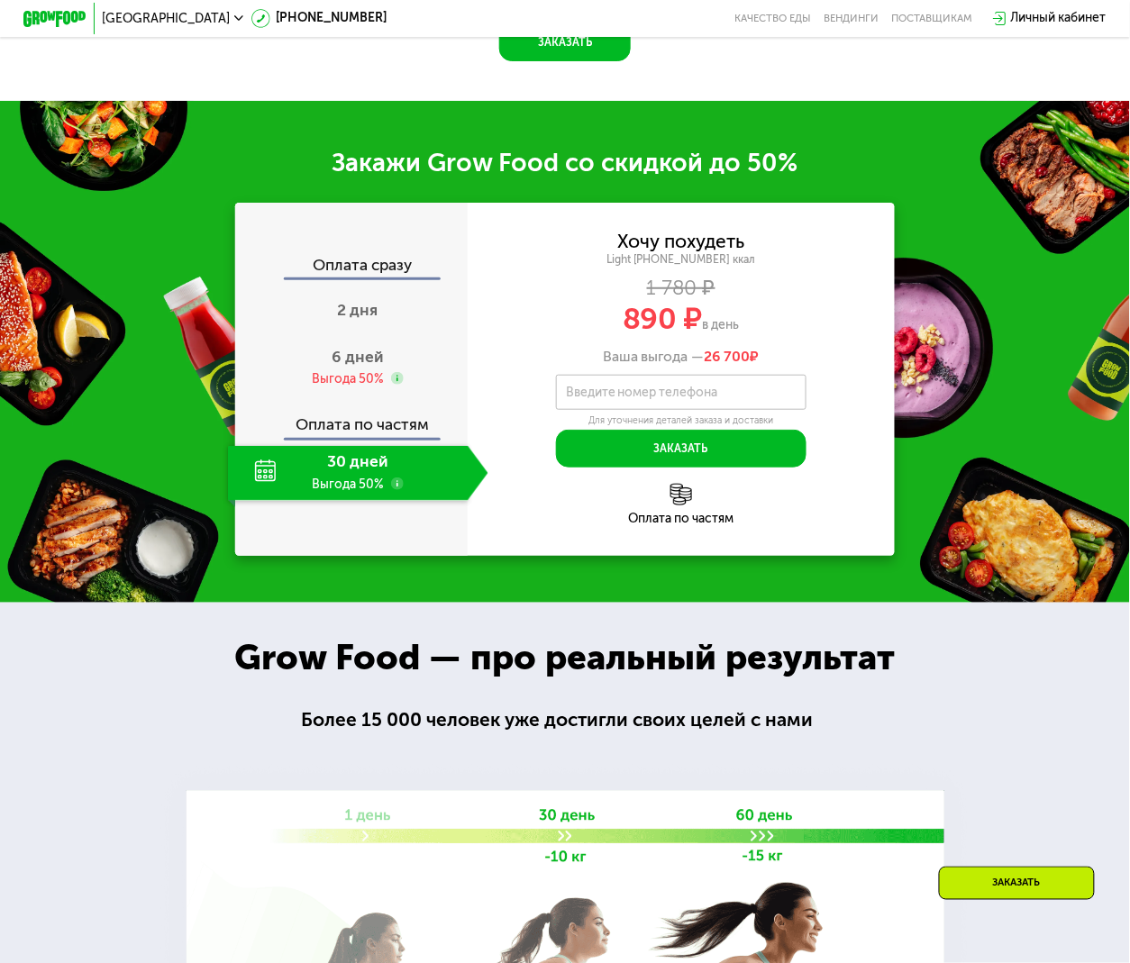
click at [55, 455] on div "Закажи Grow Food со скидкой до 50% Оплата сразу 2 дня 6 дней Выгода 50% Оплата …" at bounding box center [565, 352] width 1130 height 502
click at [330, 341] on div "2 дня" at bounding box center [358, 313] width 260 height 55
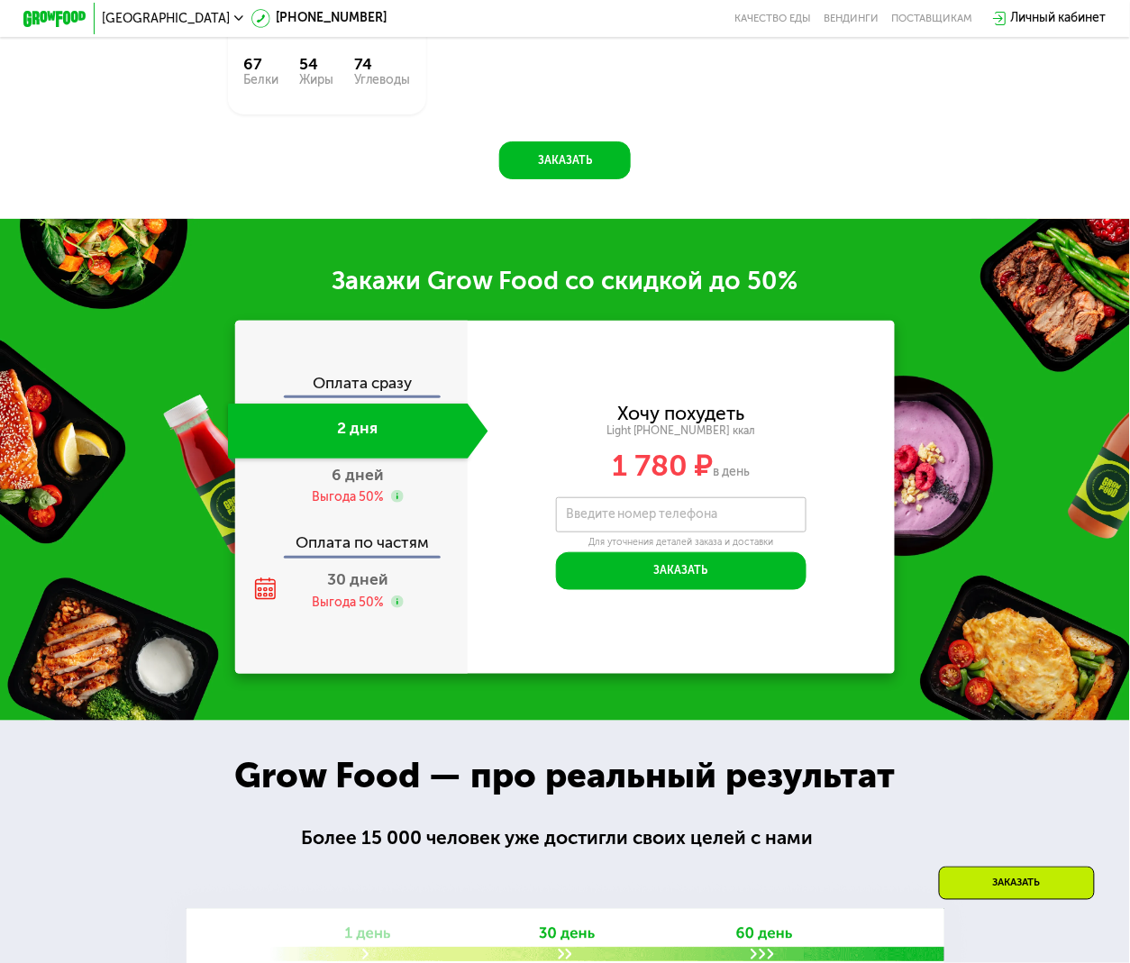
scroll to position [1681, 0]
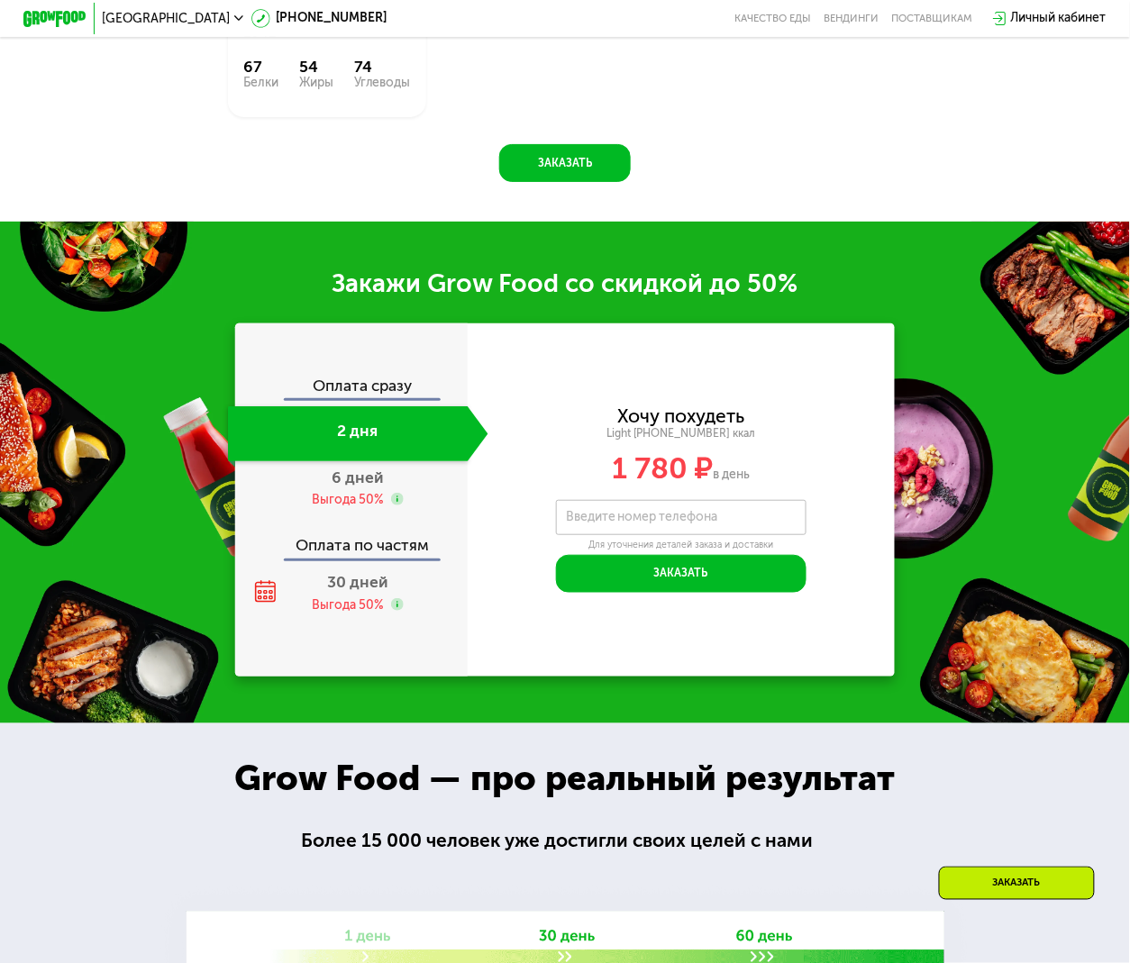
click at [740, 855] on div "Более 15 000 человек уже достигли своих целей с нами" at bounding box center [564, 840] width 527 height 29
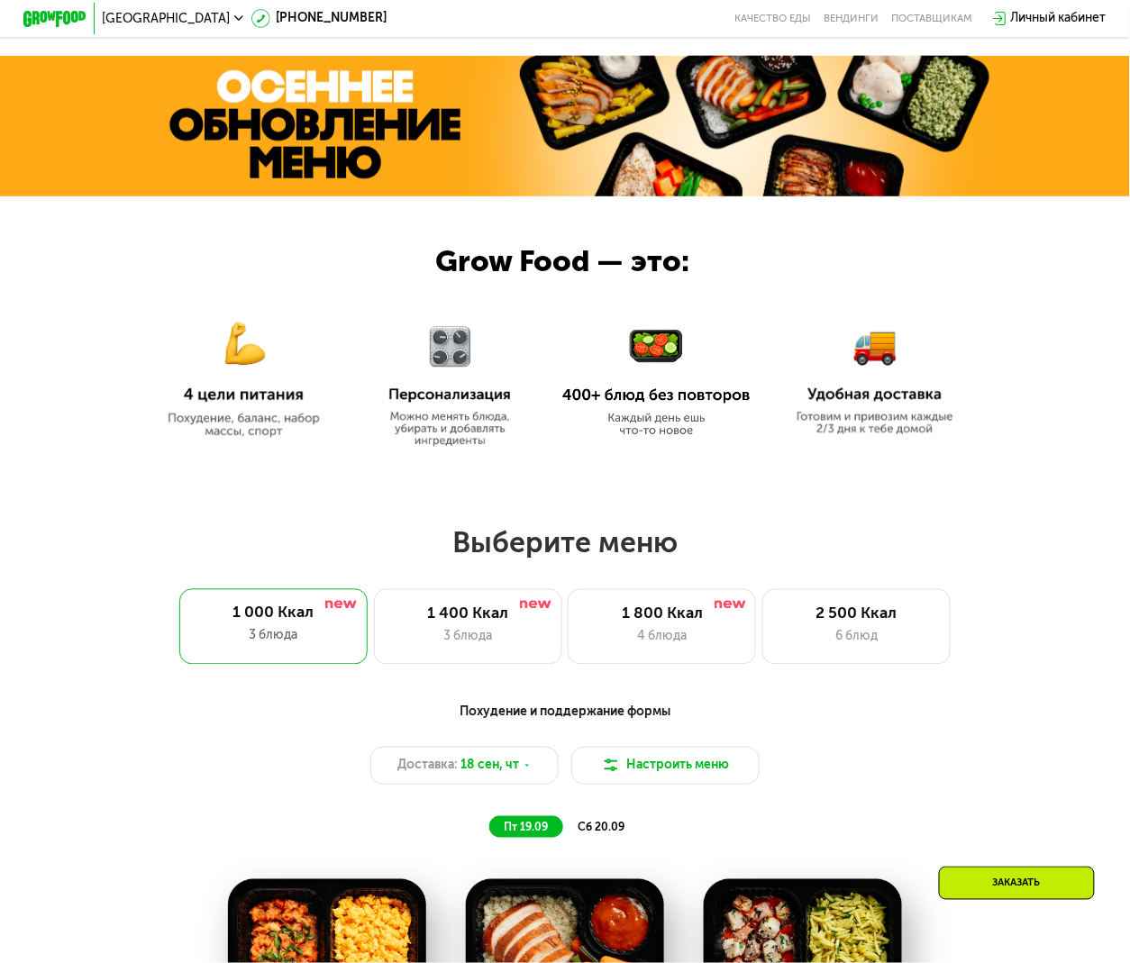
scroll to position [480, 0]
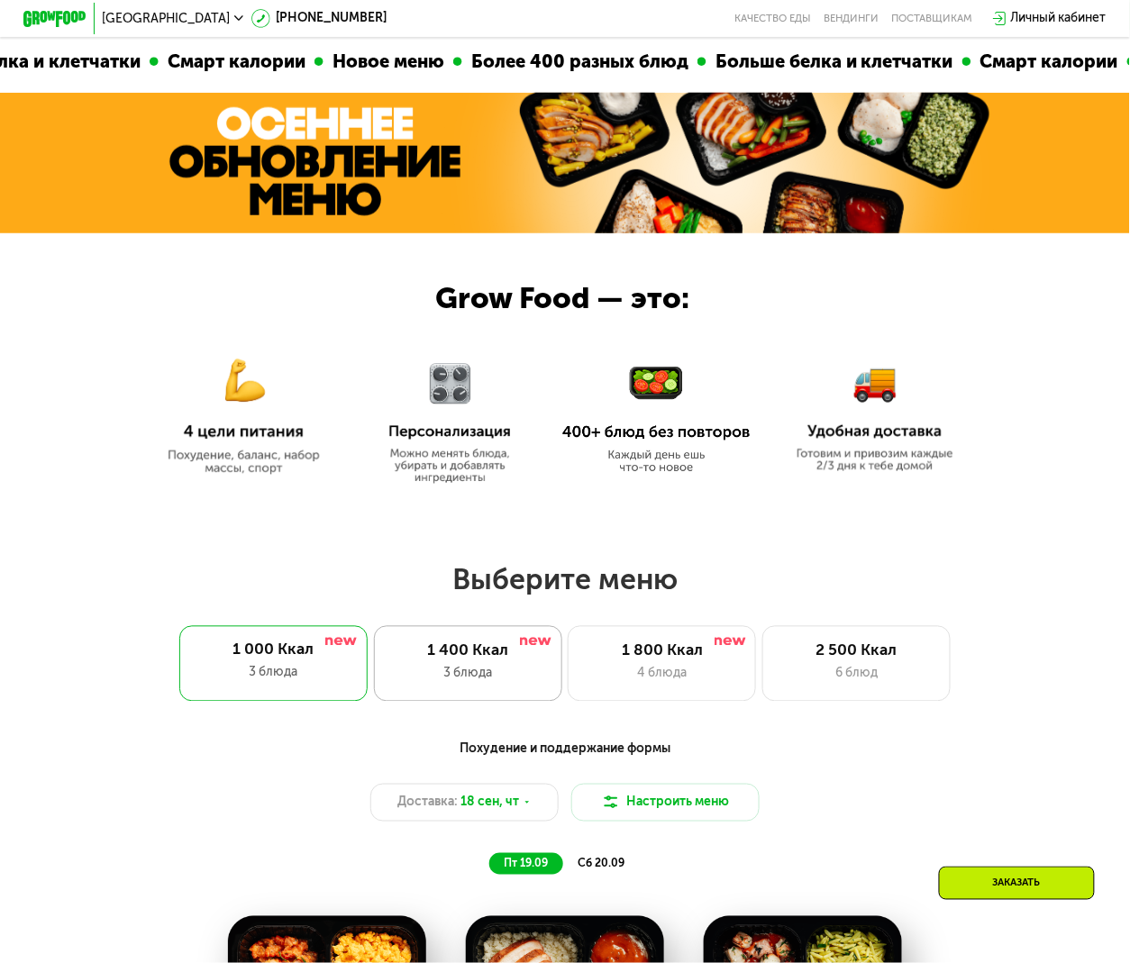
click at [466, 684] on div "3 блюда" at bounding box center [467, 674] width 155 height 19
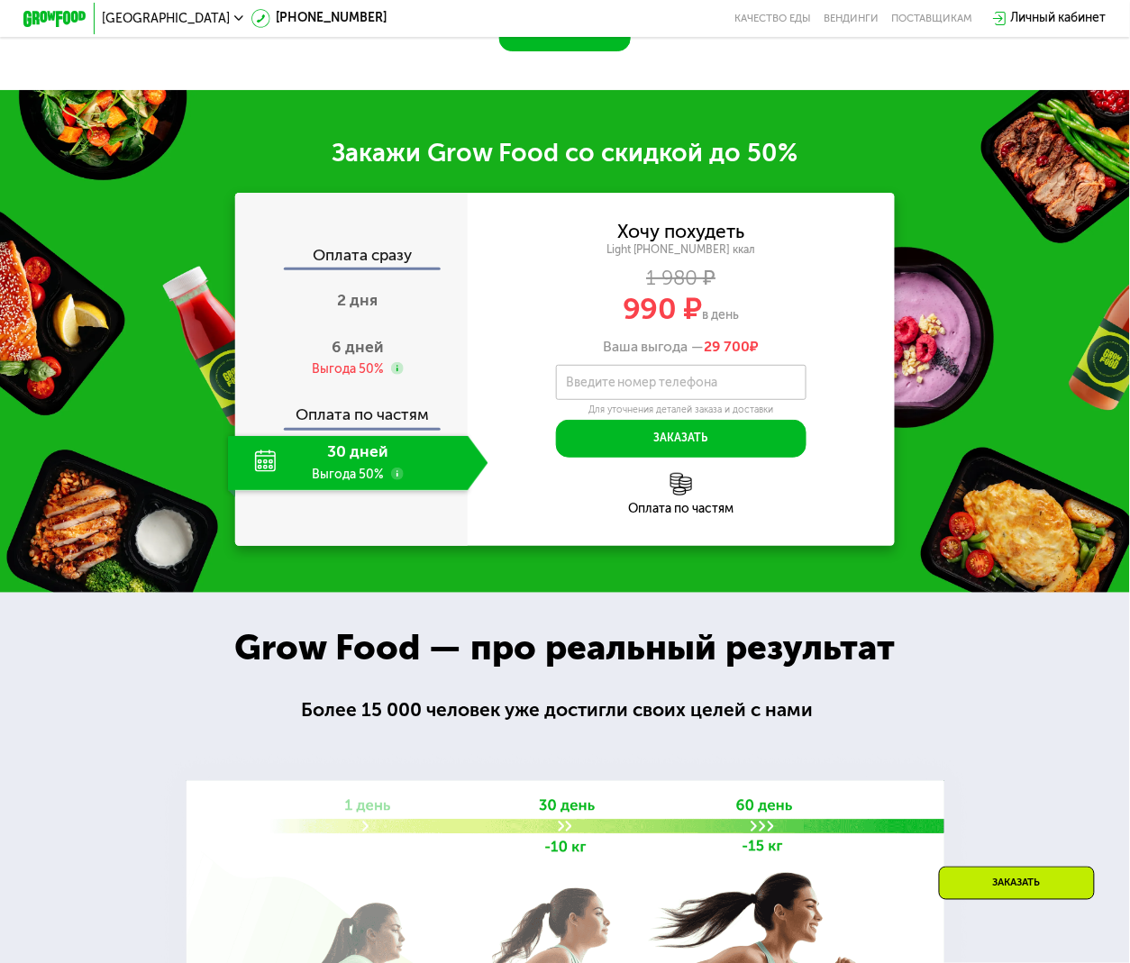
scroll to position [1681, 0]
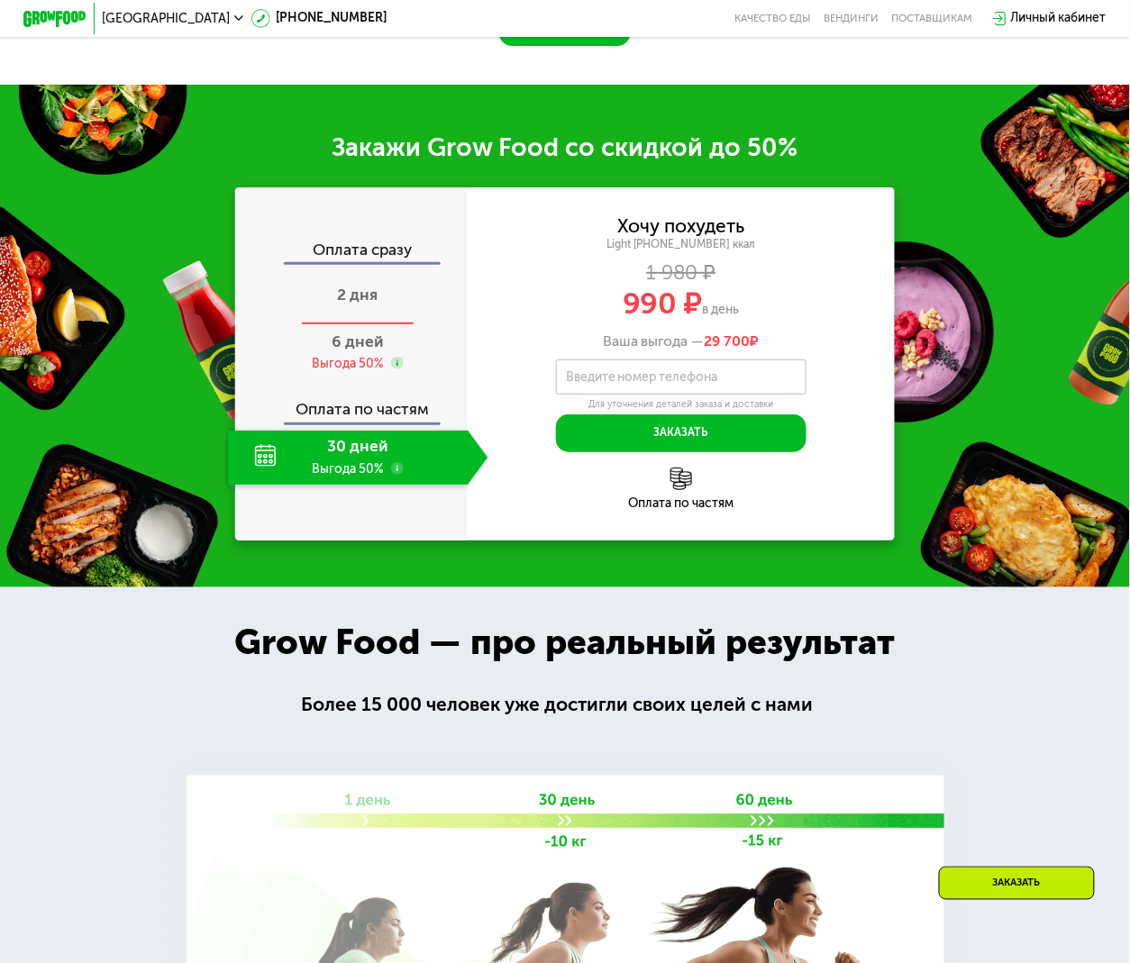
click at [380, 325] on div "2 дня" at bounding box center [358, 297] width 260 height 55
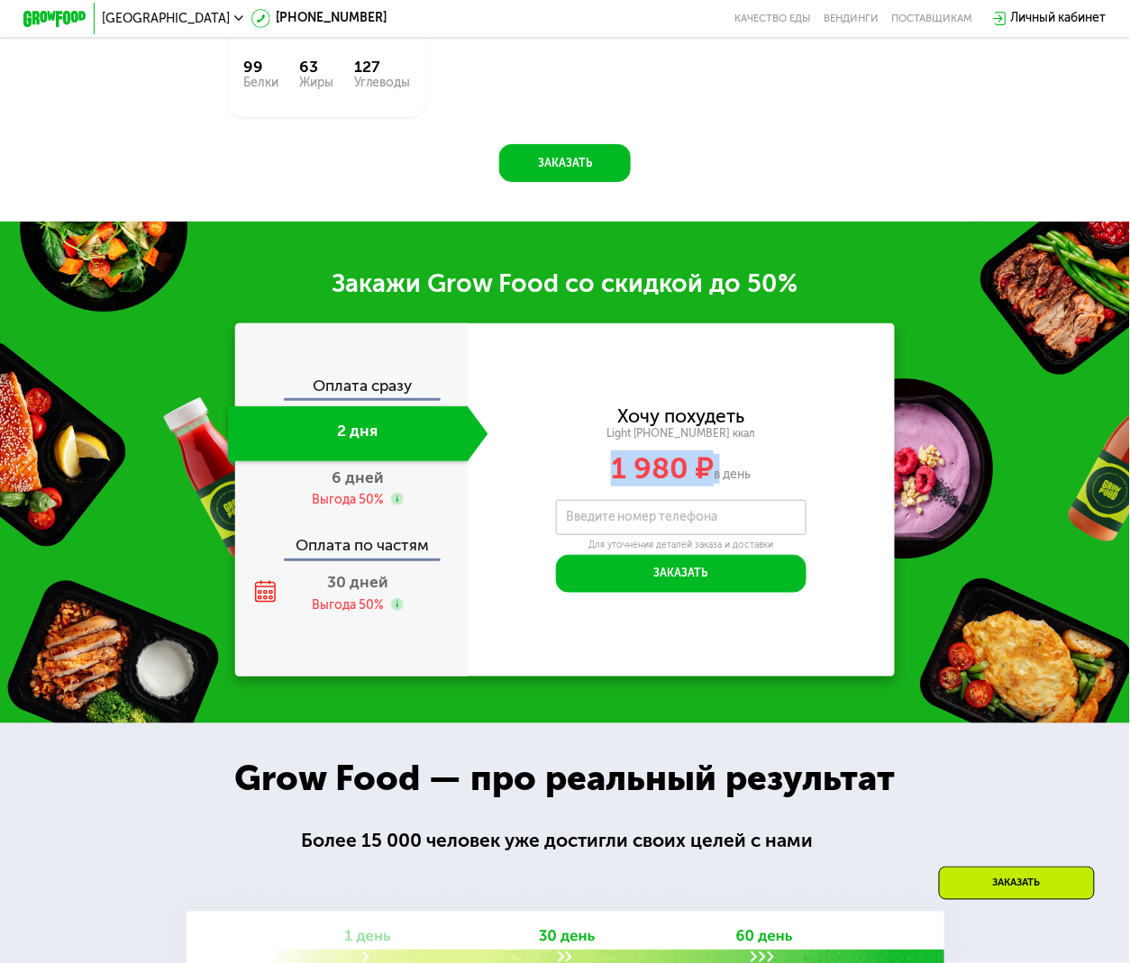
drag, startPoint x: 598, startPoint y: 498, endPoint x: 718, endPoint y: 502, distance: 119.9
click at [719, 484] on div "1 980 ₽ в день" at bounding box center [681, 469] width 427 height 30
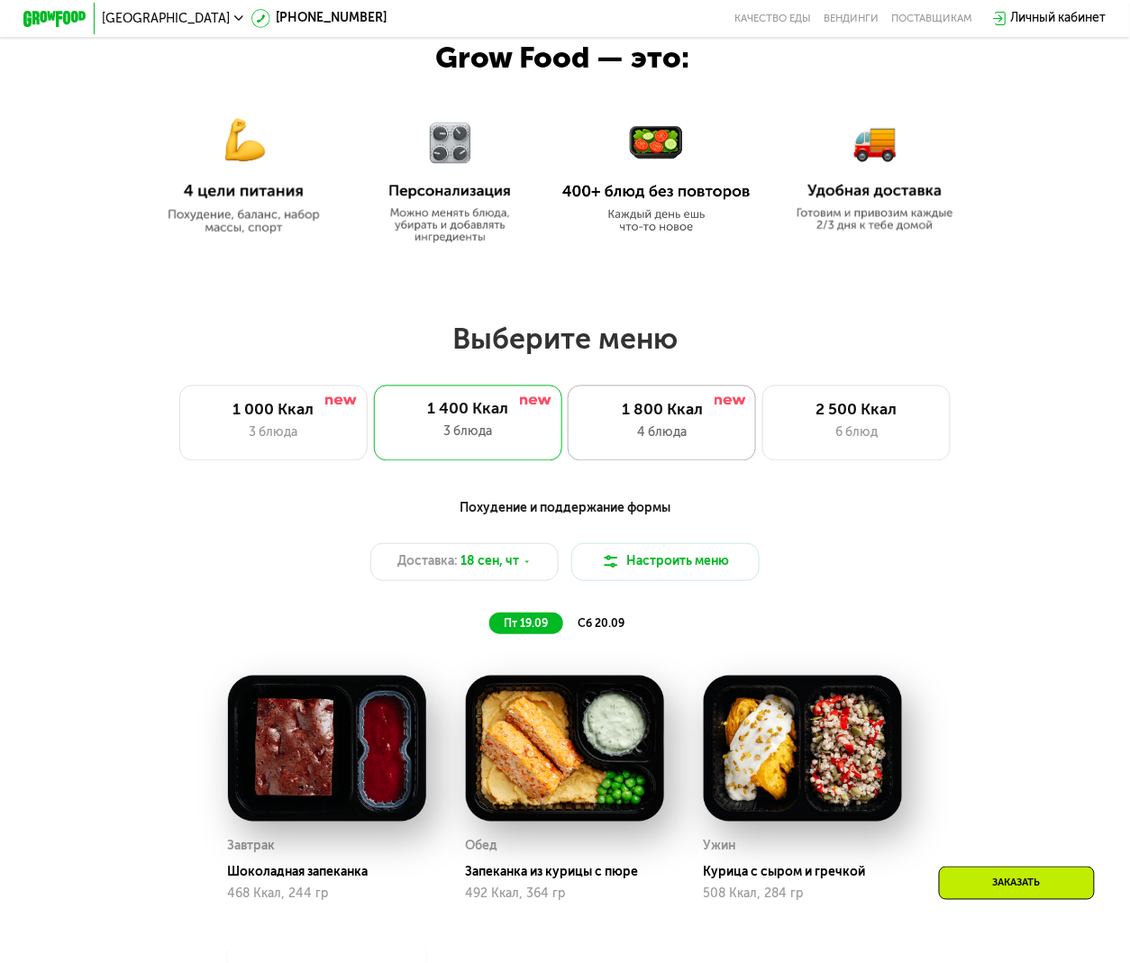
scroll to position [480, 0]
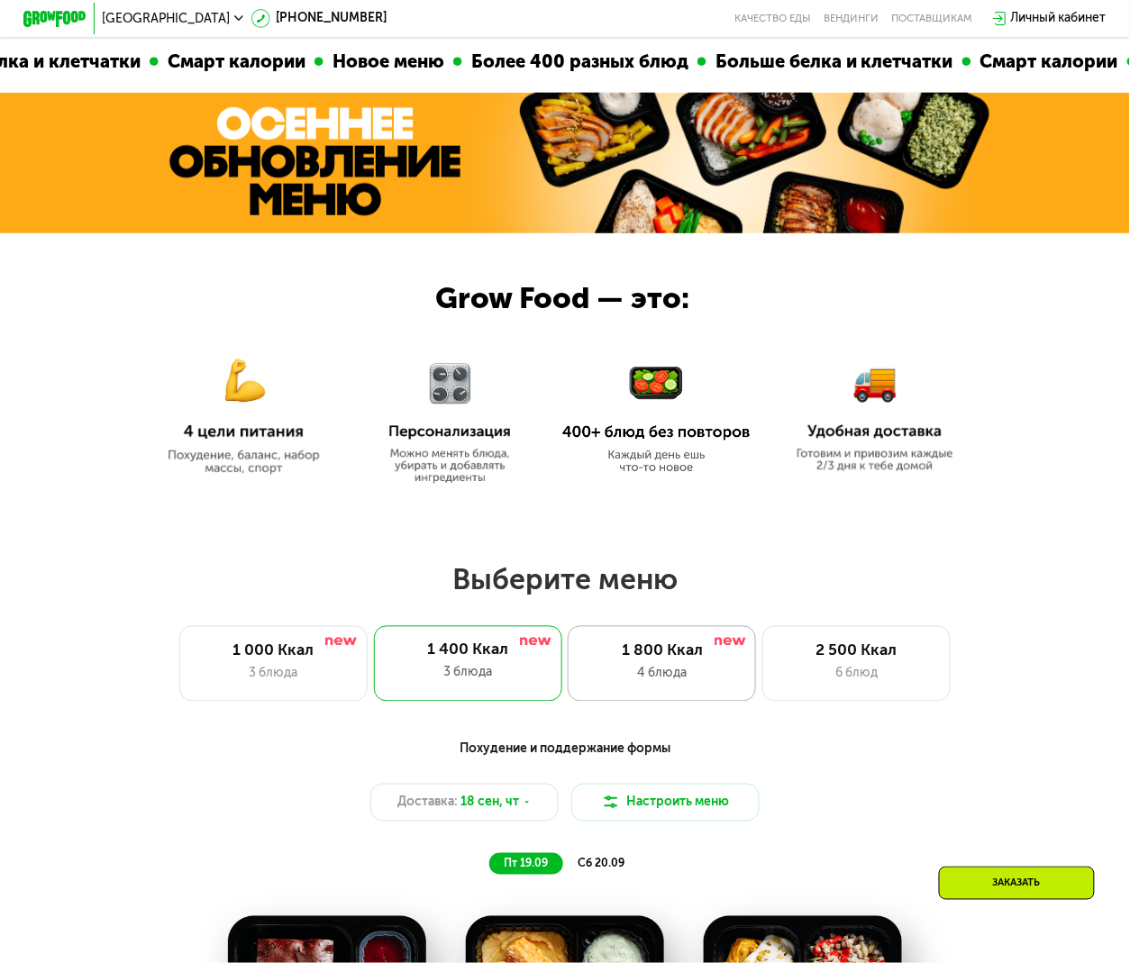
click at [668, 661] on div "1 800 Ккал" at bounding box center [662, 651] width 155 height 19
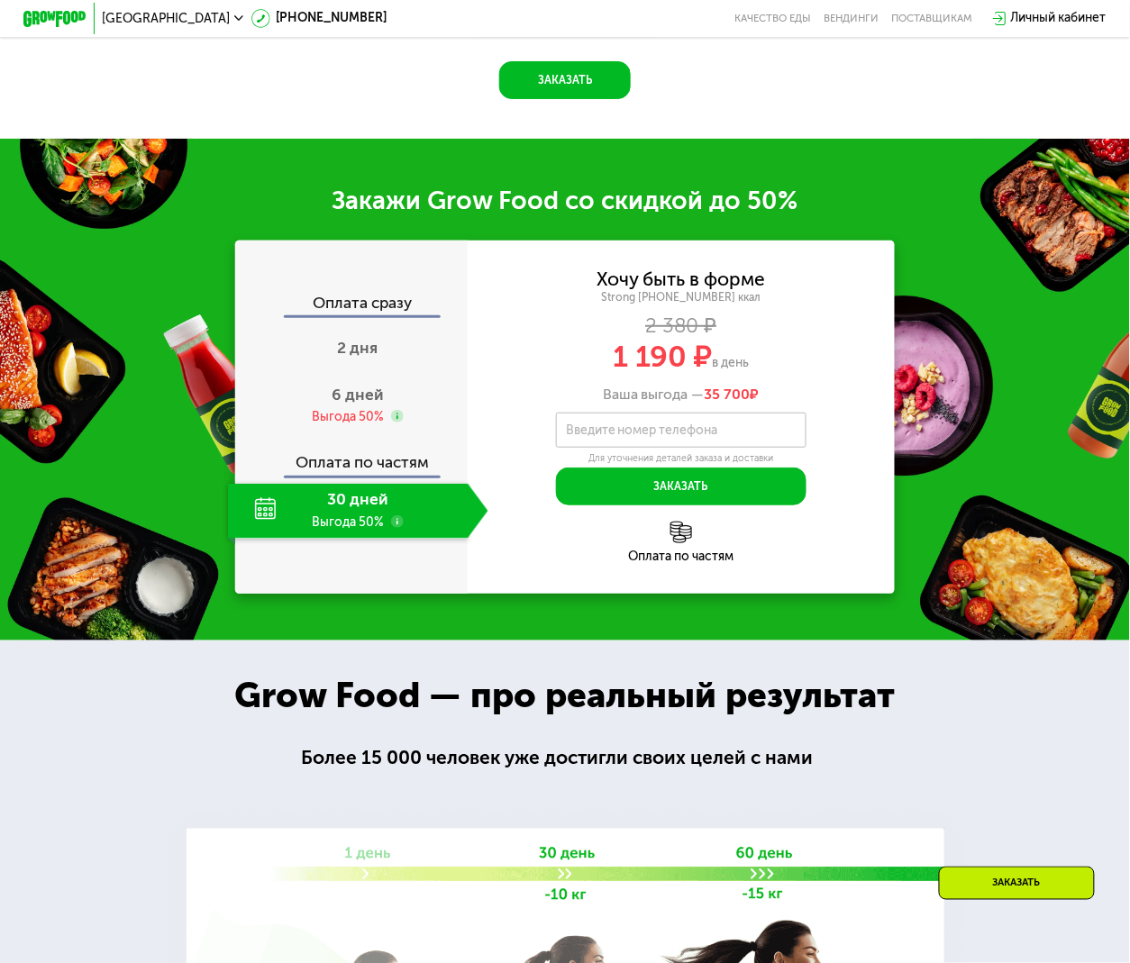
scroll to position [1921, 0]
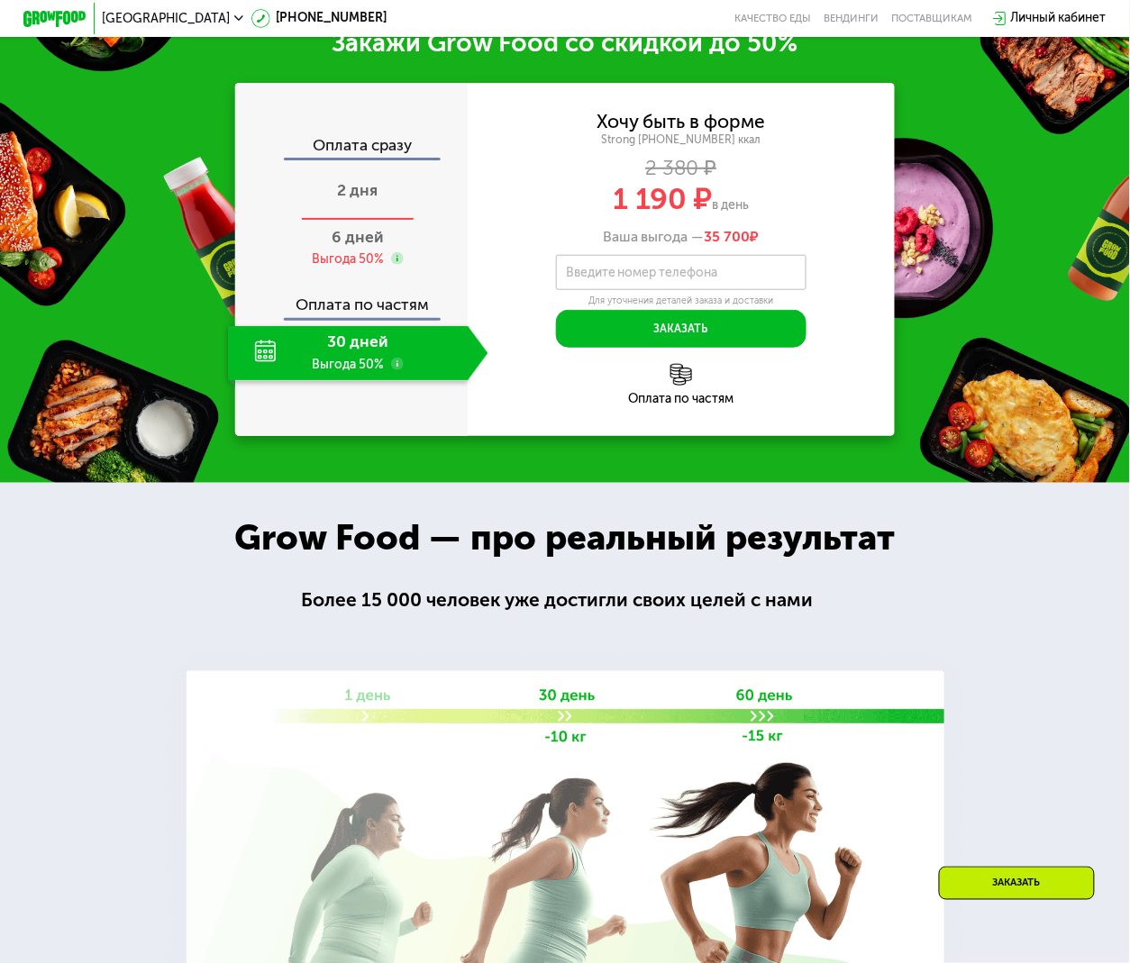
click at [343, 200] on span "2 дня" at bounding box center [358, 190] width 41 height 19
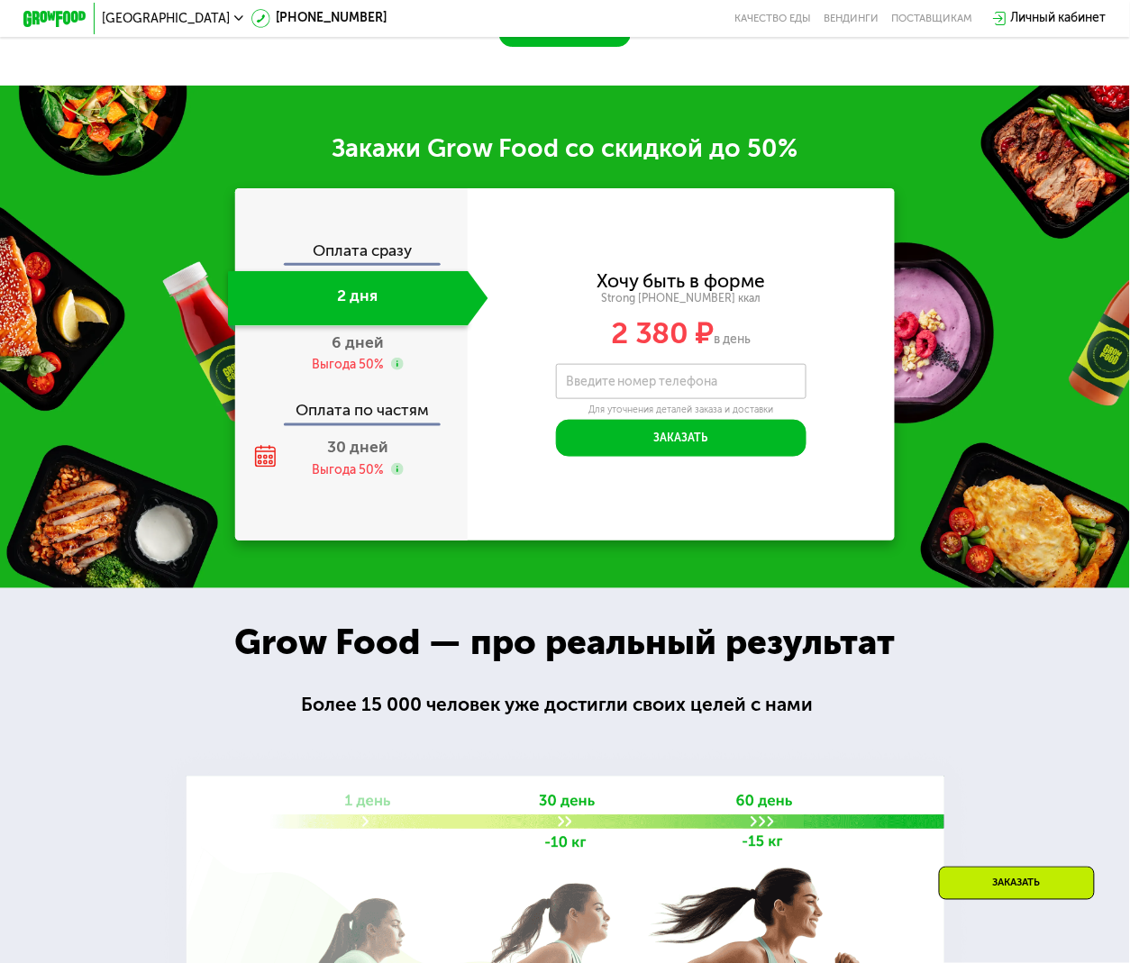
click at [913, 587] on div "Закажи Grow Food со скидкой до 50% Оплата сразу 2 дня 6 дней Выгода 50% Оплата …" at bounding box center [565, 337] width 1130 height 502
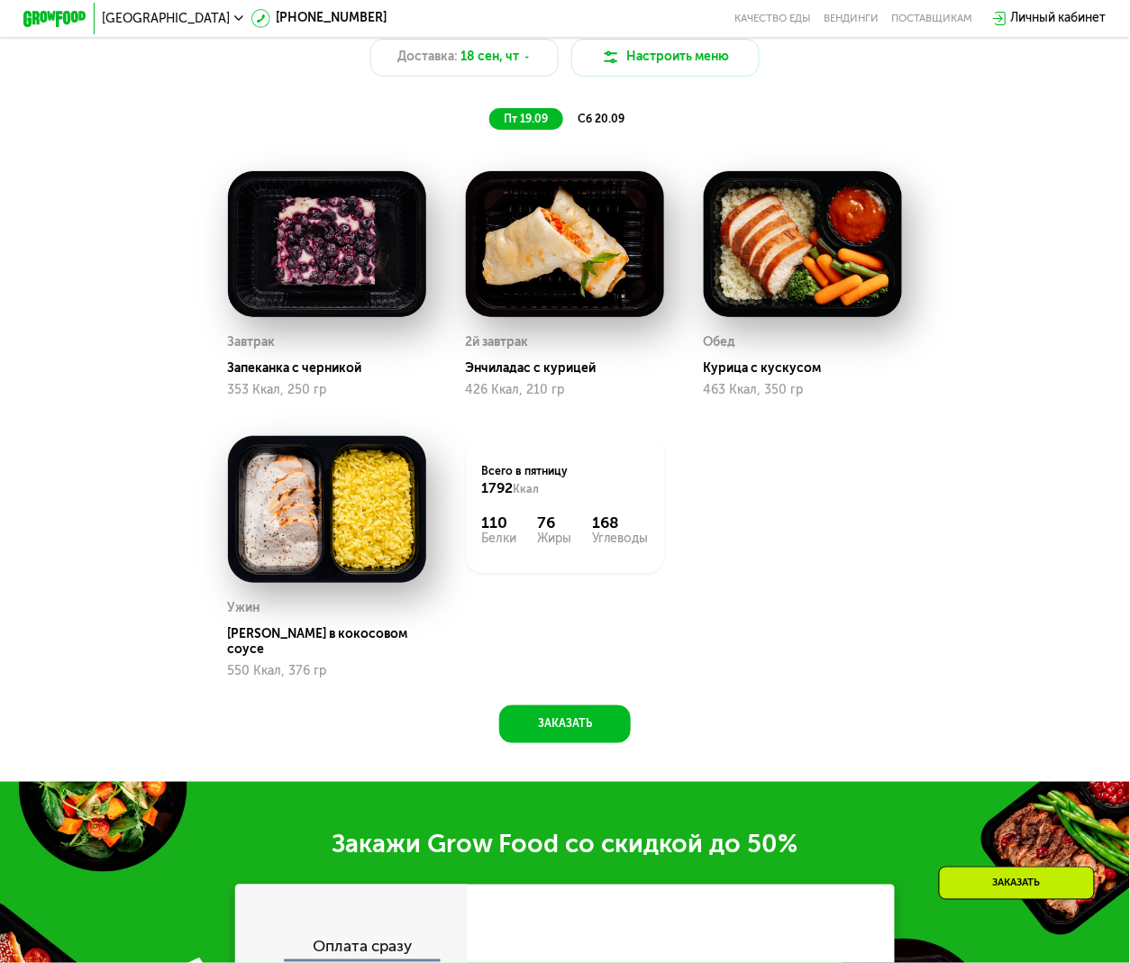
scroll to position [960, 0]
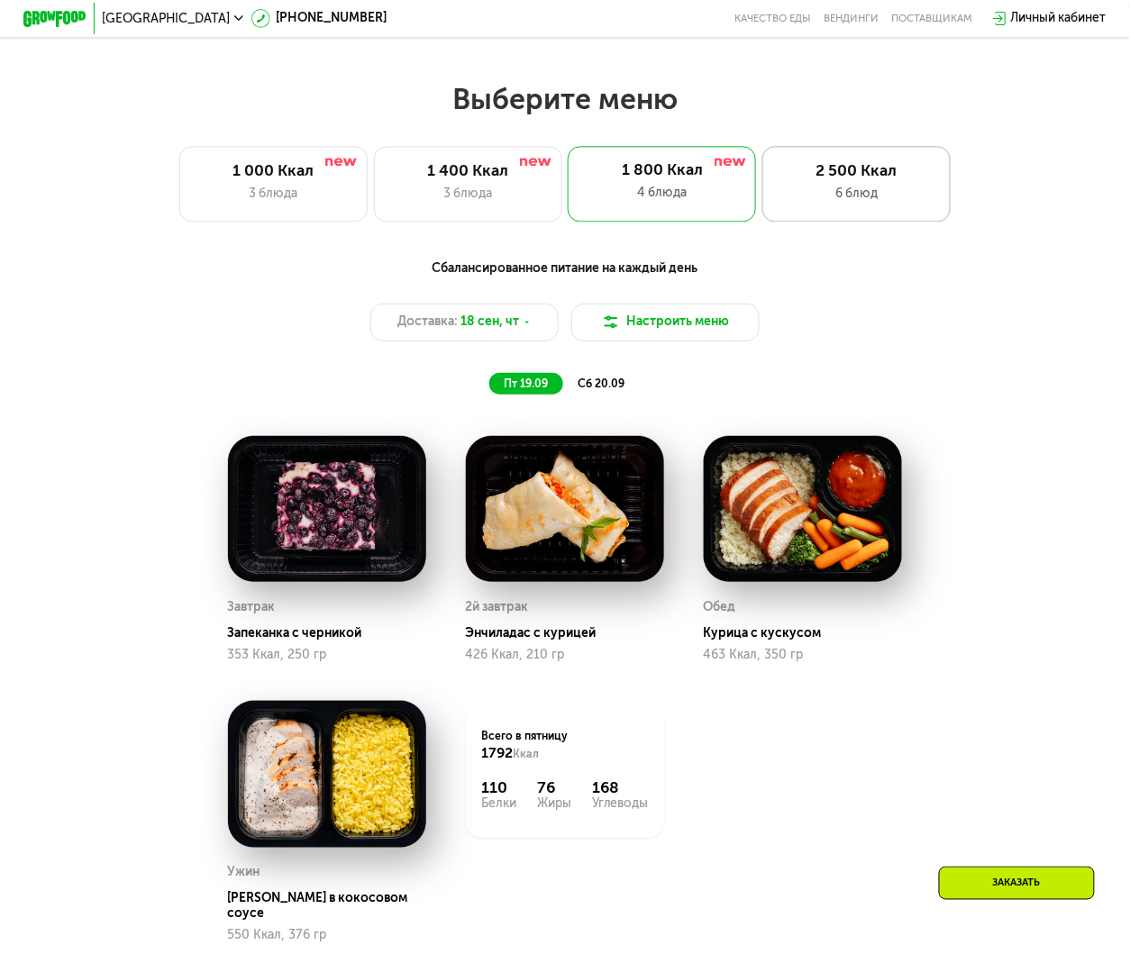
click at [838, 204] on div "6 блюд" at bounding box center [856, 194] width 155 height 19
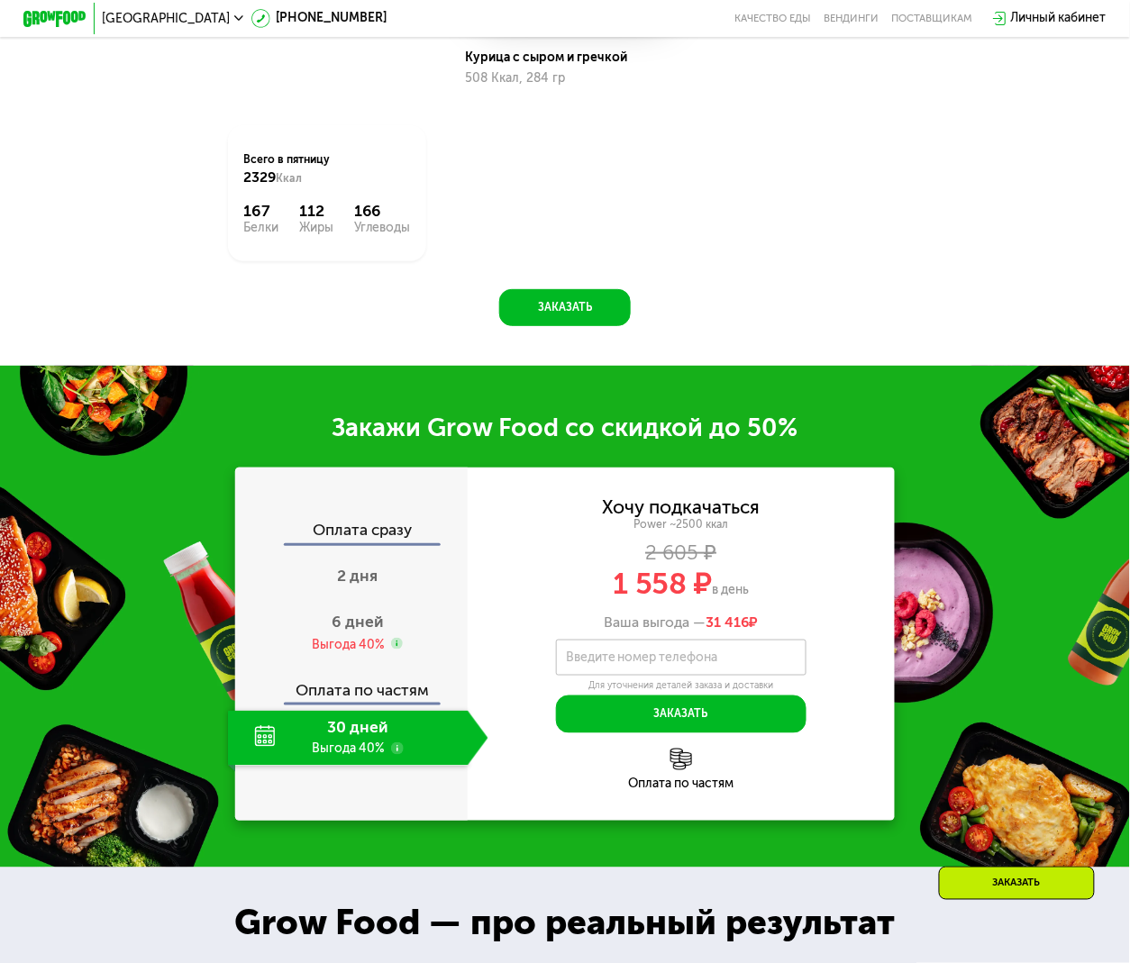
scroll to position [1921, 0]
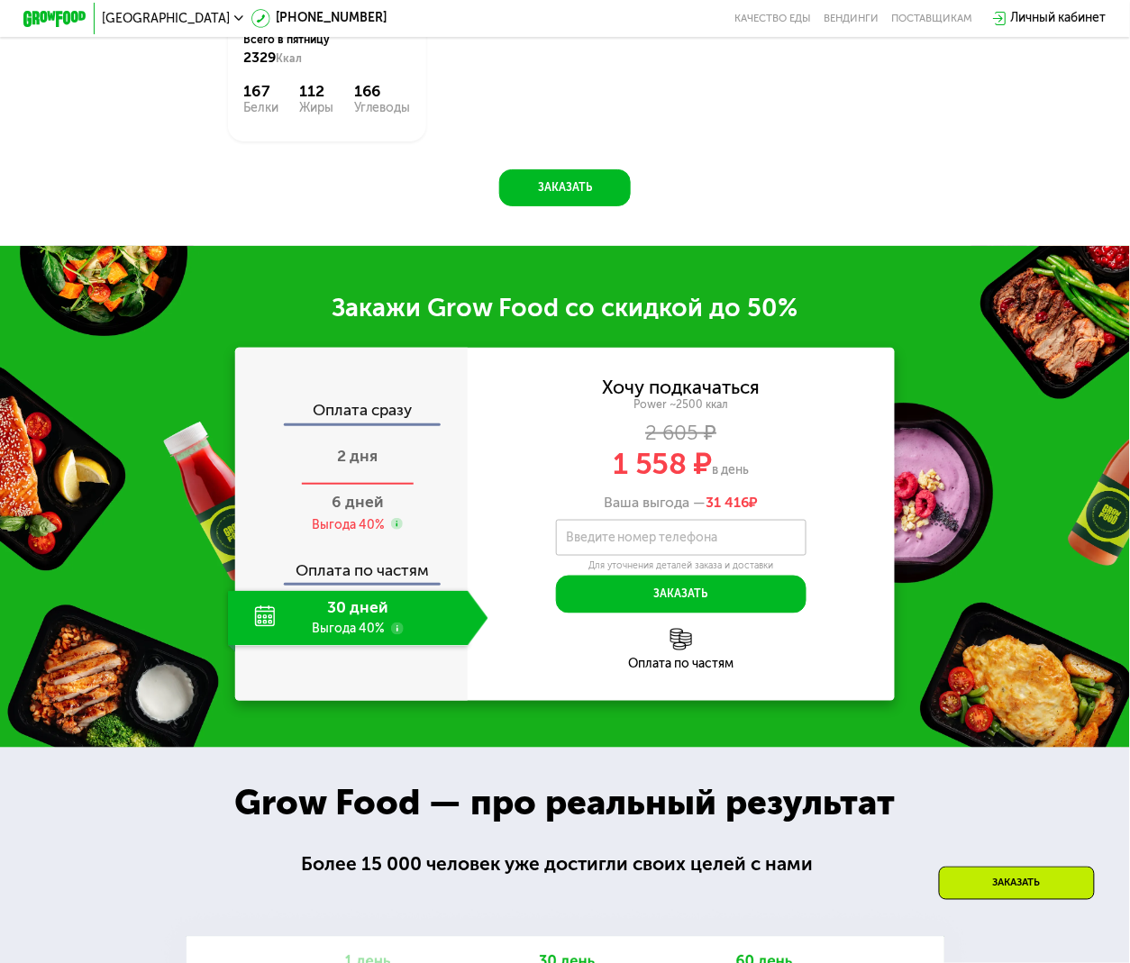
click at [362, 466] on span "2 дня" at bounding box center [358, 456] width 41 height 19
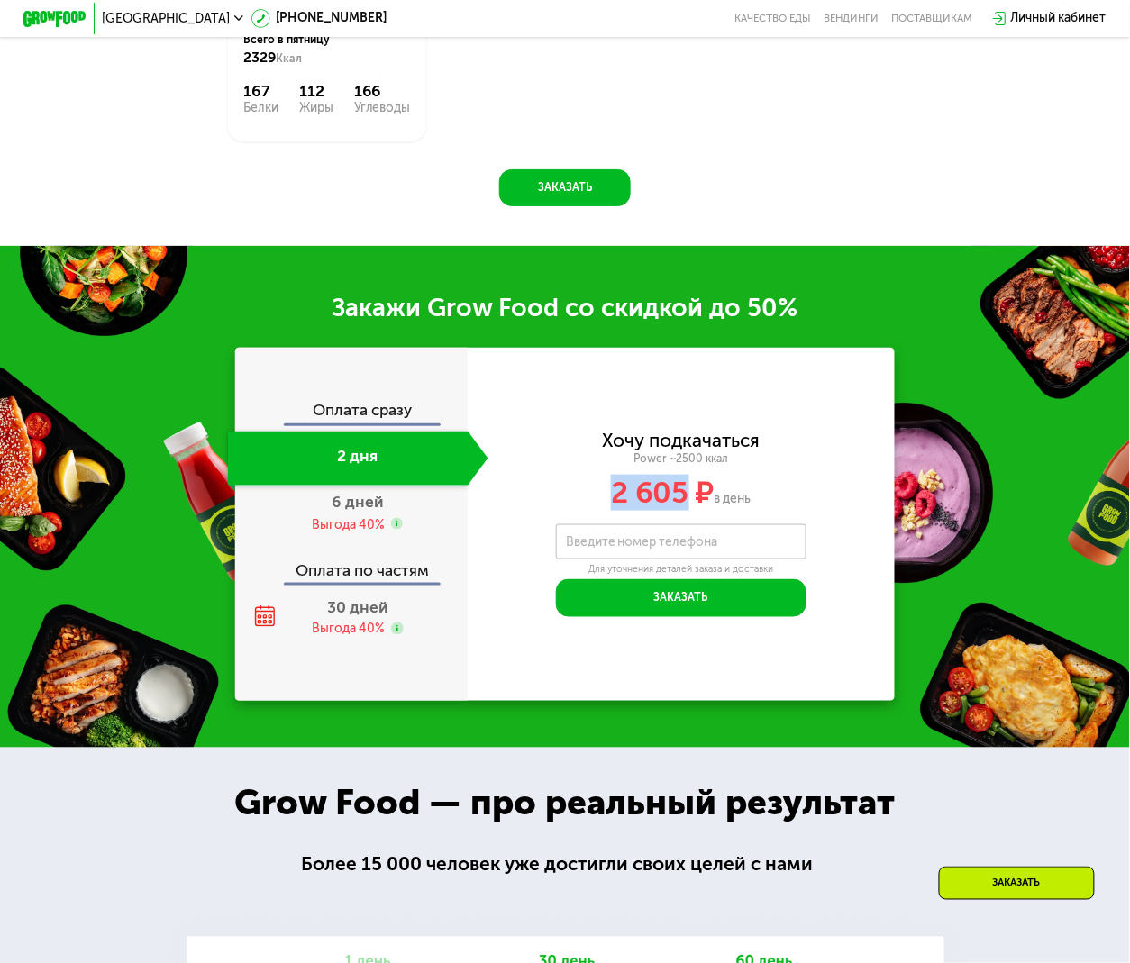
drag, startPoint x: 605, startPoint y: 539, endPoint x: 692, endPoint y: 542, distance: 86.6
click at [692, 508] on div "2 605 ₽ в день" at bounding box center [681, 493] width 427 height 30
copy span "2 605"
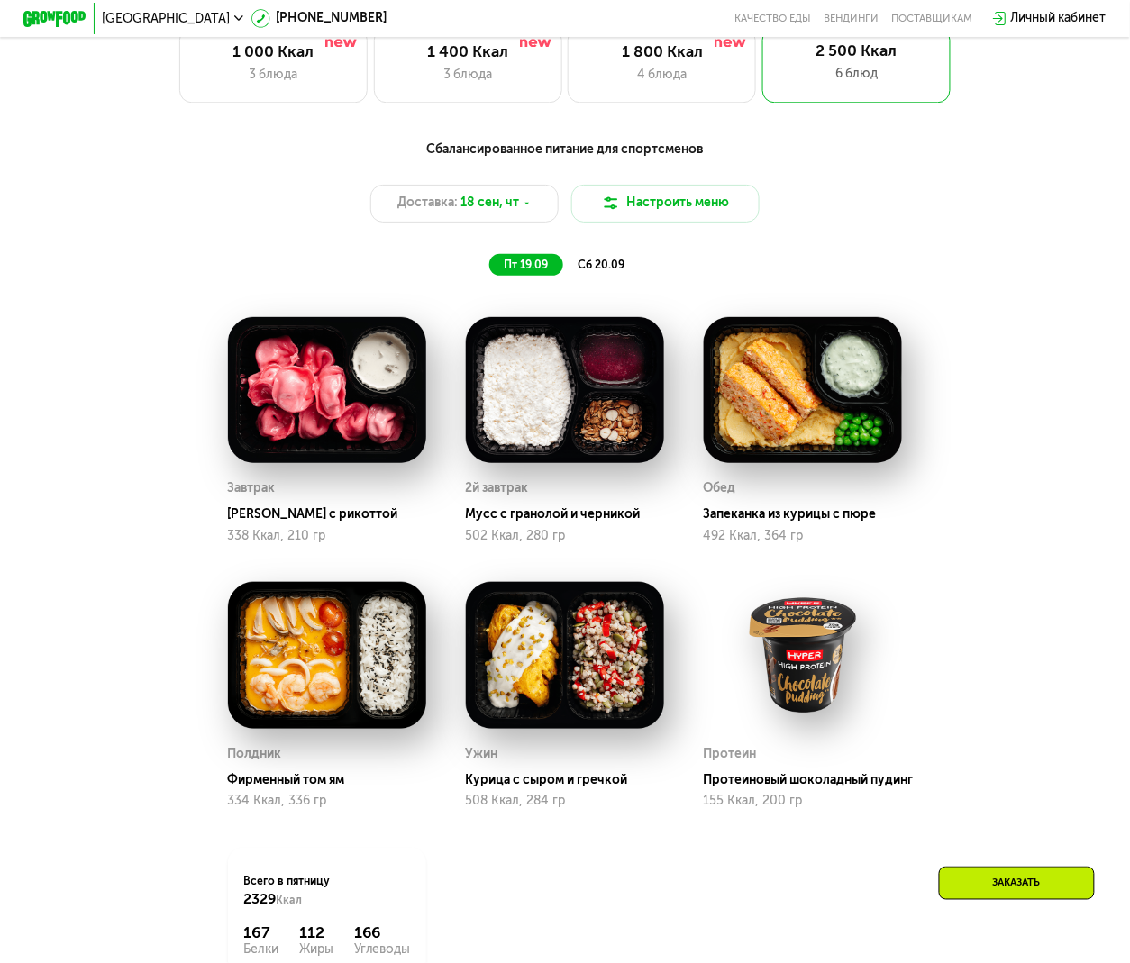
scroll to position [1081, 0]
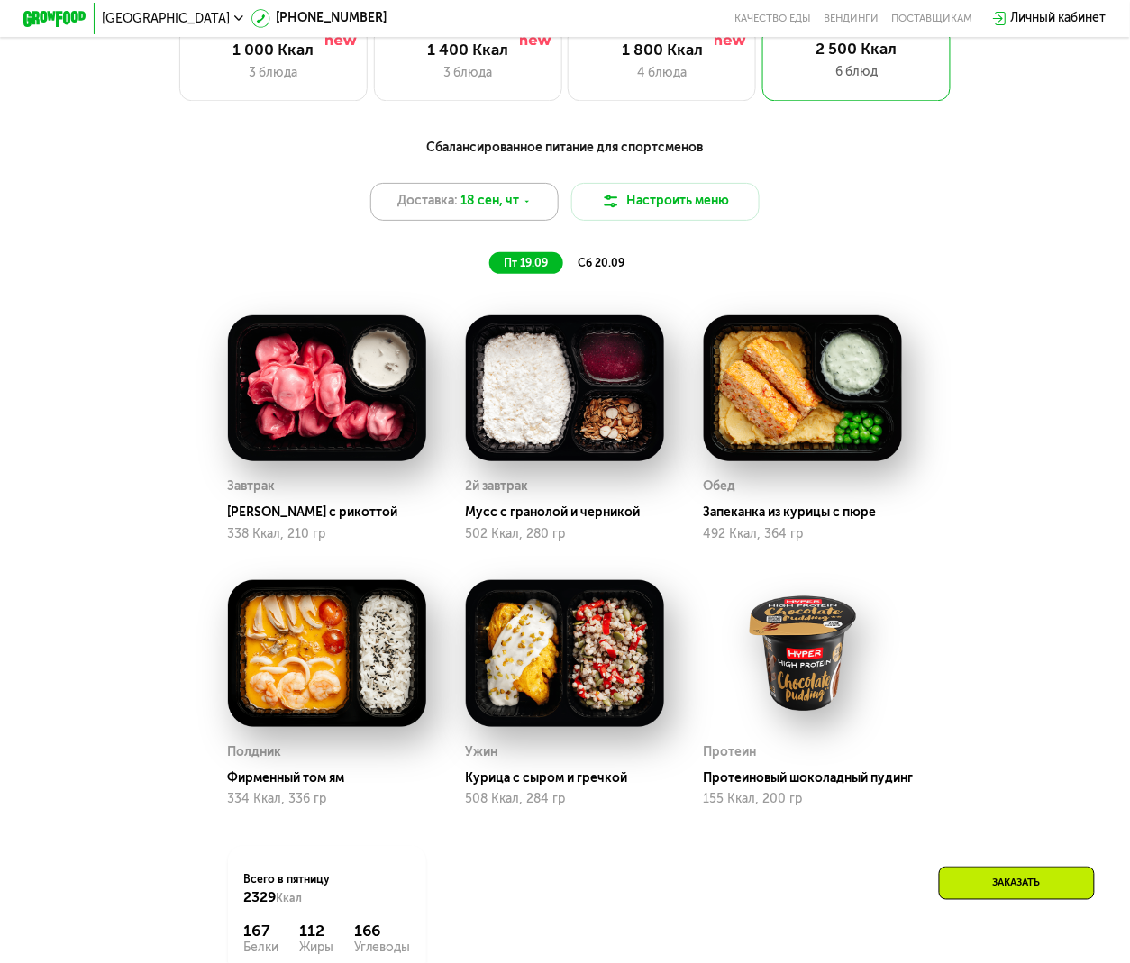
click at [526, 206] on icon at bounding box center [526, 201] width 9 height 9
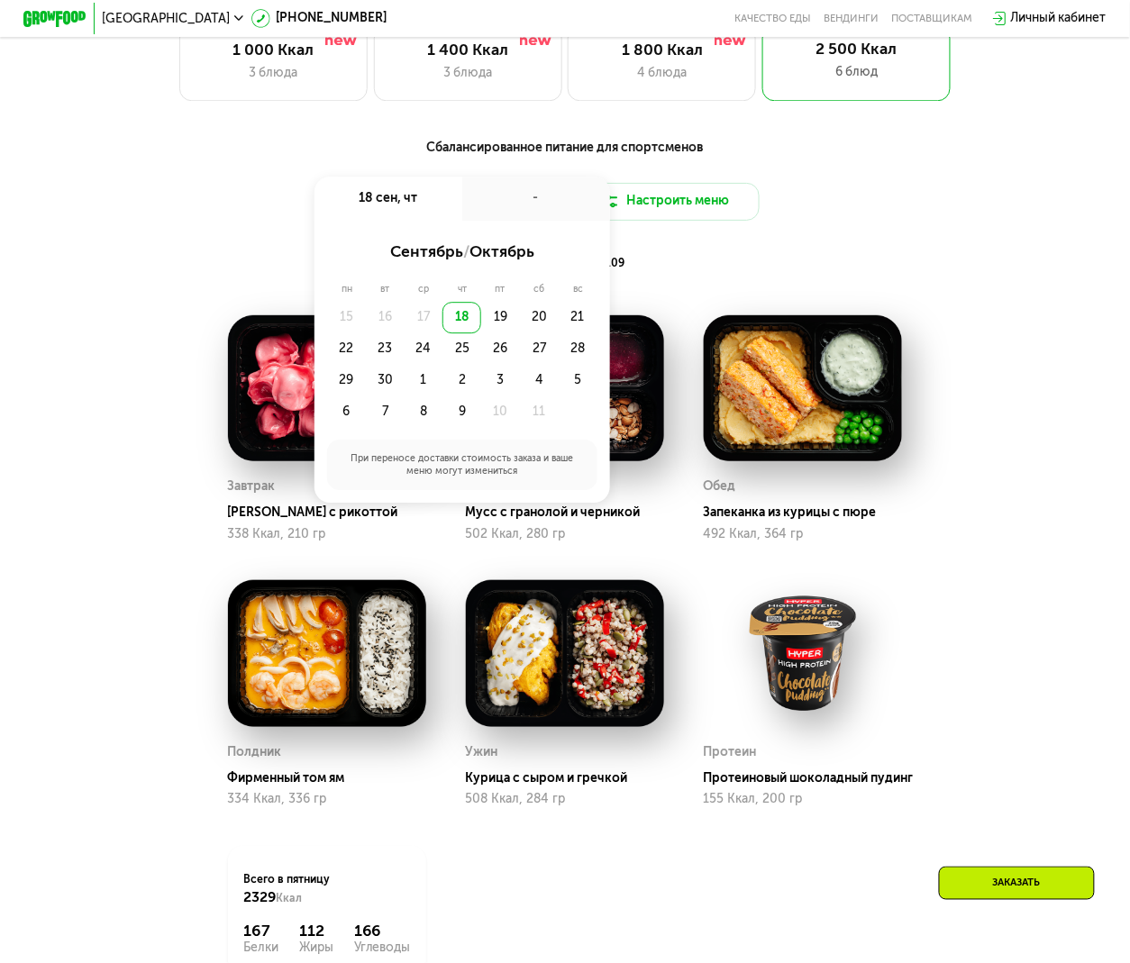
click at [995, 509] on div "Сбалансированное питание для спортсменов Доставка: 18 сен, чт 18 сен, чт - сент…" at bounding box center [565, 588] width 967 height 919
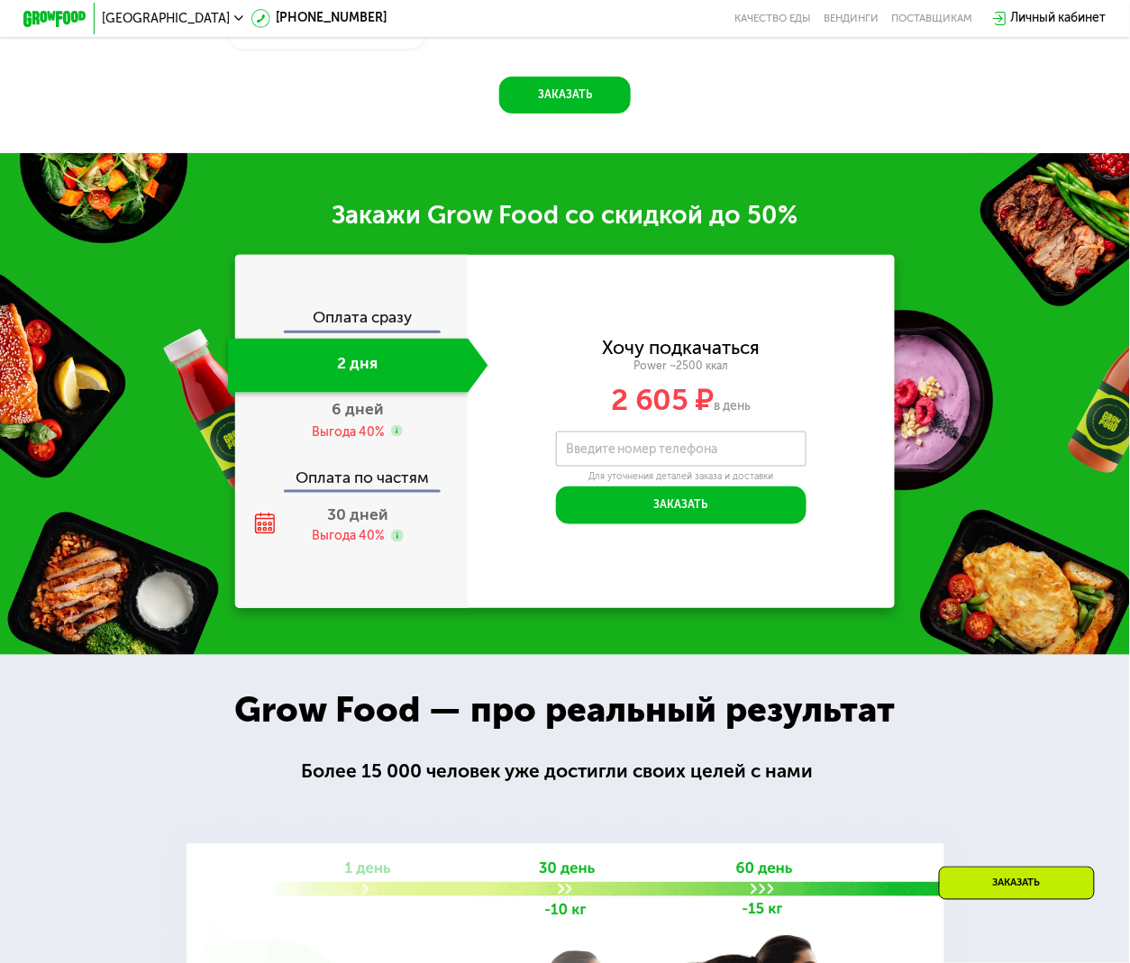
scroll to position [2282, 0]
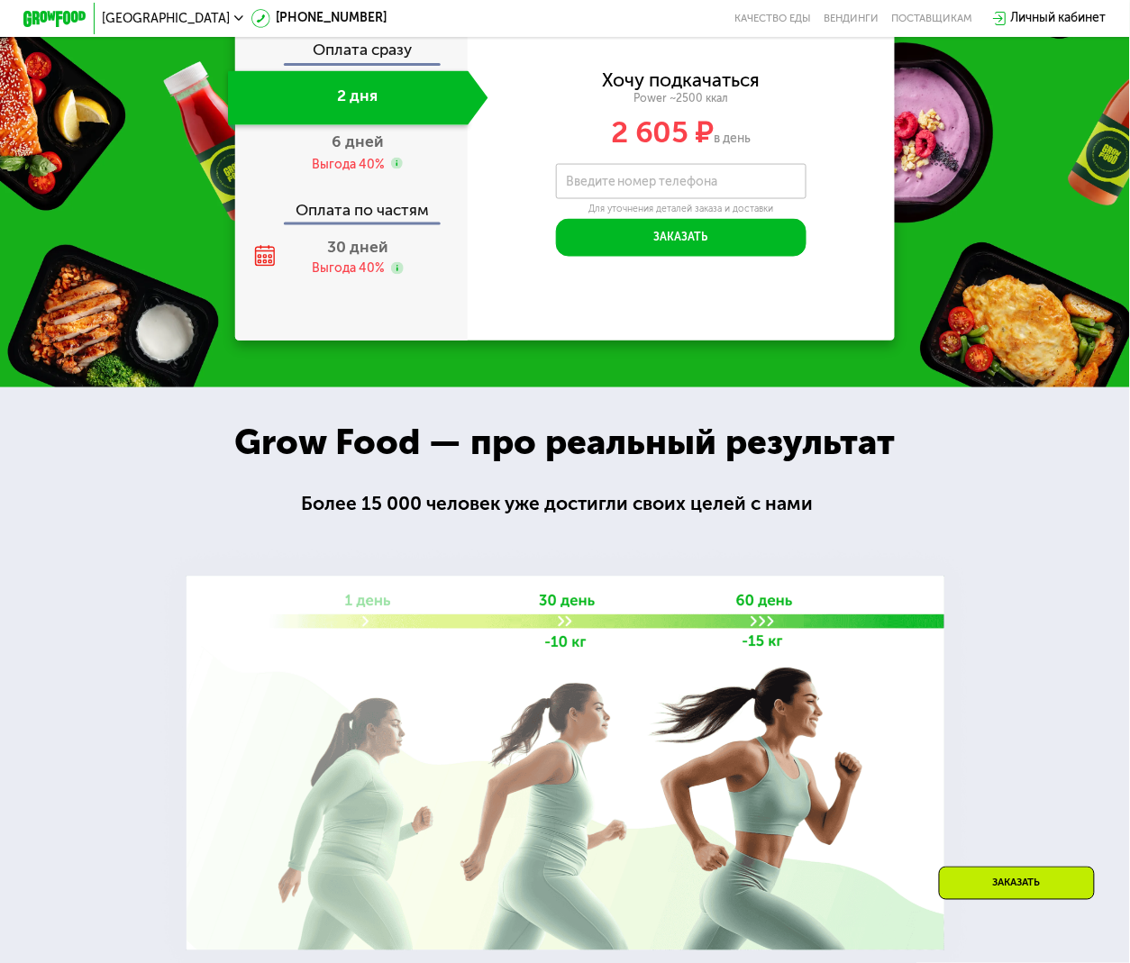
click at [108, 372] on div "Закажи Grow Food со скидкой до 50% Оплата сразу 2 дня 6 дней Выгода 40% Оплата …" at bounding box center [565, 137] width 1130 height 502
